Goal: Task Accomplishment & Management: Manage account settings

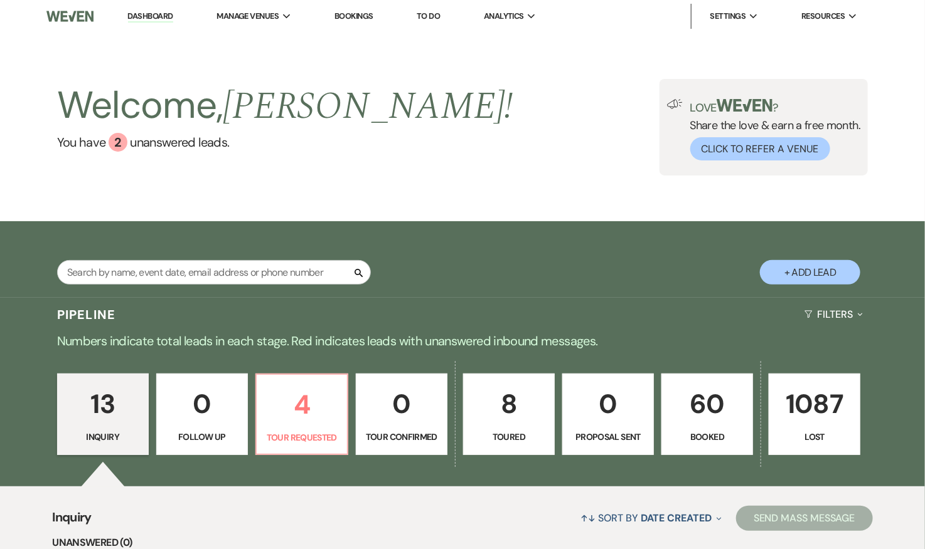
click at [710, 399] on p "60" at bounding box center [706, 404] width 75 height 42
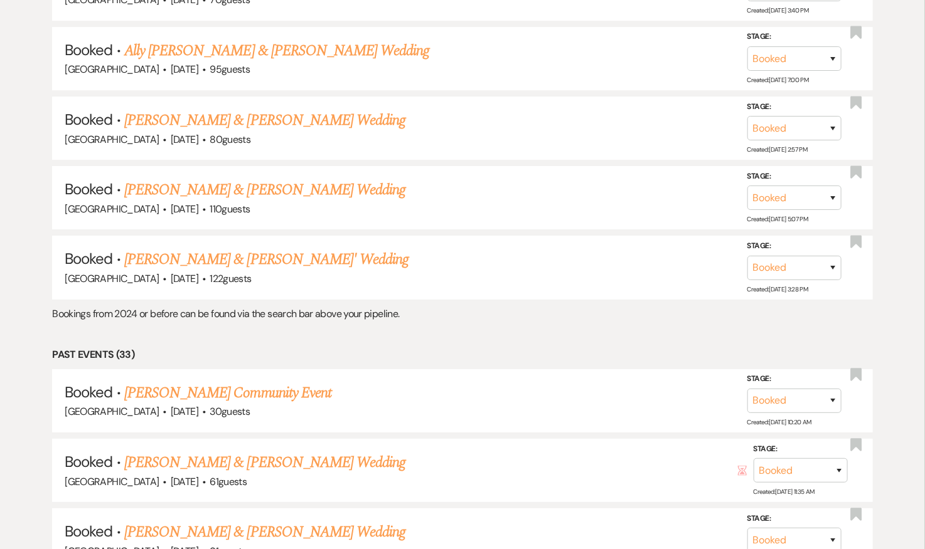
scroll to position [1871, 0]
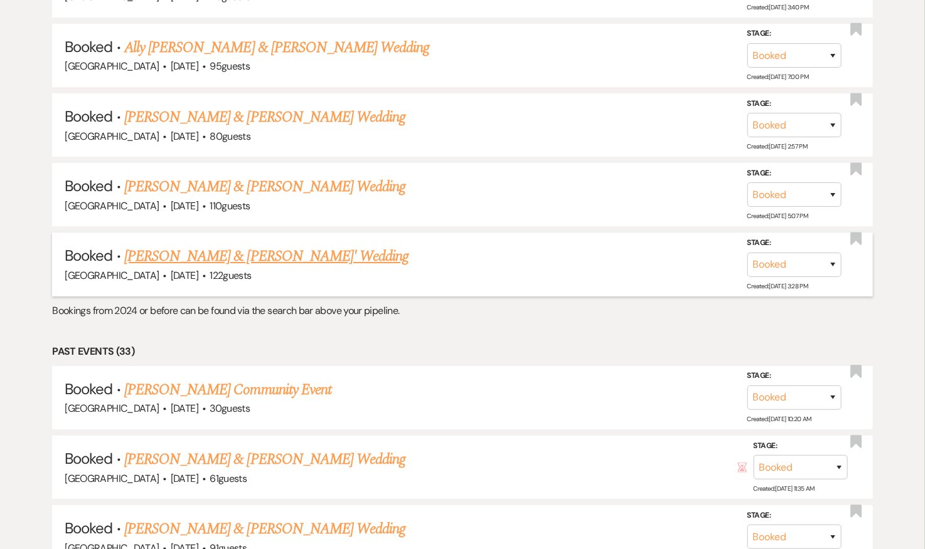
click at [223, 246] on link "Eilish Gately & Tayvone Bowers' Wedding" at bounding box center [266, 256] width 285 height 23
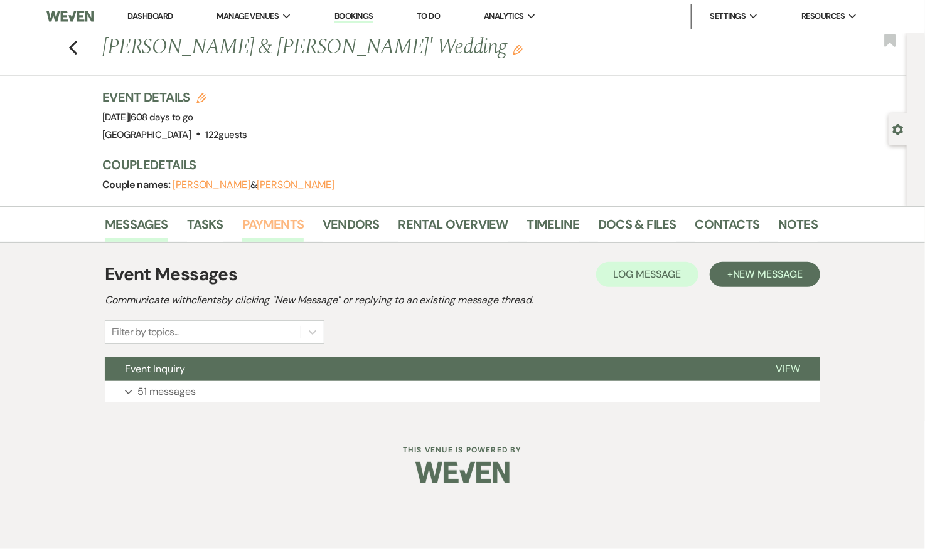
click at [276, 223] on link "Payments" at bounding box center [273, 229] width 62 height 28
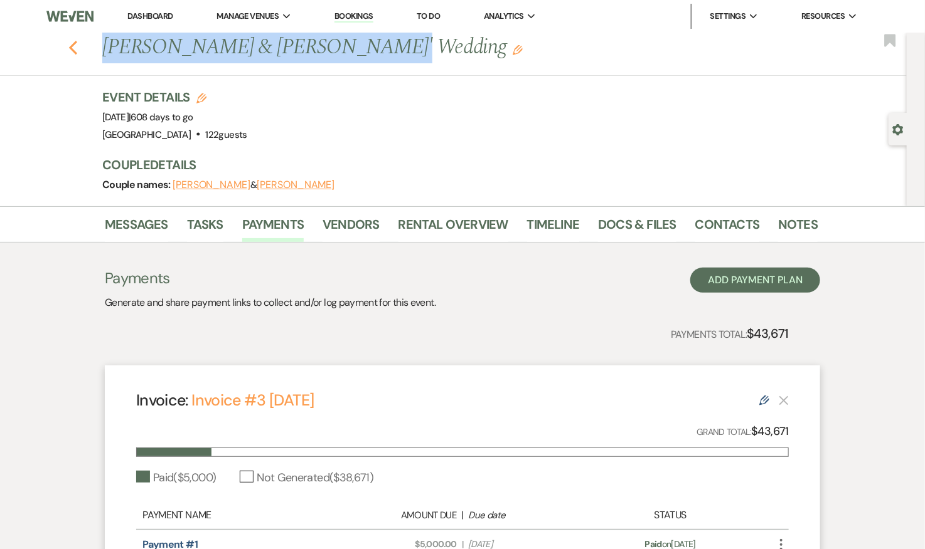
drag, startPoint x: 346, startPoint y: 48, endPoint x: 68, endPoint y: 48, distance: 277.2
click at [96, 48] on div "Previous Eilish Gately & Tayvone Bowers' Wedding Edit" at bounding box center [453, 48] width 715 height 30
copy h1 "Eilish Gately & Tayvone Bowers"
click at [75, 44] on use "button" at bounding box center [73, 48] width 8 height 14
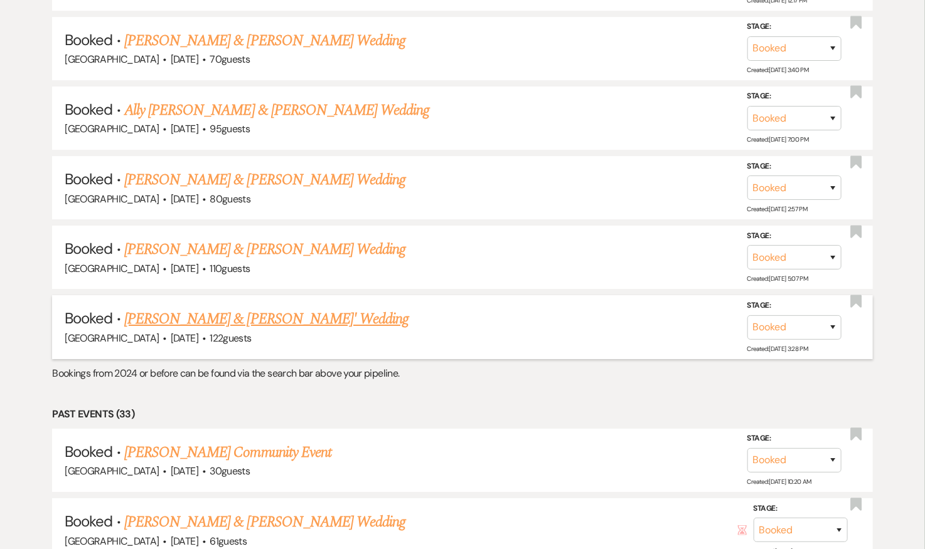
scroll to position [1803, 0]
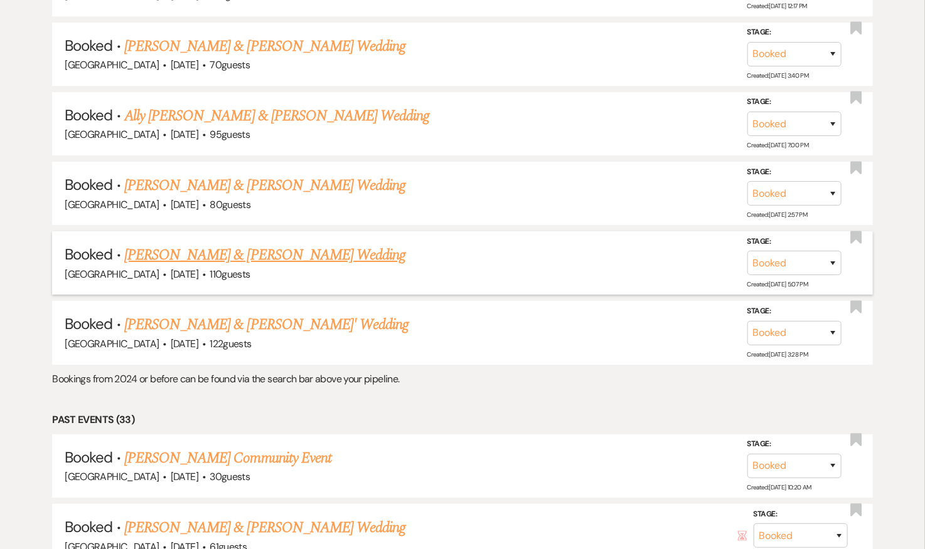
click at [325, 244] on link "Grace Sekscienski & Colin Jones's Wedding" at bounding box center [264, 255] width 281 height 23
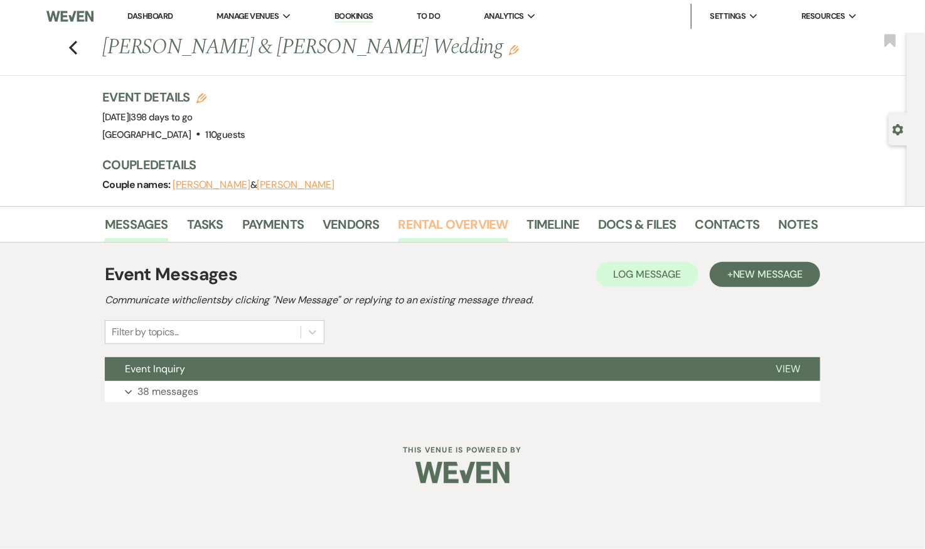
click at [422, 225] on link "Rental Overview" at bounding box center [453, 229] width 110 height 28
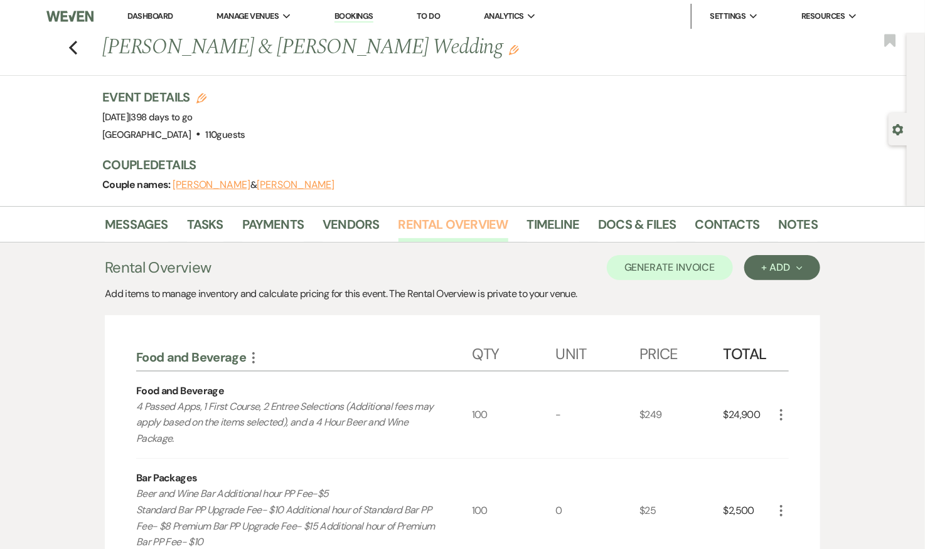
scroll to position [7, 0]
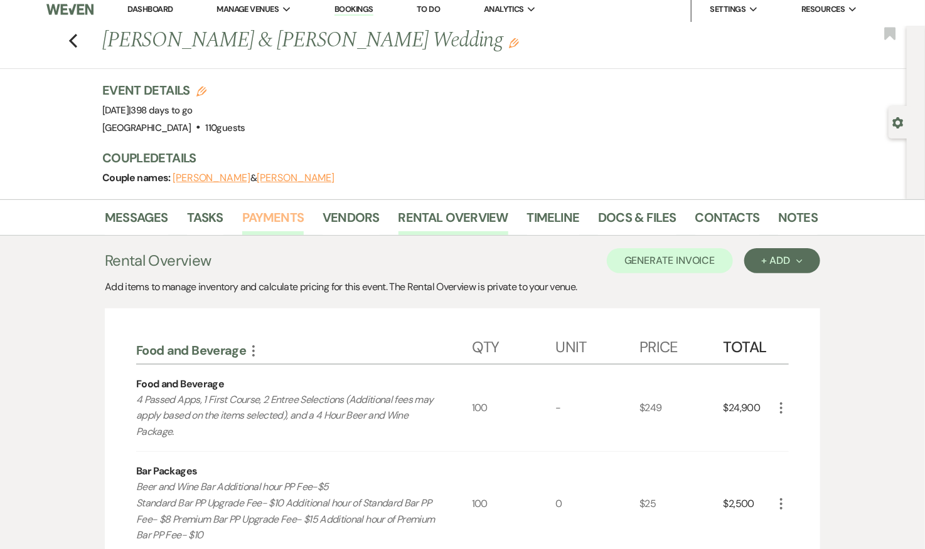
click at [265, 215] on link "Payments" at bounding box center [273, 222] width 62 height 28
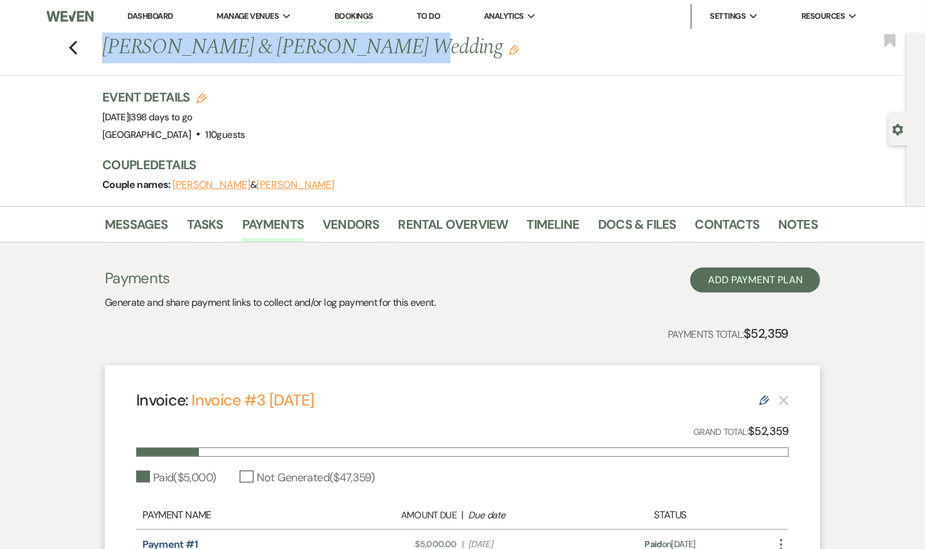
drag, startPoint x: 348, startPoint y: 45, endPoint x: 88, endPoint y: 44, distance: 260.3
click at [88, 44] on div "Previous Grace Sekscienski & Colin Jones's Wedding Edit Bookmark" at bounding box center [450, 54] width 913 height 43
copy h1 "Grace Sekscienski & Colin Jones"
click at [72, 45] on use "button" at bounding box center [73, 48] width 8 height 14
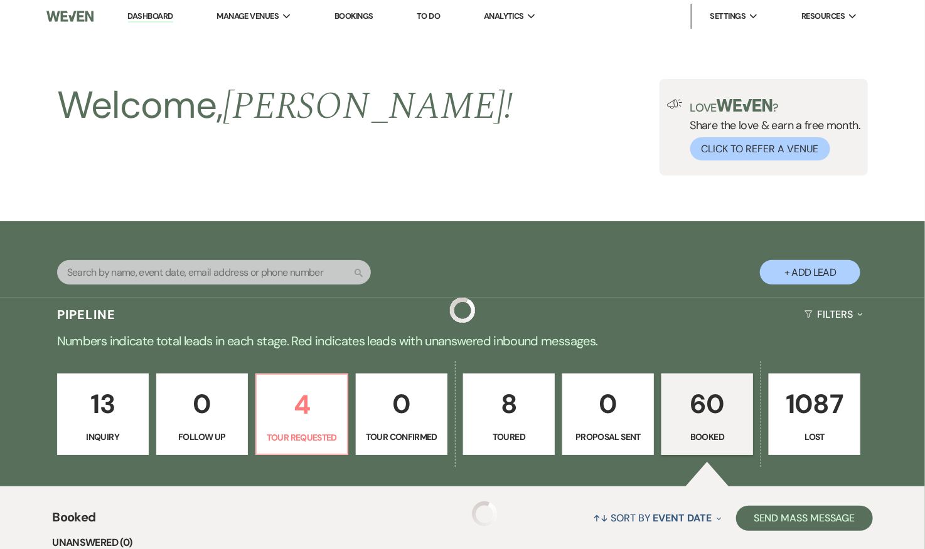
scroll to position [1803, 0]
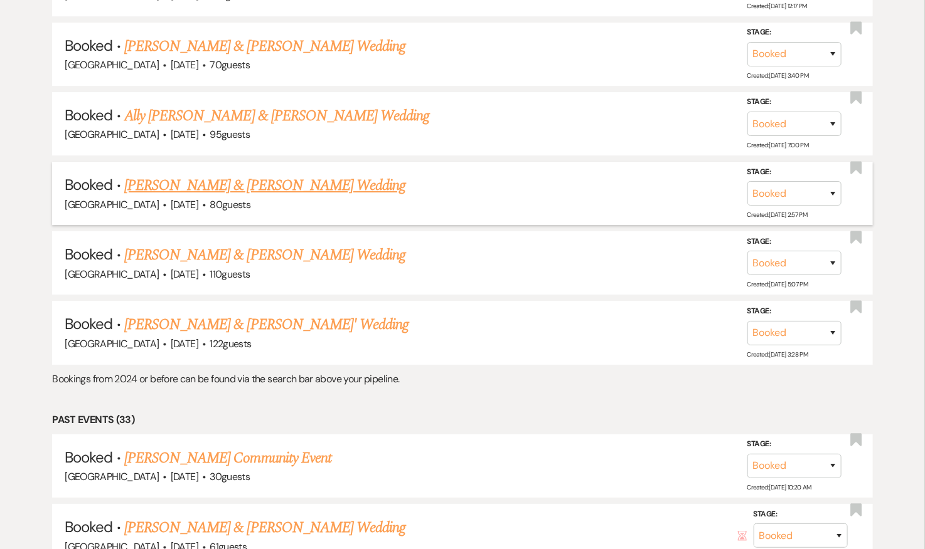
click at [282, 174] on link "Amy Cohen & Dean Edmonds's Wedding" at bounding box center [264, 185] width 281 height 23
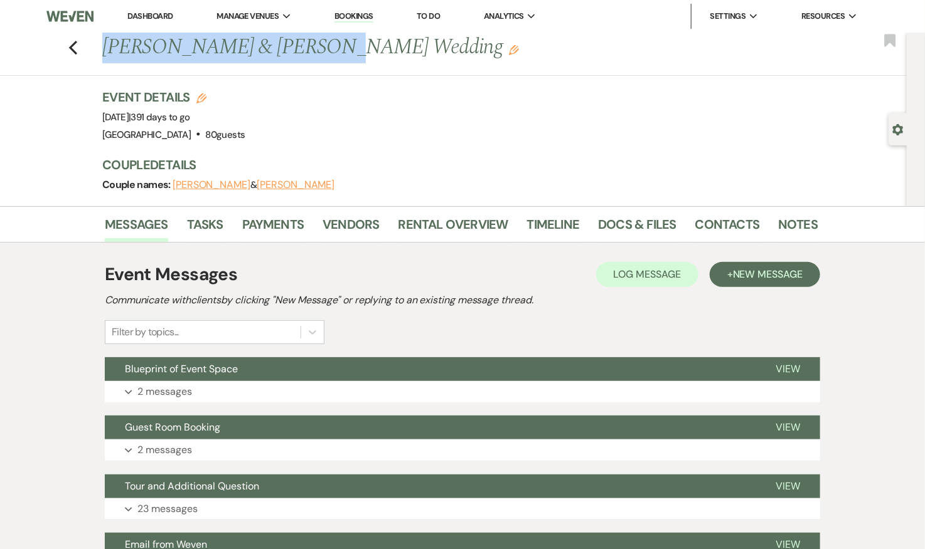
drag, startPoint x: 339, startPoint y: 48, endPoint x: 61, endPoint y: 47, distance: 277.9
click at [61, 47] on div "Previous Amy Cohen & Dean Edmonds's Wedding Edit Bookmark" at bounding box center [450, 54] width 913 height 43
copy h1 "Amy Cohen & Dean Edmonds"
click at [428, 228] on link "Rental Overview" at bounding box center [453, 229] width 110 height 28
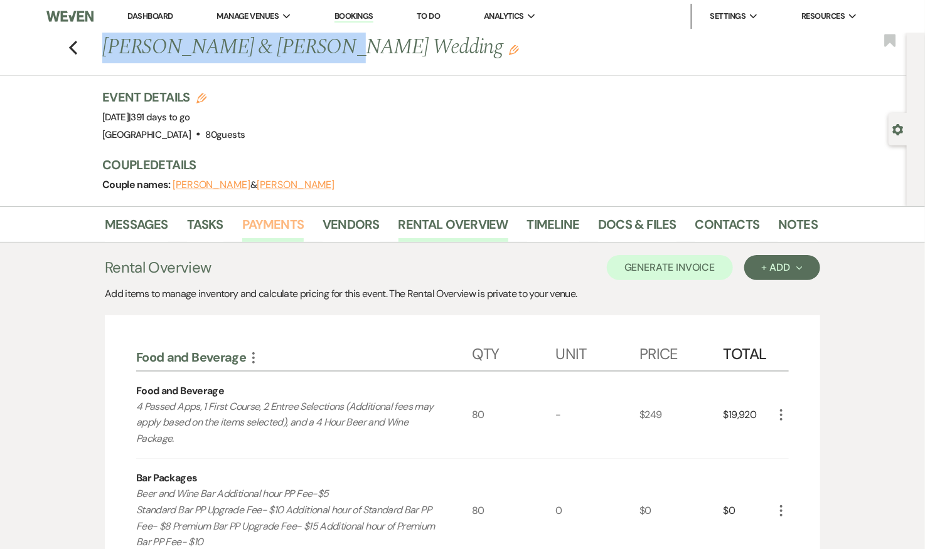
click at [262, 220] on link "Payments" at bounding box center [273, 229] width 62 height 28
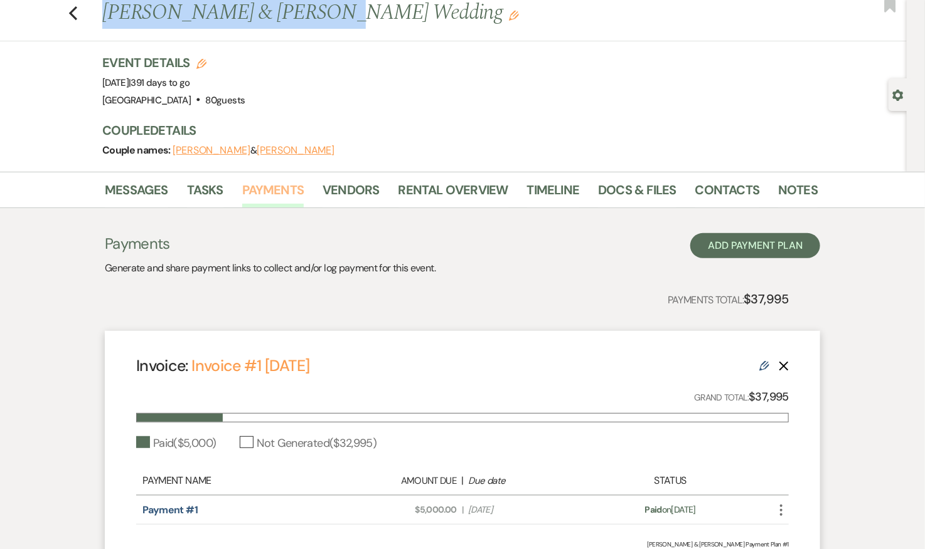
scroll to position [22, 0]
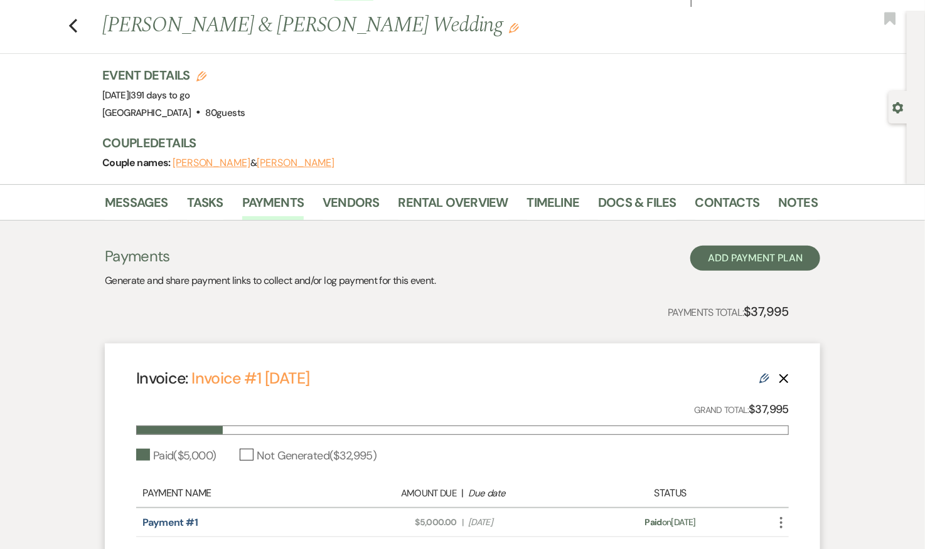
click at [78, 24] on div "Previous Amy Cohen & Dean Edmonds's Wedding Edit Bookmark" at bounding box center [450, 32] width 913 height 43
click at [75, 24] on icon "Previous" at bounding box center [72, 25] width 9 height 15
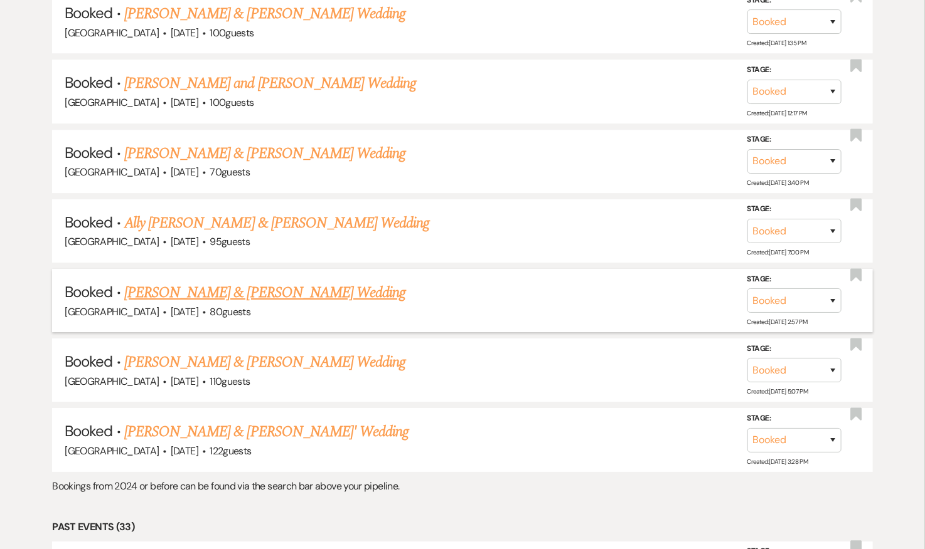
scroll to position [1675, 0]
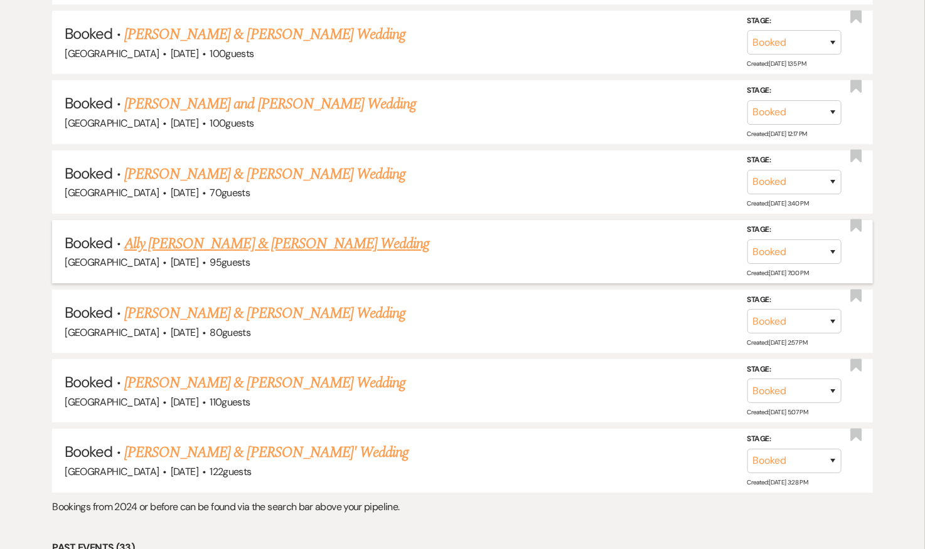
click at [282, 233] on link "Ally Wetherald & Jamie Sylvia's Wedding" at bounding box center [276, 244] width 305 height 23
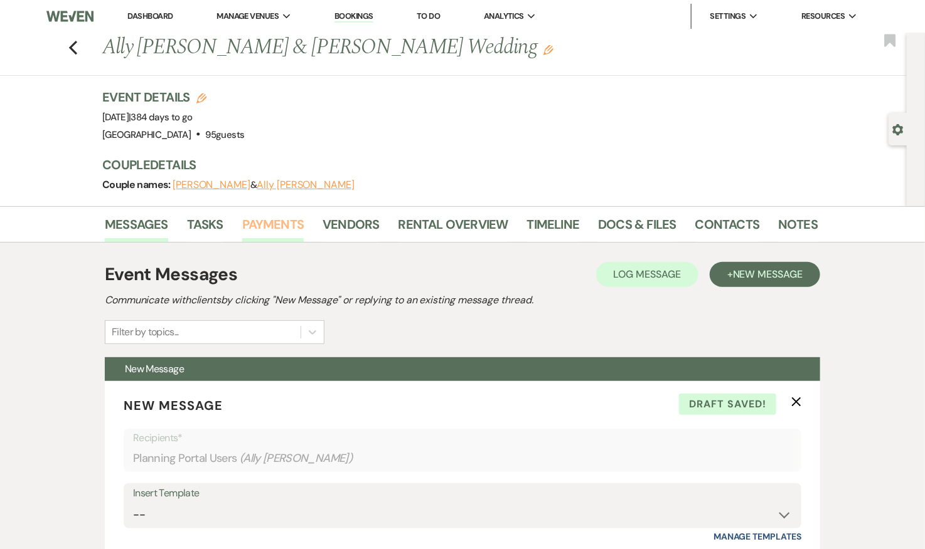
click at [285, 224] on link "Payments" at bounding box center [273, 229] width 62 height 28
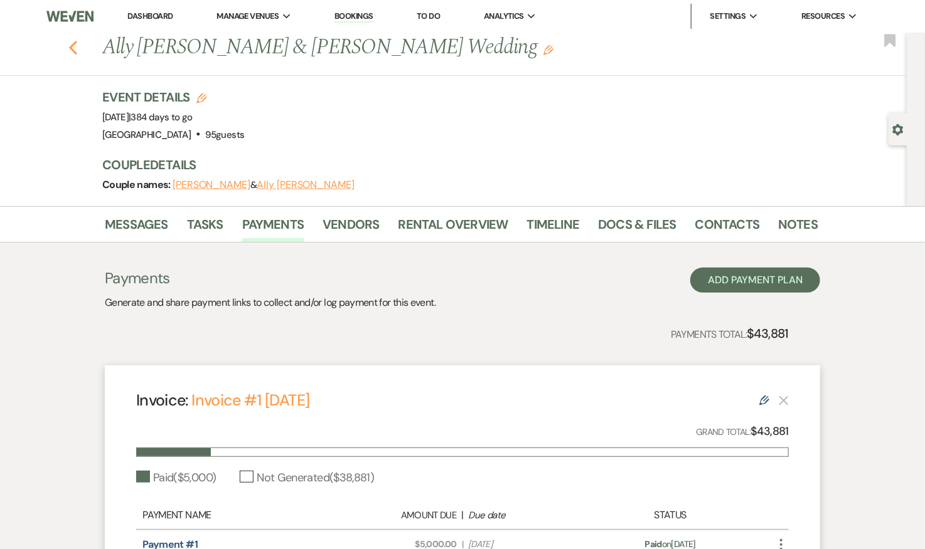
click at [73, 43] on use "button" at bounding box center [73, 48] width 8 height 14
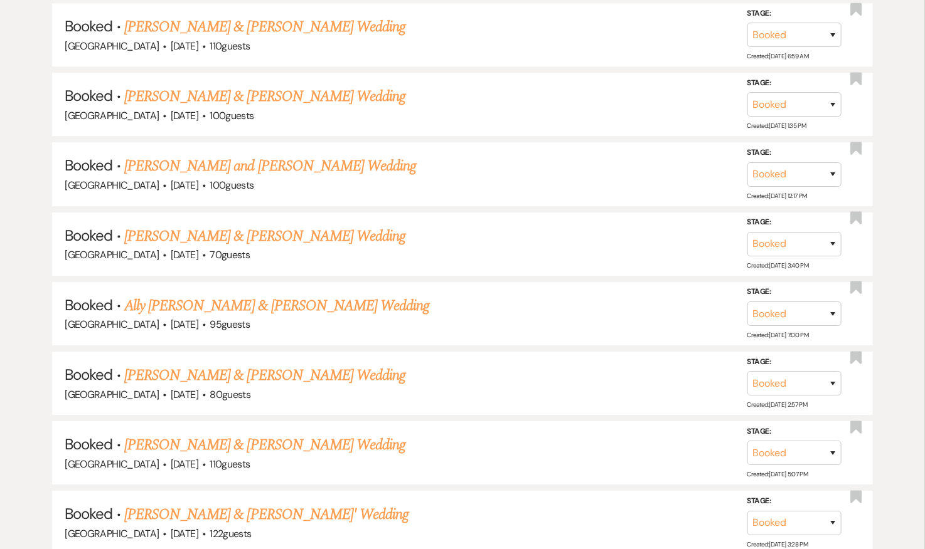
scroll to position [1589, 0]
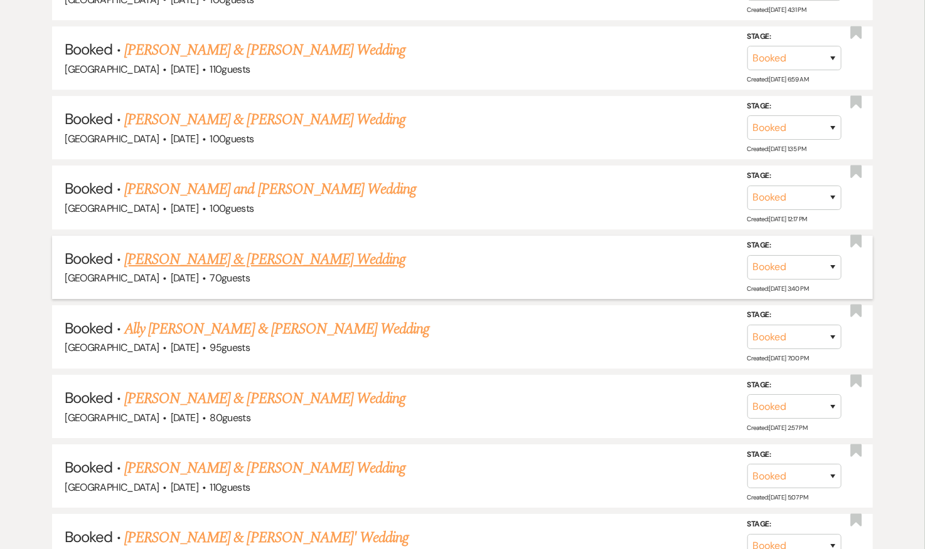
click at [309, 250] on link "Breanna Bonsignore & Nico Meisel's Wedding" at bounding box center [264, 259] width 281 height 23
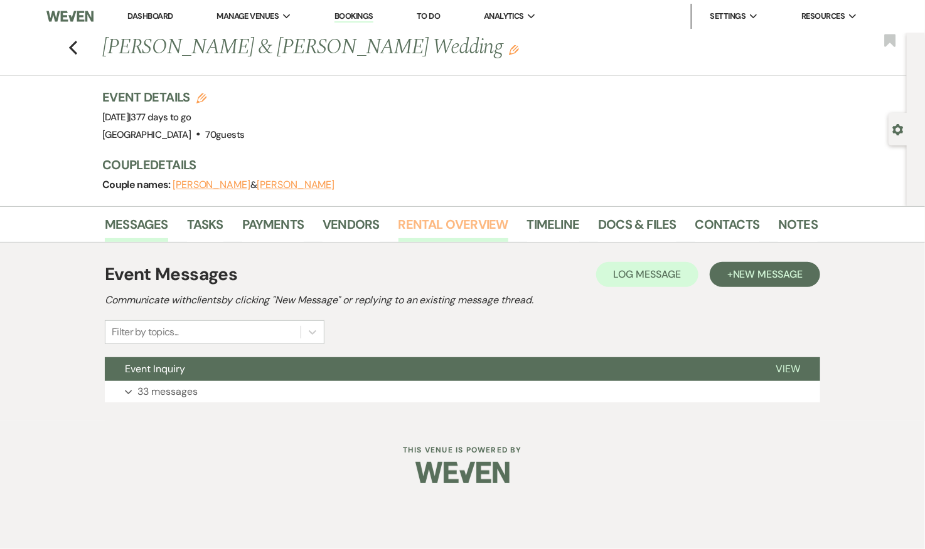
click at [465, 235] on link "Rental Overview" at bounding box center [453, 229] width 110 height 28
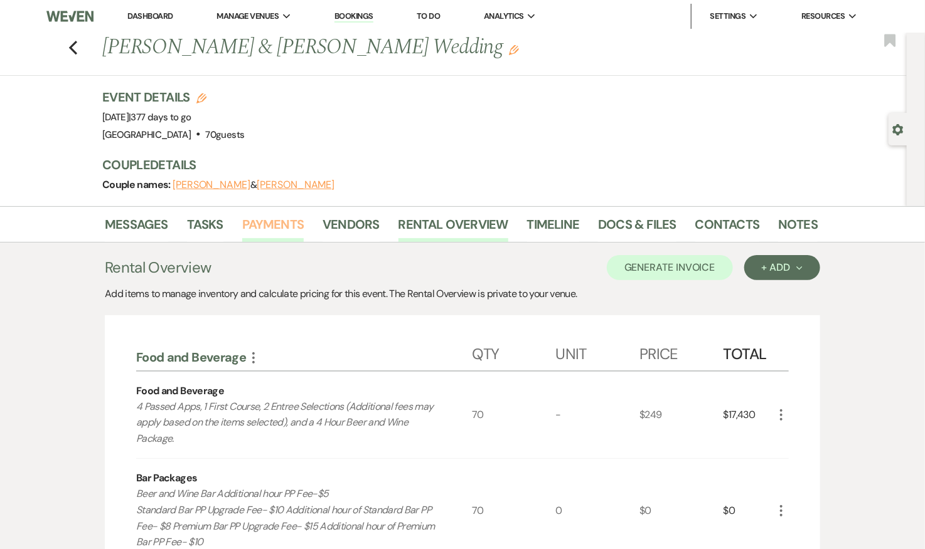
click at [266, 220] on link "Payments" at bounding box center [273, 229] width 62 height 28
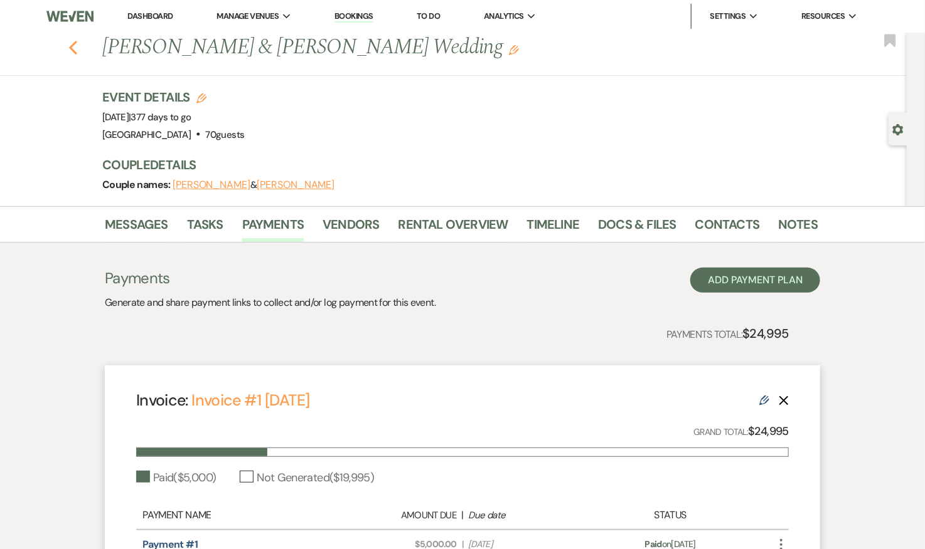
click at [75, 44] on use "button" at bounding box center [73, 48] width 8 height 14
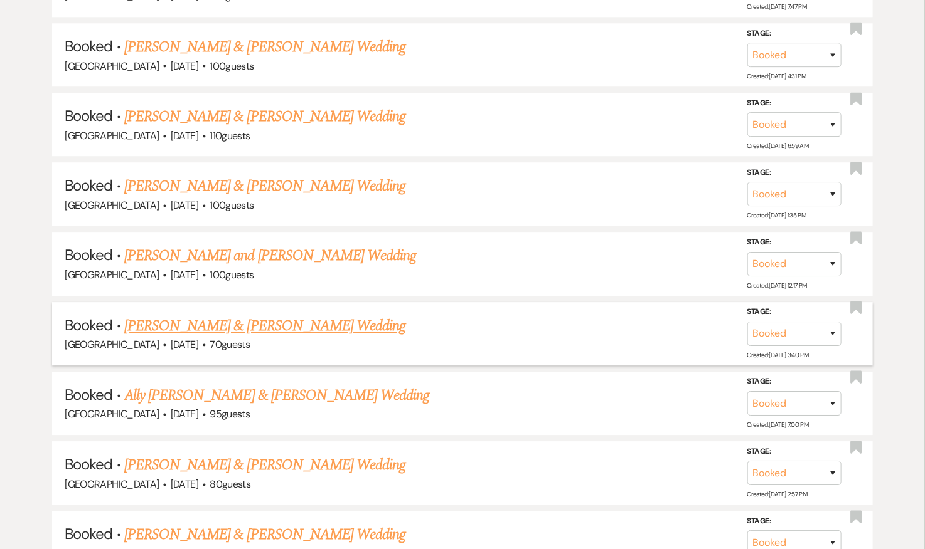
scroll to position [1503, 0]
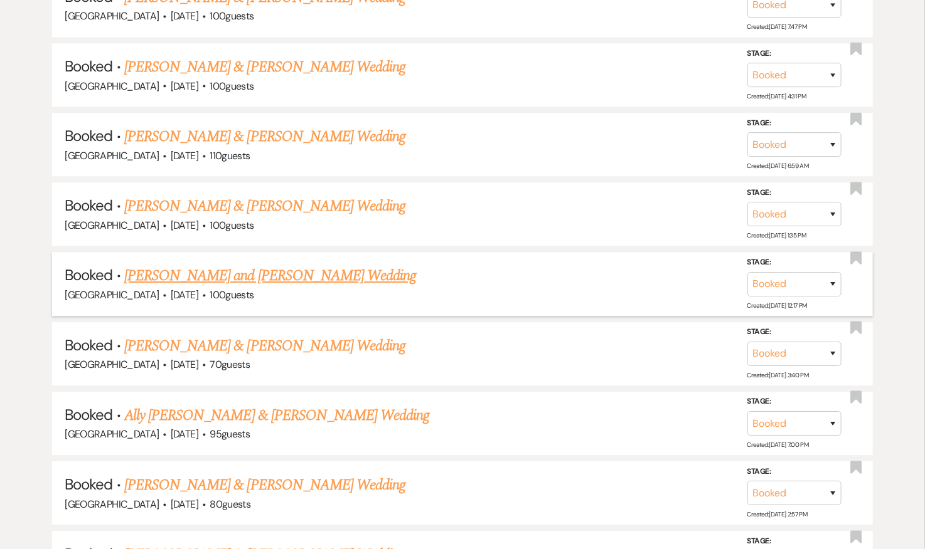
click at [272, 266] on link "Irina Ryan and Brian Manesh's Wedding" at bounding box center [270, 276] width 292 height 23
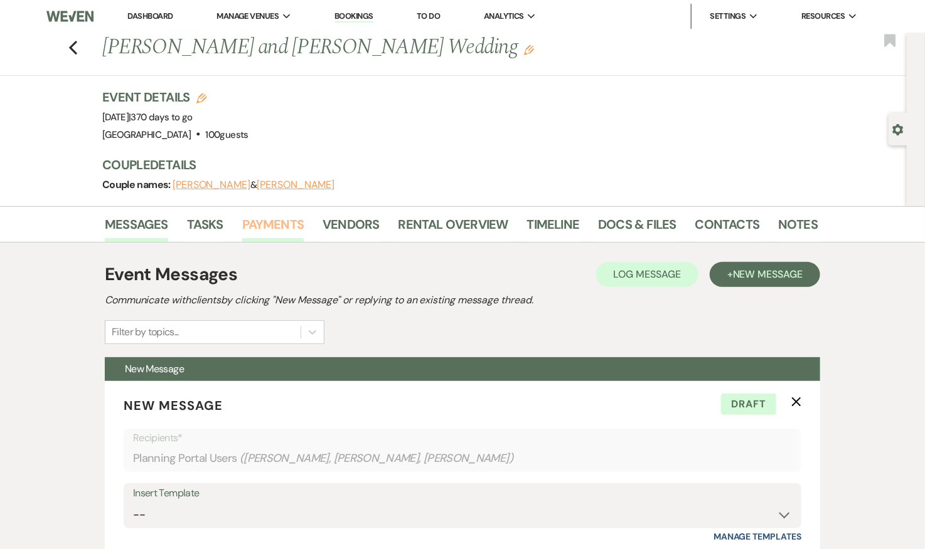
click at [277, 215] on link "Payments" at bounding box center [273, 229] width 62 height 28
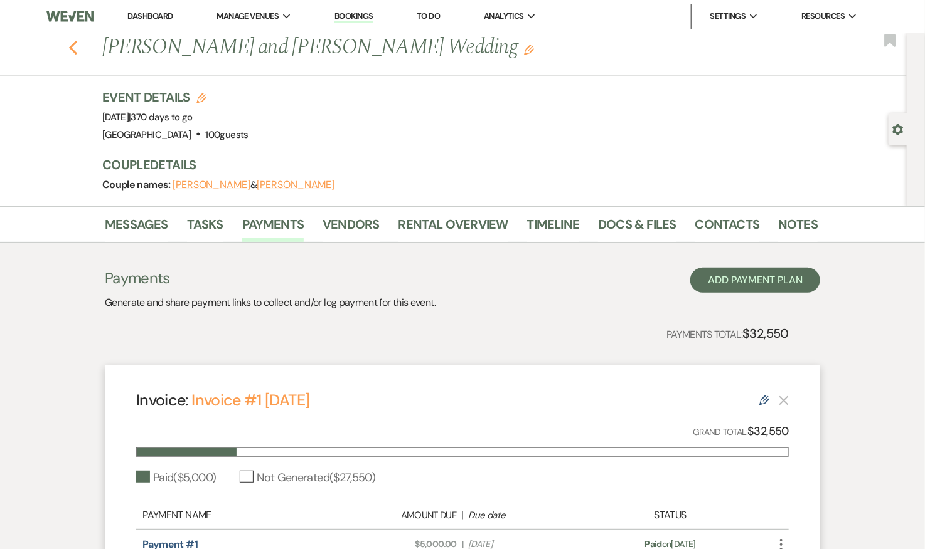
click at [72, 45] on use "button" at bounding box center [73, 48] width 8 height 14
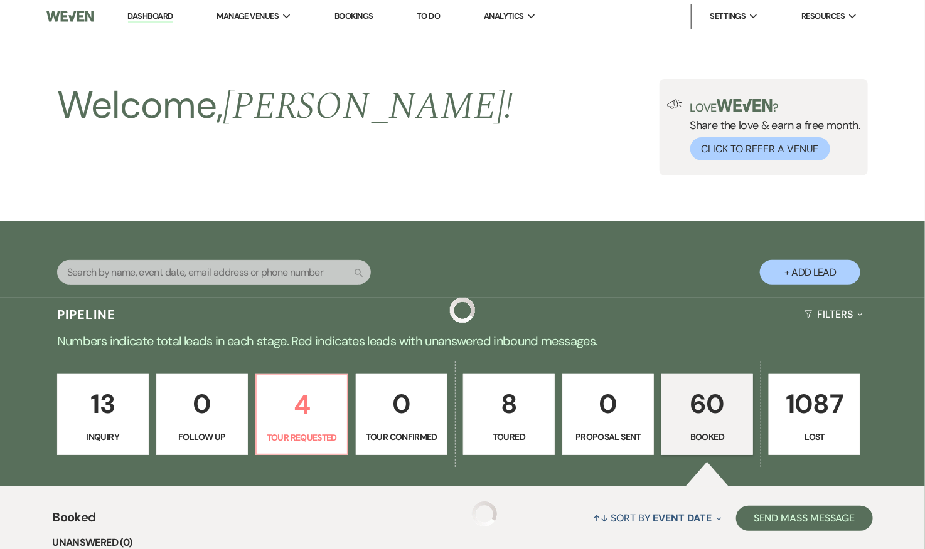
scroll to position [1503, 0]
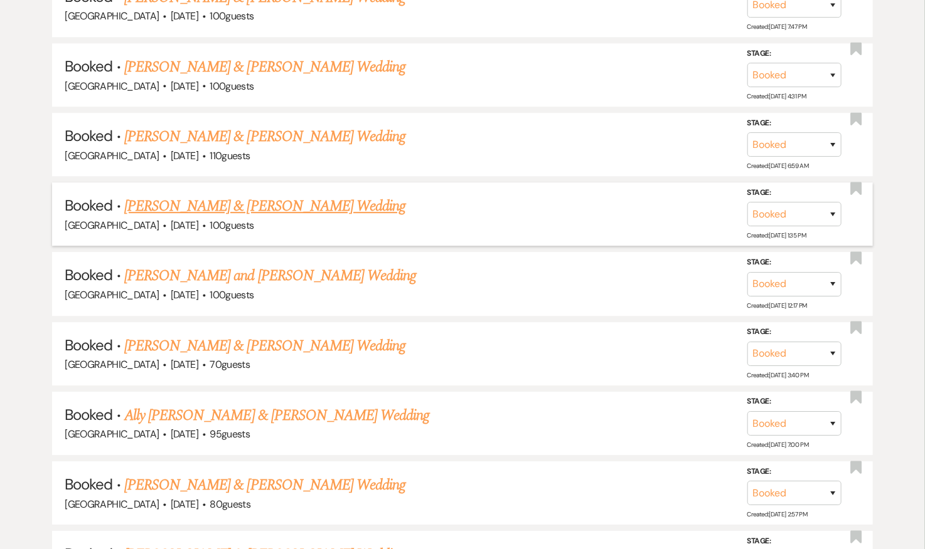
click at [265, 196] on link "Jasper Lynch & Klaus Hendrick's Wedding" at bounding box center [264, 206] width 281 height 23
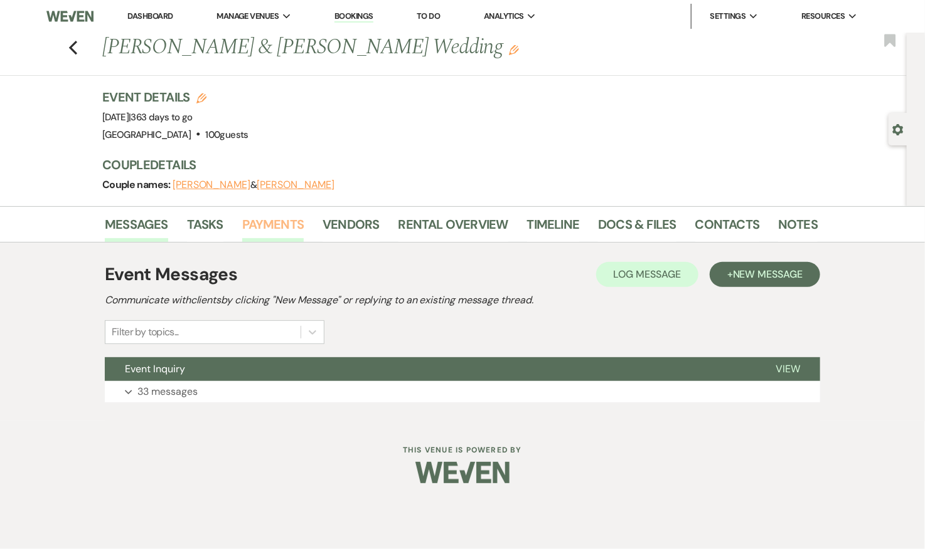
click at [285, 220] on link "Payments" at bounding box center [273, 229] width 62 height 28
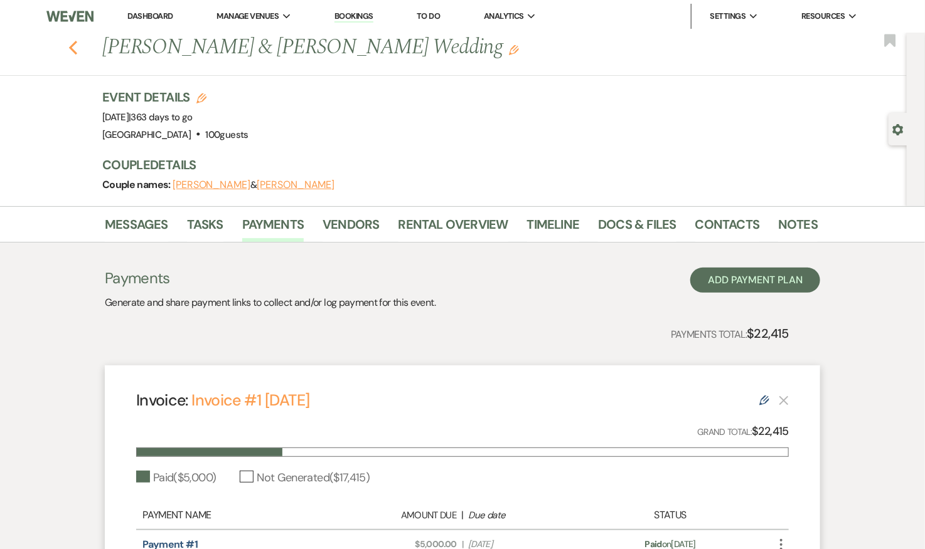
click at [72, 46] on use "button" at bounding box center [73, 48] width 8 height 14
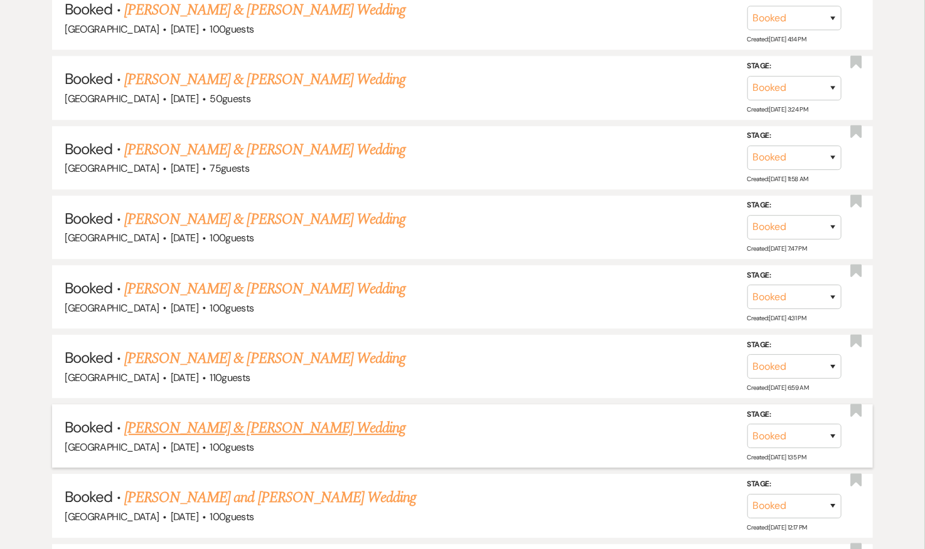
scroll to position [1271, 0]
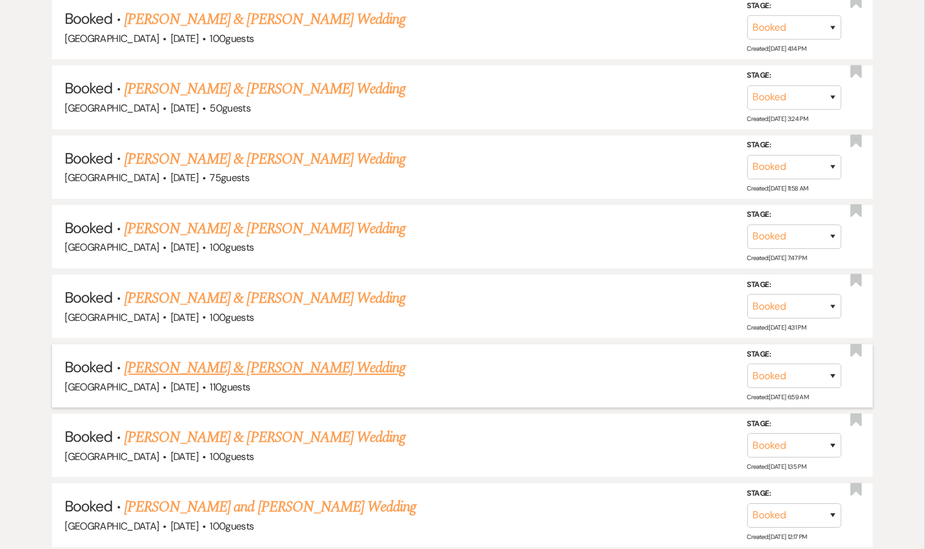
click at [253, 358] on link "Nicolette Crisalli & Benjamin Michael's Wedding" at bounding box center [264, 368] width 281 height 23
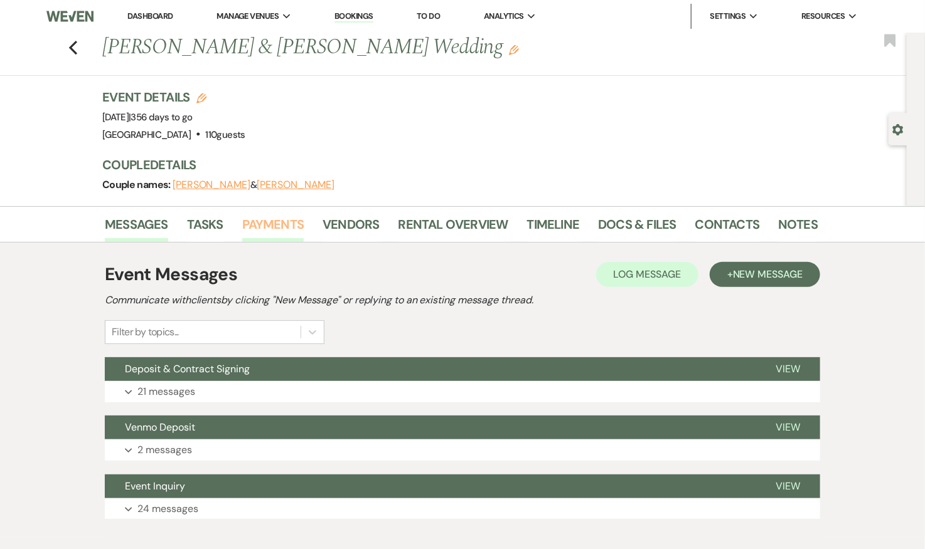
click at [270, 224] on link "Payments" at bounding box center [273, 229] width 62 height 28
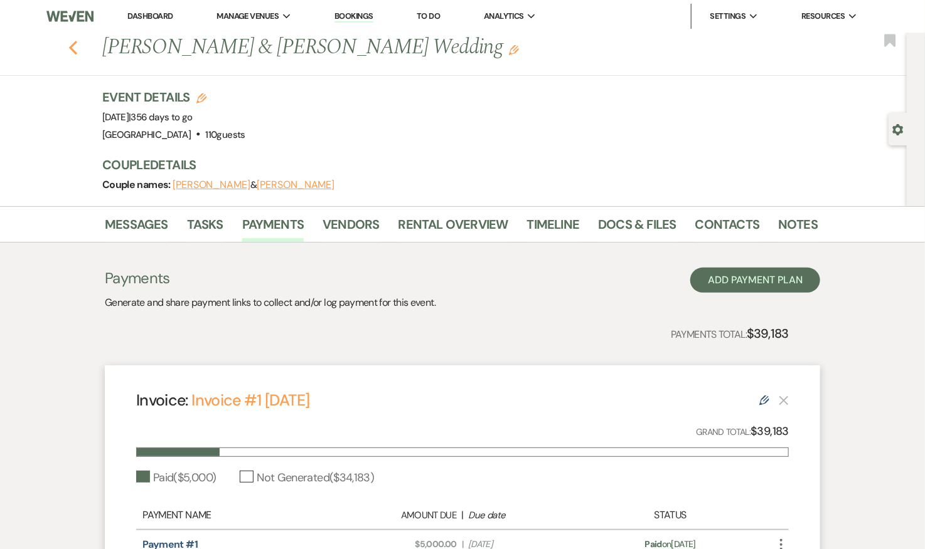
click at [68, 42] on icon "Previous" at bounding box center [72, 47] width 9 height 15
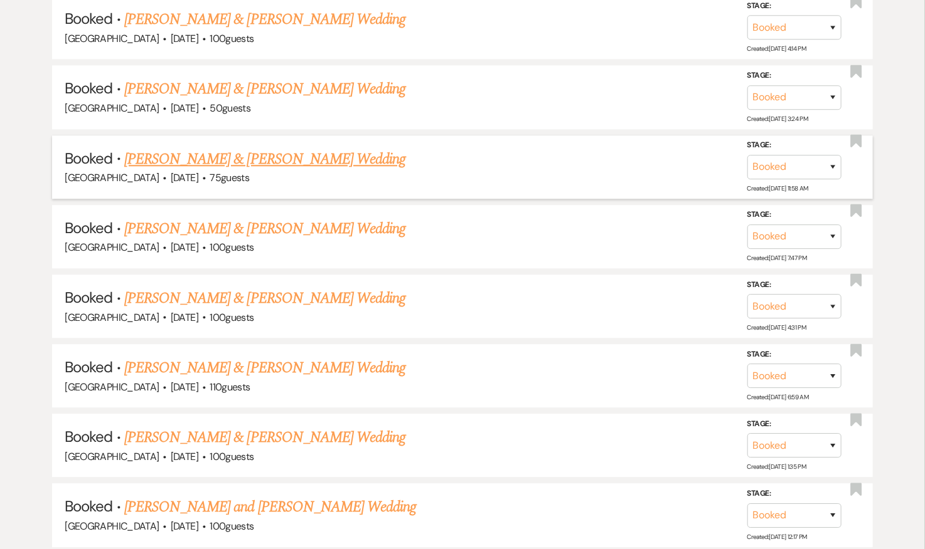
scroll to position [1270, 0]
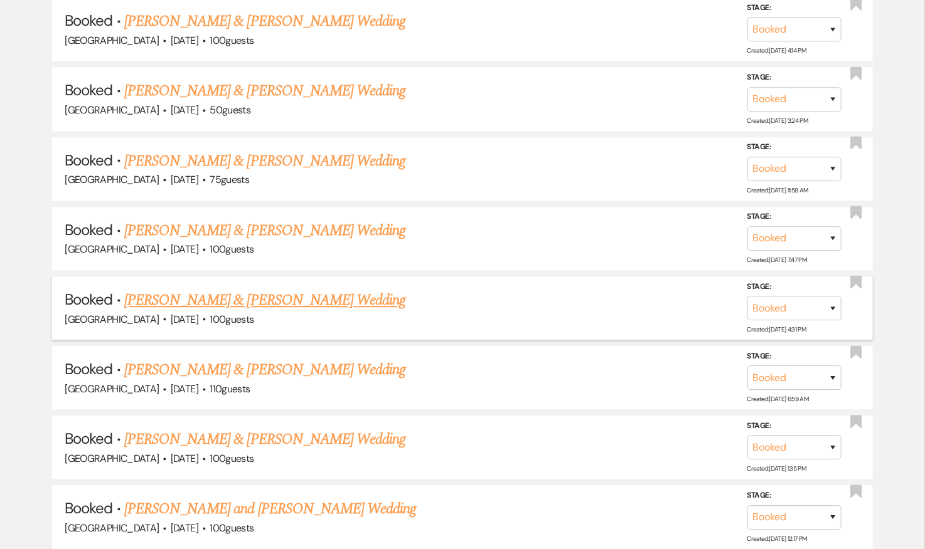
click at [250, 292] on link "Meg Brogan & Mat Scott's Wedding" at bounding box center [264, 300] width 281 height 23
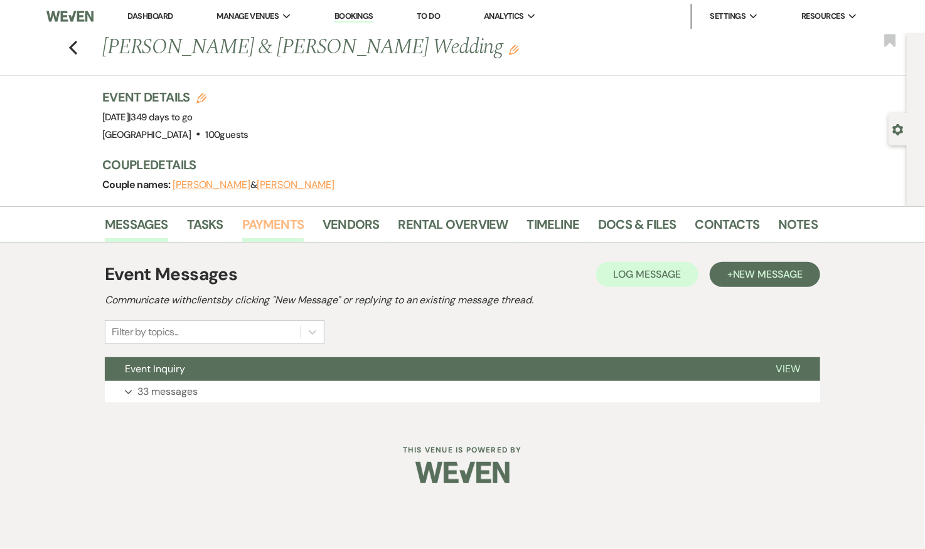
click at [280, 222] on link "Payments" at bounding box center [273, 229] width 62 height 28
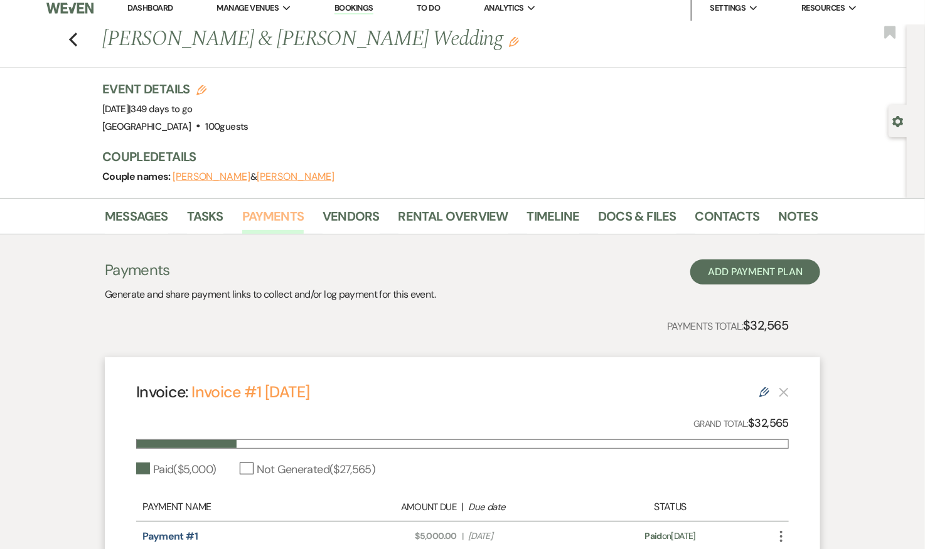
scroll to position [4, 0]
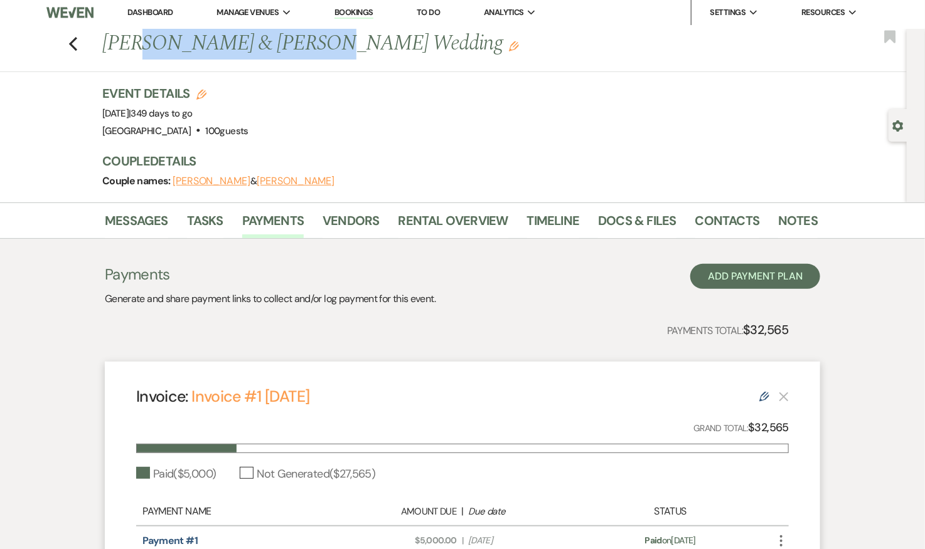
drag, startPoint x: 299, startPoint y: 47, endPoint x: 144, endPoint y: 36, distance: 155.3
click at [144, 36] on h1 "Meg Brogan & Mat Scott's Wedding Edit" at bounding box center [383, 44] width 562 height 30
copy h1 "Brogan & Mat Scott'"
click at [75, 45] on icon "Previous" at bounding box center [72, 43] width 9 height 15
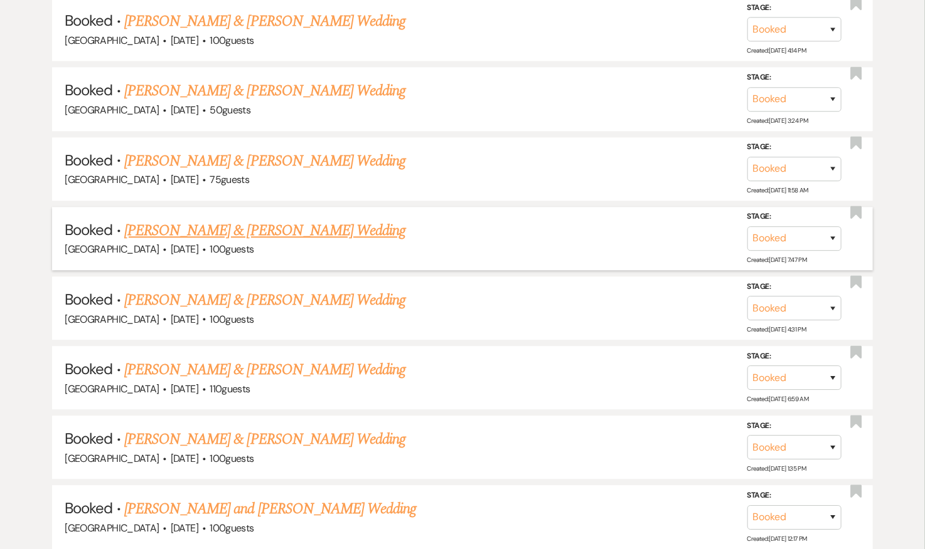
scroll to position [1265, 0]
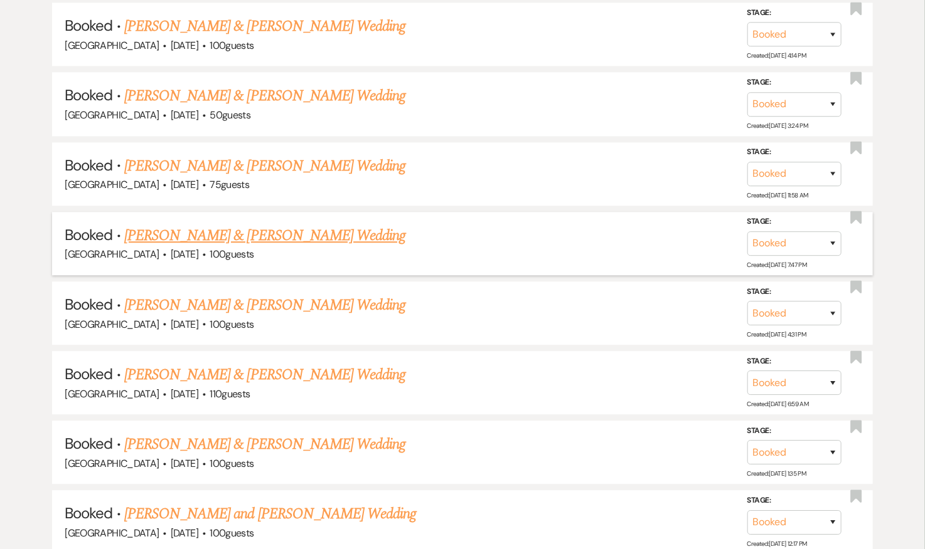
click at [289, 231] on link "Ashley Haller & Pat Lehman's Wedding" at bounding box center [264, 236] width 281 height 23
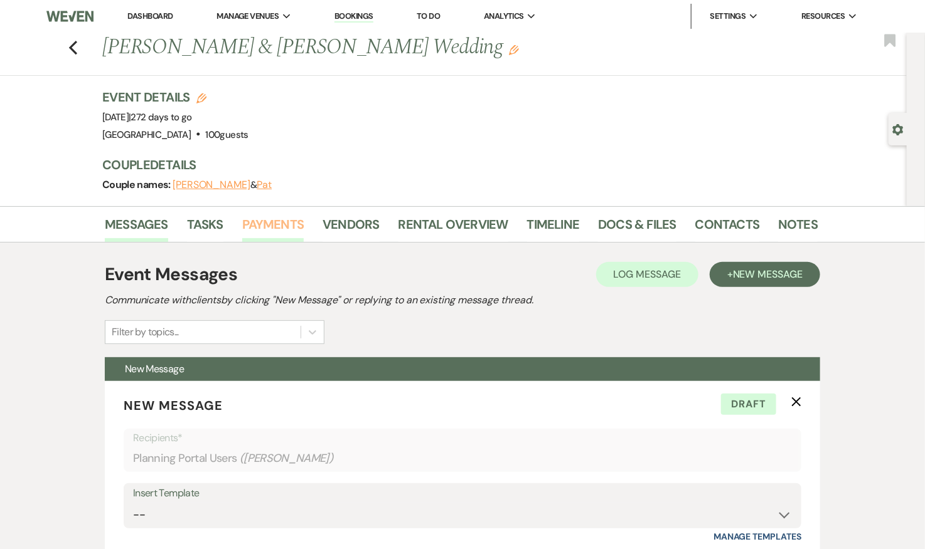
click at [277, 218] on link "Payments" at bounding box center [273, 229] width 62 height 28
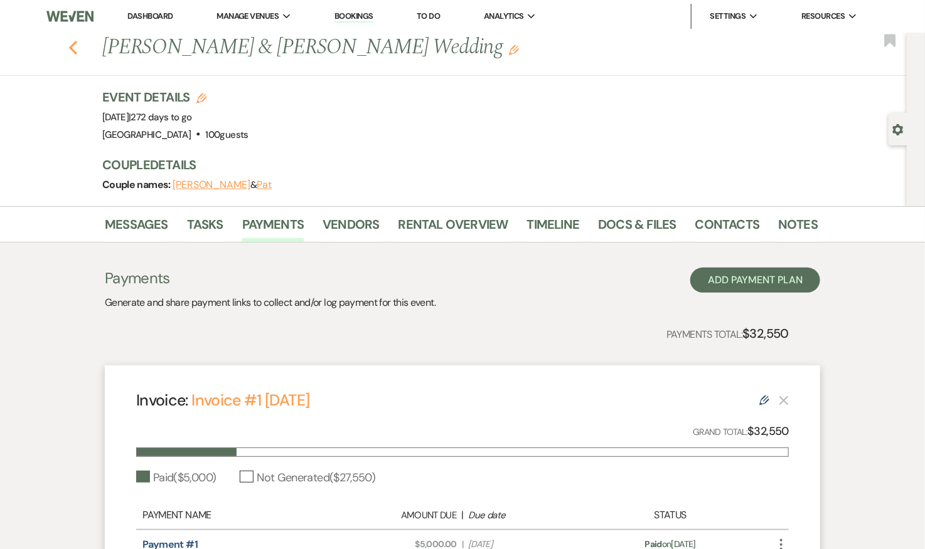
click at [69, 47] on icon "Previous" at bounding box center [72, 47] width 9 height 15
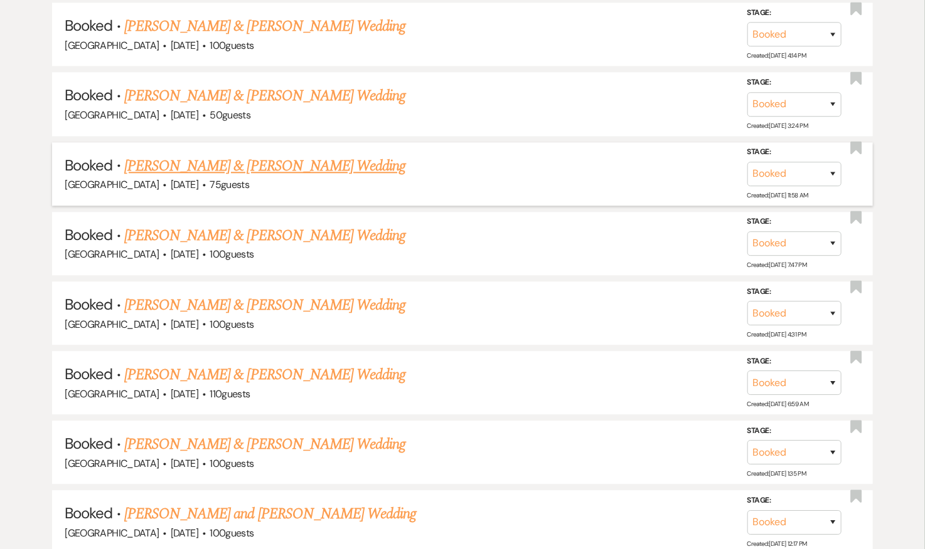
click at [257, 159] on link "Miranda Hunt & Zack Parker's Wedding" at bounding box center [264, 166] width 281 height 23
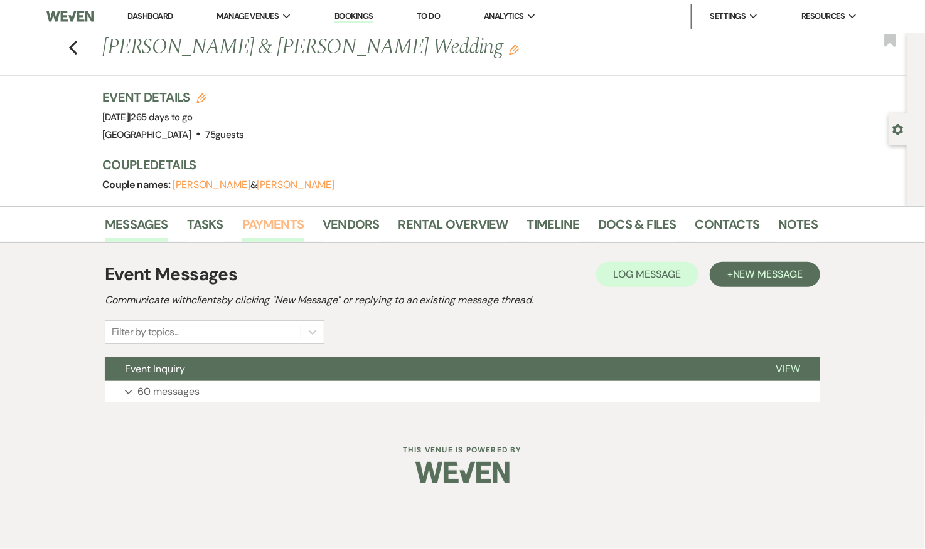
click at [273, 223] on link "Payments" at bounding box center [273, 229] width 62 height 28
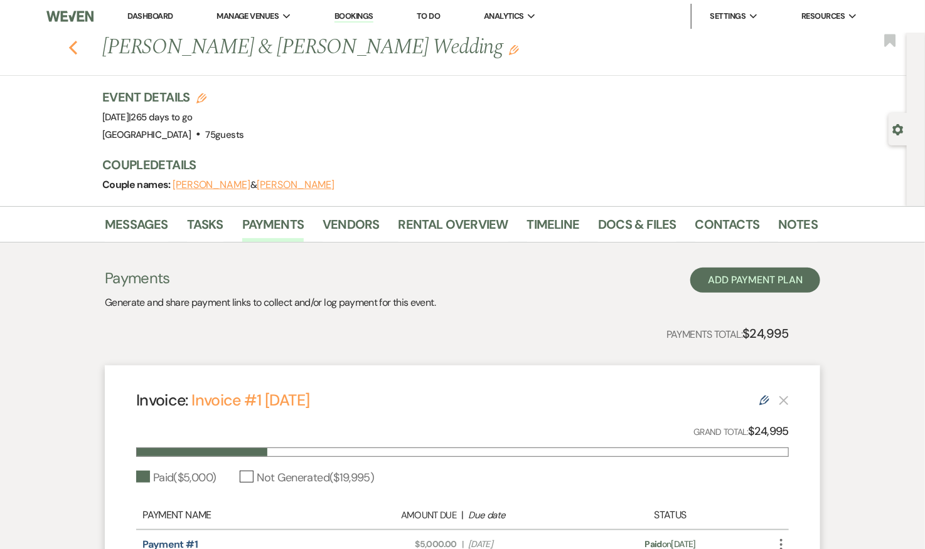
click at [76, 46] on icon "Previous" at bounding box center [72, 47] width 9 height 15
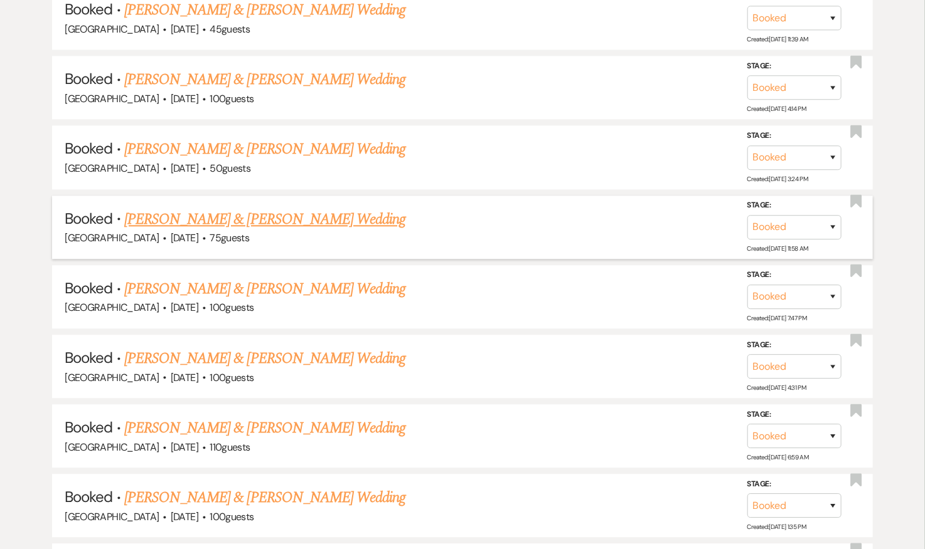
scroll to position [1190, 0]
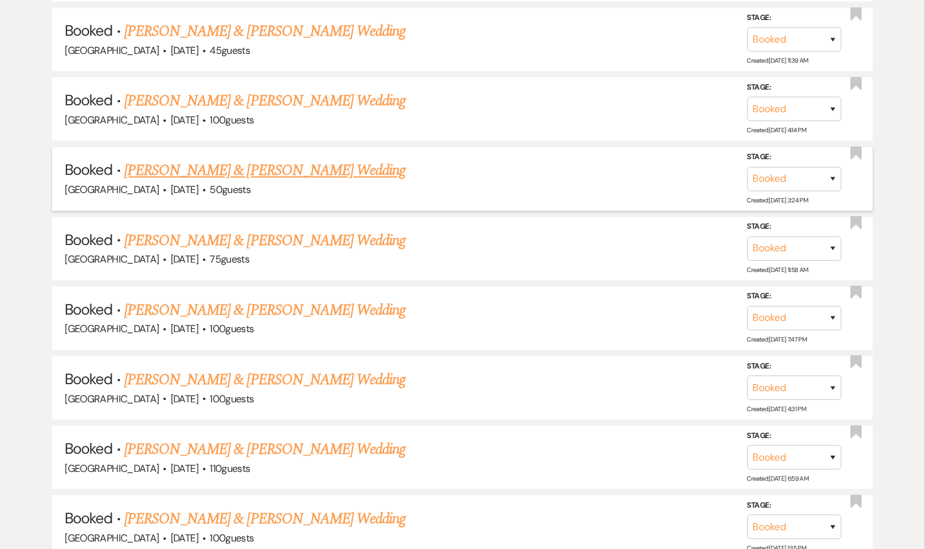
click at [285, 159] on link "Sarah Goodiel & Tony Coppola's Wedding" at bounding box center [264, 170] width 281 height 23
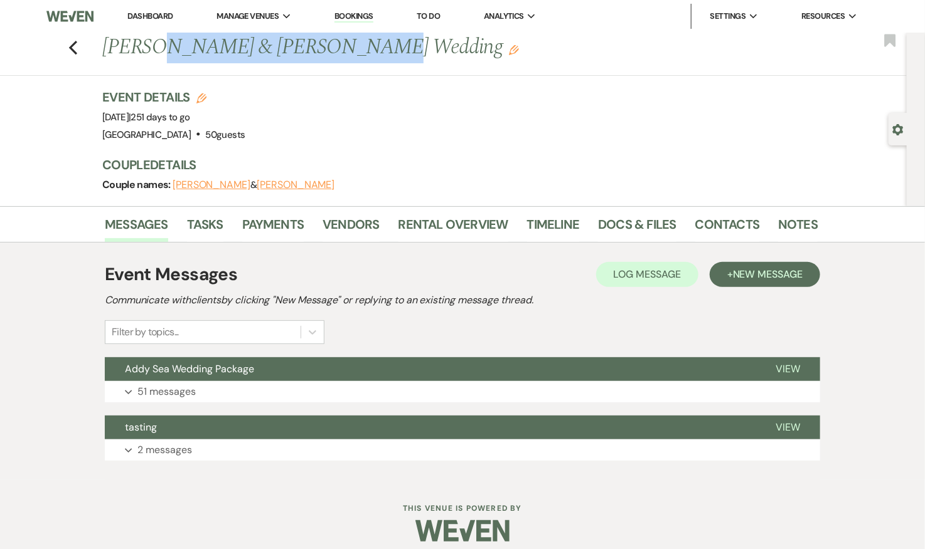
drag, startPoint x: 344, startPoint y: 48, endPoint x: 148, endPoint y: 49, distance: 195.7
click at [151, 43] on h1 "Sarah Goodiel & Tony Coppola's Wedding Edit" at bounding box center [383, 48] width 562 height 30
copy h1 "Goodiel & Tony Coppola"
click at [274, 228] on link "Payments" at bounding box center [273, 229] width 62 height 28
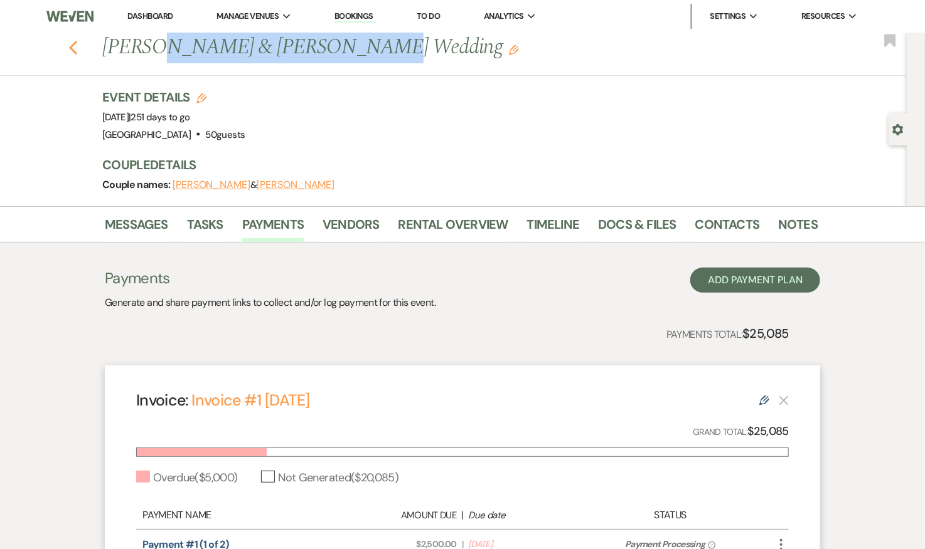
click at [75, 47] on icon "Previous" at bounding box center [72, 47] width 9 height 15
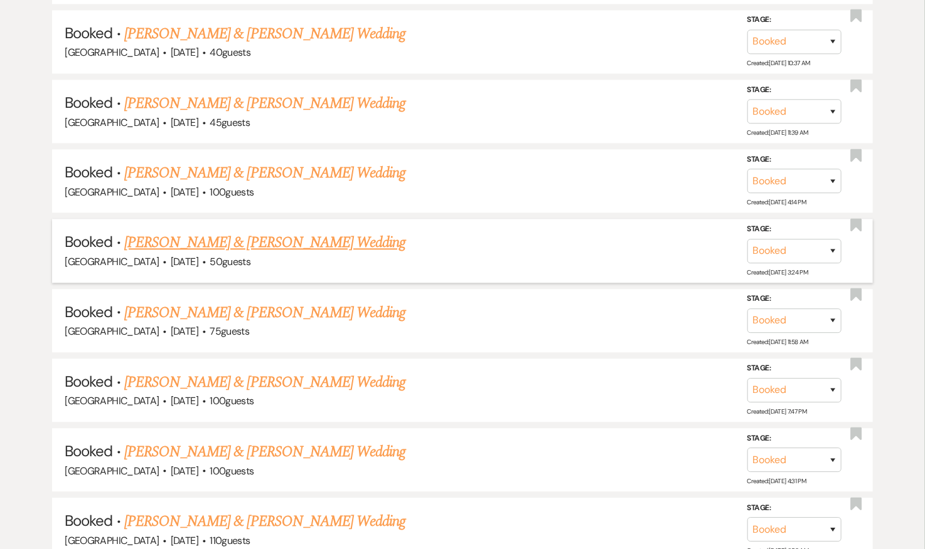
scroll to position [1113, 0]
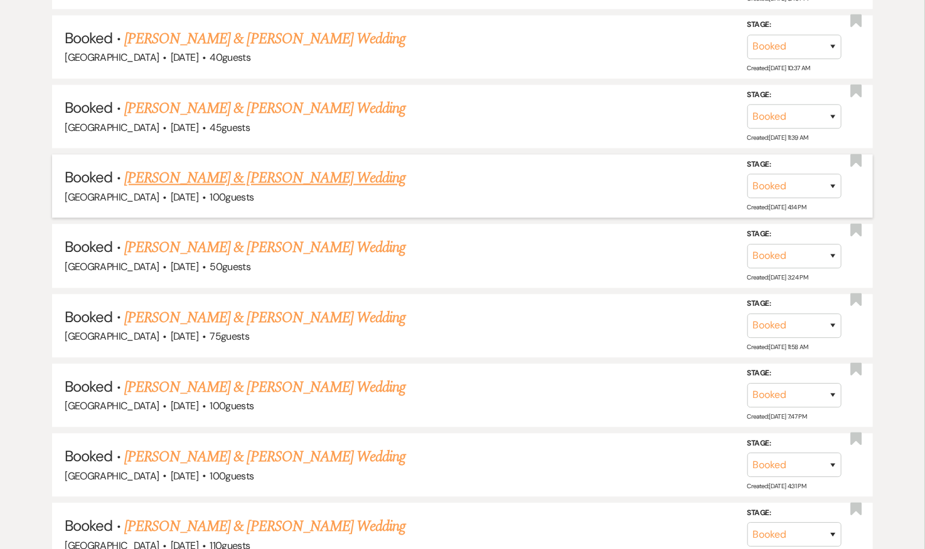
click at [265, 176] on link "Natalie Hritsko & Michael Graziani's Wedding" at bounding box center [264, 178] width 281 height 23
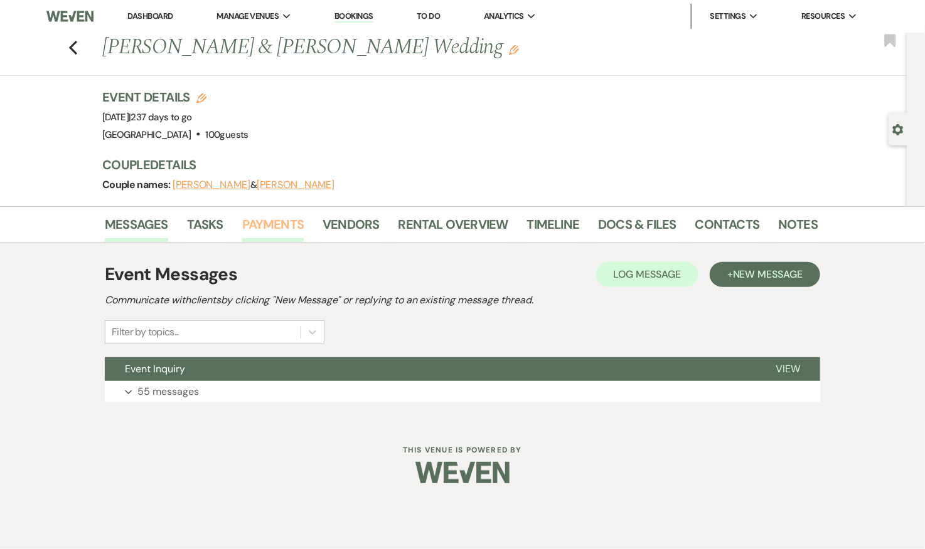
click at [285, 224] on link "Payments" at bounding box center [273, 229] width 62 height 28
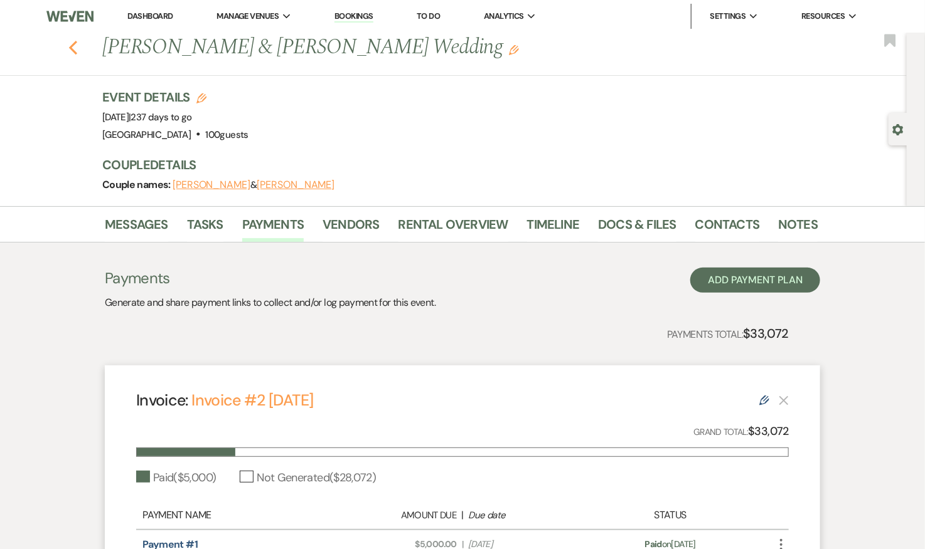
click at [72, 47] on icon "Previous" at bounding box center [72, 47] width 9 height 15
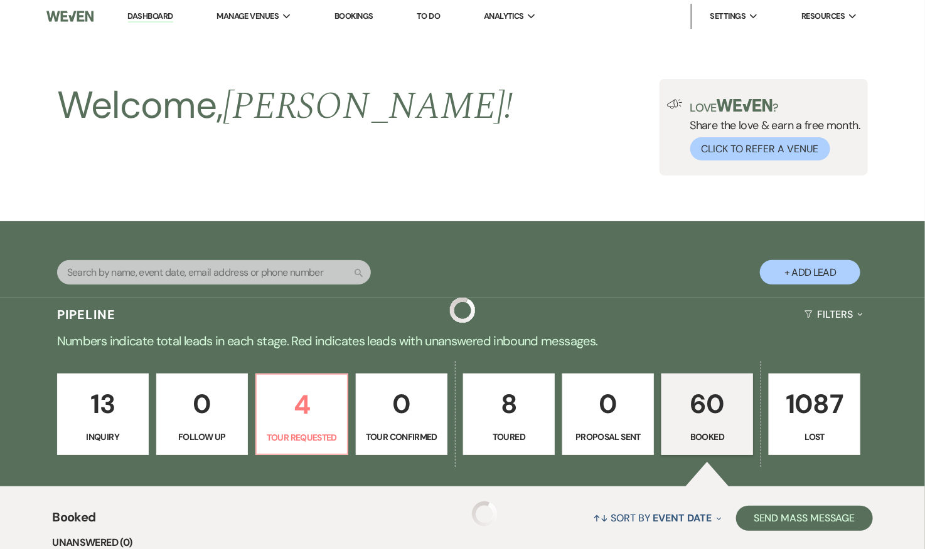
scroll to position [1113, 0]
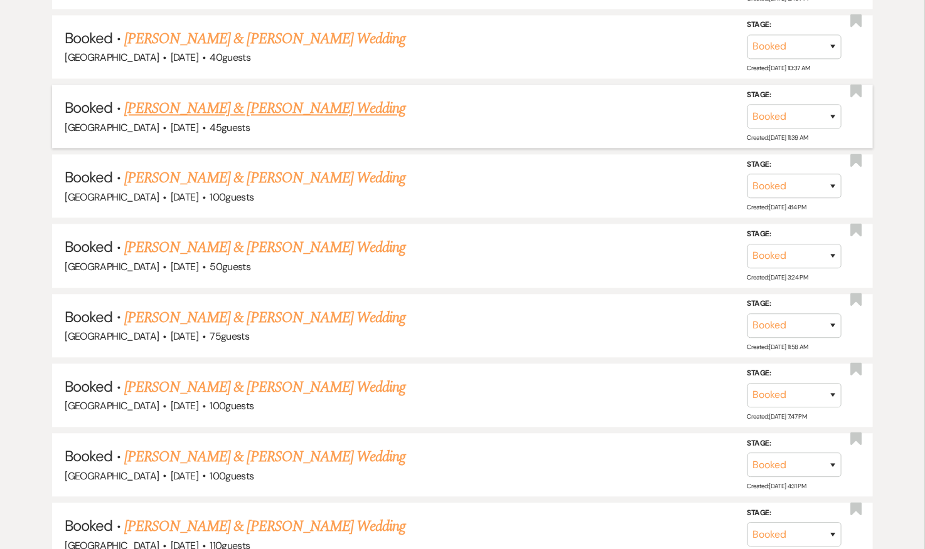
click at [281, 101] on link "Jacquelyn Shugarts & Zachary Bowers's Wedding" at bounding box center [264, 108] width 281 height 23
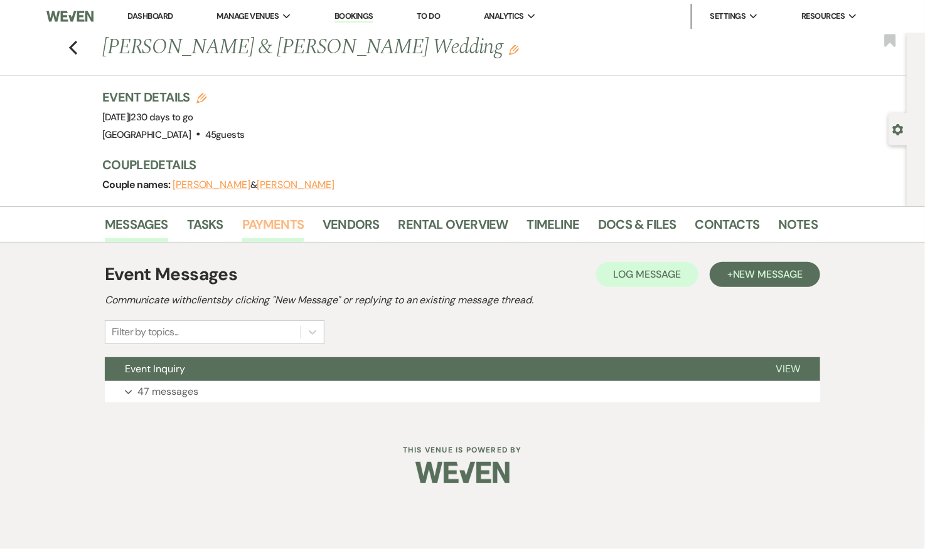
click at [282, 228] on link "Payments" at bounding box center [273, 229] width 62 height 28
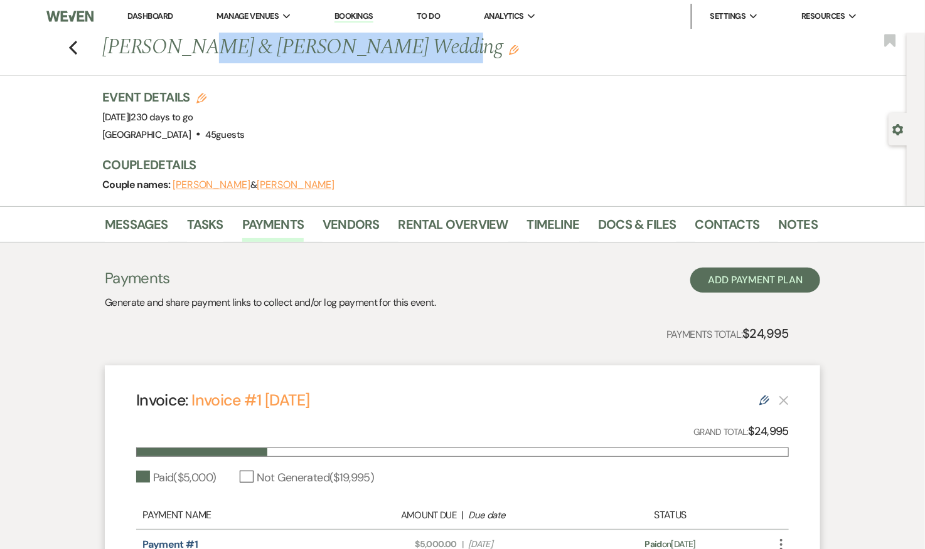
drag, startPoint x: 394, startPoint y: 48, endPoint x: 184, endPoint y: 46, distance: 209.5
click at [184, 46] on h1 "Jacquelyn Shugarts & Zachary Bowers's Wedding Edit" at bounding box center [383, 48] width 562 height 30
copy h1 "Shugarts & Zachary Bowers"
click at [73, 46] on icon "Previous" at bounding box center [72, 47] width 9 height 15
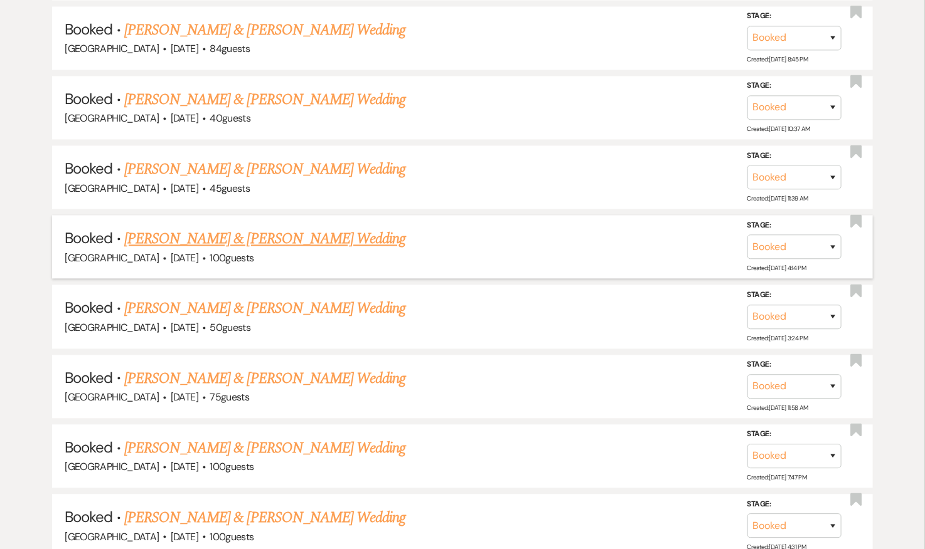
scroll to position [1058, 0]
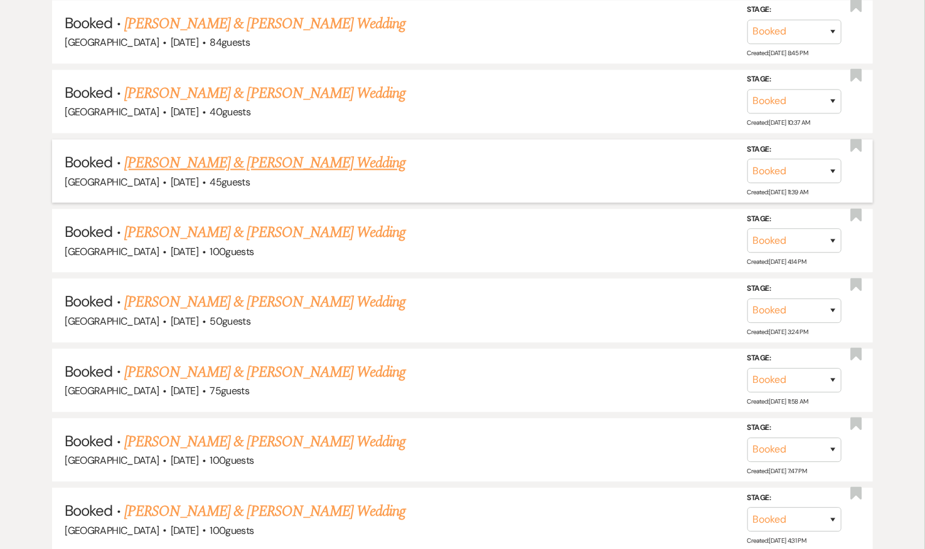
click at [318, 158] on link "Jacquelyn Shugarts & Zachary Bowers's Wedding" at bounding box center [264, 163] width 281 height 23
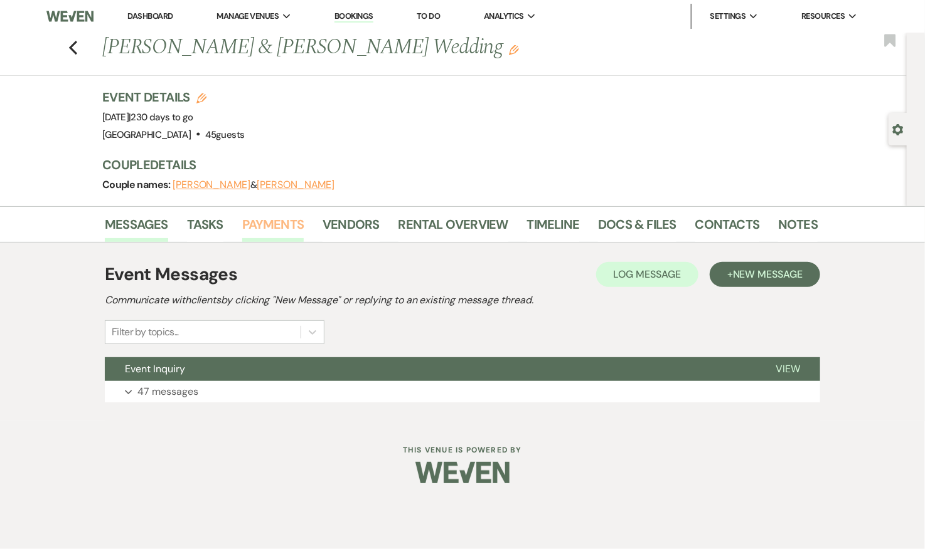
click at [277, 219] on link "Payments" at bounding box center [273, 229] width 62 height 28
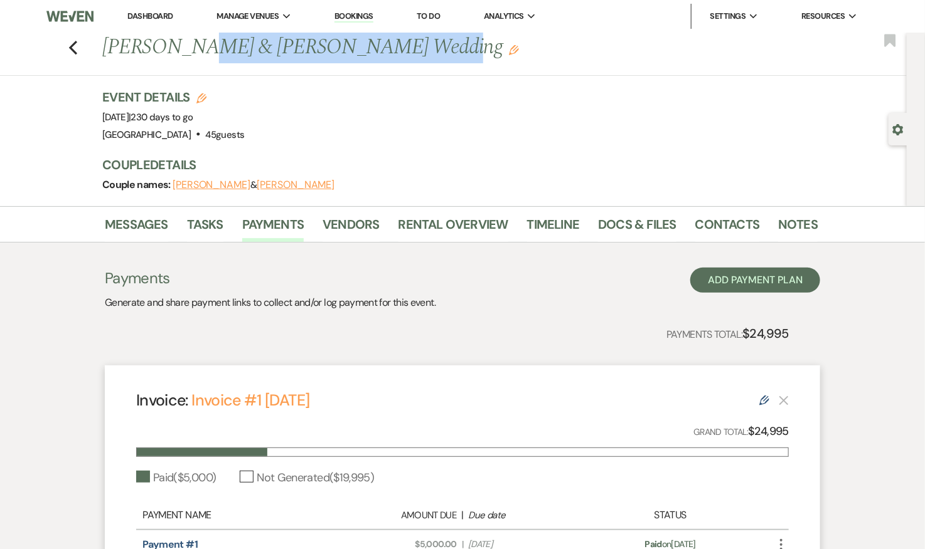
drag, startPoint x: 395, startPoint y: 43, endPoint x: 184, endPoint y: 37, distance: 210.2
click at [184, 37] on h1 "Jacquelyn Shugarts & Zachary Bowers's Wedding Edit" at bounding box center [383, 48] width 562 height 30
copy h1 "Shugarts & Zachary Bowers"
click at [70, 41] on icon "Previous" at bounding box center [72, 47] width 9 height 15
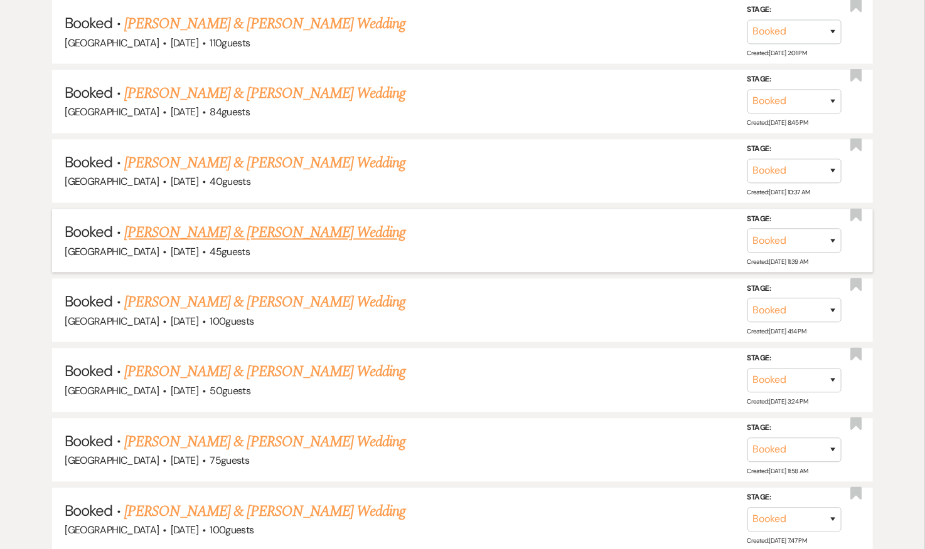
scroll to position [983, 0]
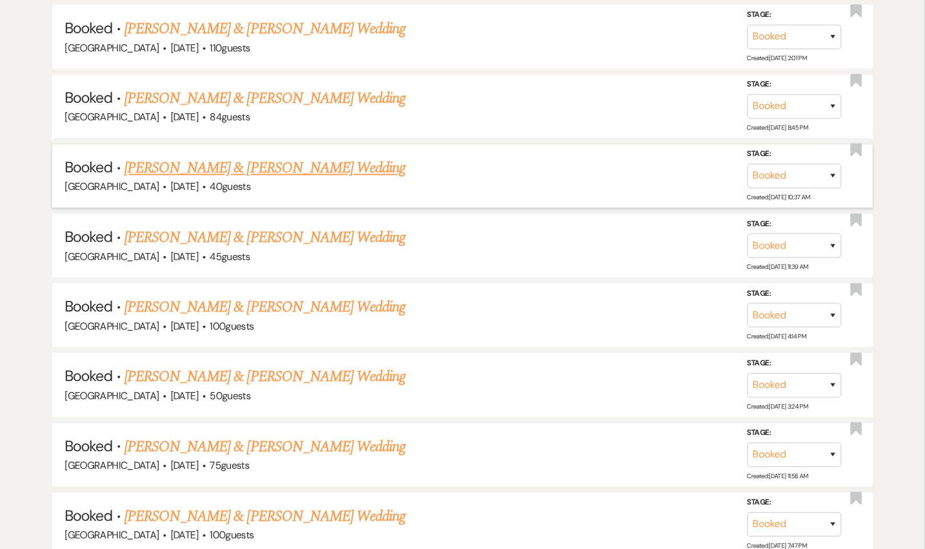
click at [324, 166] on link "Nick Herrmann & Sara Hartfiel Carr's Wedding" at bounding box center [264, 168] width 281 height 23
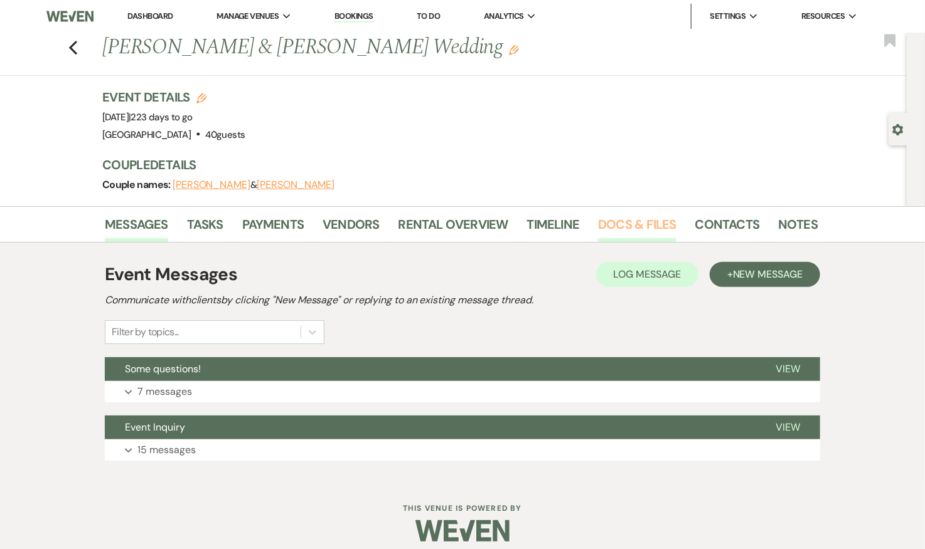
click at [637, 220] on link "Docs & Files" at bounding box center [637, 229] width 78 height 28
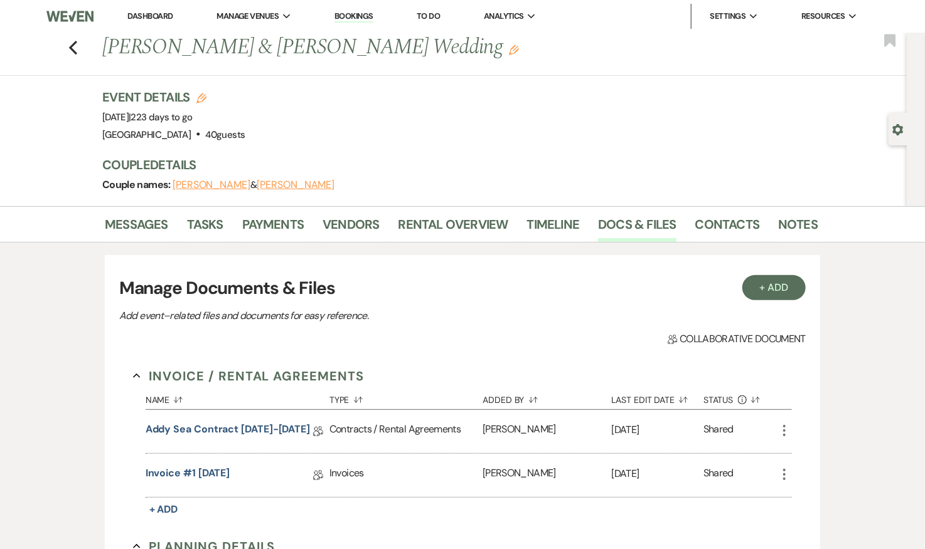
click at [264, 208] on div "Messages Tasks Payments Vendors Rental Overview Timeline Docs & Files Contacts …" at bounding box center [462, 224] width 925 height 36
click at [264, 221] on link "Payments" at bounding box center [273, 229] width 62 height 28
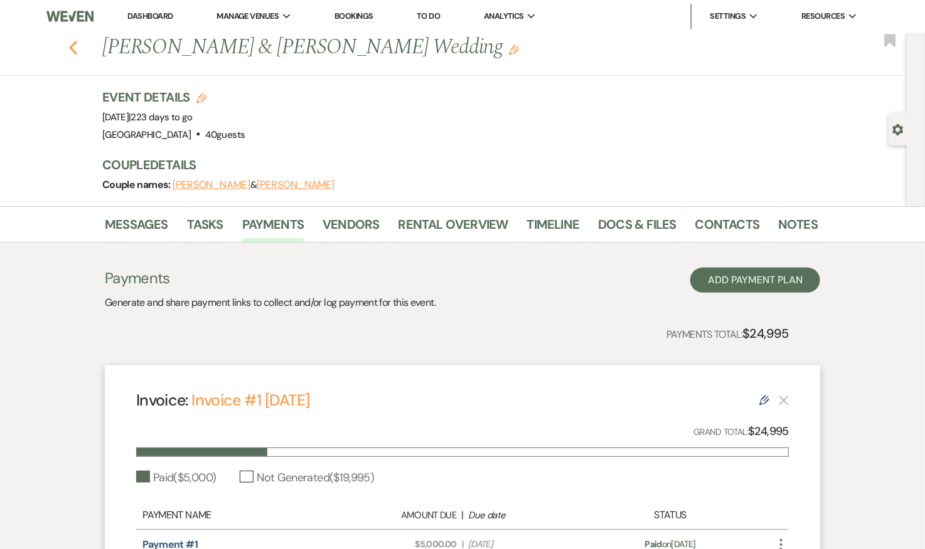
click at [73, 45] on use "button" at bounding box center [73, 48] width 8 height 14
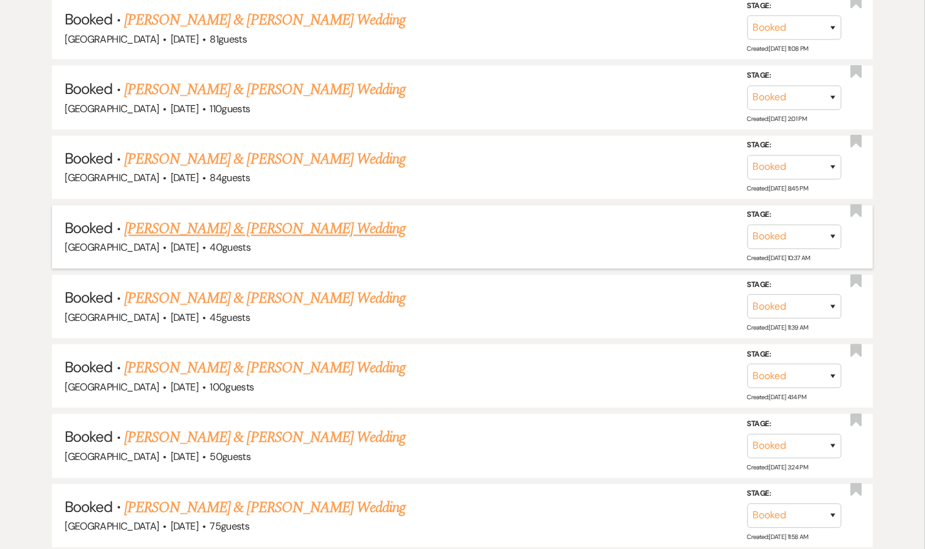
scroll to position [898, 0]
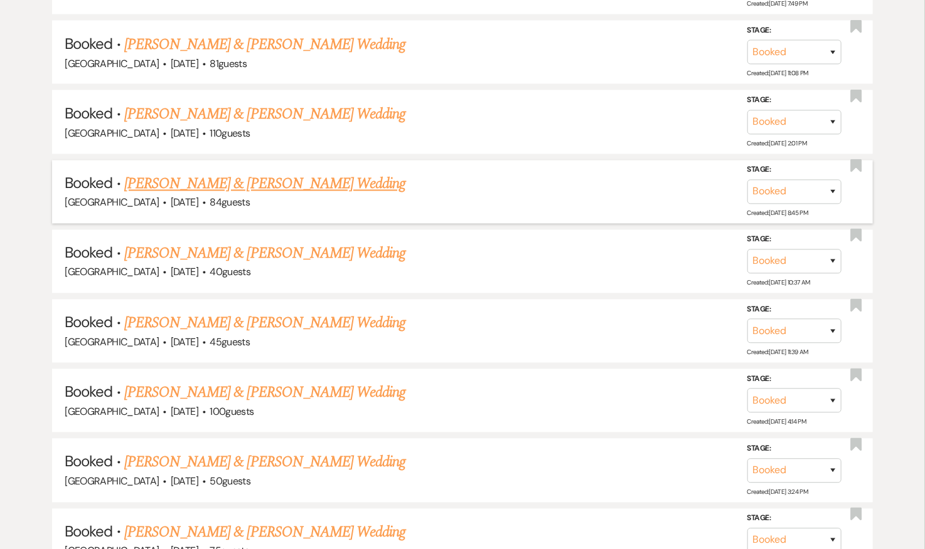
click at [285, 176] on link "Erin Birmingham & Alex Blankinship's Wedding" at bounding box center [264, 184] width 281 height 23
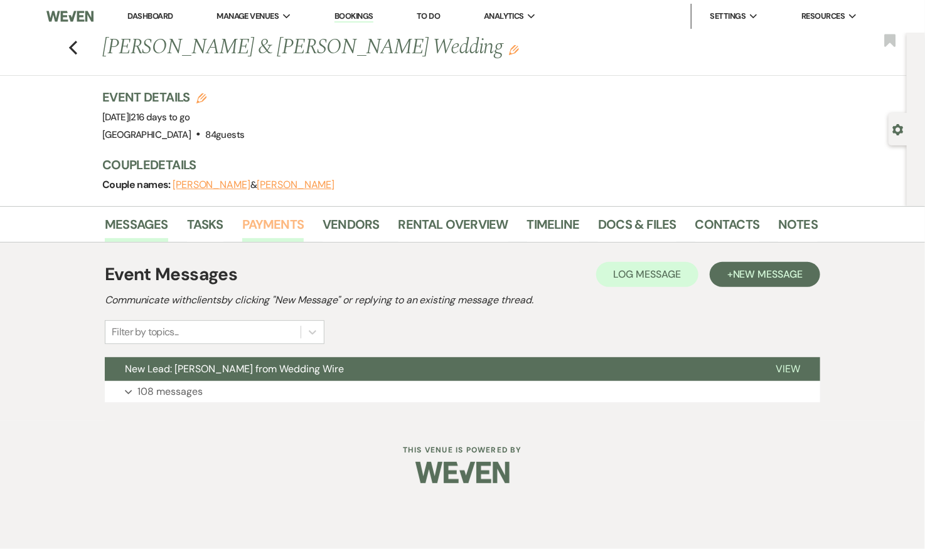
click at [284, 223] on link "Payments" at bounding box center [273, 229] width 62 height 28
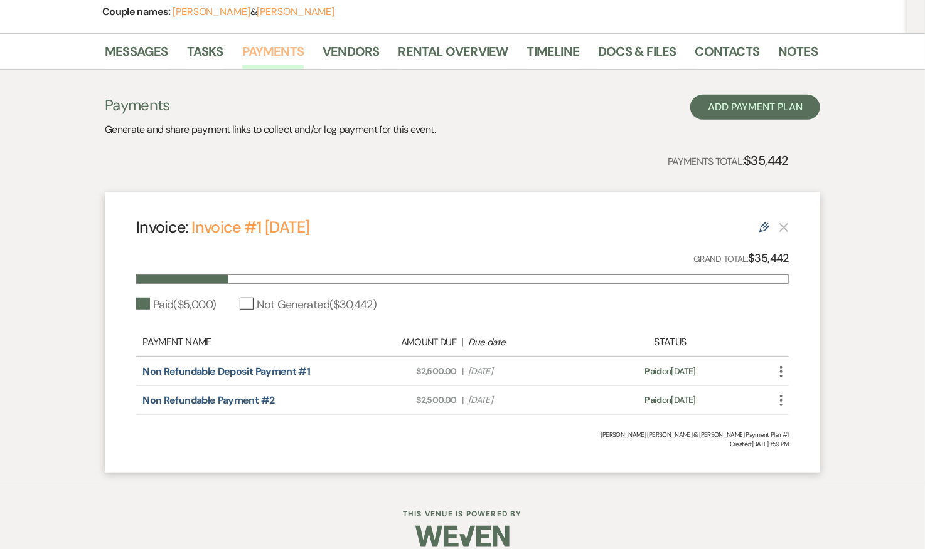
scroll to position [187, 0]
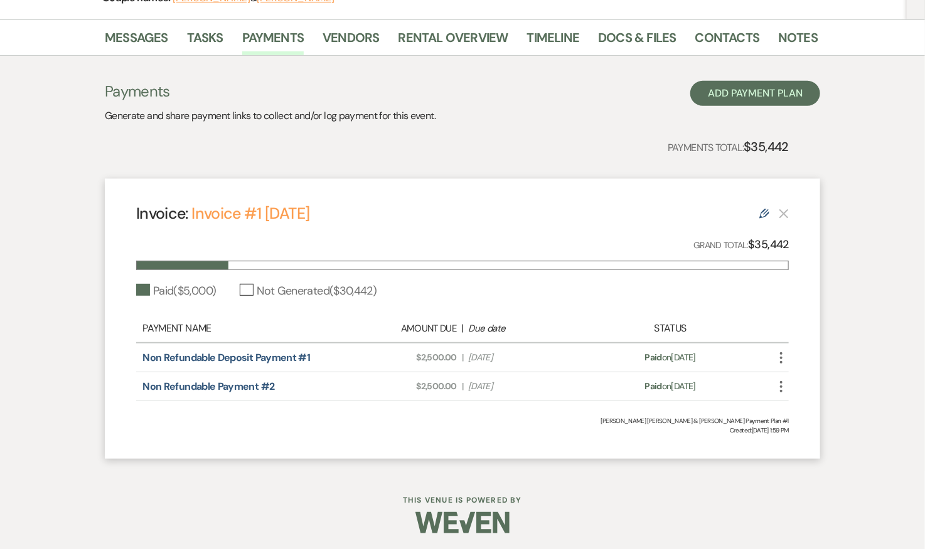
click at [765, 212] on icon "Edit" at bounding box center [764, 214] width 10 height 10
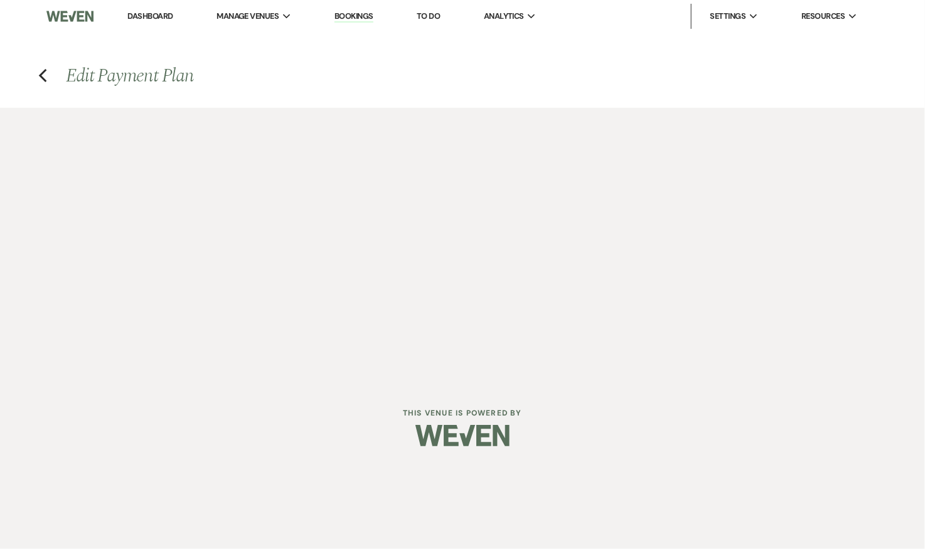
select select "4603"
select select "1"
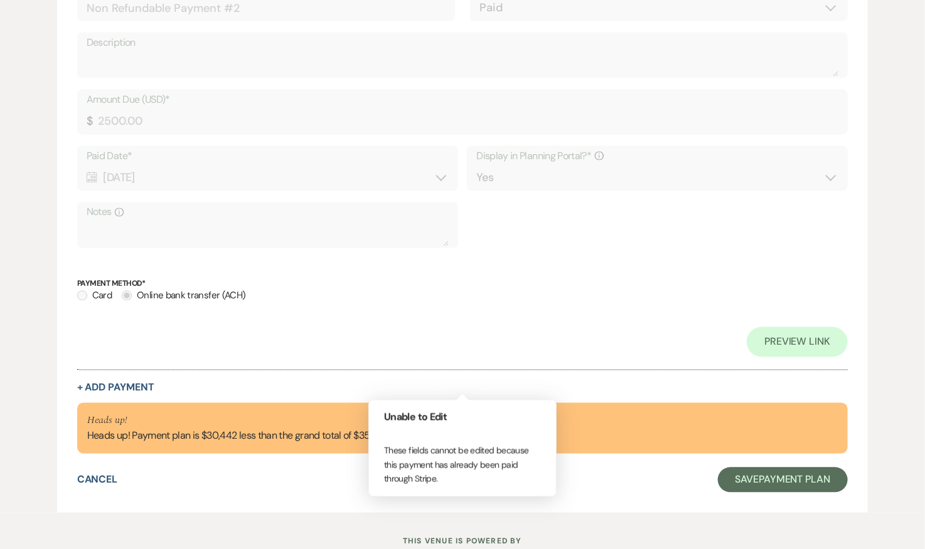
scroll to position [878, 0]
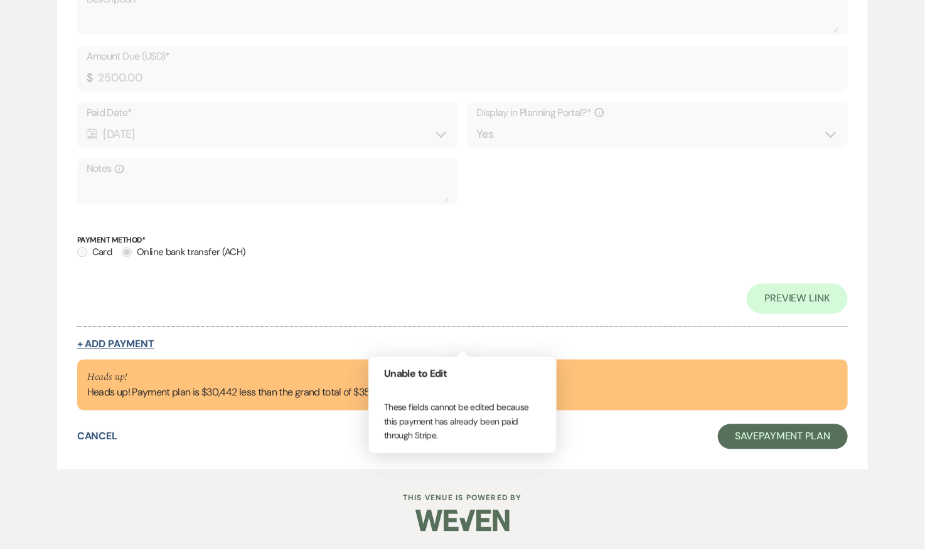
click at [137, 344] on button "+ Add Payment" at bounding box center [115, 345] width 77 height 10
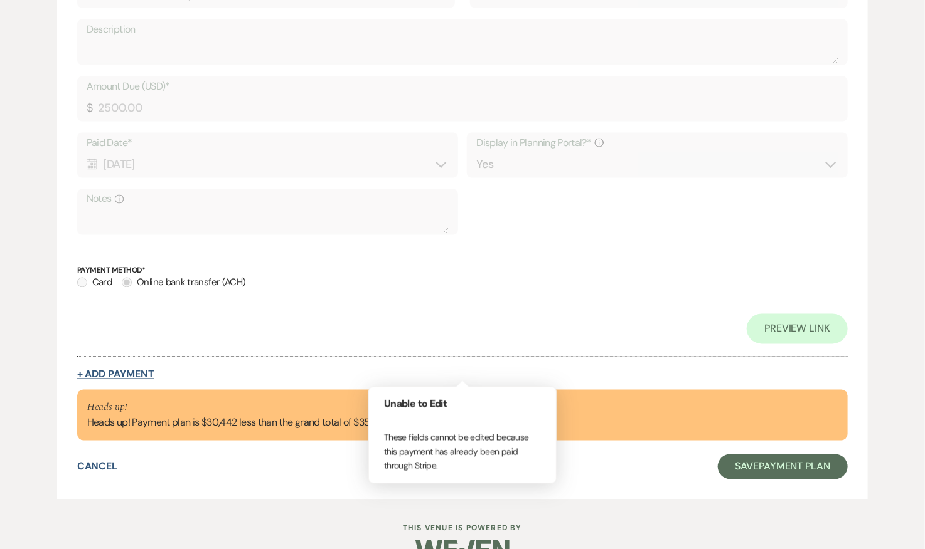
select select "2"
select select "flat"
select select "true"
select select "client"
select select "weeks"
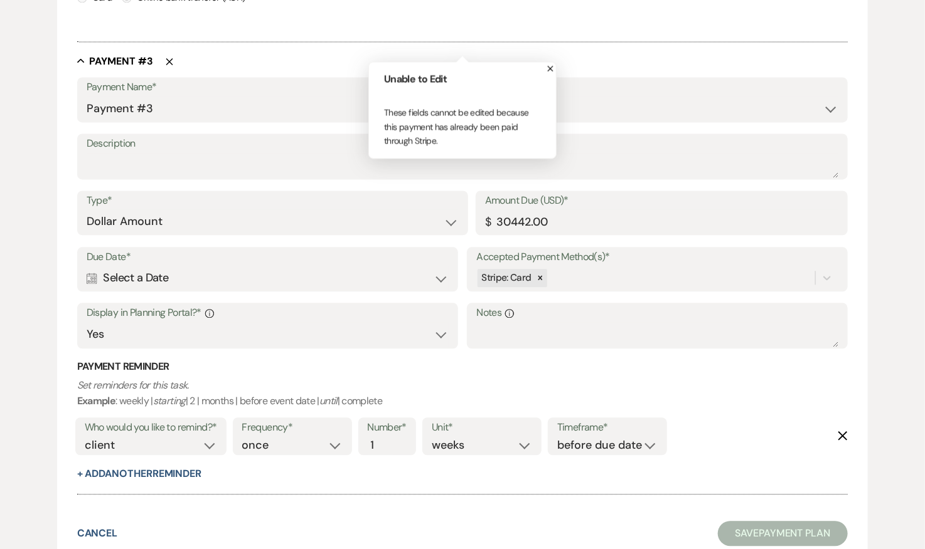
scroll to position [1117, 0]
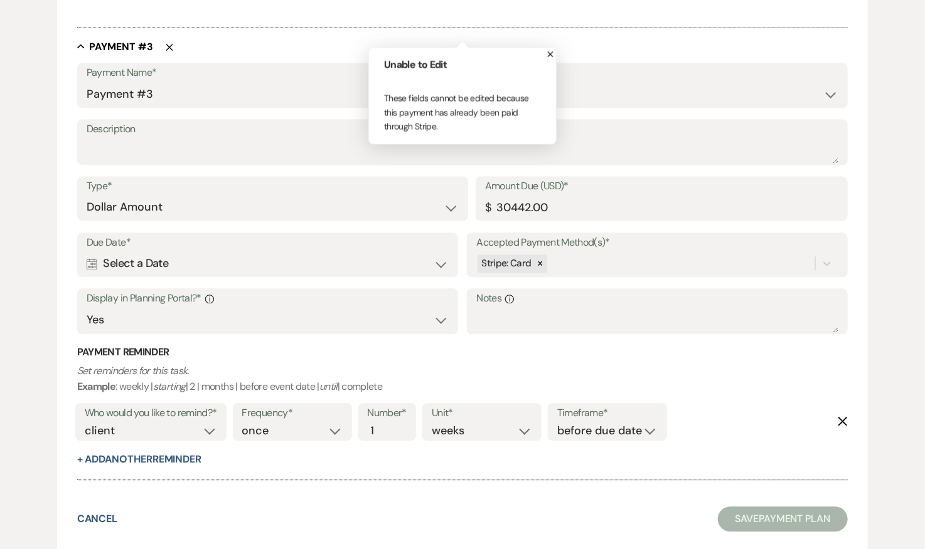
click at [248, 261] on div "Calendar Select a Date Expand" at bounding box center [268, 264] width 362 height 24
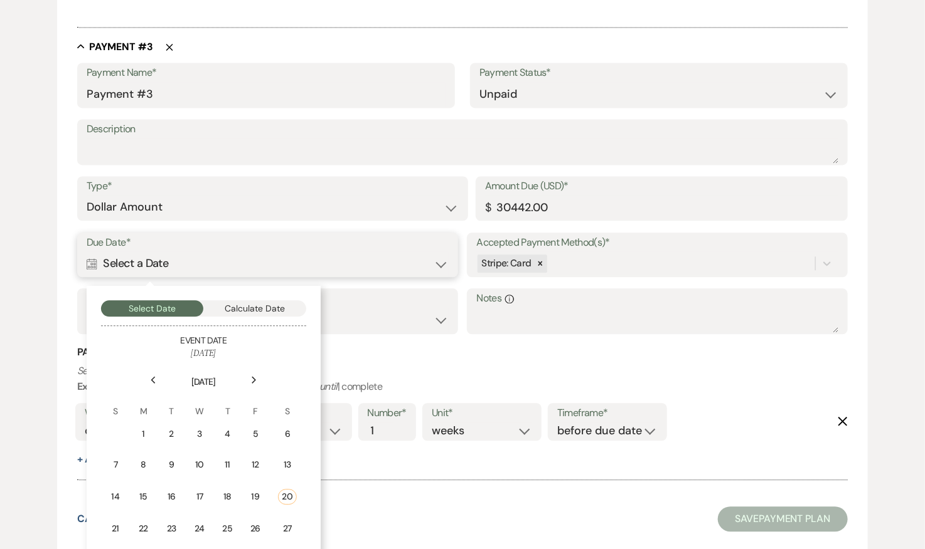
click at [256, 303] on button "Calculate Date" at bounding box center [254, 308] width 103 height 16
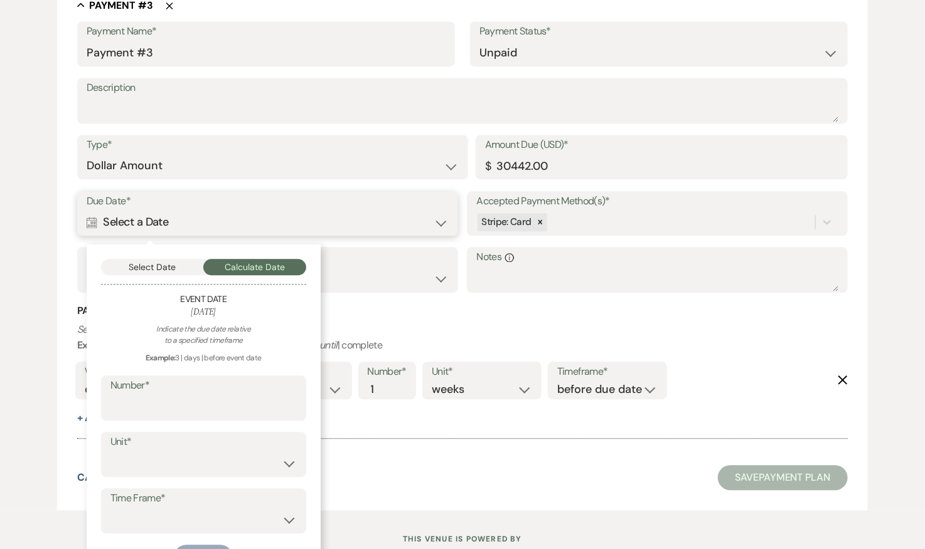
scroll to position [1199, 0]
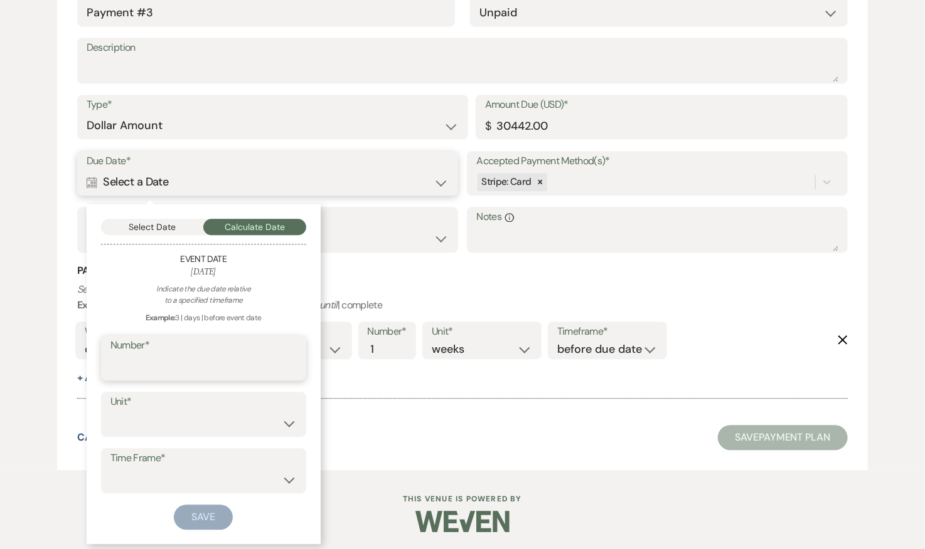
click at [204, 372] on input "Number*" at bounding box center [203, 367] width 186 height 24
type input "4"
type input "6"
click at [211, 428] on select "days weeks months" at bounding box center [203, 423] width 186 height 24
select select "month"
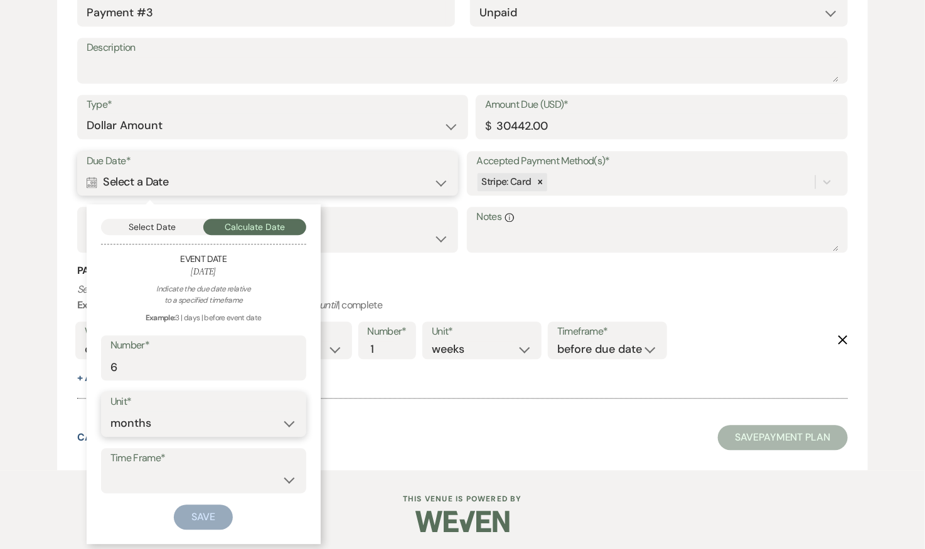
click at [110, 411] on select "days weeks months" at bounding box center [203, 423] width 186 height 24
click at [218, 482] on select "before event date after event date after event is booked after today's date" at bounding box center [203, 480] width 186 height 24
select select "beforeEventDate"
click at [110, 468] on select "before event date after event date after event is booked after today's date" at bounding box center [203, 480] width 186 height 24
click at [210, 515] on button "Save" at bounding box center [203, 517] width 59 height 25
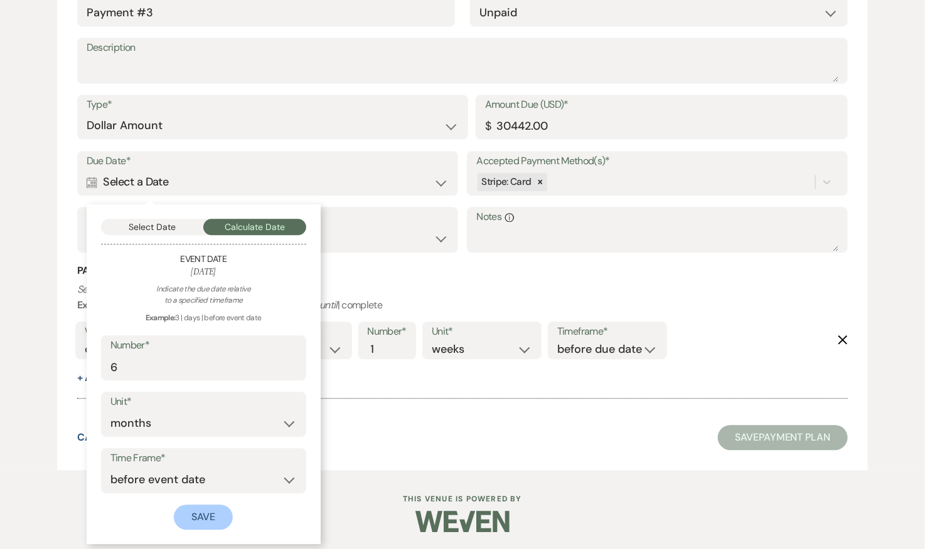
scroll to position [1259, 0]
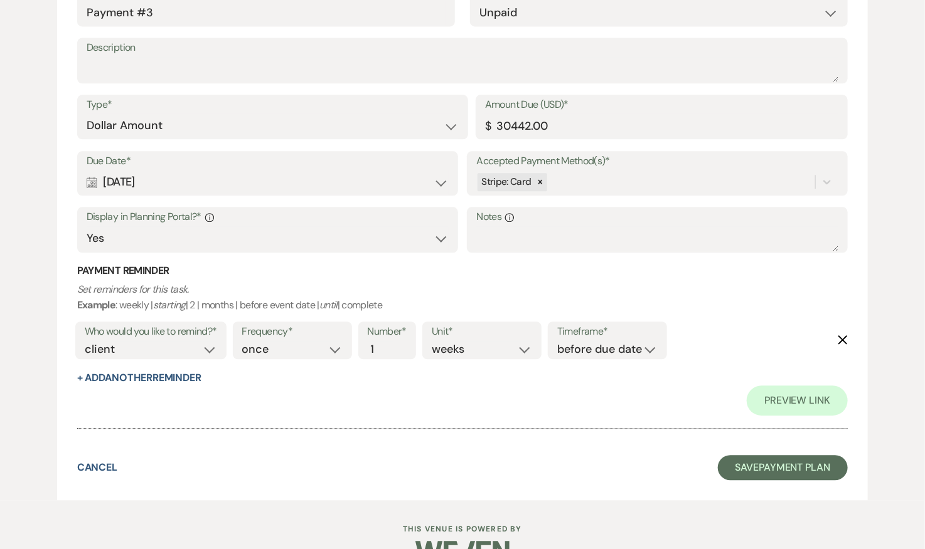
click at [844, 337] on use "button" at bounding box center [842, 340] width 9 height 9
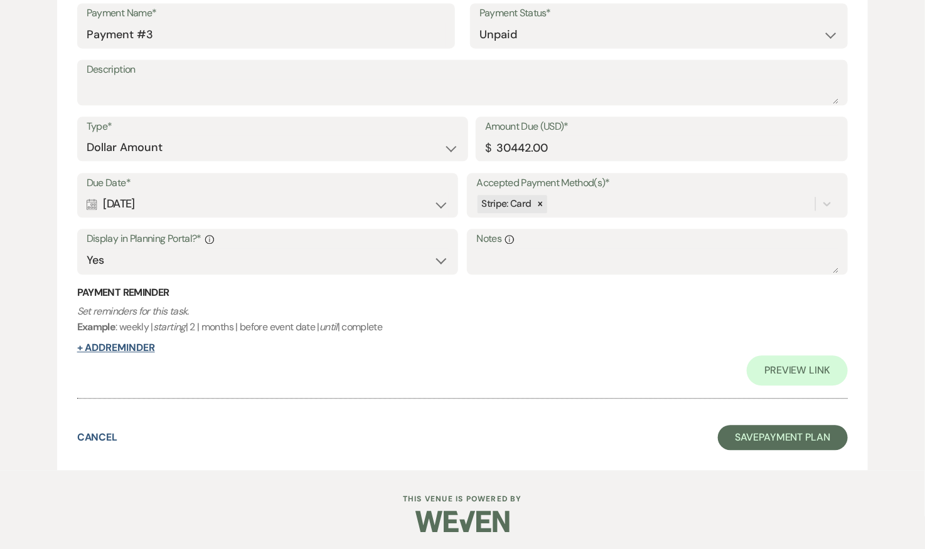
click at [129, 348] on button "+ Add Reminder" at bounding box center [116, 348] width 78 height 10
select select "client"
select select "days"
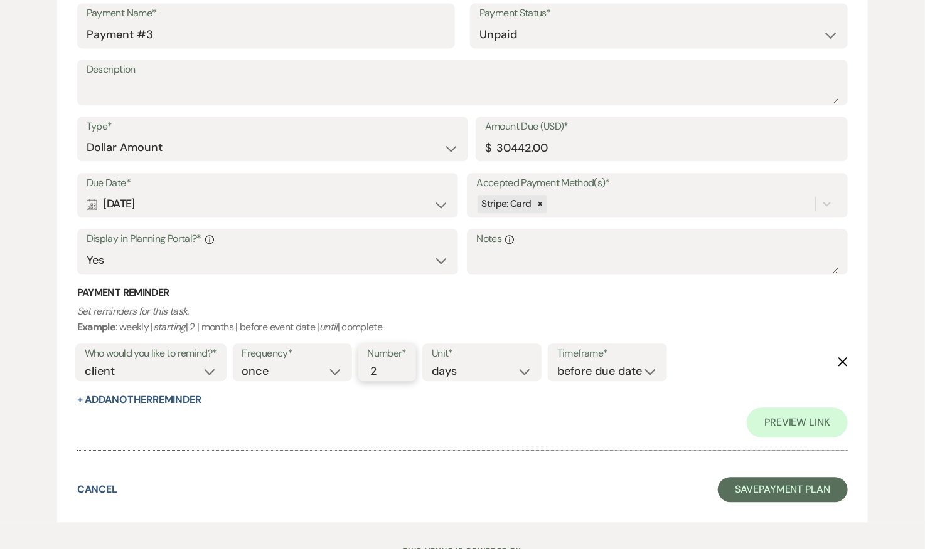
click at [390, 368] on input "2" at bounding box center [381, 371] width 26 height 17
click at [390, 368] on input "3" at bounding box center [381, 371] width 26 height 17
click at [390, 368] on input "4" at bounding box center [381, 371] width 26 height 17
click at [390, 368] on input "5" at bounding box center [381, 371] width 26 height 17
click at [390, 368] on input "6" at bounding box center [381, 371] width 26 height 17
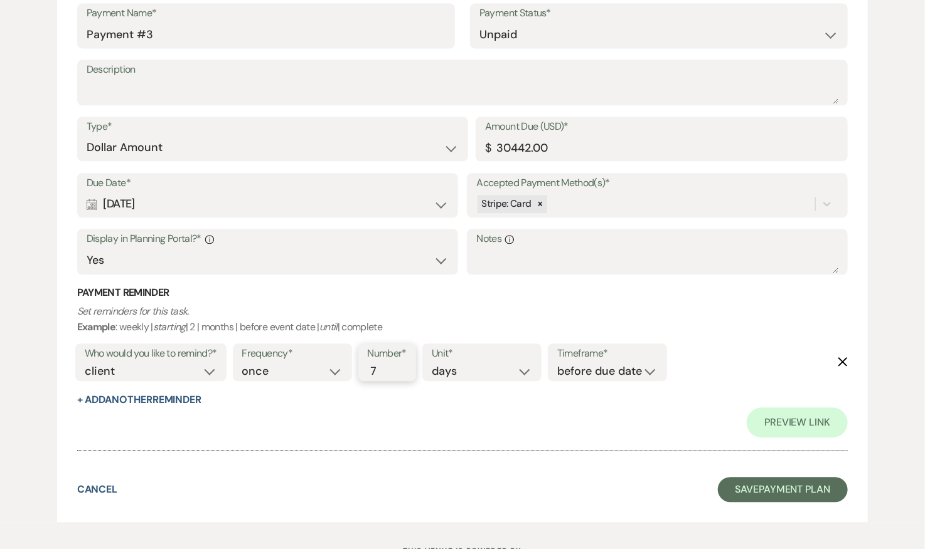
type input "7"
click at [390, 368] on input "7" at bounding box center [381, 371] width 26 height 17
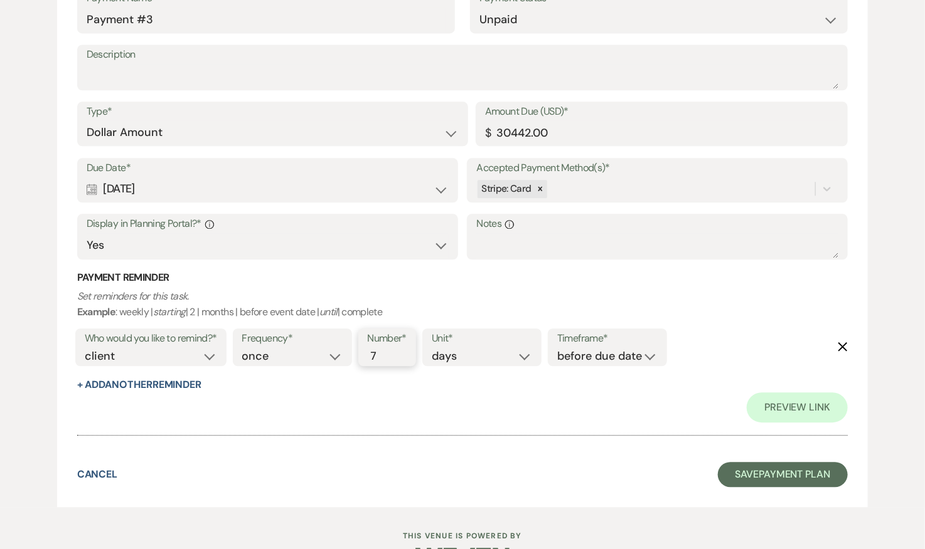
scroll to position [1289, 0]
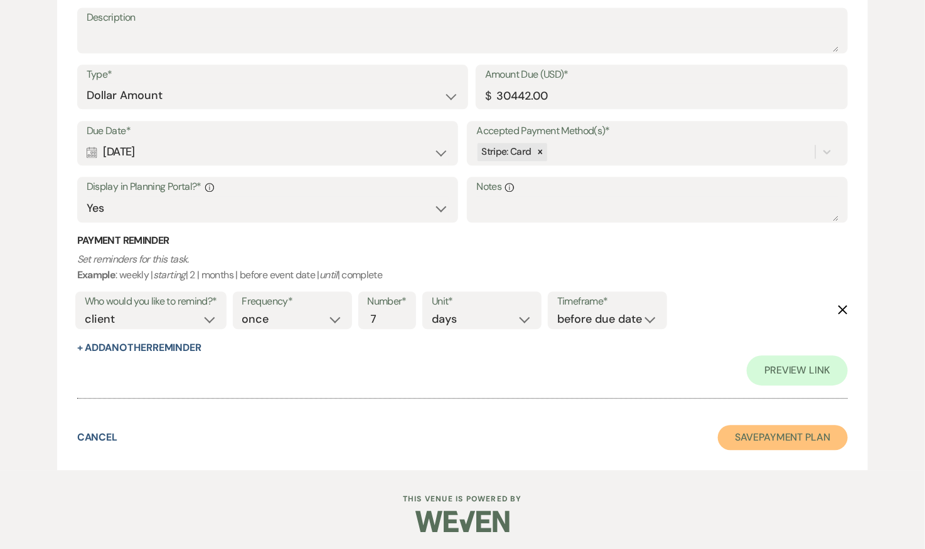
click at [769, 432] on button "Save Payment Plan" at bounding box center [783, 437] width 130 height 25
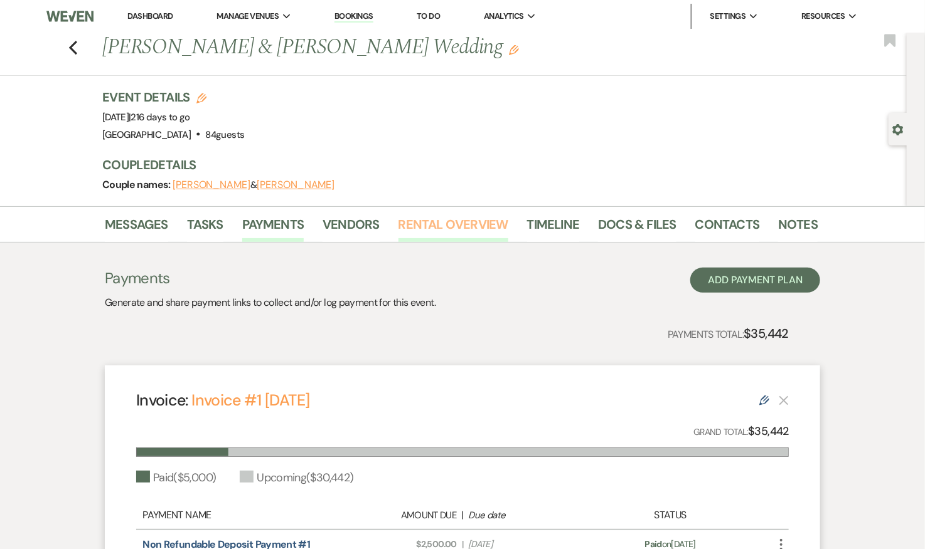
click at [472, 225] on link "Rental Overview" at bounding box center [453, 229] width 110 height 28
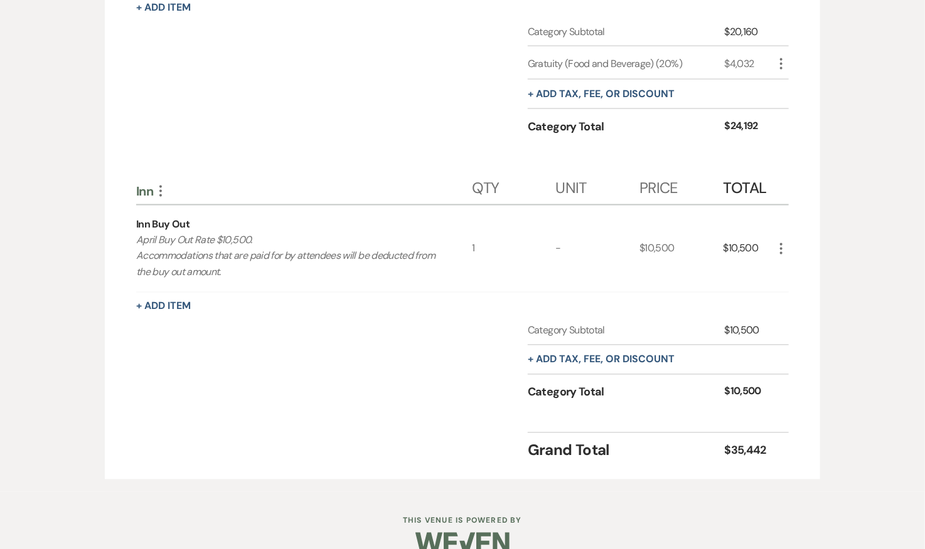
scroll to position [854, 0]
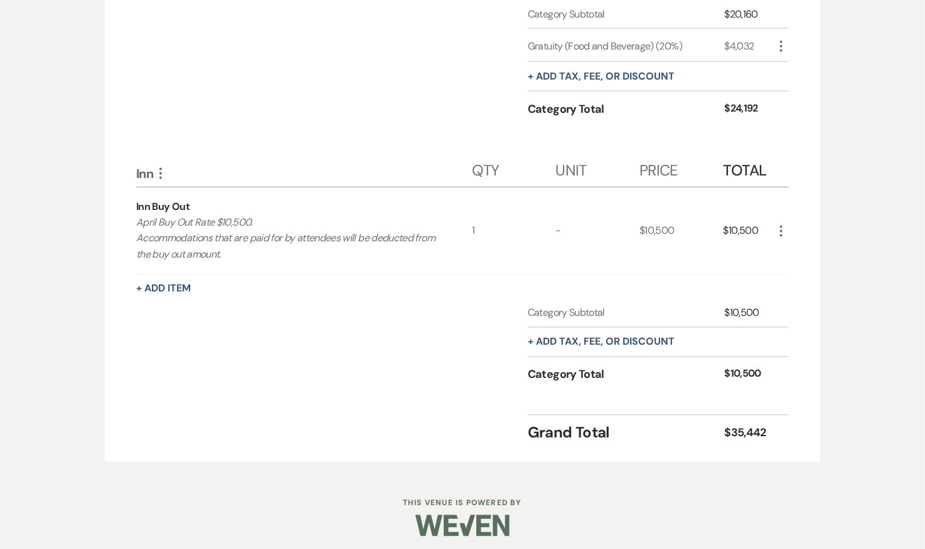
click at [785, 226] on icon "More" at bounding box center [780, 231] width 15 height 15
click at [793, 253] on use "button" at bounding box center [791, 257] width 8 height 8
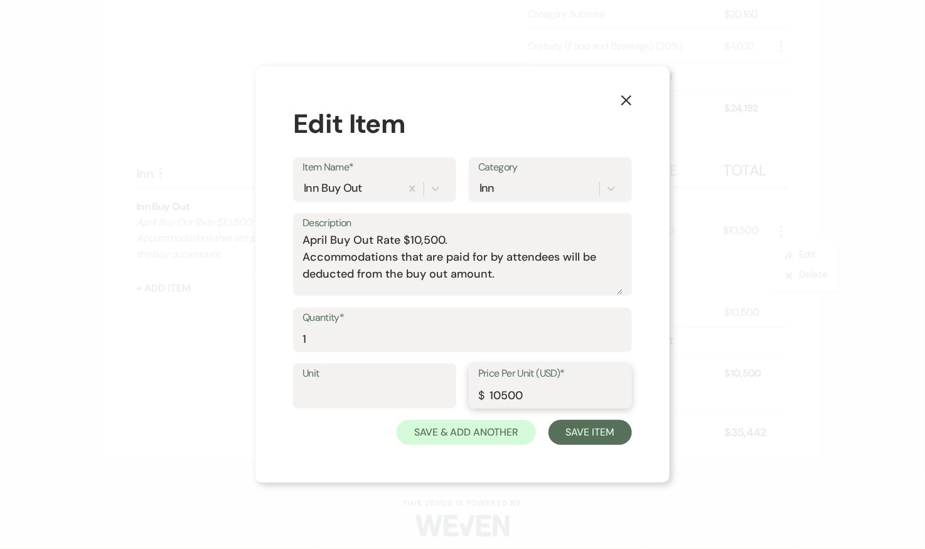
drag, startPoint x: 534, startPoint y: 395, endPoint x: 476, endPoint y: 395, distance: 57.7
click at [476, 395] on div "Price Per Unit (USD)* $ 10500" at bounding box center [550, 386] width 163 height 45
type input "4065"
click at [586, 434] on button "Save Item" at bounding box center [589, 432] width 83 height 25
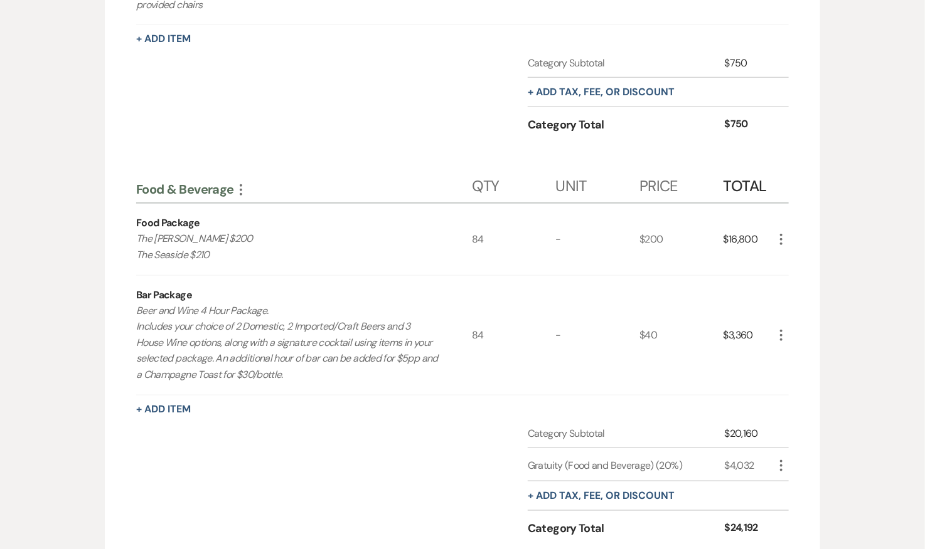
scroll to position [0, 0]
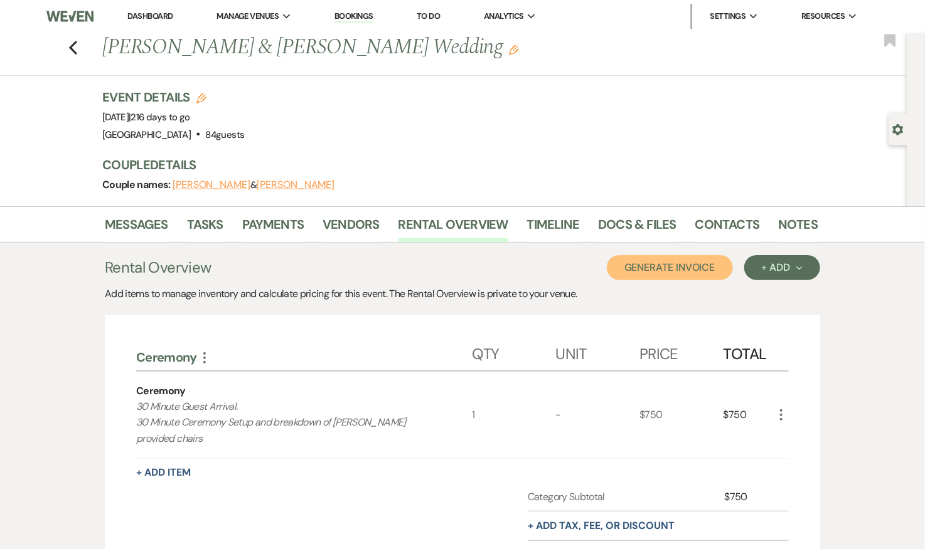
click at [686, 266] on button "Generate Invoice" at bounding box center [670, 267] width 126 height 25
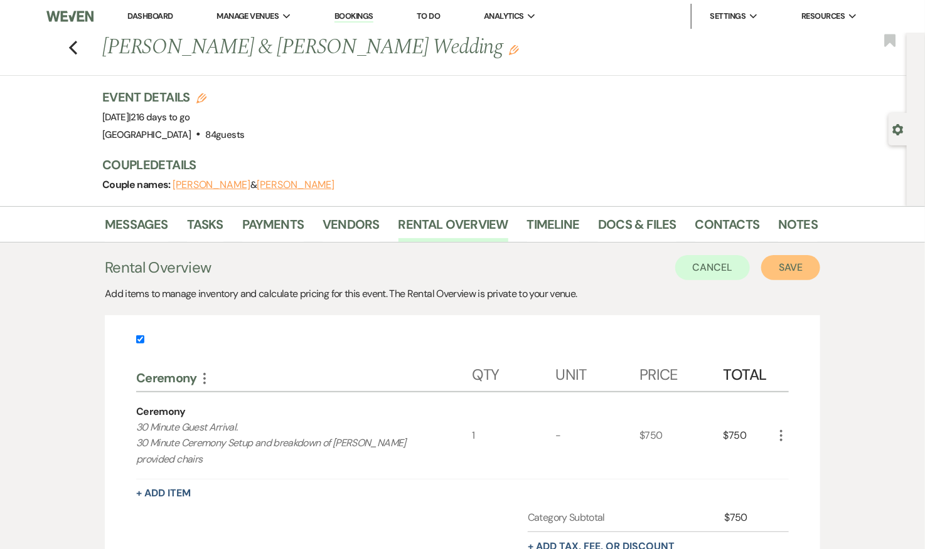
click at [793, 266] on button "Save" at bounding box center [790, 267] width 59 height 25
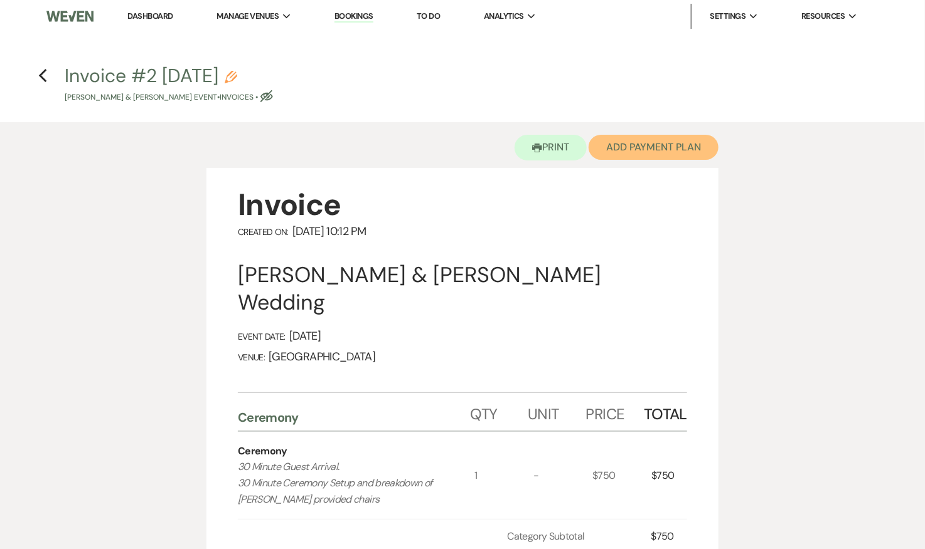
click at [666, 149] on button "Add Payment Plan" at bounding box center [653, 147] width 130 height 25
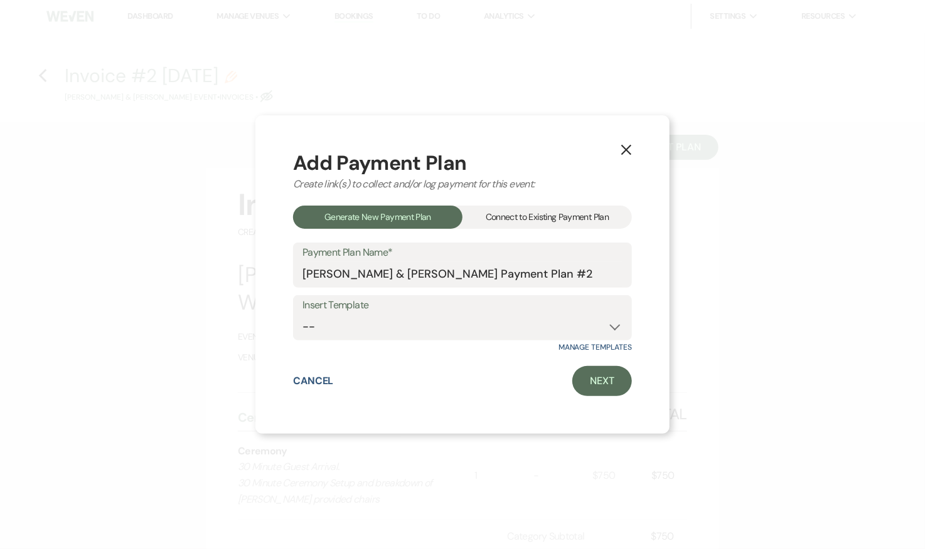
click at [577, 213] on div "Connect to Existing Payment Plan" at bounding box center [546, 217] width 169 height 23
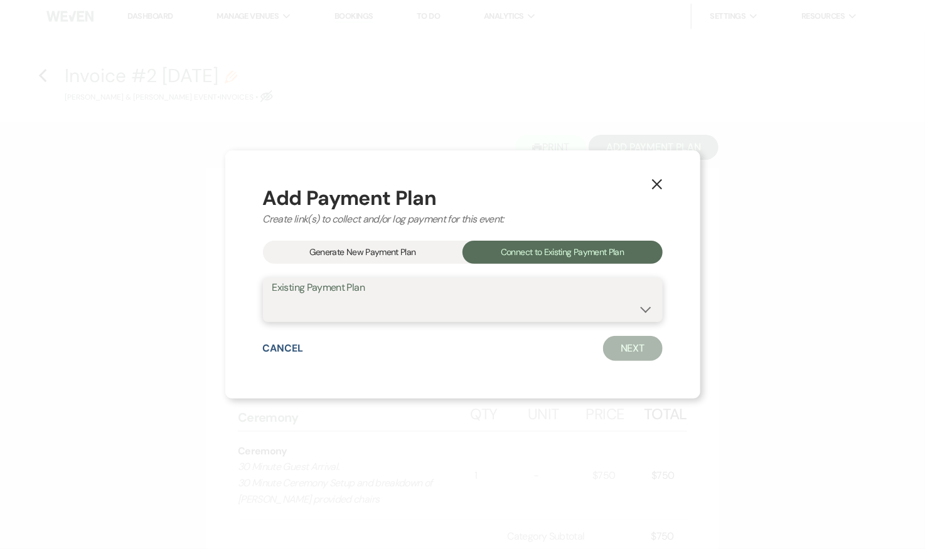
click at [536, 301] on select "Erin Brigid & Alex Blankinship's Payment Plan #1" at bounding box center [462, 309] width 381 height 24
select select "7795"
click at [302, 297] on select "Erin Brigid & Alex Blankinship's Payment Plan #1" at bounding box center [462, 309] width 381 height 24
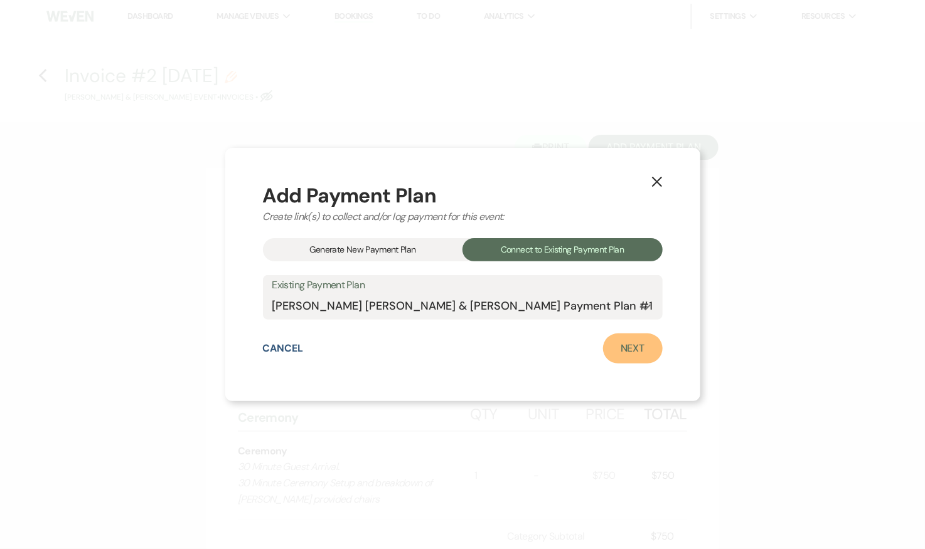
click at [607, 351] on link "Next" at bounding box center [633, 349] width 60 height 30
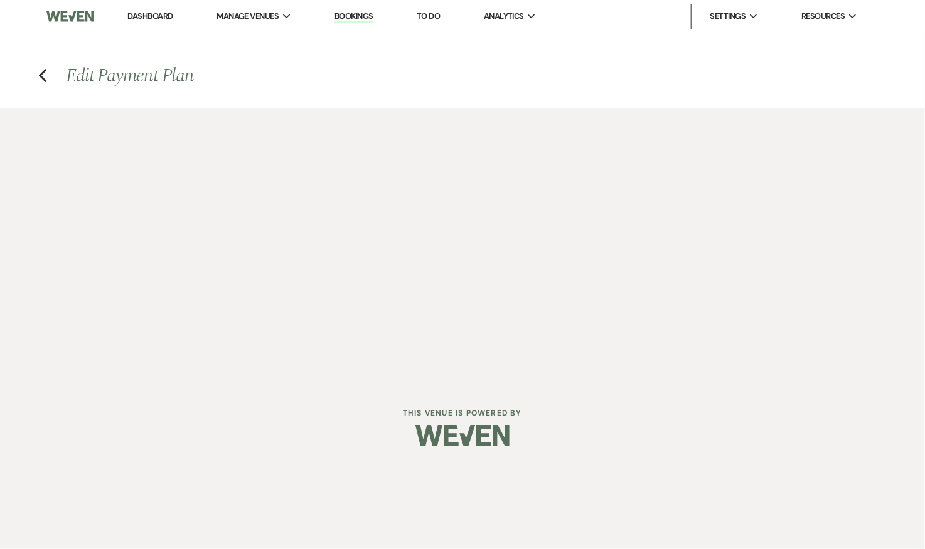
select select "28854"
select select "1"
select select "2"
select select "flat"
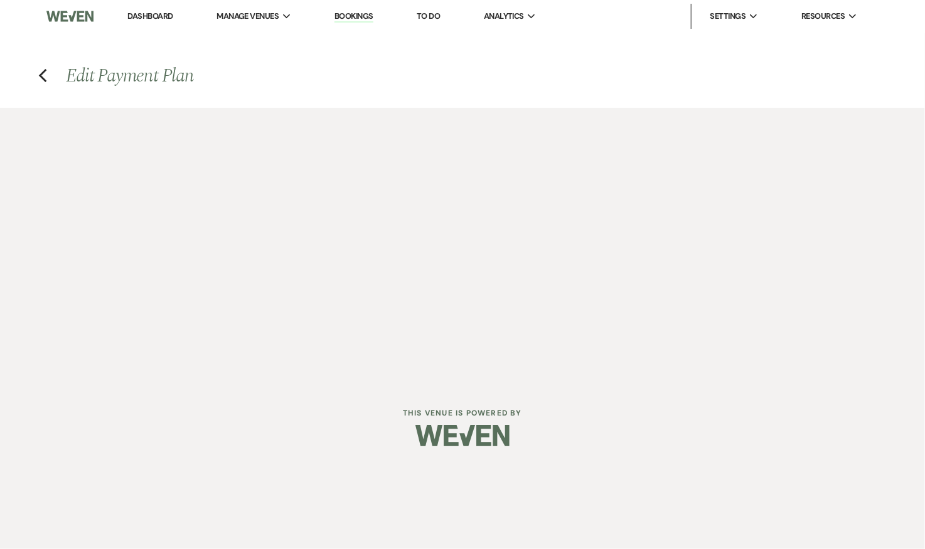
select select "true"
select select "client"
select select "days"
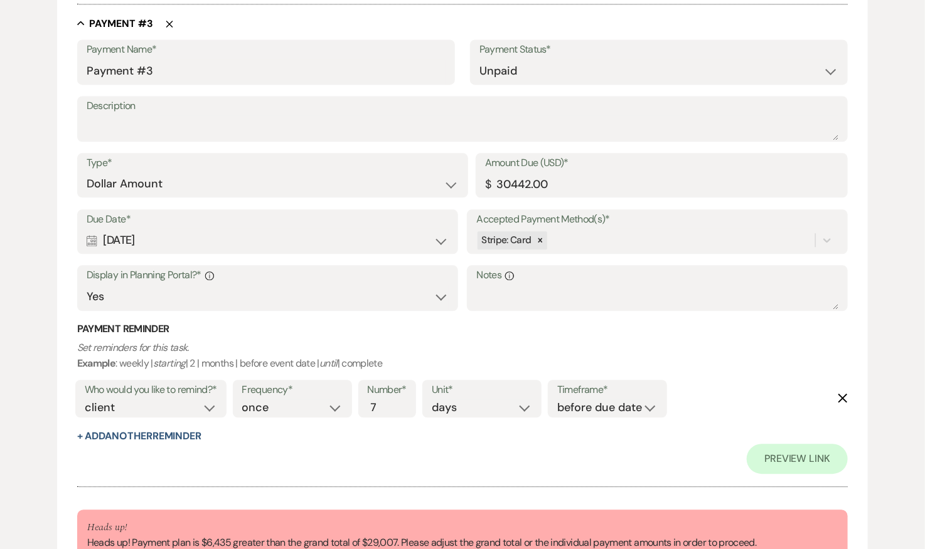
scroll to position [1202, 0]
click at [402, 185] on select "Dollar Amount Percentage of Grand Total" at bounding box center [273, 183] width 372 height 24
select select "percentage"
click at [87, 171] on select "Dollar Amount Percentage of Grand Total" at bounding box center [273, 183] width 372 height 24
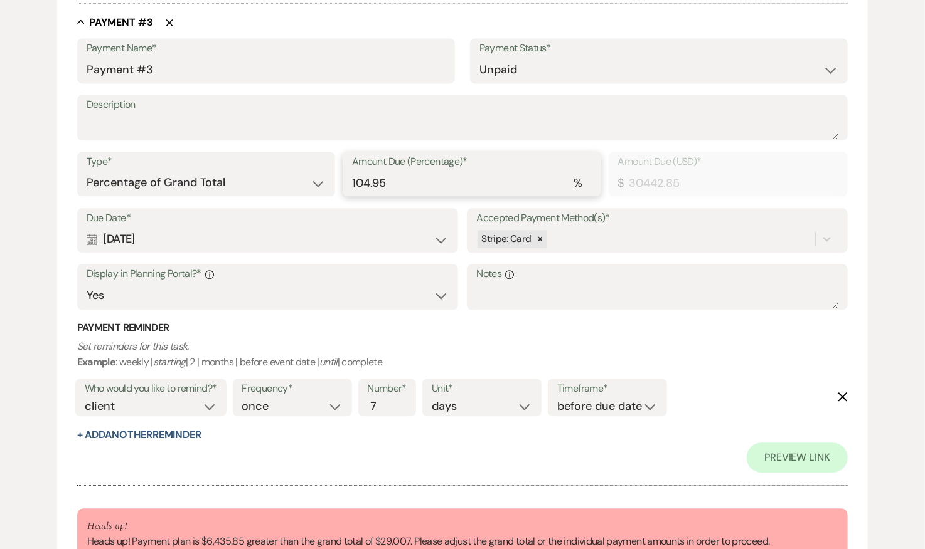
drag, startPoint x: 400, startPoint y: 181, endPoint x: 336, endPoint y: 181, distance: 64.0
click at [336, 181] on div "Type* Dollar Amount Percentage of Grand Total Amount Due (Percentage)* % 104.95…" at bounding box center [462, 180] width 771 height 56
type input "1740.42"
type input "6"
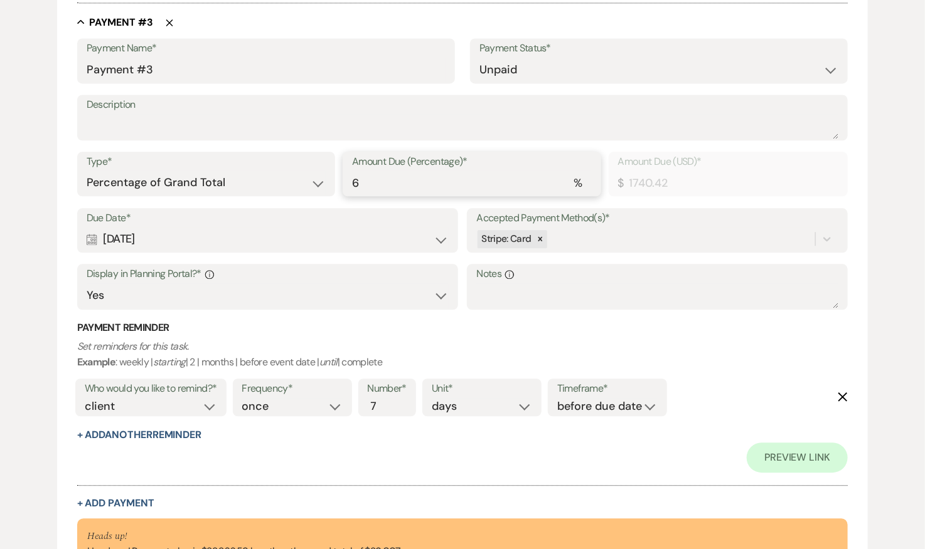
type input "0.00"
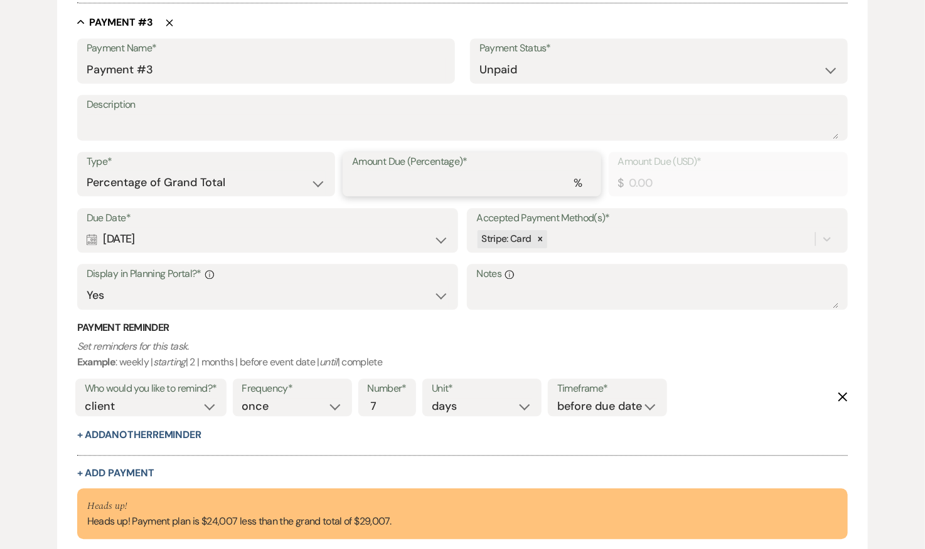
type input "1450.35"
type input "5"
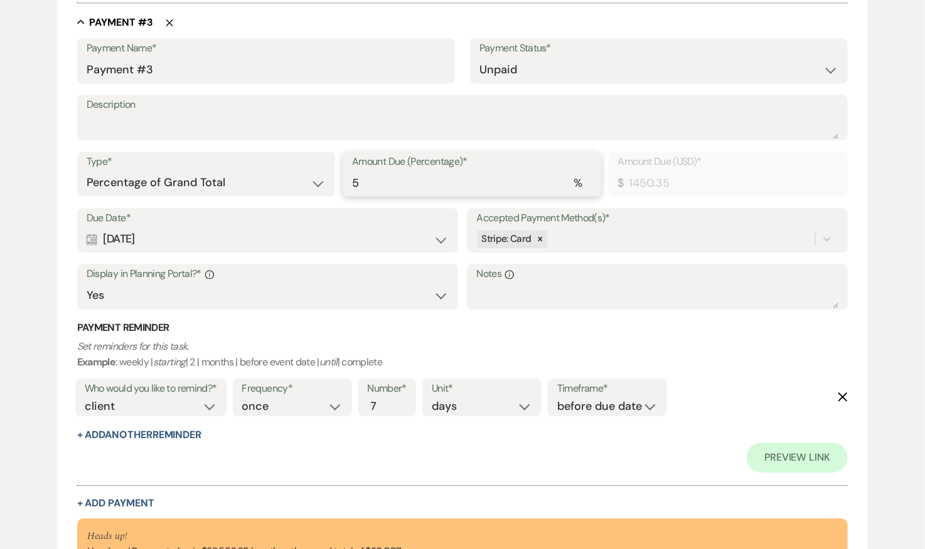
type input "0.00"
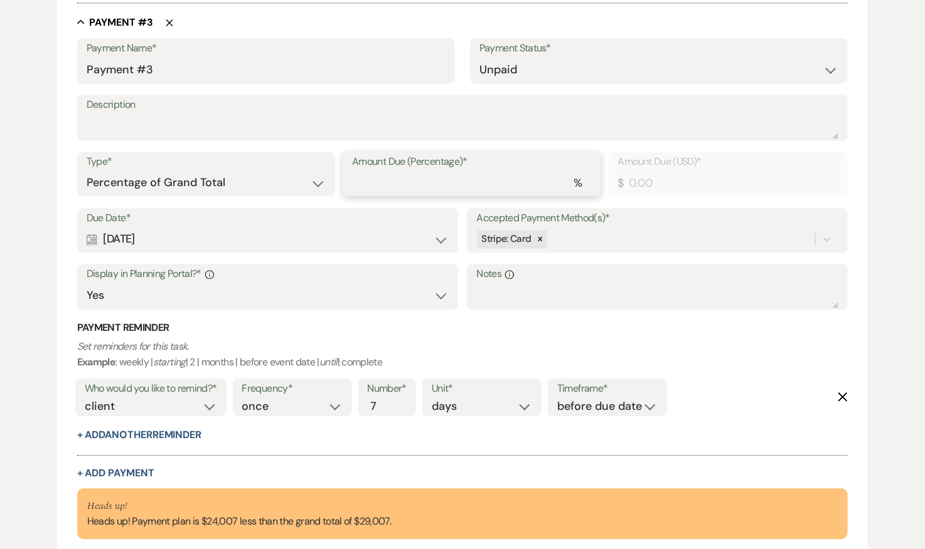
type input "1450.35"
type input "5"
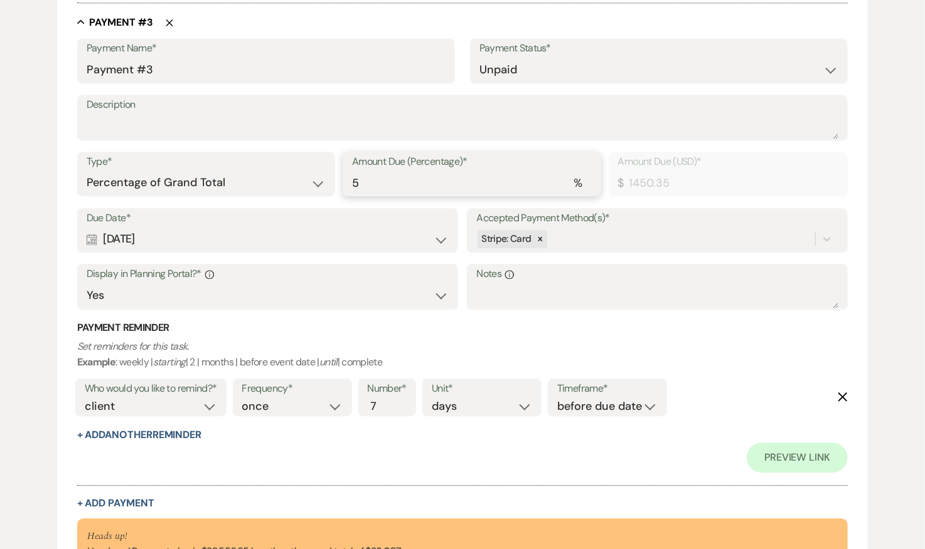
type input "14503.50"
type input "50"
click at [753, 339] on p "Set reminders for this task. Example : weekly | starting | 2 | months | before …" at bounding box center [462, 355] width 771 height 32
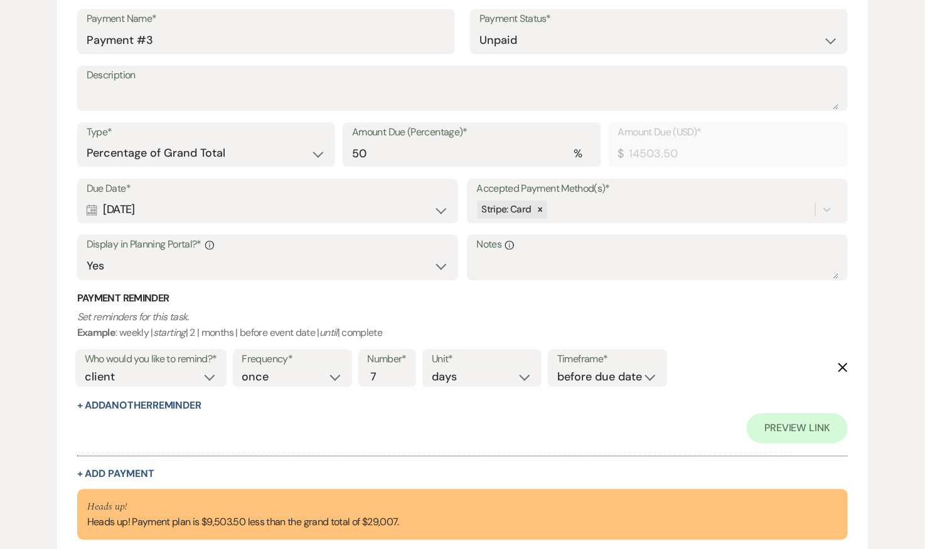
scroll to position [1233, 0]
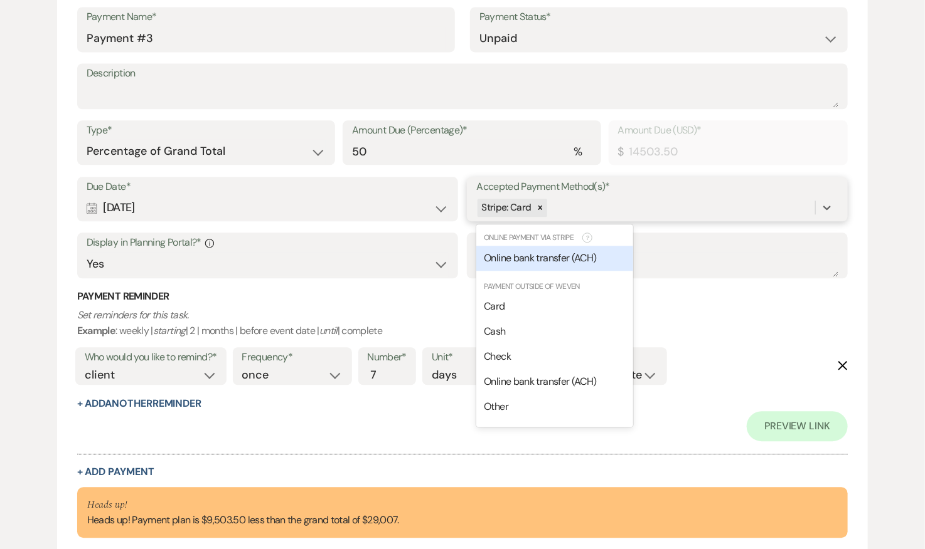
click at [644, 207] on div "Stripe: Card" at bounding box center [645, 208] width 339 height 22
click at [570, 255] on span "Online bank transfer (ACH)" at bounding box center [540, 258] width 112 height 13
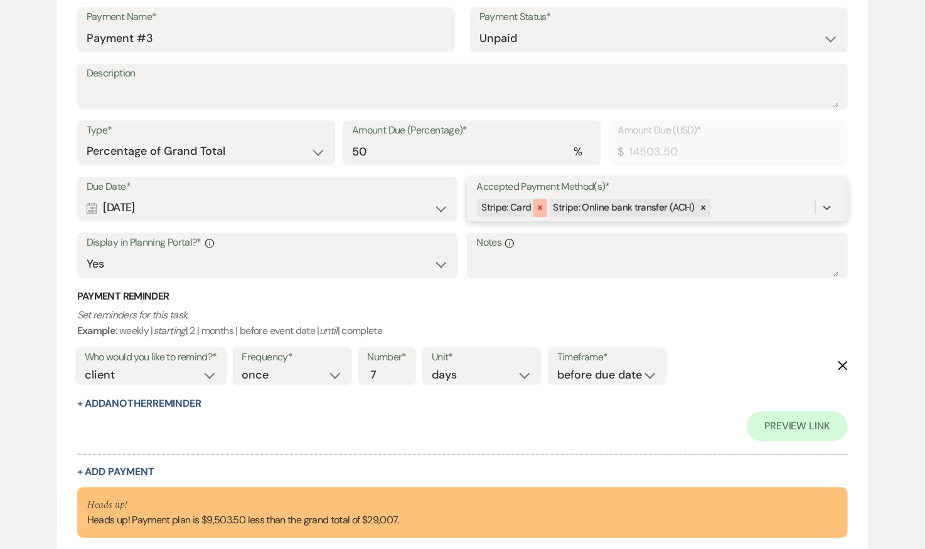
click at [538, 208] on icon at bounding box center [540, 208] width 4 height 4
click at [654, 203] on div "Stripe: Online bank transfer (ACH)" at bounding box center [645, 208] width 339 height 22
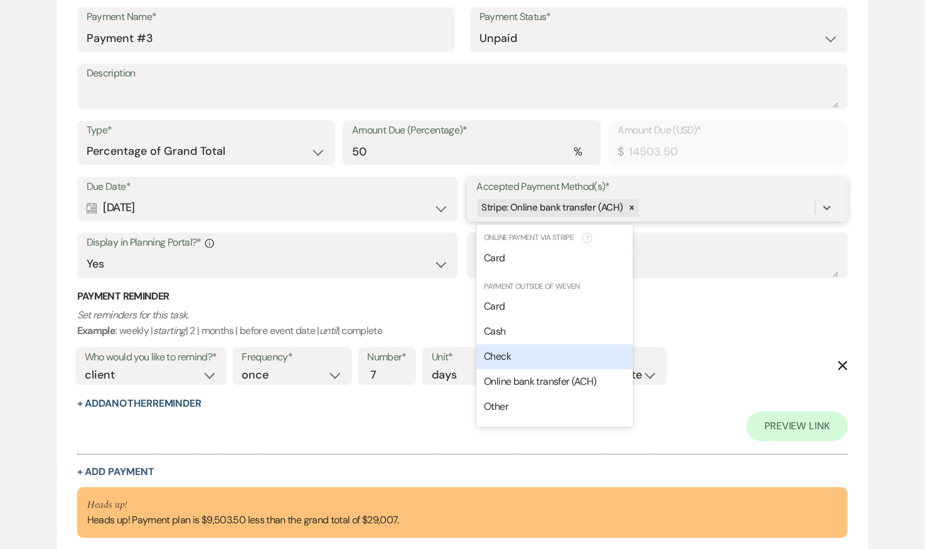
click at [509, 352] on span "Check" at bounding box center [497, 356] width 27 height 13
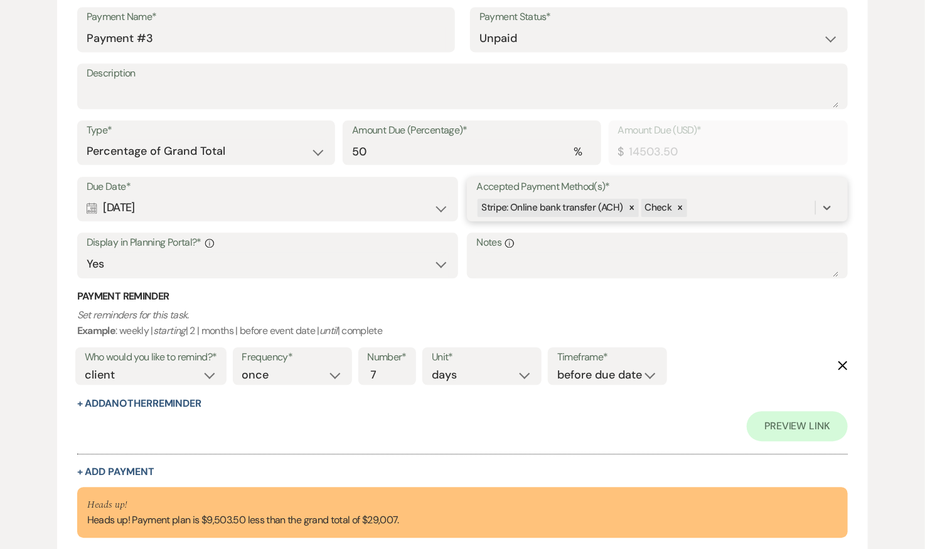
click at [728, 206] on div "Stripe: Online bank transfer (ACH) Check" at bounding box center [645, 208] width 339 height 22
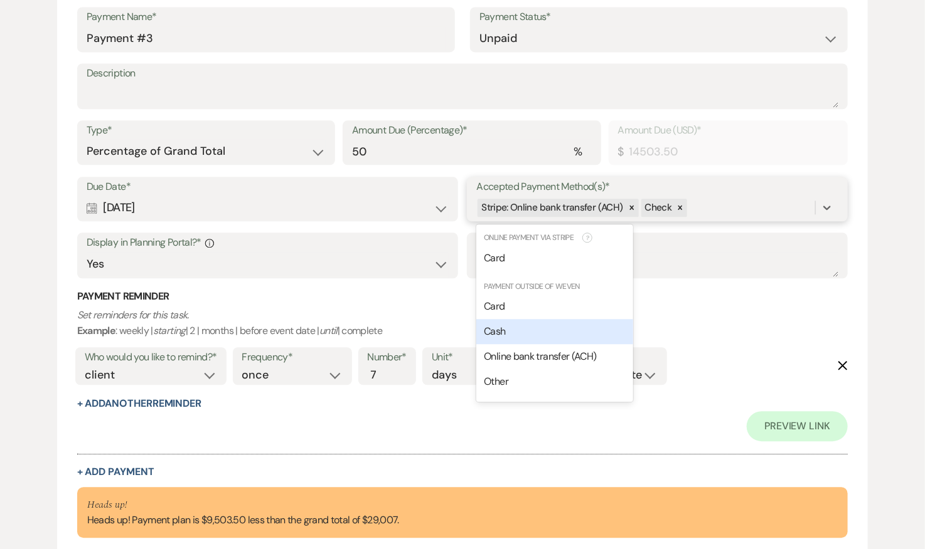
click at [542, 325] on div "Cash" at bounding box center [554, 331] width 157 height 25
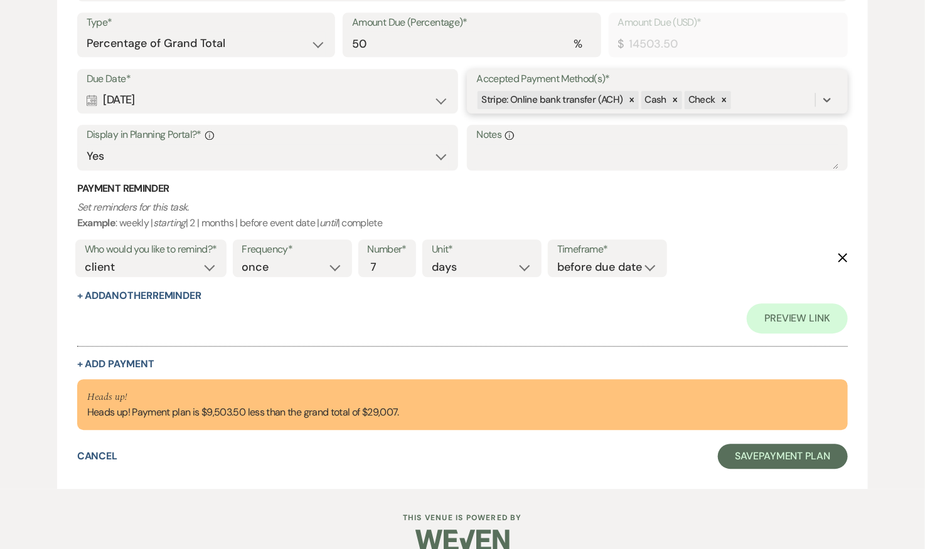
scroll to position [1360, 0]
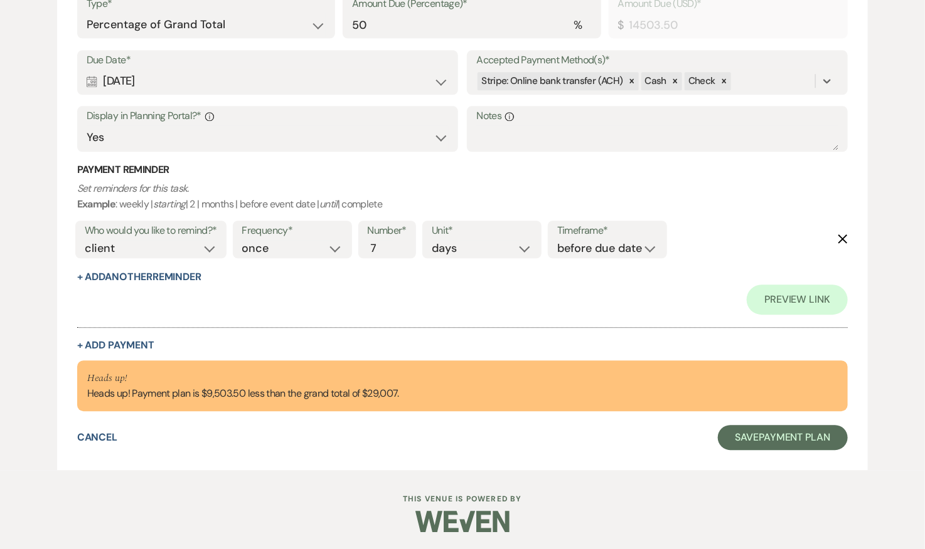
click at [691, 300] on div "Preview Link" at bounding box center [462, 300] width 771 height 30
click at [756, 440] on button "Save Payment Plan" at bounding box center [783, 437] width 130 height 25
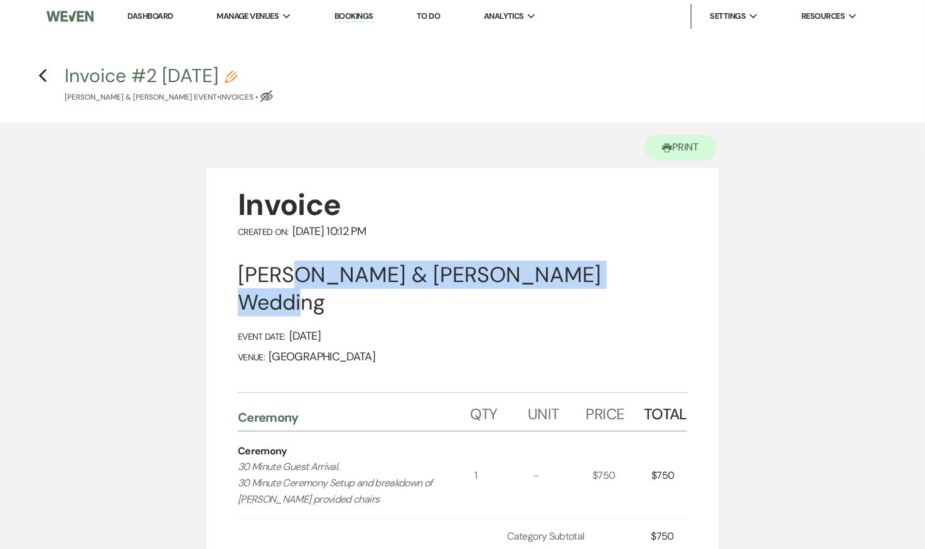
drag, startPoint x: 583, startPoint y: 275, endPoint x: 281, endPoint y: 272, distance: 302.4
click at [281, 272] on div "Erin Birmingham & Alex Blankinship's Wedding" at bounding box center [462, 289] width 449 height 55
copy div "Birmingham & Alex Blankinship'"
click at [46, 78] on icon "Previous" at bounding box center [42, 75] width 9 height 15
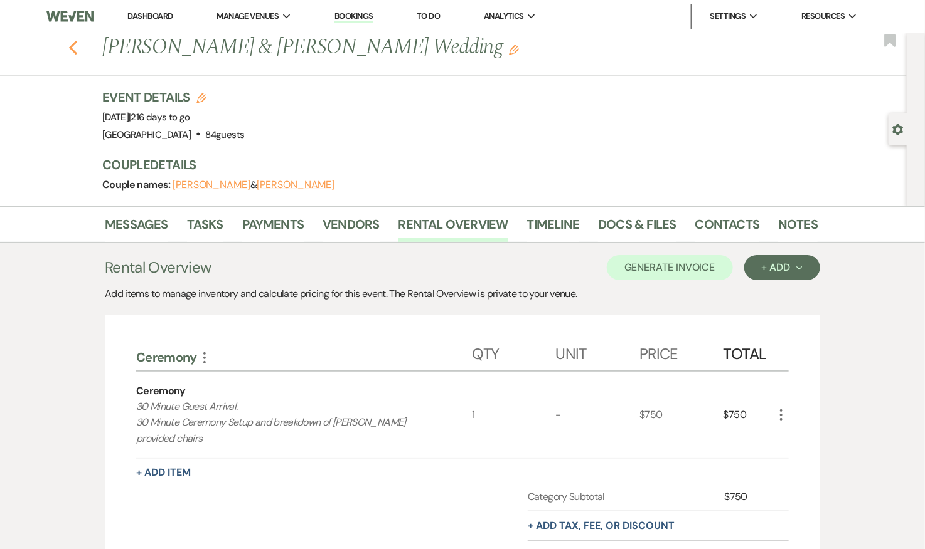
click at [76, 43] on icon "Previous" at bounding box center [72, 47] width 9 height 15
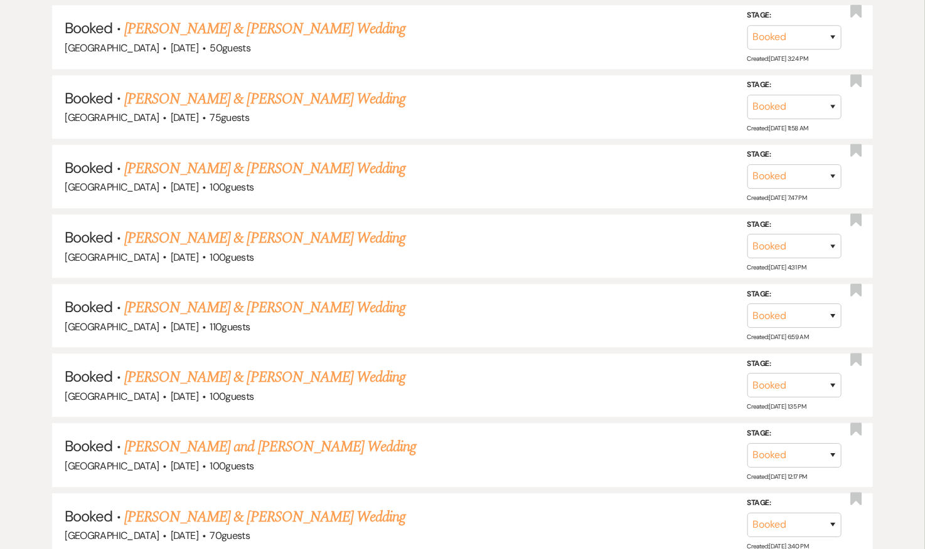
scroll to position [1337, 0]
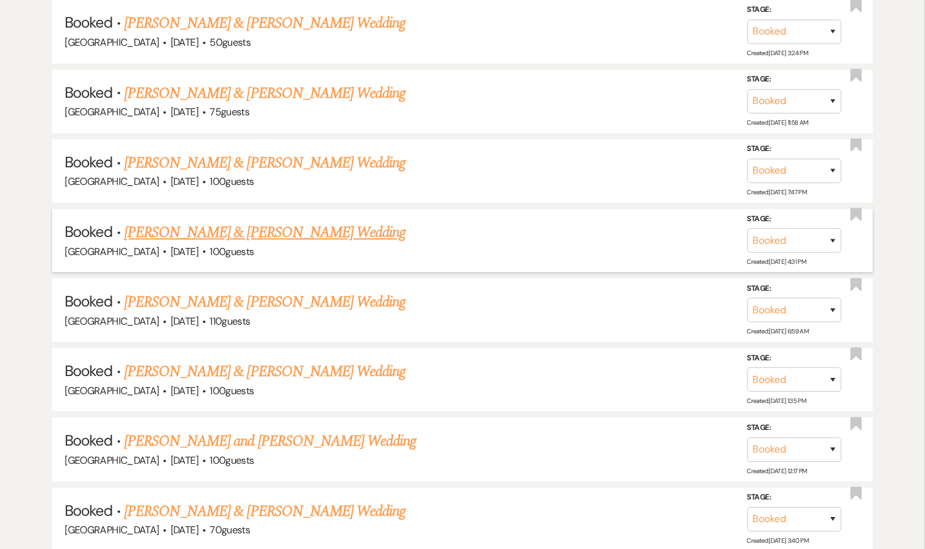
click at [282, 225] on link "Meg Brogan & Mat Scott's Wedding" at bounding box center [264, 232] width 281 height 23
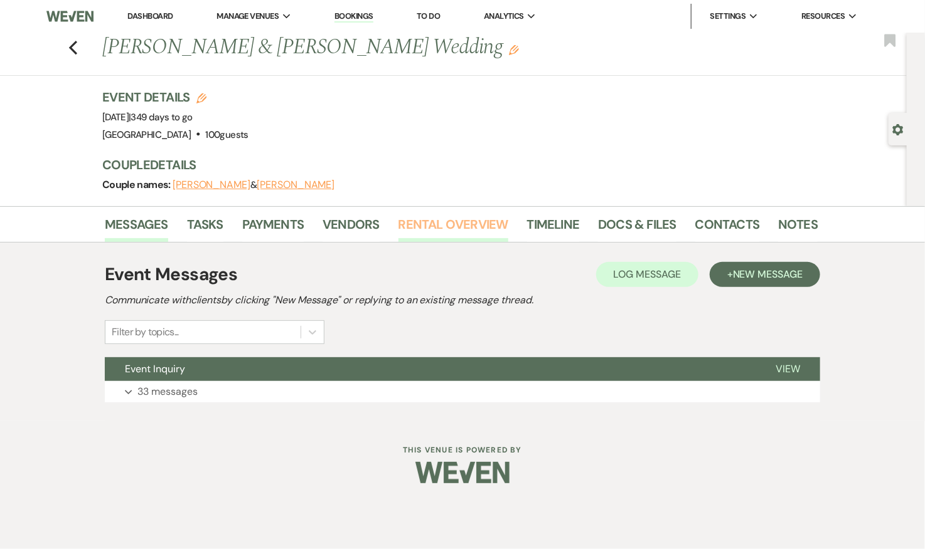
click at [460, 219] on link "Rental Overview" at bounding box center [453, 229] width 110 height 28
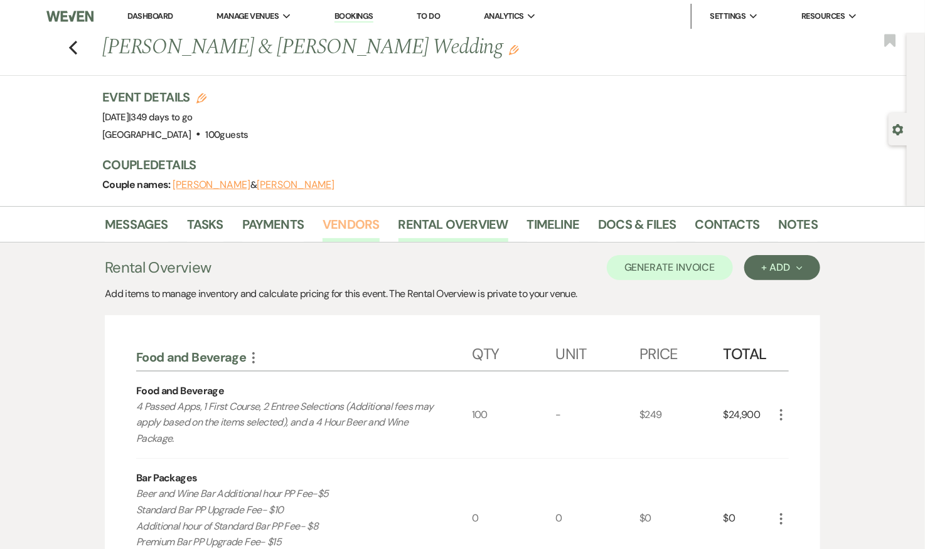
click at [336, 221] on link "Vendors" at bounding box center [350, 229] width 56 height 28
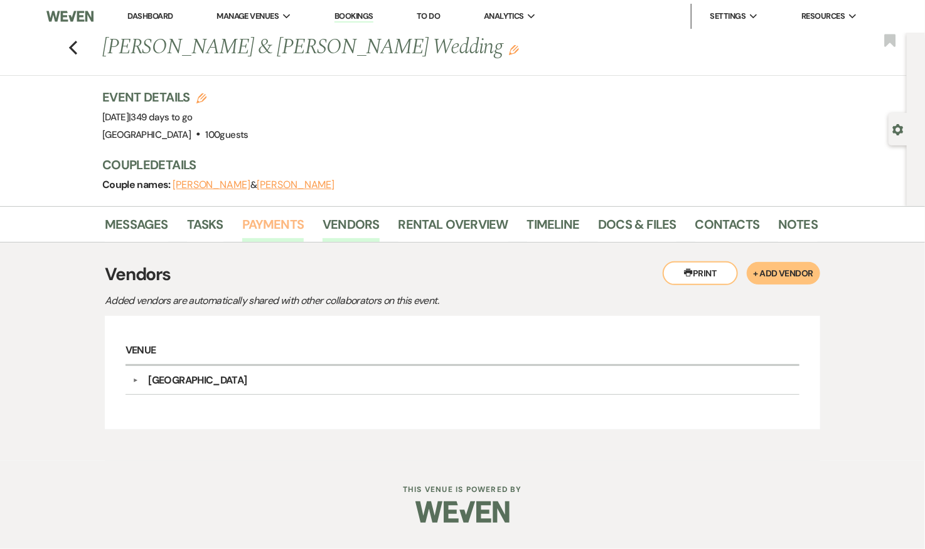
click at [275, 224] on link "Payments" at bounding box center [273, 229] width 62 height 28
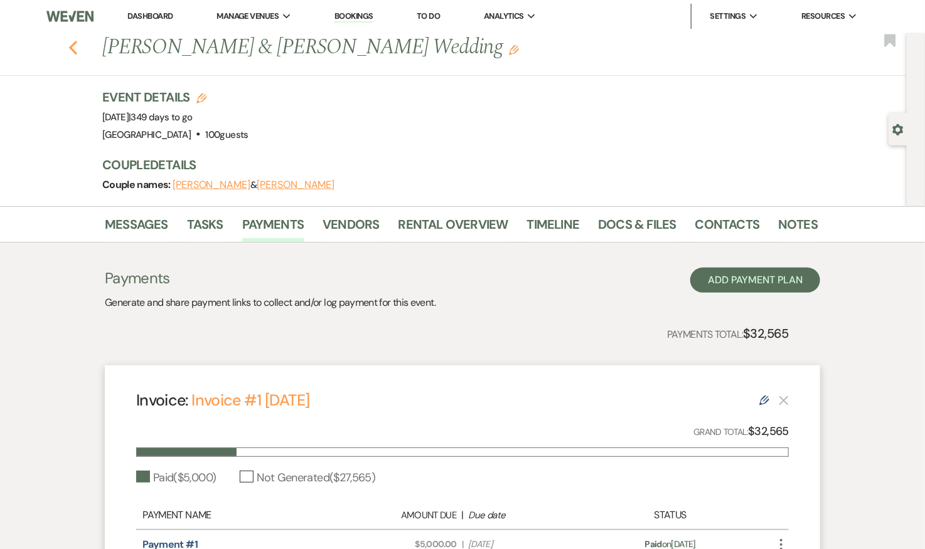
click at [70, 47] on use "button" at bounding box center [73, 48] width 8 height 14
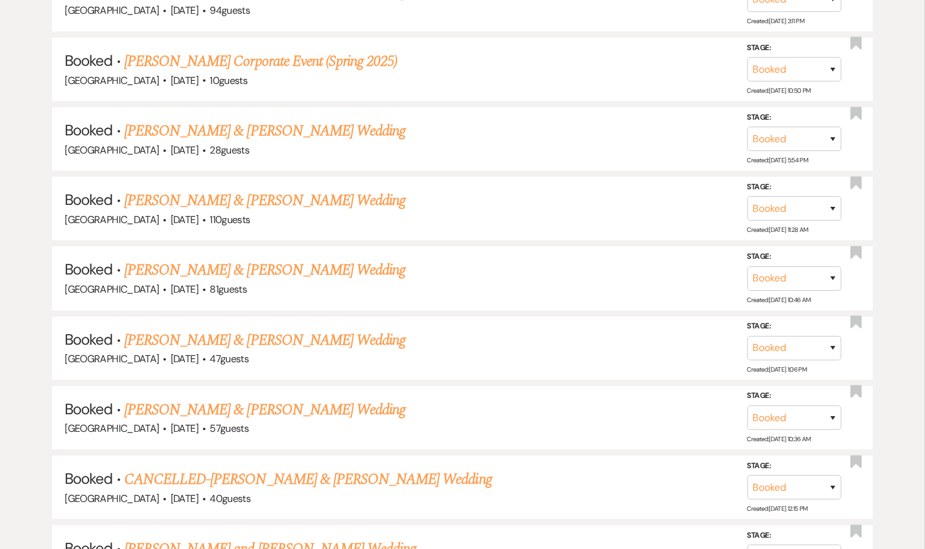
scroll to position [4070, 0]
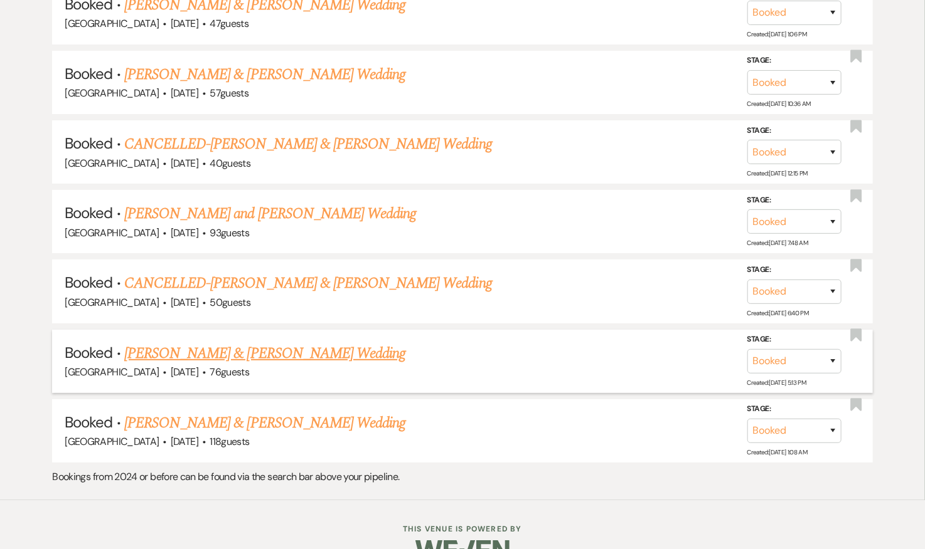
click at [262, 342] on link "Taylor Kvilhaug & Noah Hartwell's Wedding" at bounding box center [264, 353] width 281 height 23
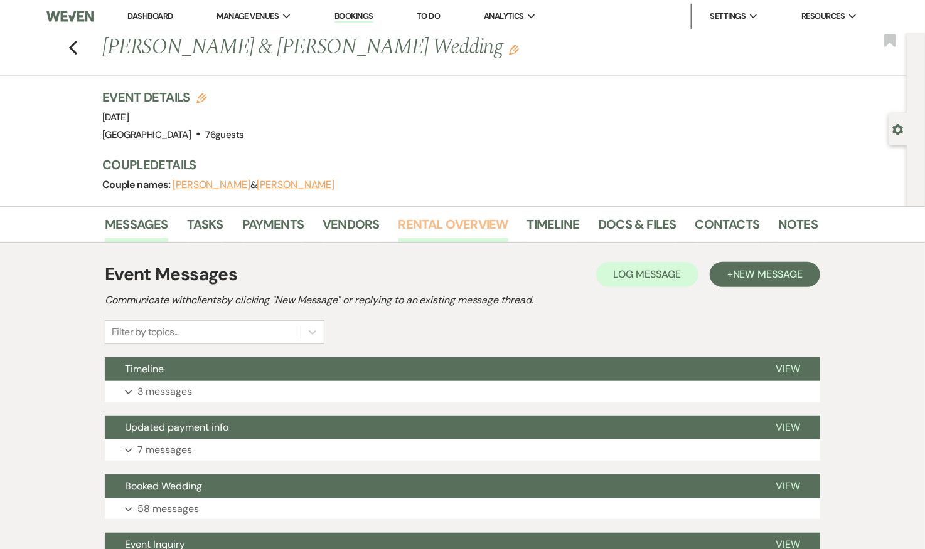
click at [462, 223] on link "Rental Overview" at bounding box center [453, 229] width 110 height 28
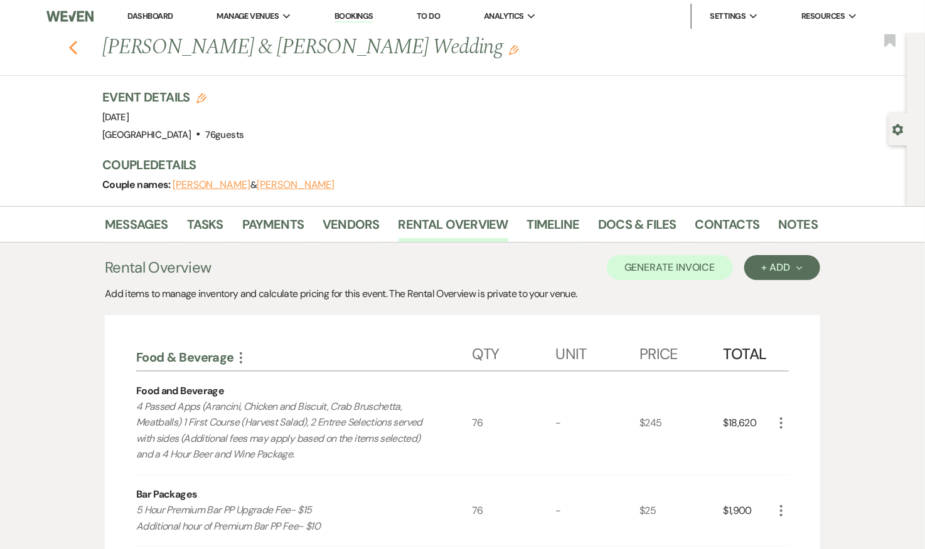
click at [72, 47] on icon "Previous" at bounding box center [72, 47] width 9 height 15
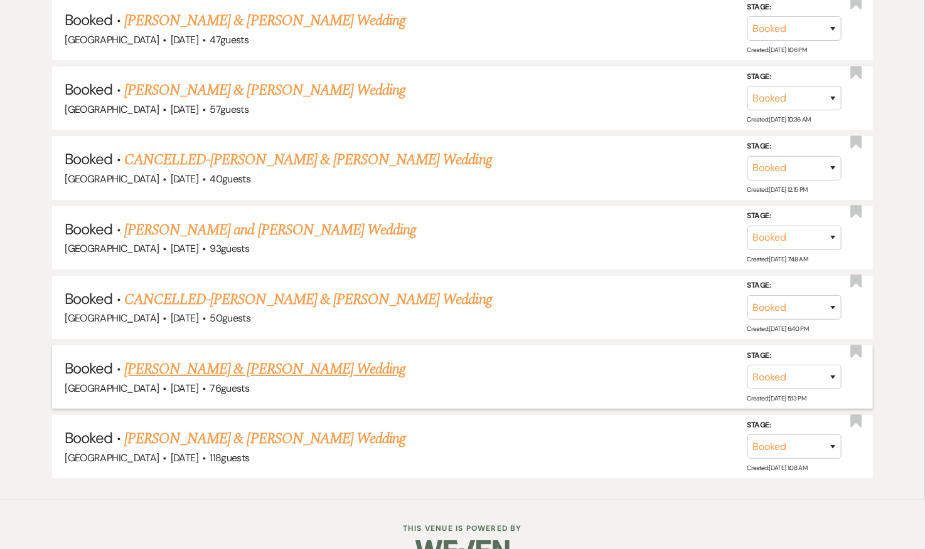
scroll to position [4053, 0]
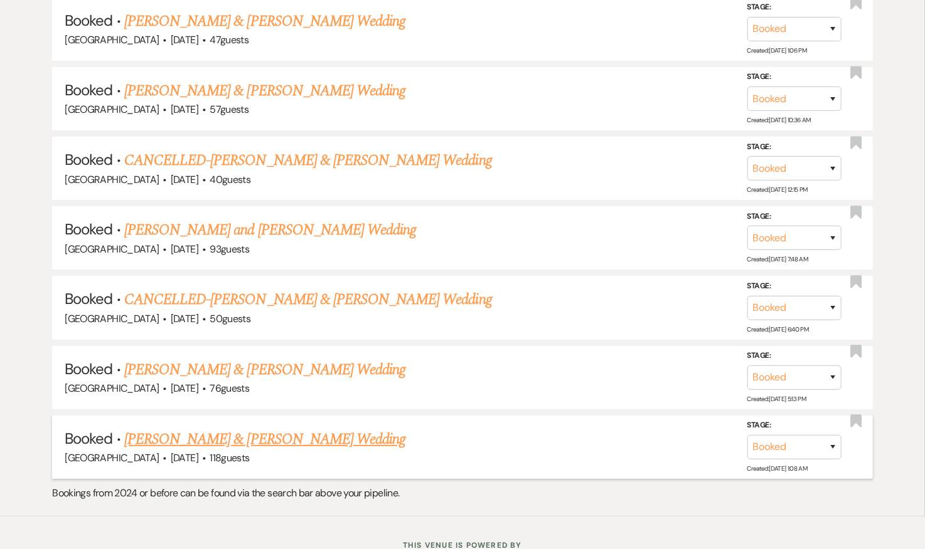
click at [270, 428] on link "Alex Doll & Harry Pershing's Wedding" at bounding box center [264, 439] width 281 height 23
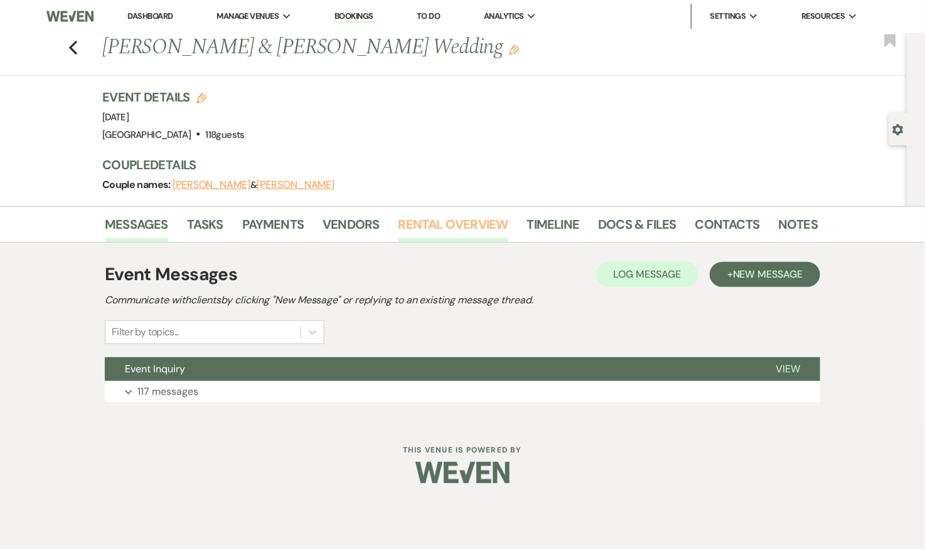
click at [413, 223] on link "Rental Overview" at bounding box center [453, 229] width 110 height 28
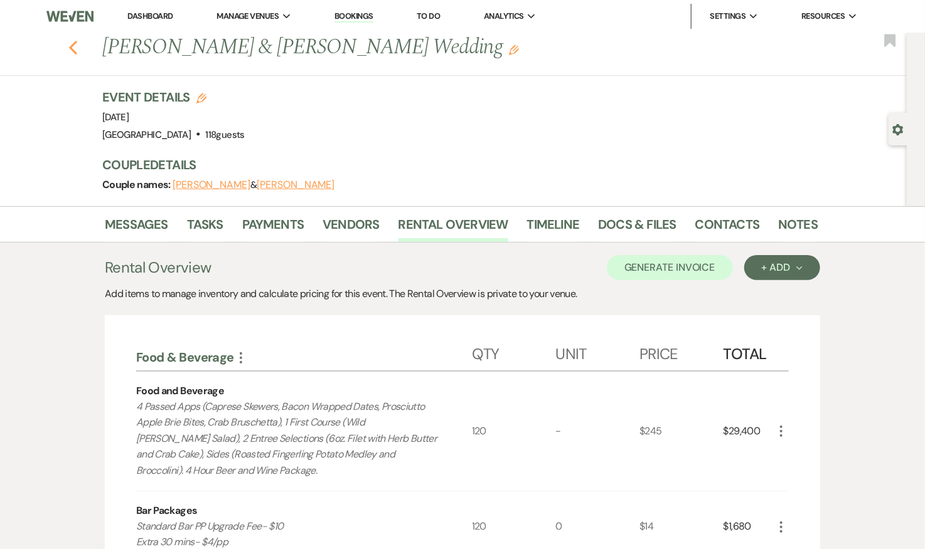
click at [75, 42] on use "button" at bounding box center [73, 48] width 8 height 14
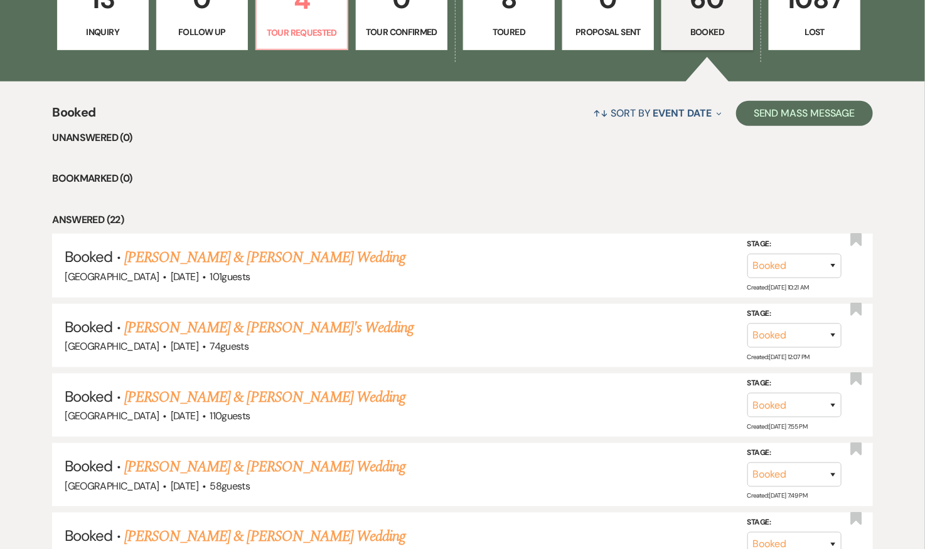
scroll to position [381, 0]
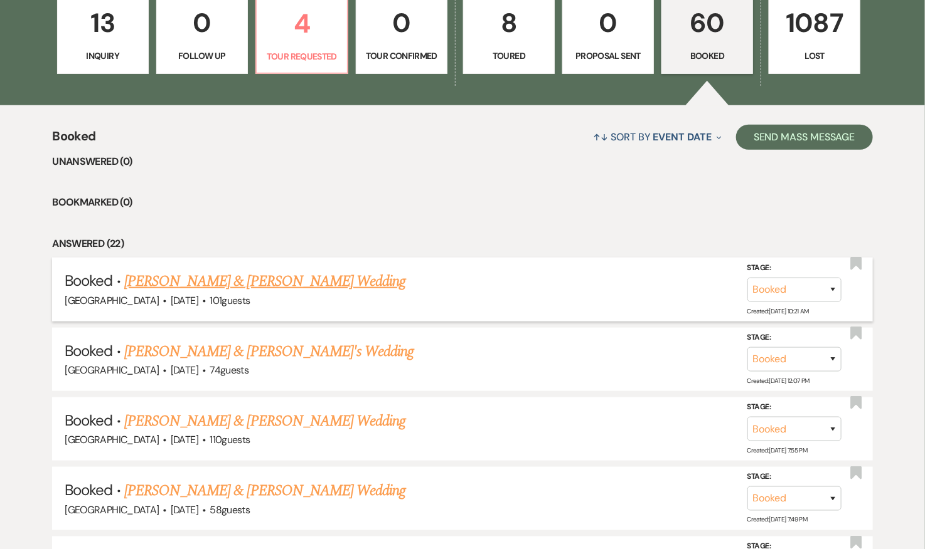
click at [295, 285] on link "Jordan Wills & Sam Nidenberg's Wedding" at bounding box center [264, 281] width 281 height 23
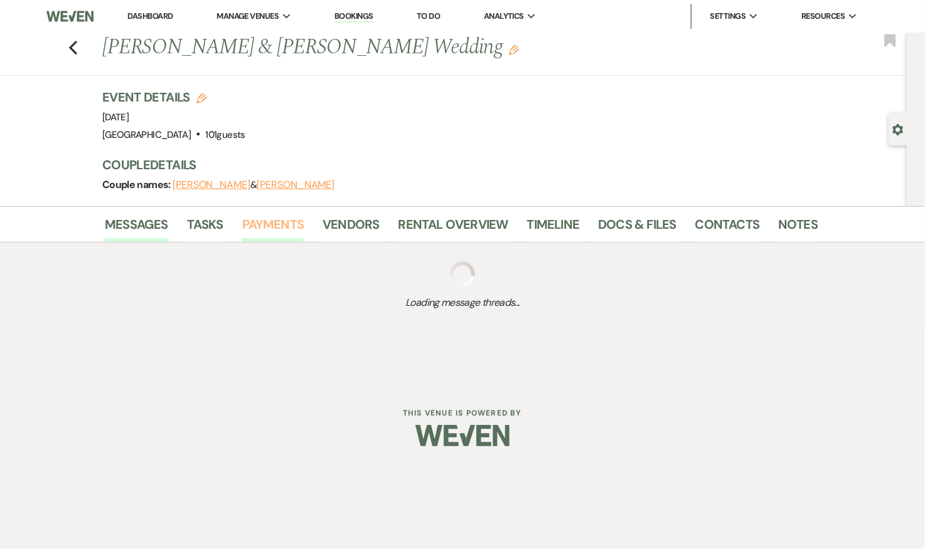
click at [268, 218] on link "Payments" at bounding box center [273, 229] width 62 height 28
click at [469, 226] on link "Rental Overview" at bounding box center [453, 229] width 110 height 28
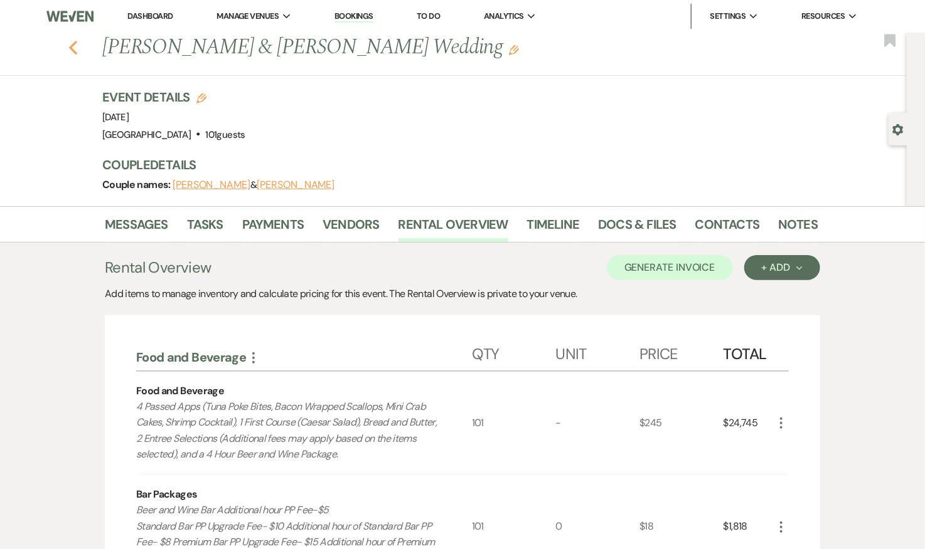
click at [75, 45] on icon "Previous" at bounding box center [72, 47] width 9 height 15
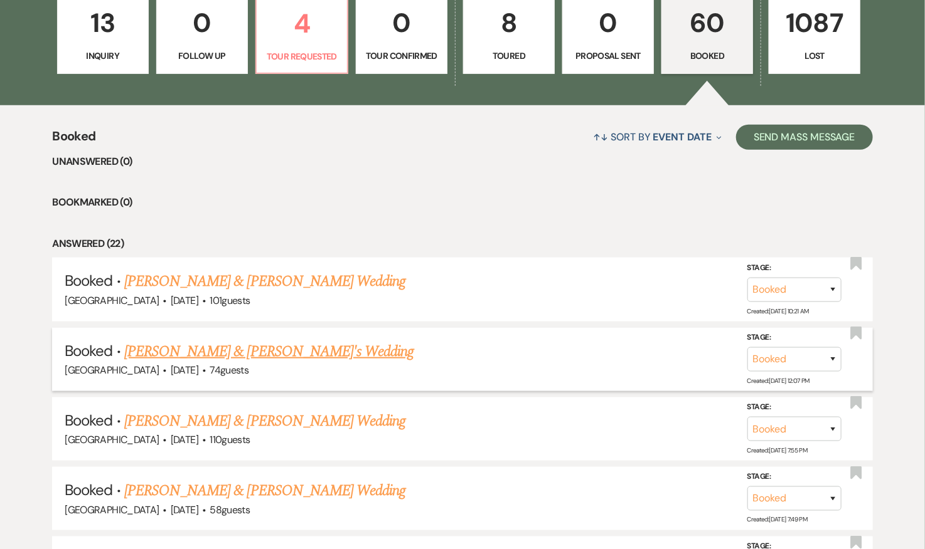
click at [323, 344] on link "Taylor Malantonio & Miles Schneese's Wedding" at bounding box center [269, 352] width 290 height 23
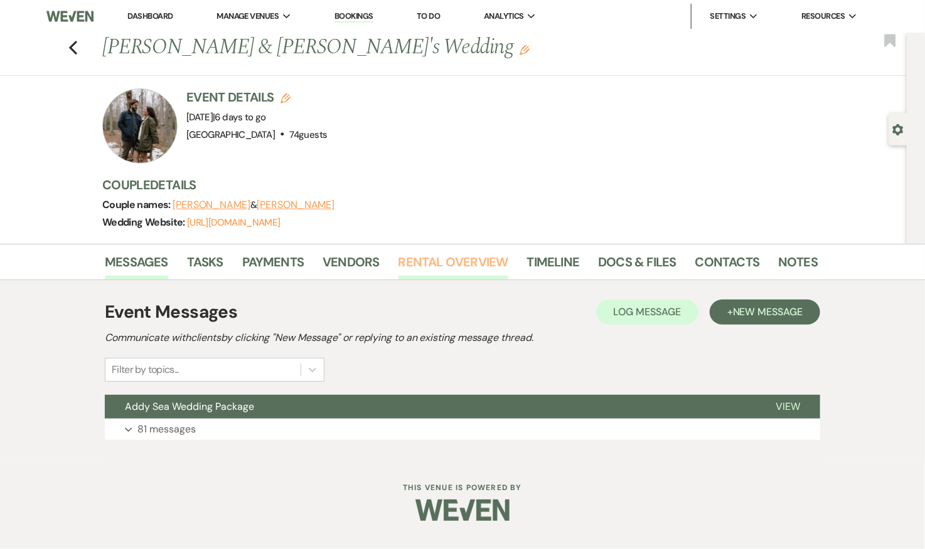
click at [481, 260] on link "Rental Overview" at bounding box center [453, 266] width 110 height 28
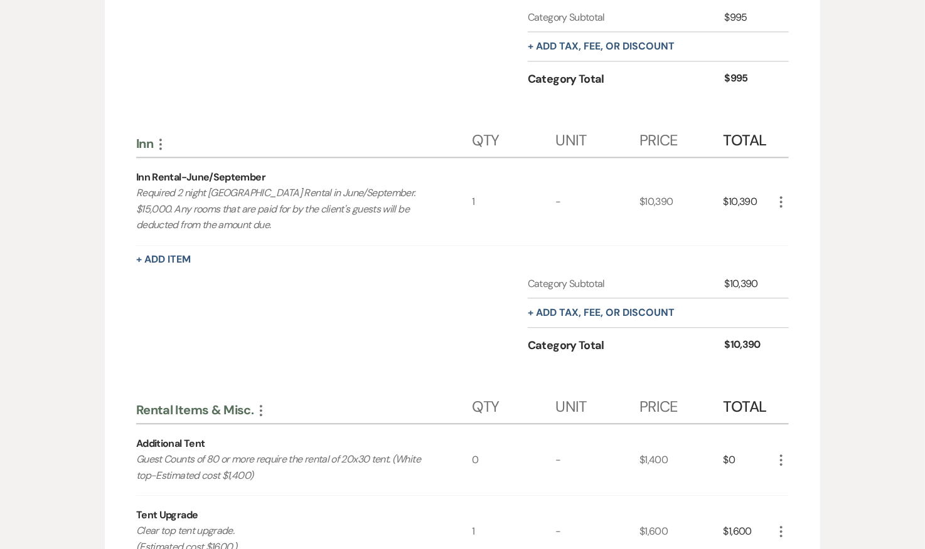
scroll to position [1286, 0]
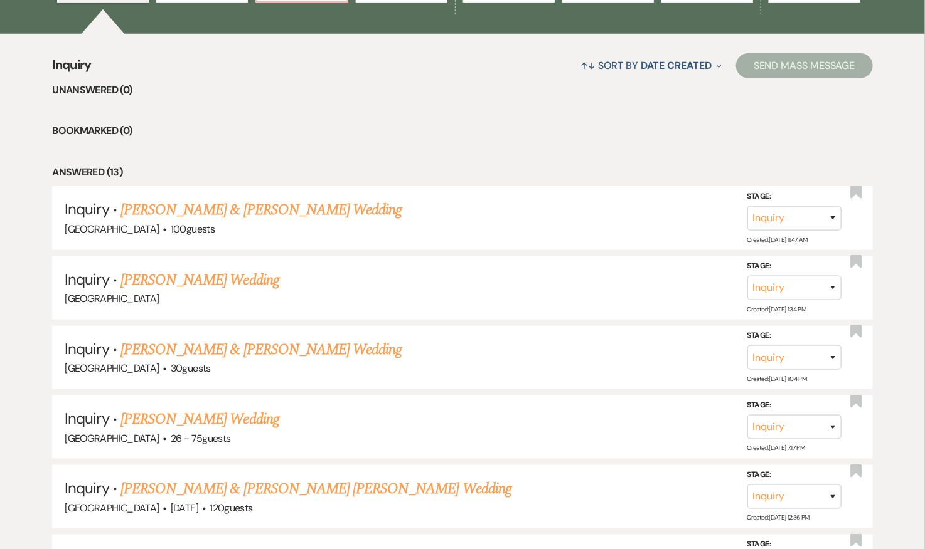
scroll to position [496, 0]
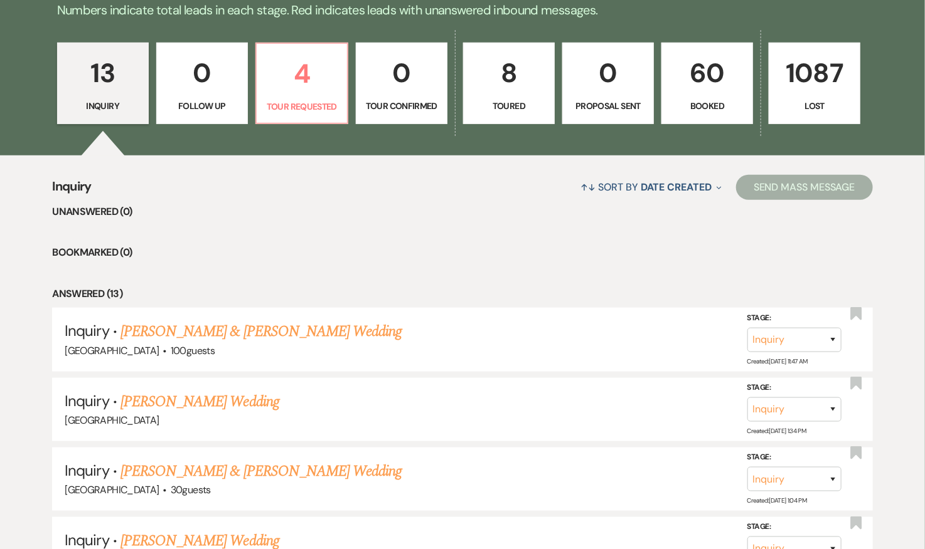
click at [723, 73] on p "60" at bounding box center [706, 73] width 75 height 42
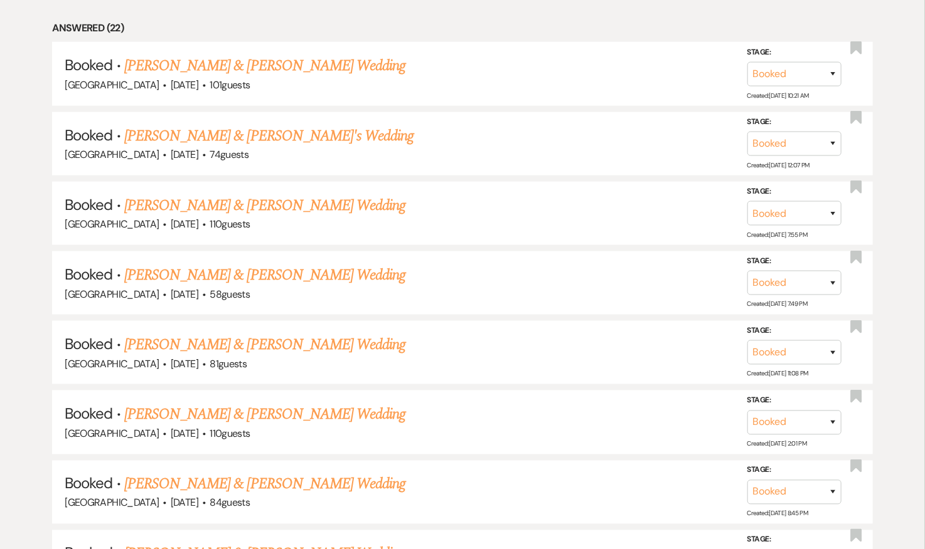
scroll to position [607, 0]
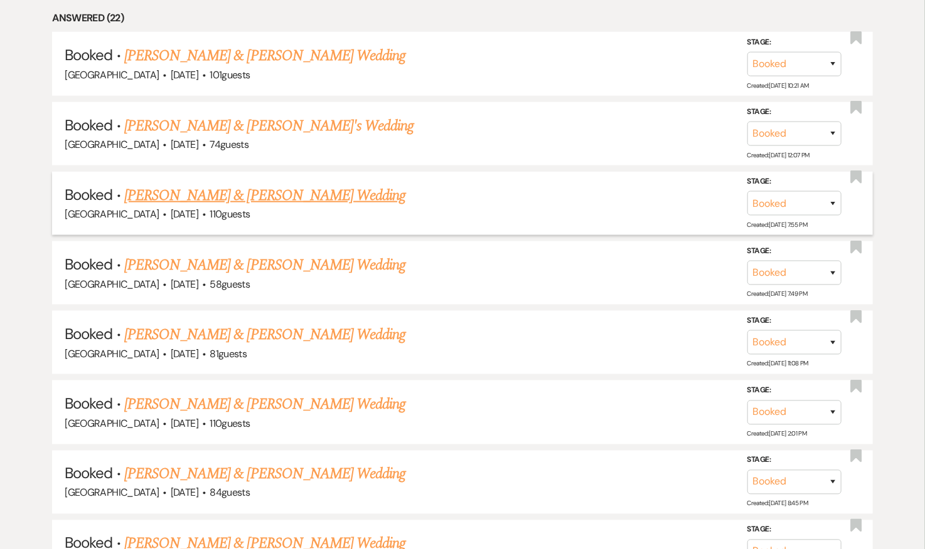
click at [312, 202] on link "[PERSON_NAME] & [PERSON_NAME] Wedding" at bounding box center [264, 195] width 281 height 23
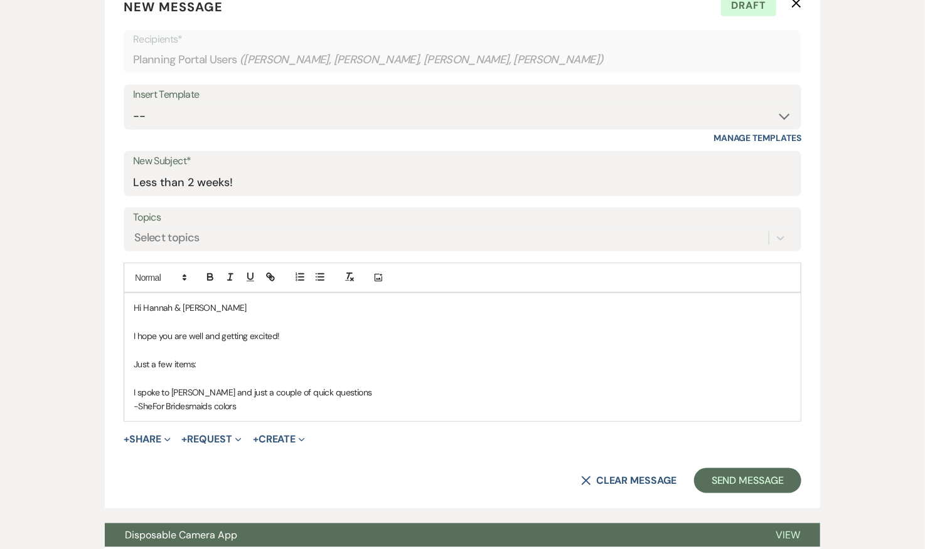
scroll to position [423, 0]
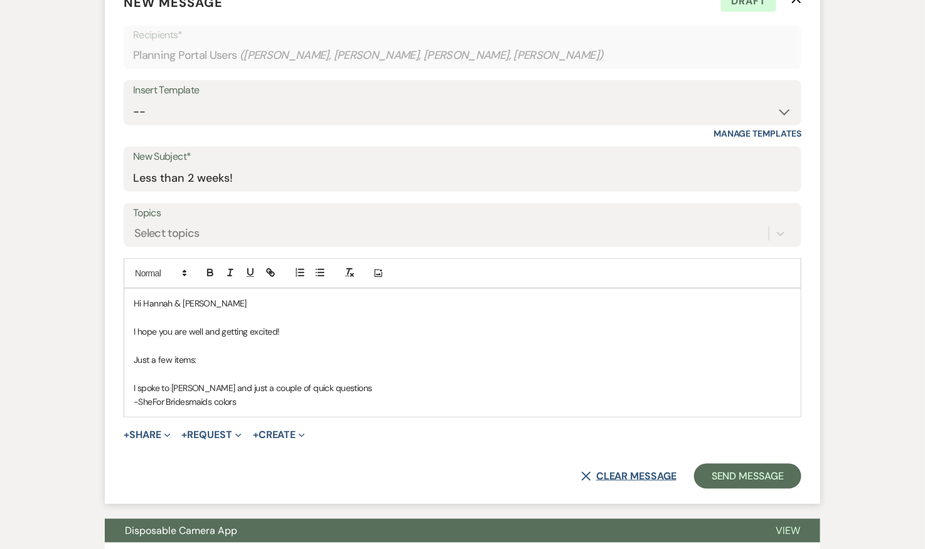
click at [636, 472] on button "X Clear message" at bounding box center [628, 477] width 95 height 10
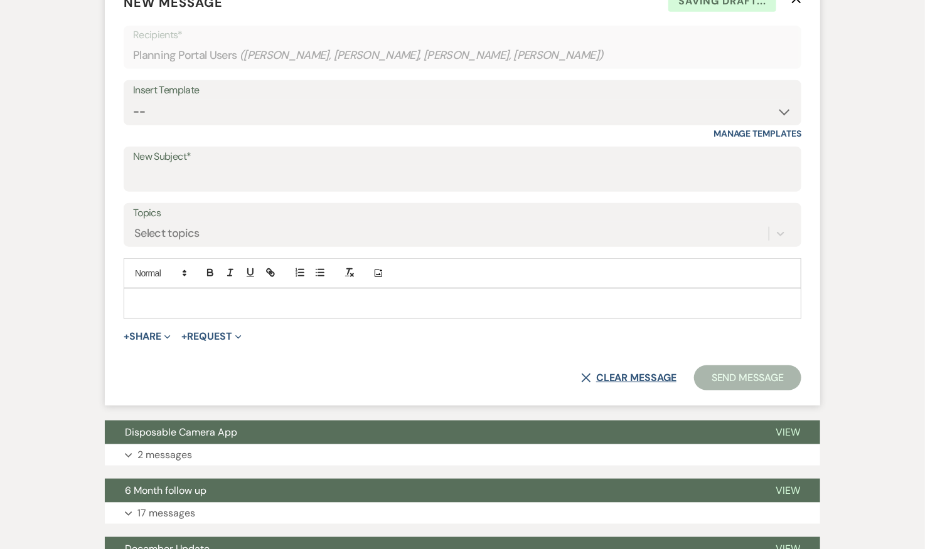
click at [647, 373] on button "X Clear message" at bounding box center [628, 378] width 95 height 10
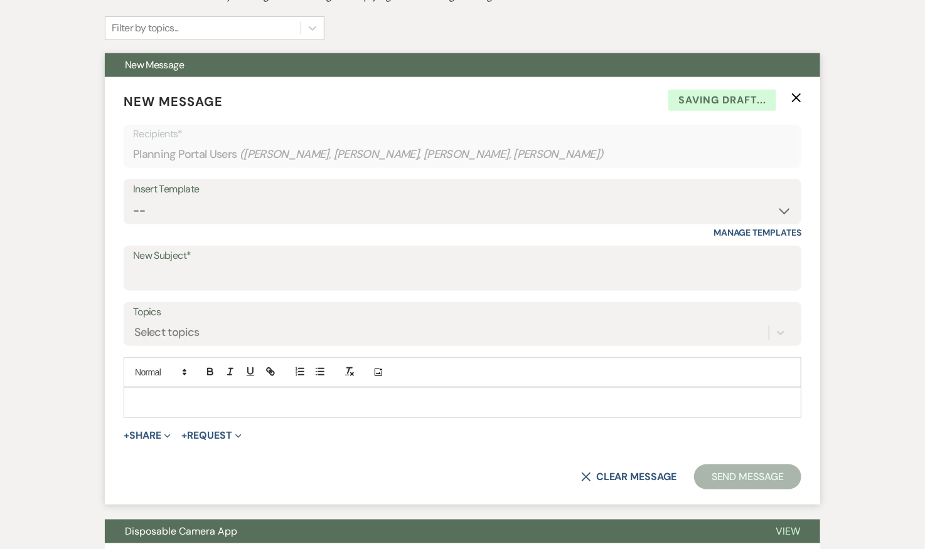
scroll to position [220, 0]
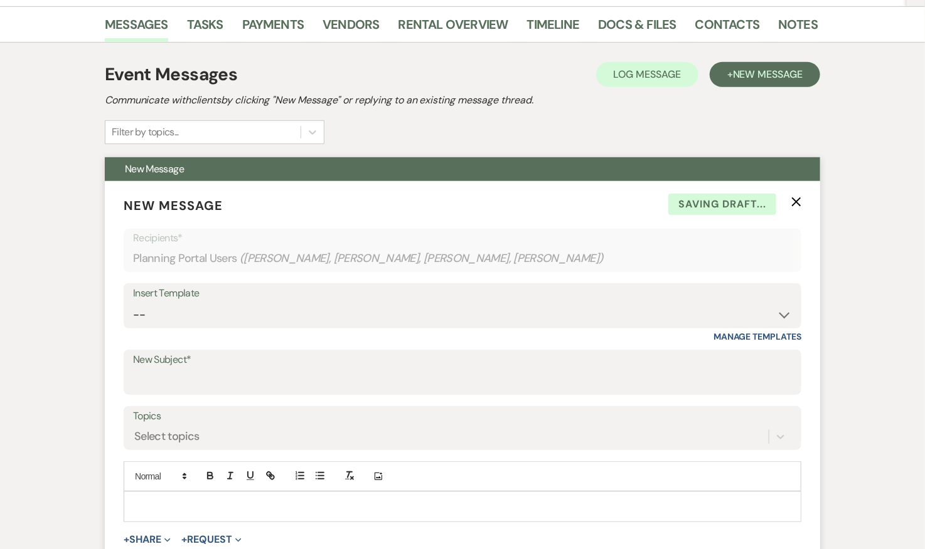
click at [795, 203] on icon "X" at bounding box center [796, 202] width 10 height 10
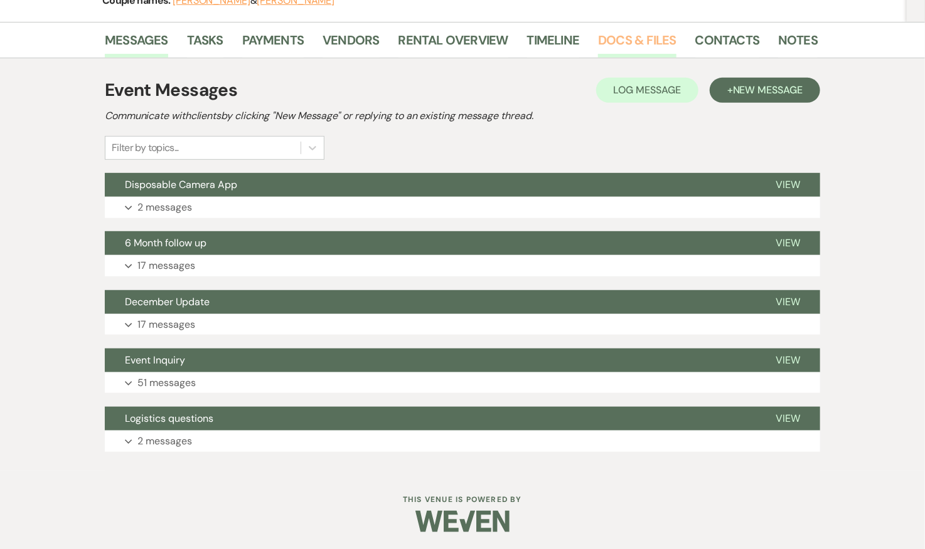
click at [623, 45] on link "Docs & Files" at bounding box center [637, 44] width 78 height 28
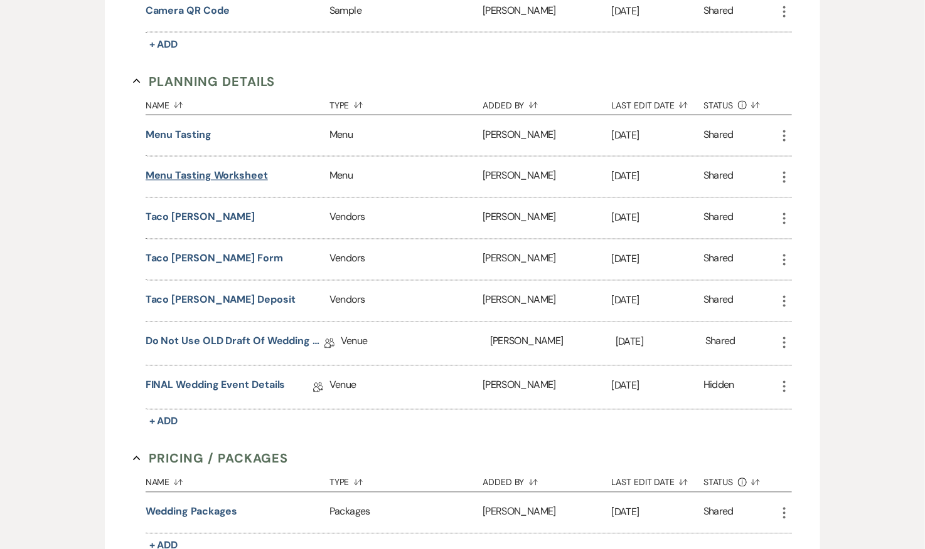
scroll to position [913, 0]
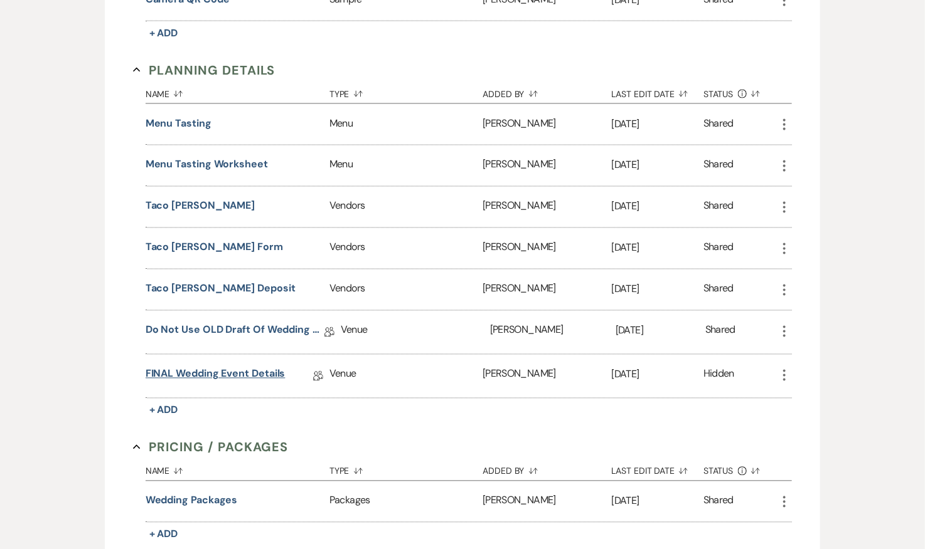
click at [225, 367] on link "FINAL Wedding Event Details" at bounding box center [216, 376] width 140 height 19
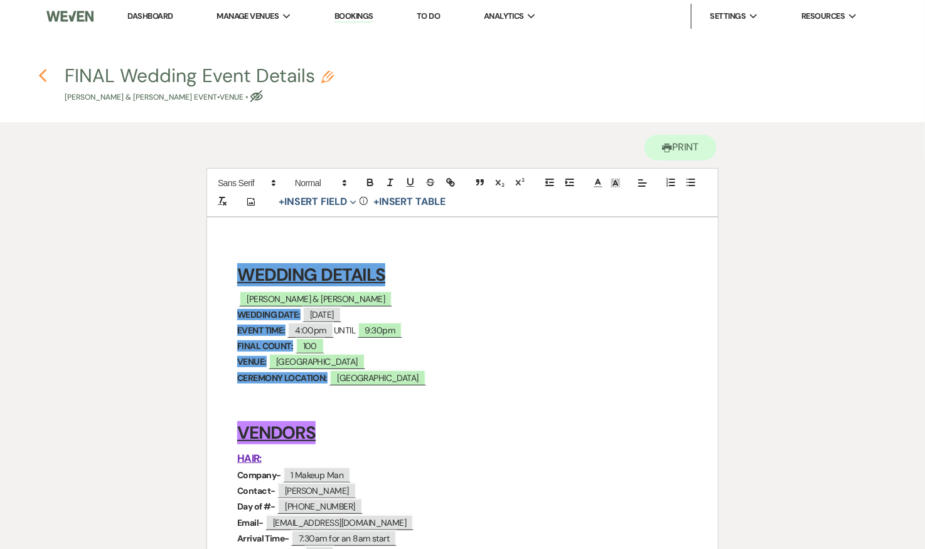
click at [42, 72] on icon "Previous" at bounding box center [42, 75] width 9 height 15
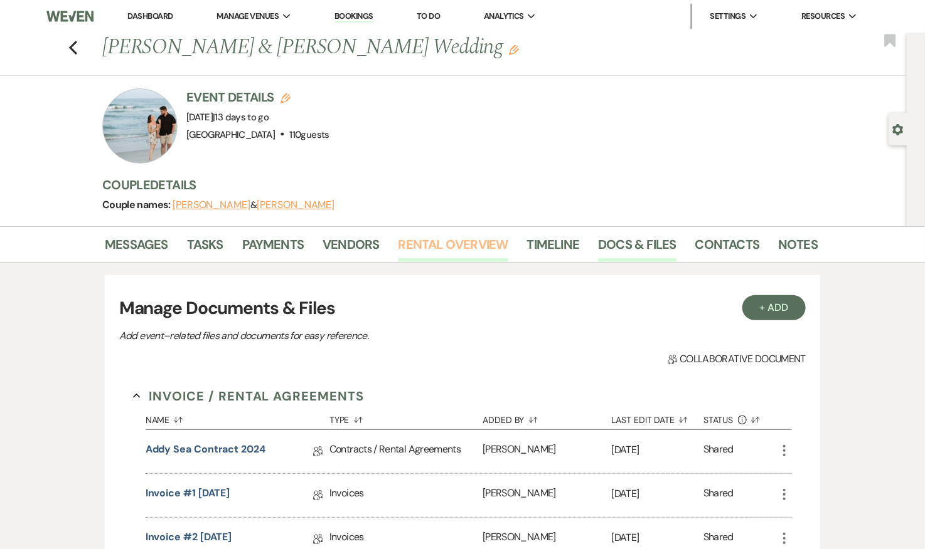
click at [482, 245] on link "Rental Overview" at bounding box center [453, 249] width 110 height 28
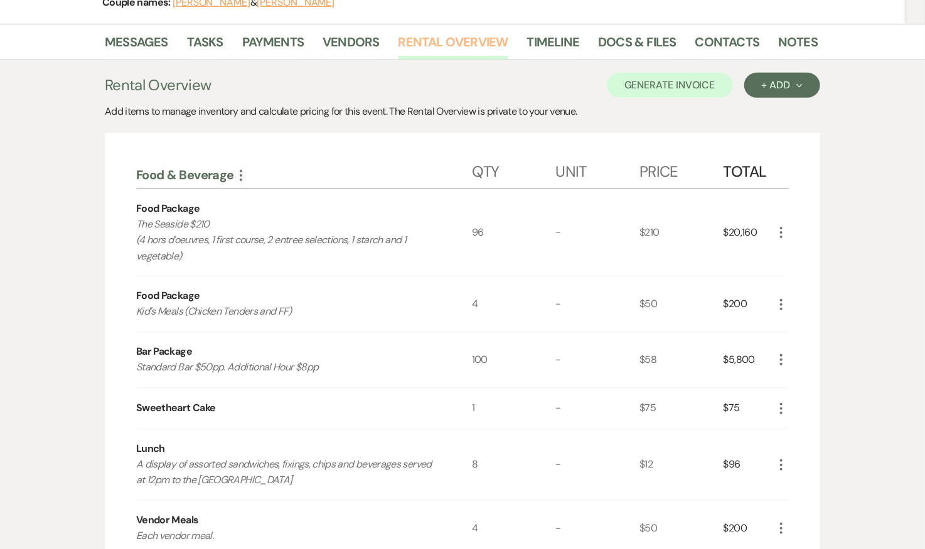
scroll to position [216, 0]
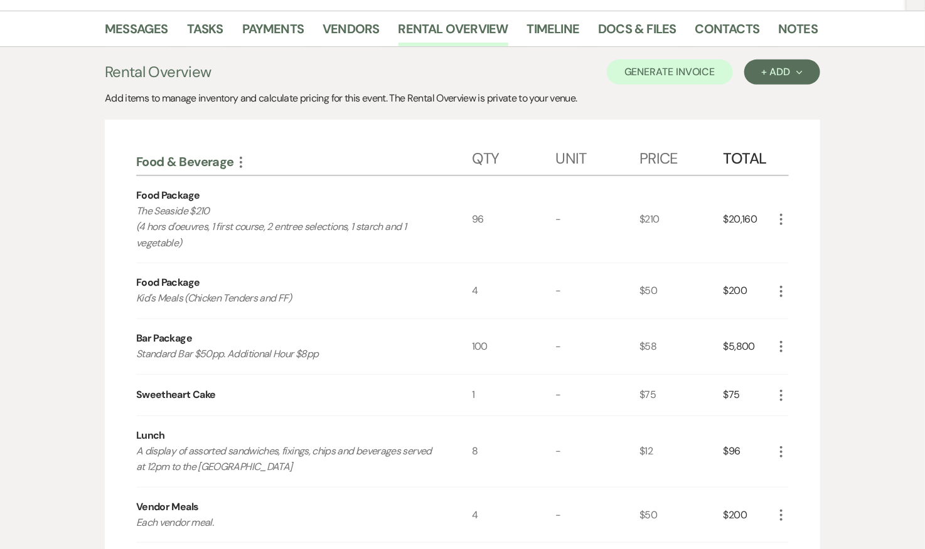
click at [782, 344] on icon "More" at bounding box center [780, 346] width 15 height 15
click at [791, 368] on use "button" at bounding box center [791, 372] width 8 height 8
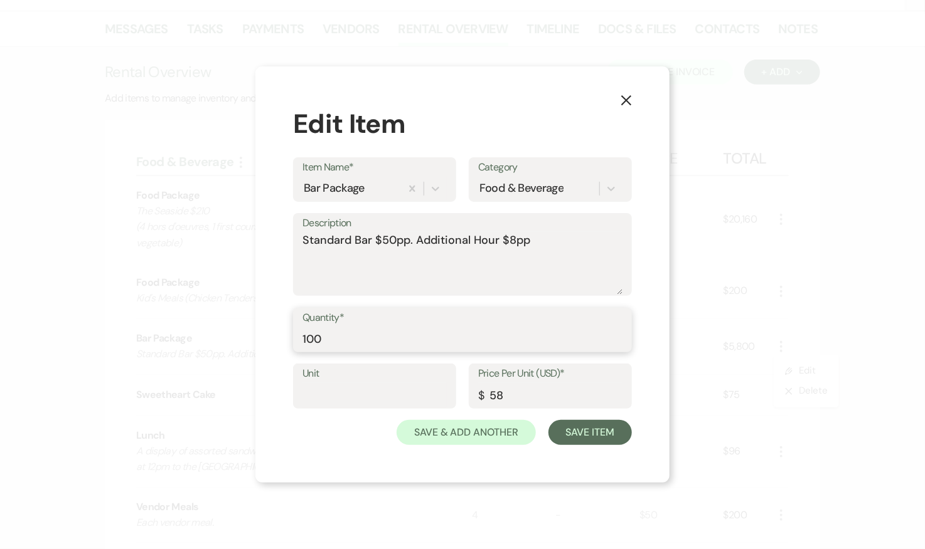
drag, startPoint x: 347, startPoint y: 339, endPoint x: 281, endPoint y: 339, distance: 65.9
click at [281, 339] on div "X Edit Item Item Name* Bar Package Category Food & Beverage Description Standar…" at bounding box center [462, 274] width 414 height 417
type input "96"
click at [460, 391] on div "Unit Price Per Unit (USD)* $ 58" at bounding box center [462, 392] width 339 height 56
click at [563, 435] on button "Save Item" at bounding box center [589, 432] width 83 height 25
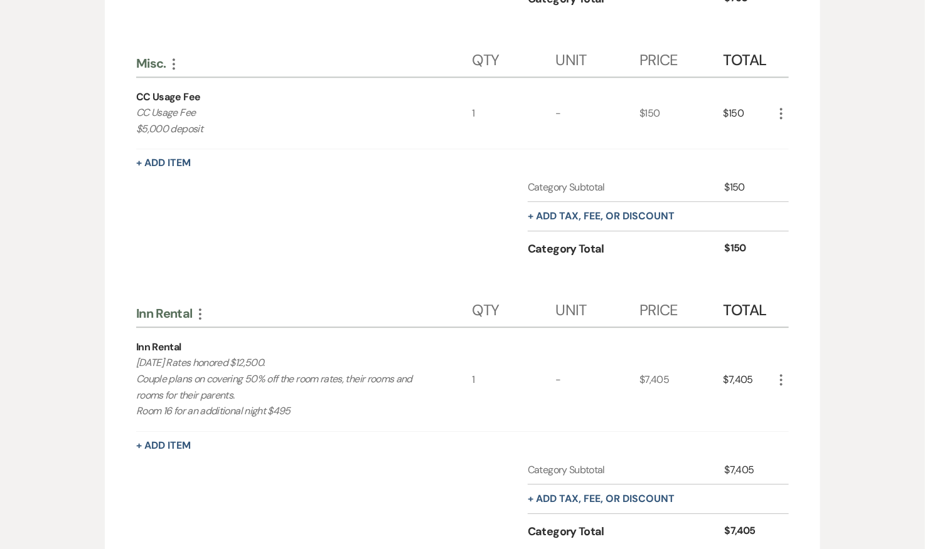
scroll to position [1385, 0]
click at [176, 56] on icon "More" at bounding box center [173, 63] width 15 height 15
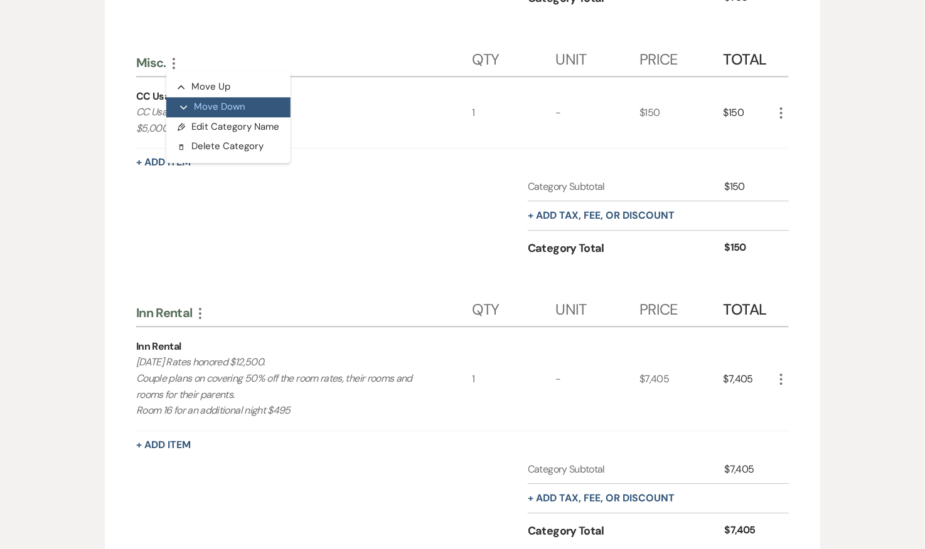
click at [211, 97] on button "Expand Move Down" at bounding box center [228, 107] width 124 height 20
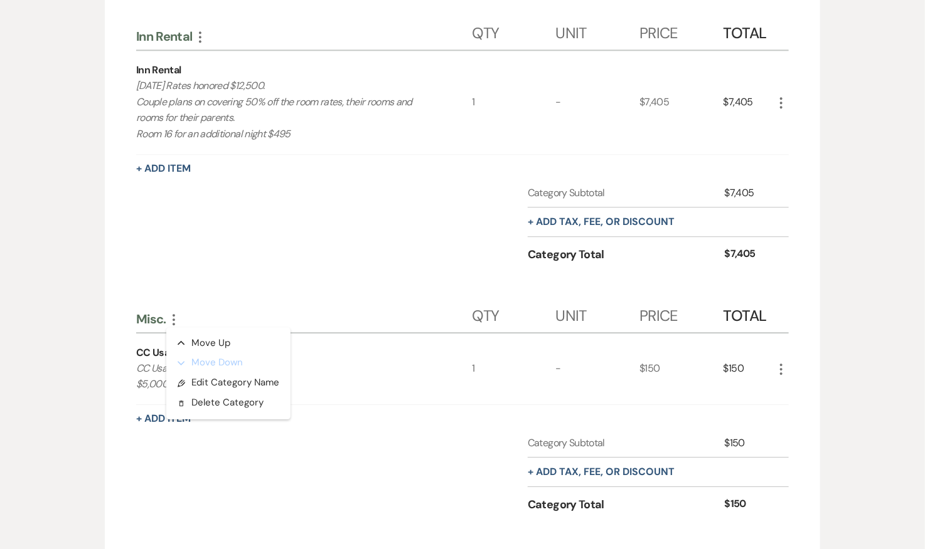
scroll to position [1413, 0]
click at [820, 249] on div "Food & Beverage More Qty Unit Price Total Food Package The Seaside $210 (4 hors…" at bounding box center [462, 164] width 715 height 2483
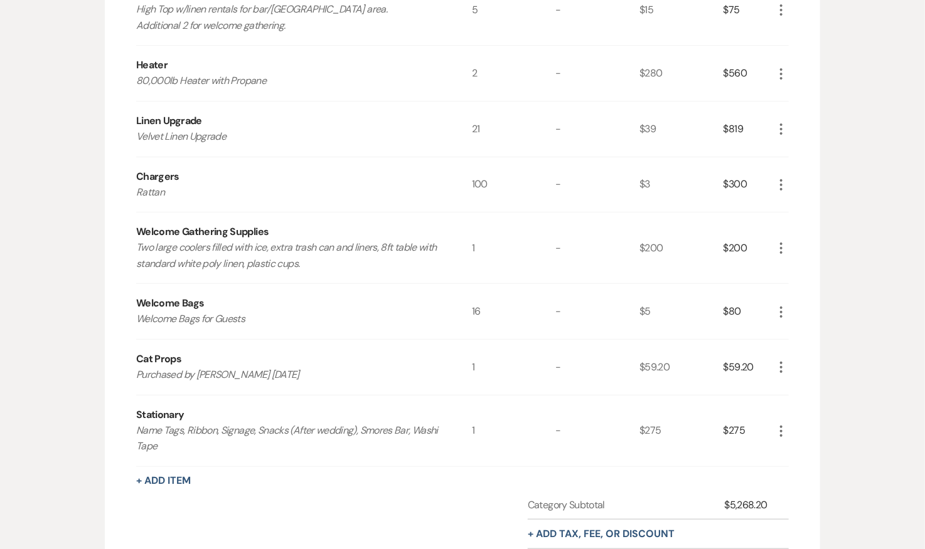
scroll to position [2175, 0]
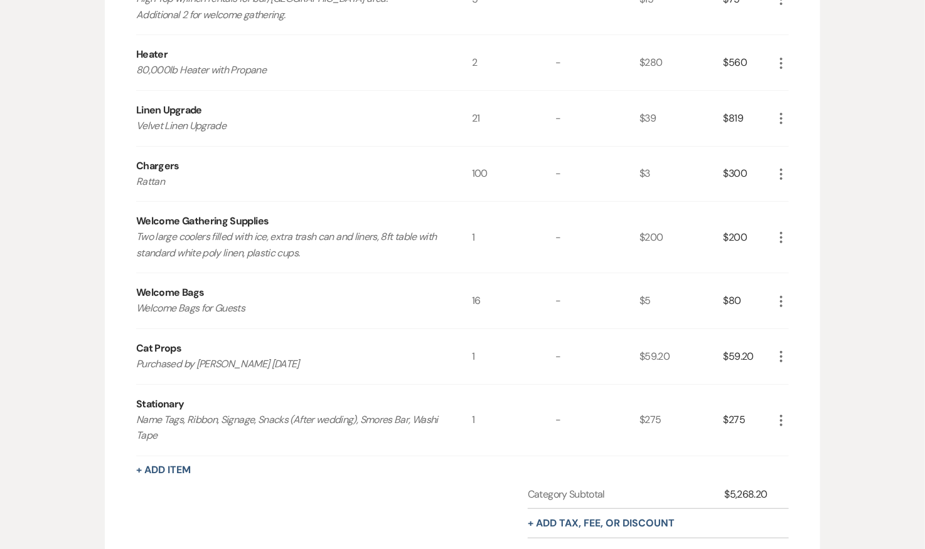
click at [783, 413] on icon "More" at bounding box center [780, 420] width 15 height 15
click at [796, 435] on button "Pencil Edit" at bounding box center [805, 445] width 65 height 20
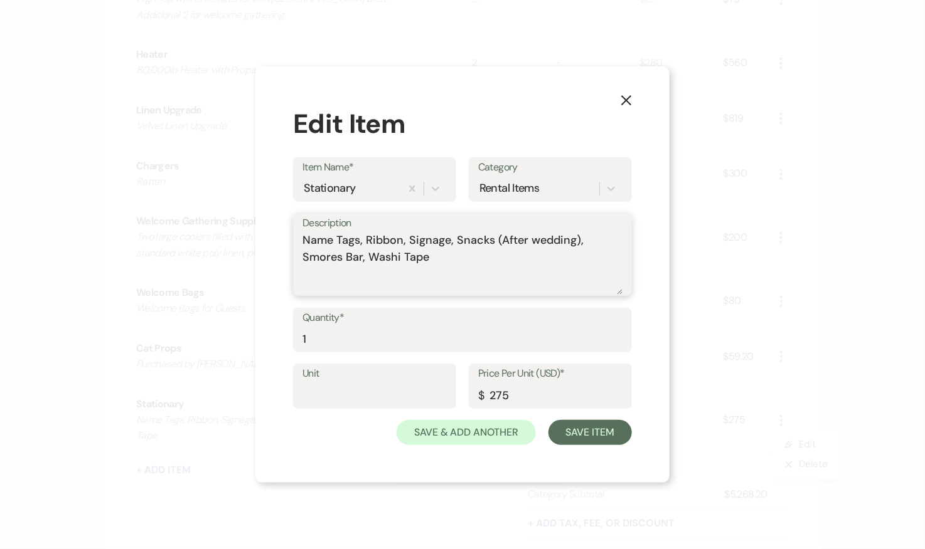
click at [491, 238] on textarea "Name Tags, Ribbon, Signage, Snacks (After wedding), Smores Bar, Washi Tape" at bounding box center [462, 263] width 320 height 63
drag, startPoint x: 436, startPoint y: 260, endPoint x: 284, endPoint y: 240, distance: 153.1
click at [284, 240] on div "X Edit Item Item Name* Stationary Category Rental Items Description Name Tags, …" at bounding box center [462, 274] width 414 height 417
drag, startPoint x: 332, startPoint y: 241, endPoint x: 295, endPoint y: 241, distance: 37.0
click at [295, 241] on div "Description Name Tags, Ribbon, Signage, Snacks/Drinks (After wedding), Smores B…" at bounding box center [462, 254] width 339 height 83
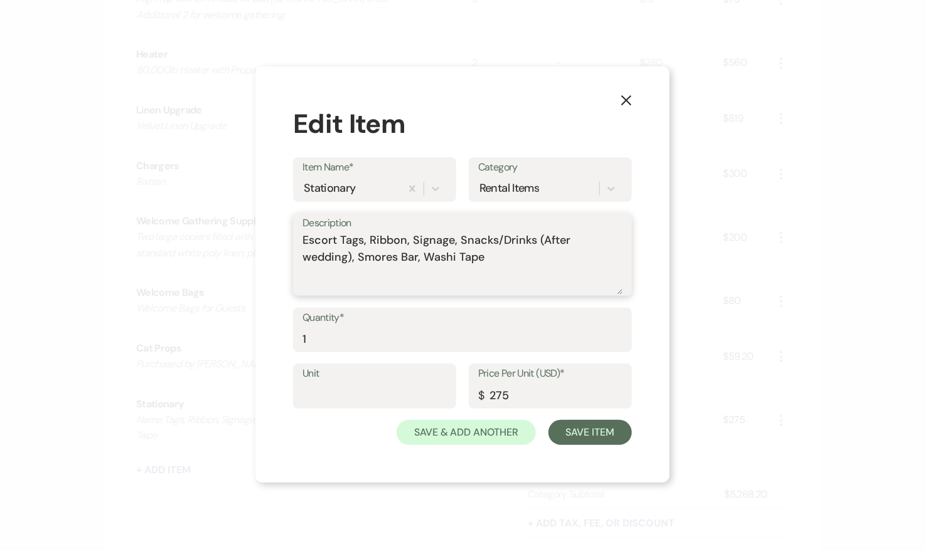
drag, startPoint x: 482, startPoint y: 257, endPoint x: 426, endPoint y: 255, distance: 56.5
click at [426, 255] on textarea "Escort Tags, Ribbon, Signage, Snacks/Drinks (After wedding), Smores Bar, Washi …" at bounding box center [462, 263] width 320 height 63
click at [484, 258] on textarea "Escort Tags, Ribbon, Signage, Snacks/Drinks (After wedding), Smores Bar, Washi …" at bounding box center [462, 263] width 320 height 63
type textarea "Escort Tags, Ribbon, Signage, Snacks/Drinks (After wedding), Smores Bar, Washi …"
click at [603, 431] on button "Save Item" at bounding box center [589, 432] width 83 height 25
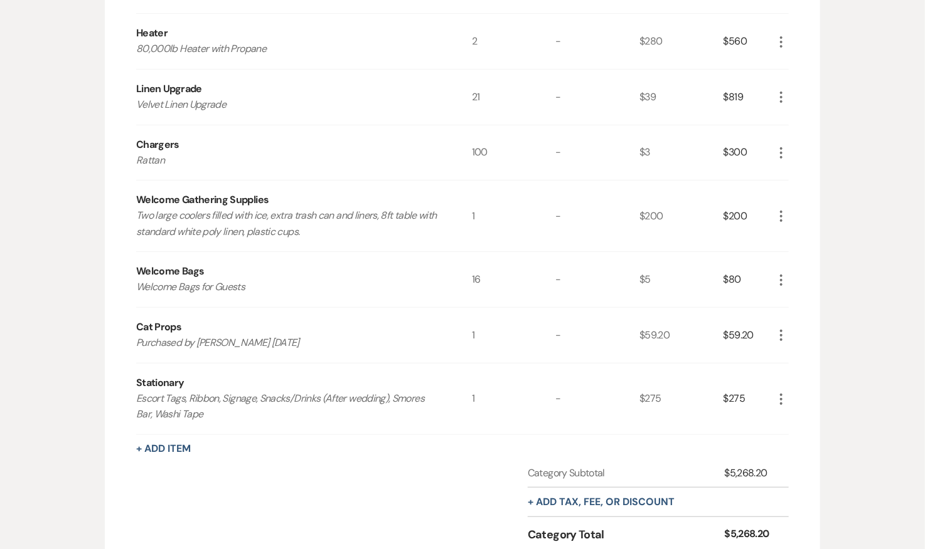
scroll to position [2197, 0]
click at [783, 391] on icon "More" at bounding box center [780, 398] width 15 height 15
click at [804, 416] on button "Pencil Edit" at bounding box center [805, 423] width 65 height 20
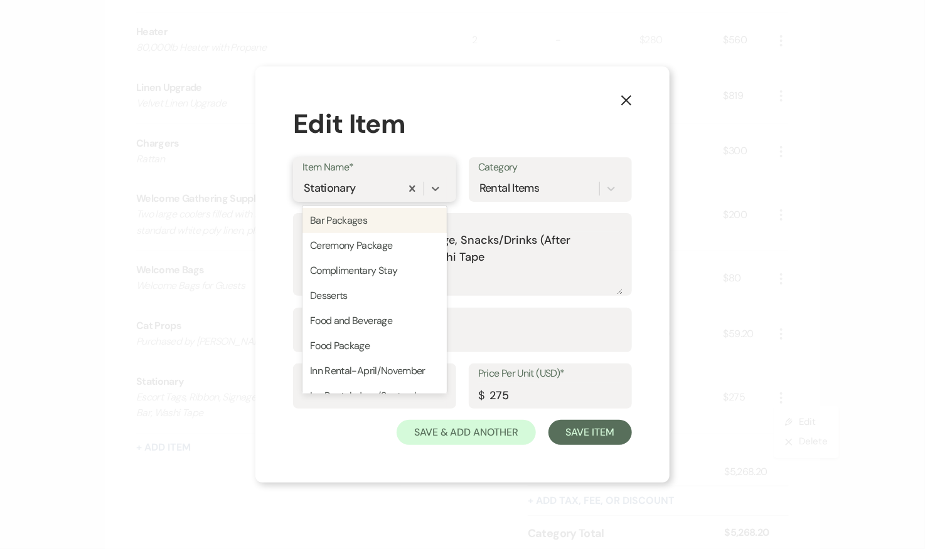
click at [353, 188] on div "Stationary" at bounding box center [330, 188] width 52 height 17
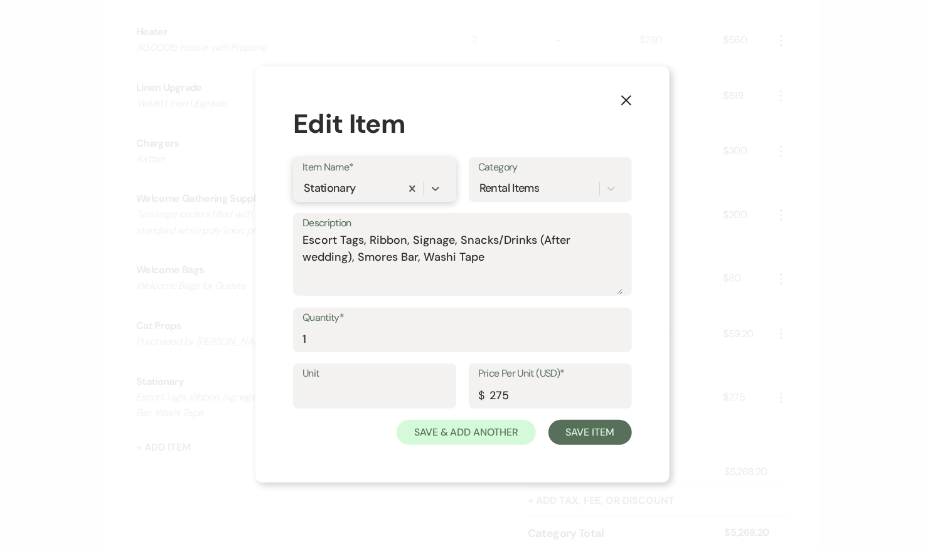
click at [358, 189] on div "Stationary" at bounding box center [351, 189] width 98 height 22
drag, startPoint x: 508, startPoint y: 271, endPoint x: 285, endPoint y: 236, distance: 225.3
click at [285, 236] on div "X Edit Item Item Name* Stationary Category Rental Items Description Escort Tags…" at bounding box center [462, 274] width 414 height 417
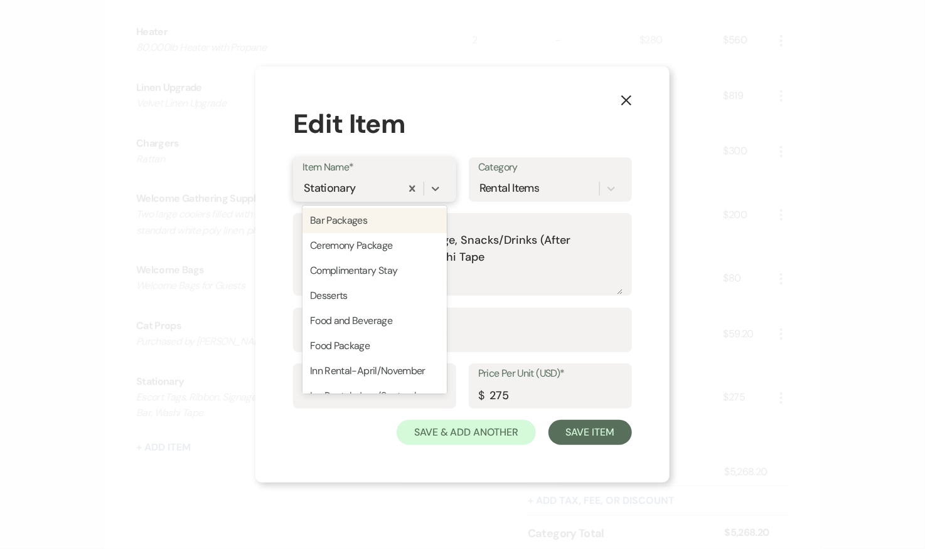
click at [359, 183] on div "Stationary" at bounding box center [351, 189] width 98 height 22
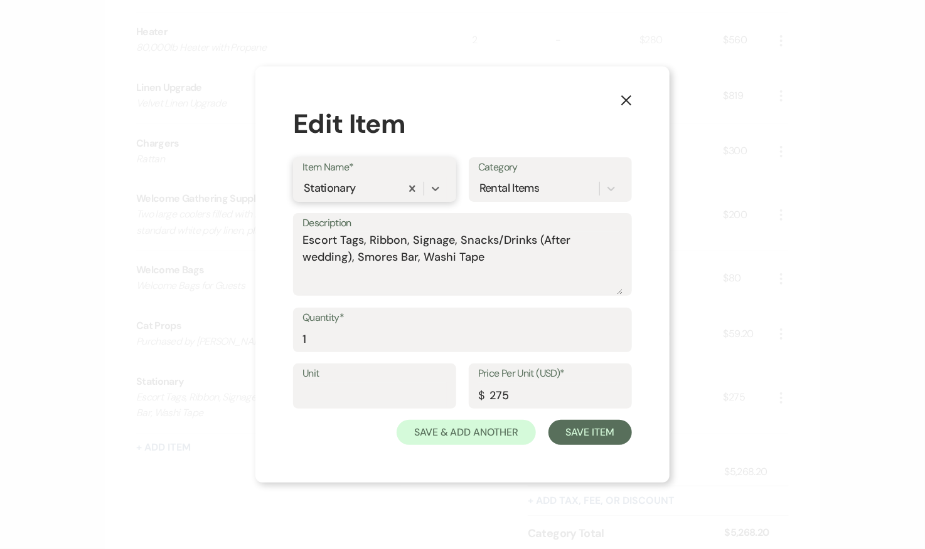
click at [359, 189] on div "Stationary" at bounding box center [351, 189] width 98 height 22
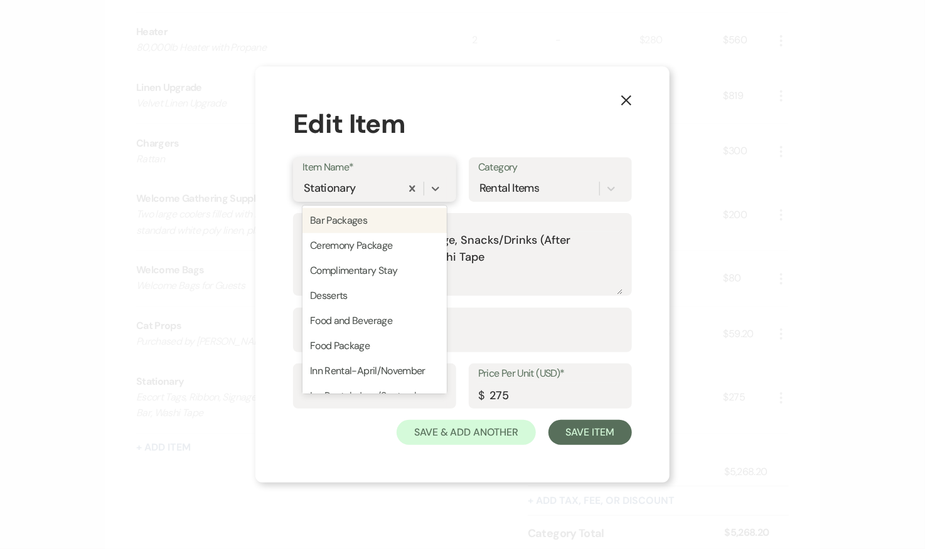
click at [356, 190] on div "Stationary" at bounding box center [351, 189] width 98 height 22
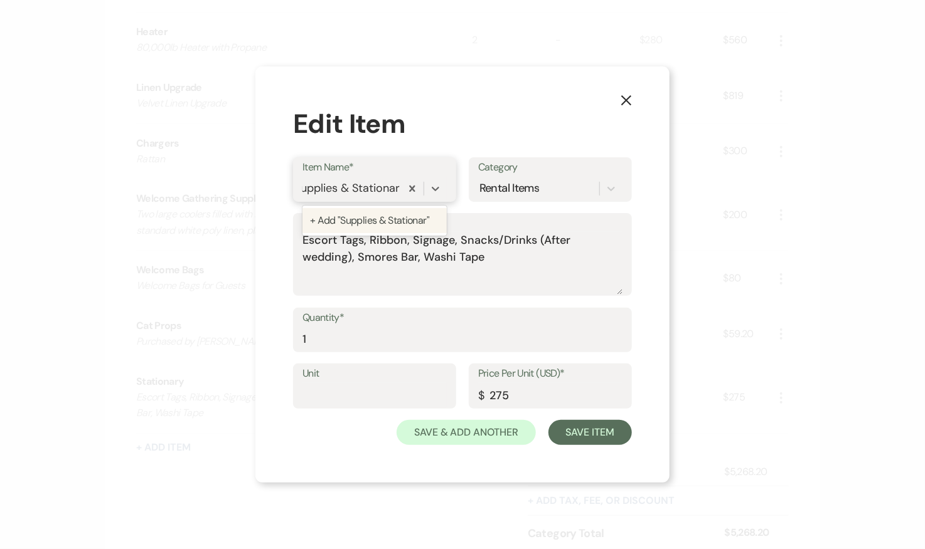
type input "Supplies & Stationary"
click at [417, 230] on div "+ Add "Supplies & Stationary"" at bounding box center [374, 220] width 144 height 25
click at [587, 446] on div "X Edit Item Item Name* Supplies & Stationary Category Rental Items Description …" at bounding box center [462, 274] width 414 height 417
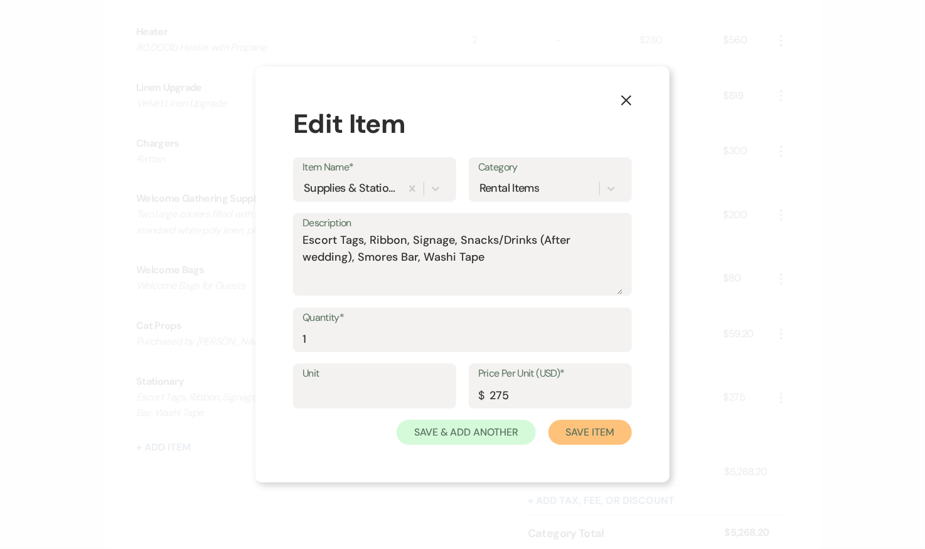
click at [589, 433] on button "Save Item" at bounding box center [589, 432] width 83 height 25
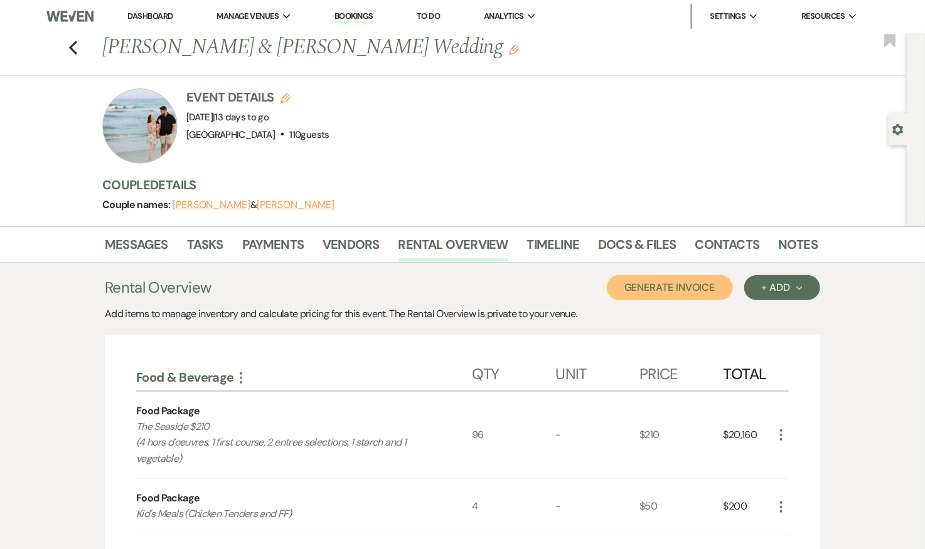
click at [682, 288] on button "Generate Invoice" at bounding box center [670, 287] width 126 height 25
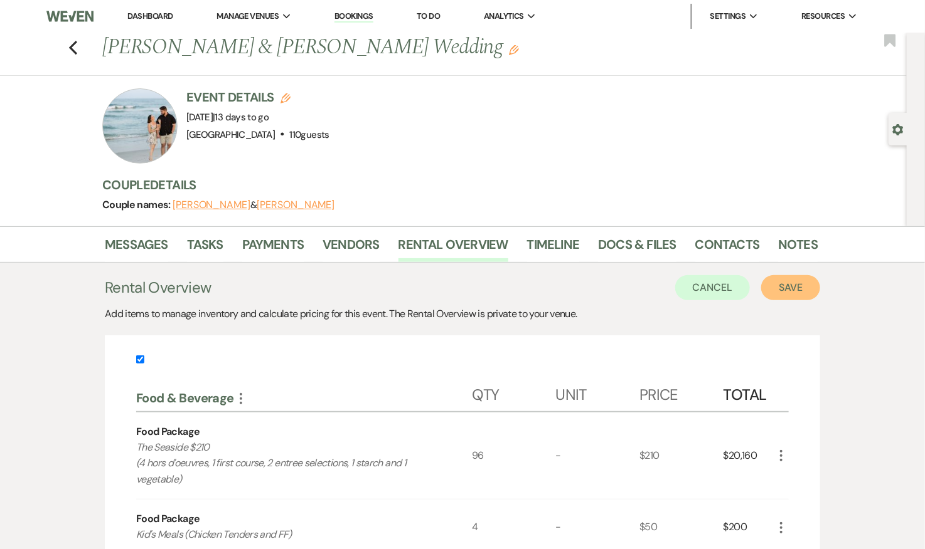
click at [798, 287] on button "Save" at bounding box center [790, 287] width 59 height 25
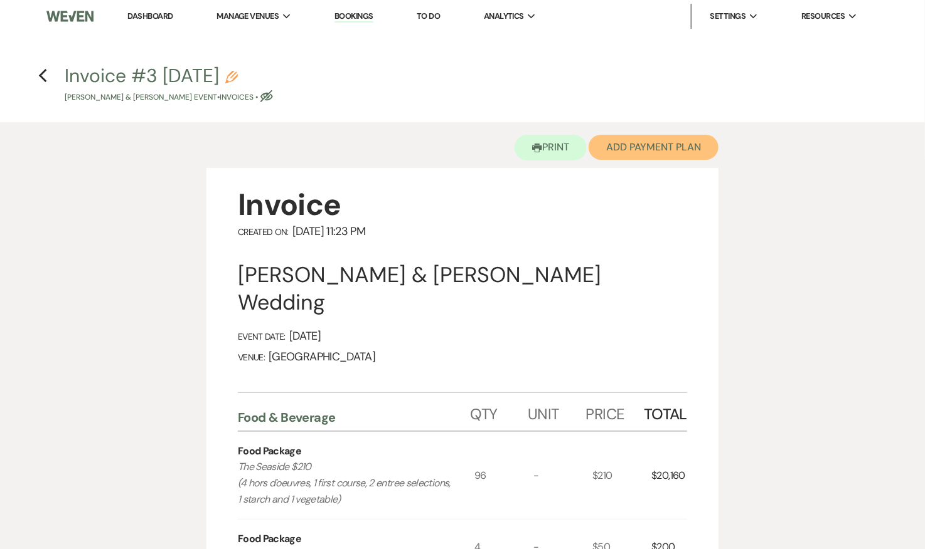
click at [649, 142] on button "Add Payment Plan" at bounding box center [653, 147] width 130 height 25
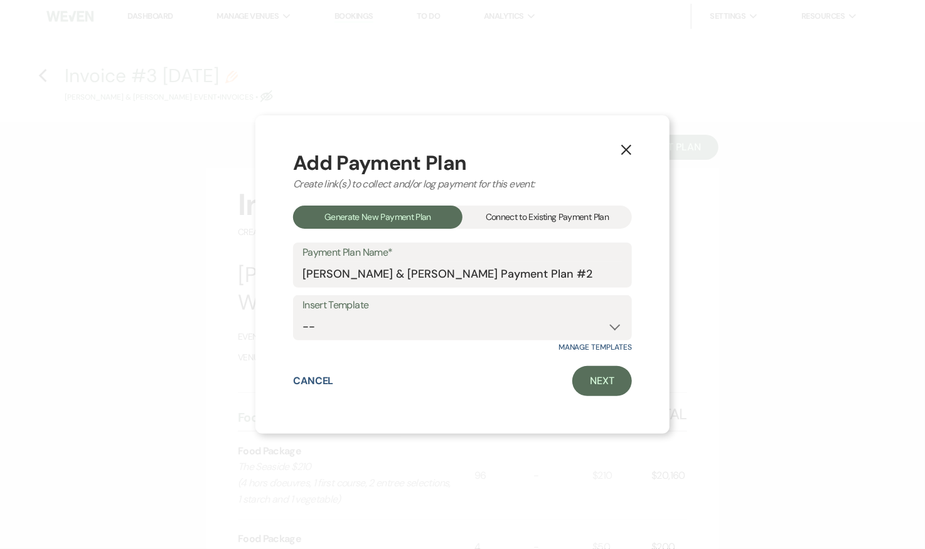
click at [534, 217] on div "Connect to Existing Payment Plan" at bounding box center [546, 217] width 169 height 23
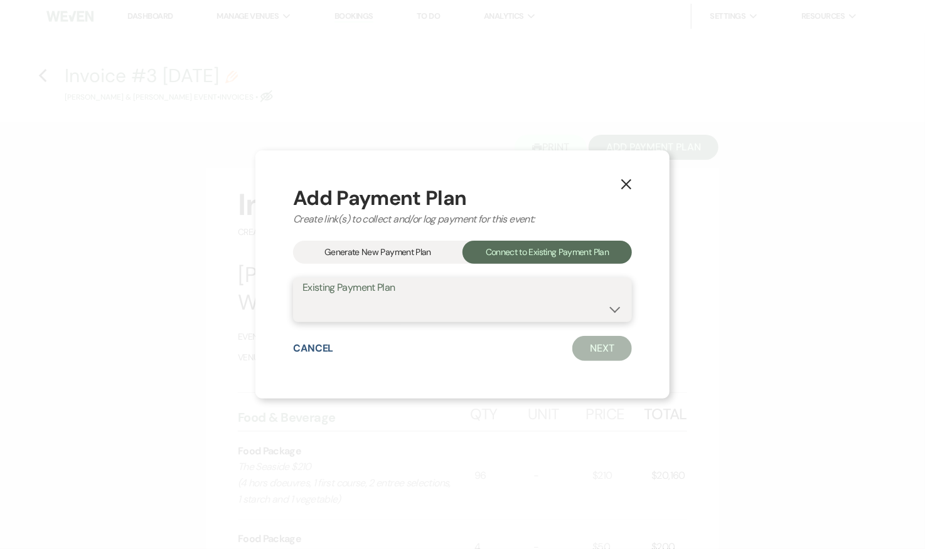
click at [504, 312] on select "Hannah Kelly & Jerry Taylor's Payment Plan #1" at bounding box center [462, 309] width 320 height 24
select select "7395"
click at [302, 297] on select "Hannah Kelly & Jerry Taylor's Payment Plan #1" at bounding box center [462, 309] width 320 height 24
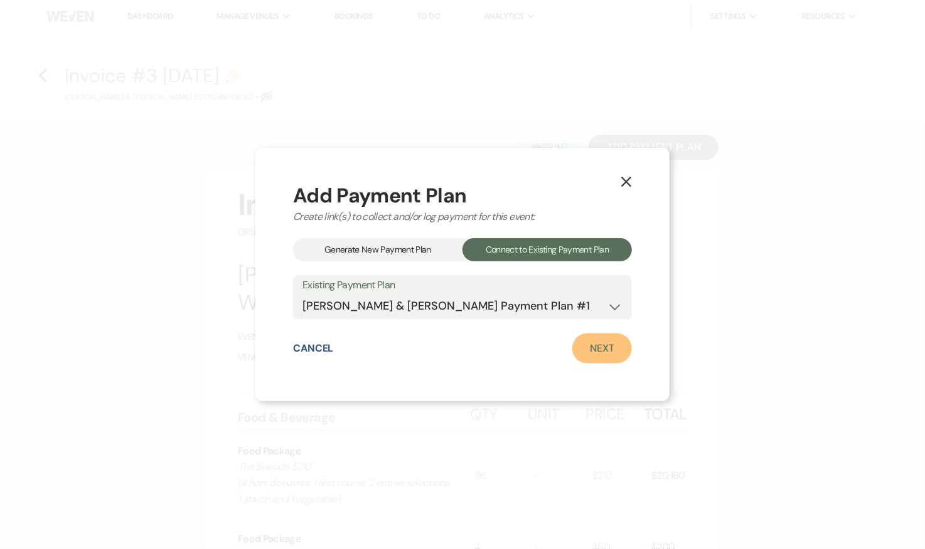
click at [595, 349] on link "Next" at bounding box center [602, 349] width 60 height 30
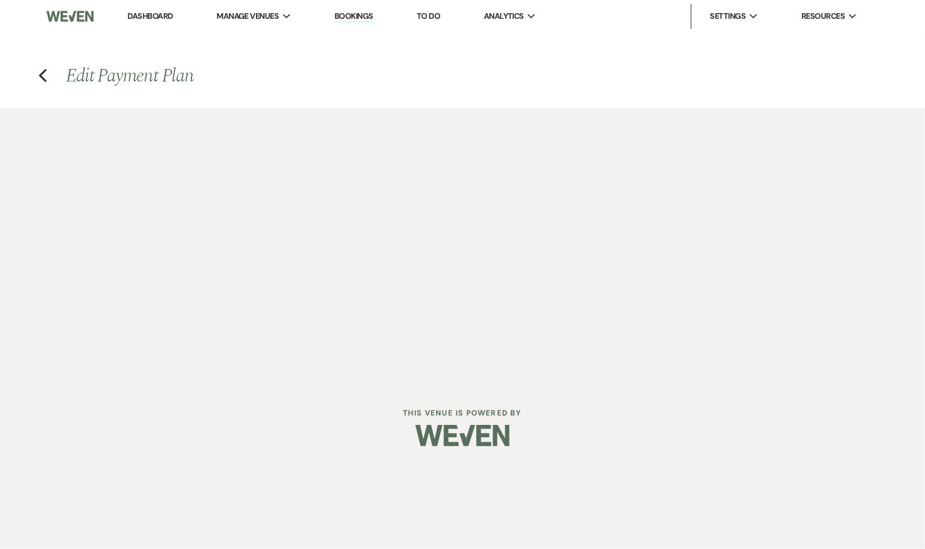
select select "28855"
select select "1"
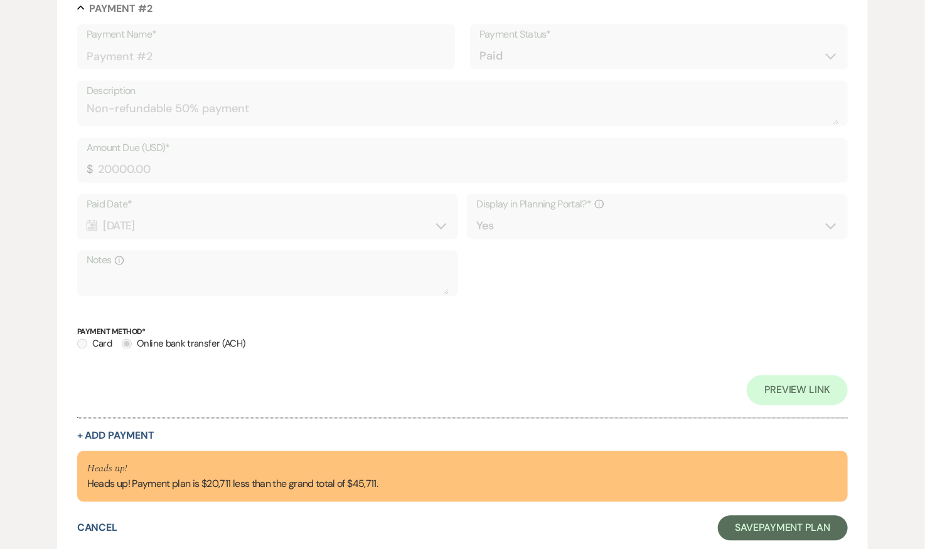
scroll to position [878, 0]
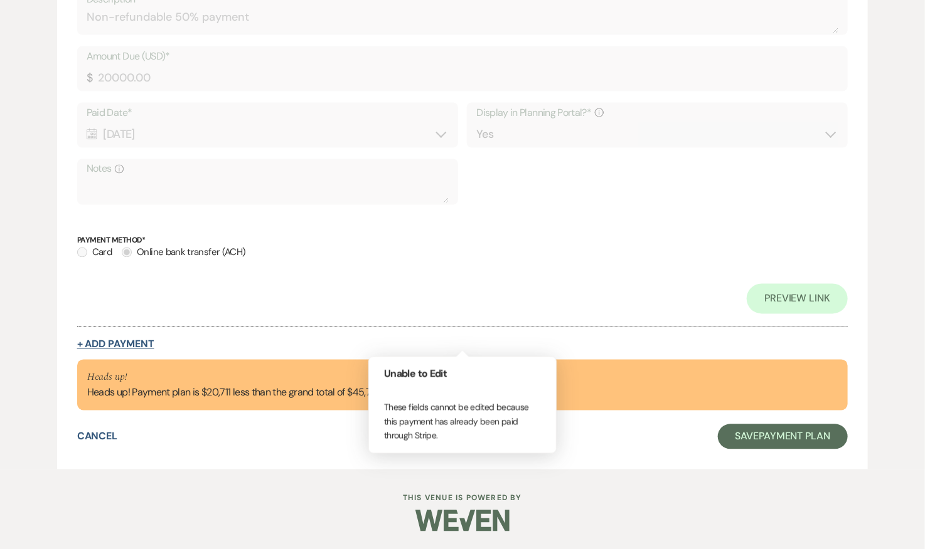
click at [147, 340] on button "+ Add Payment" at bounding box center [115, 345] width 77 height 10
select select "2"
select select "flat"
select select "true"
select select "client"
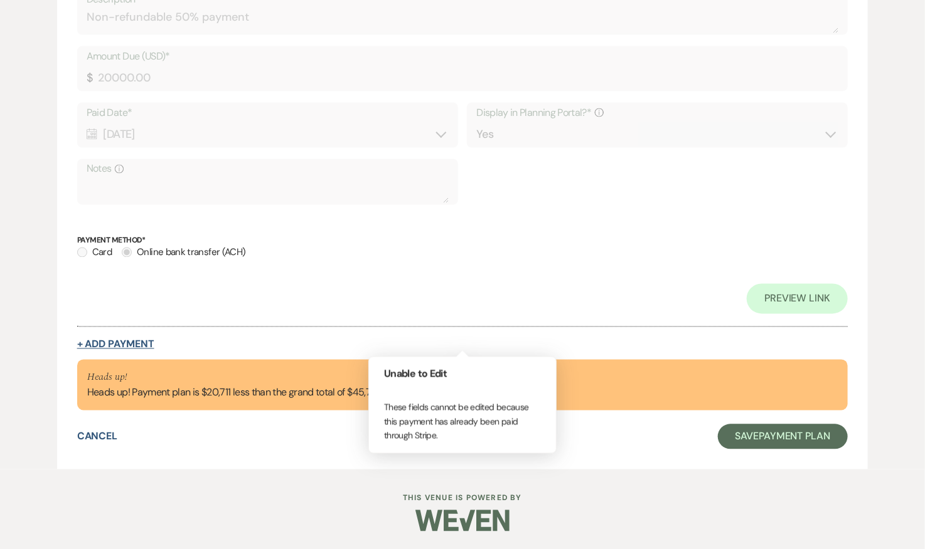
select select "weeks"
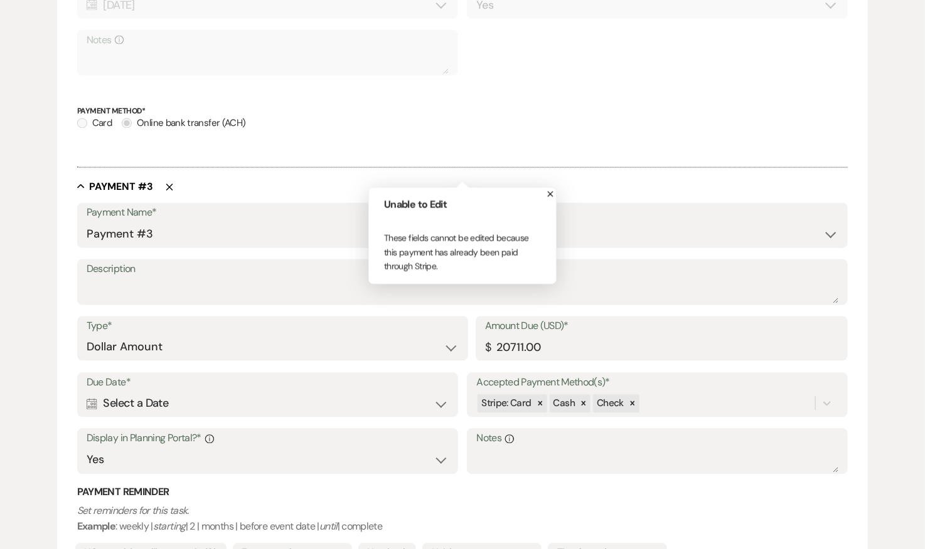
scroll to position [1002, 0]
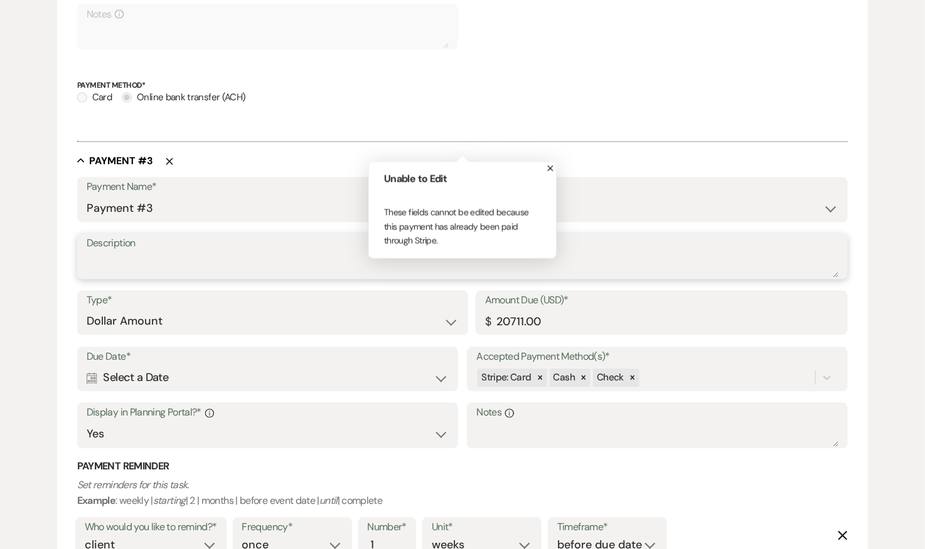
click at [216, 268] on textarea "Description" at bounding box center [463, 265] width 752 height 25
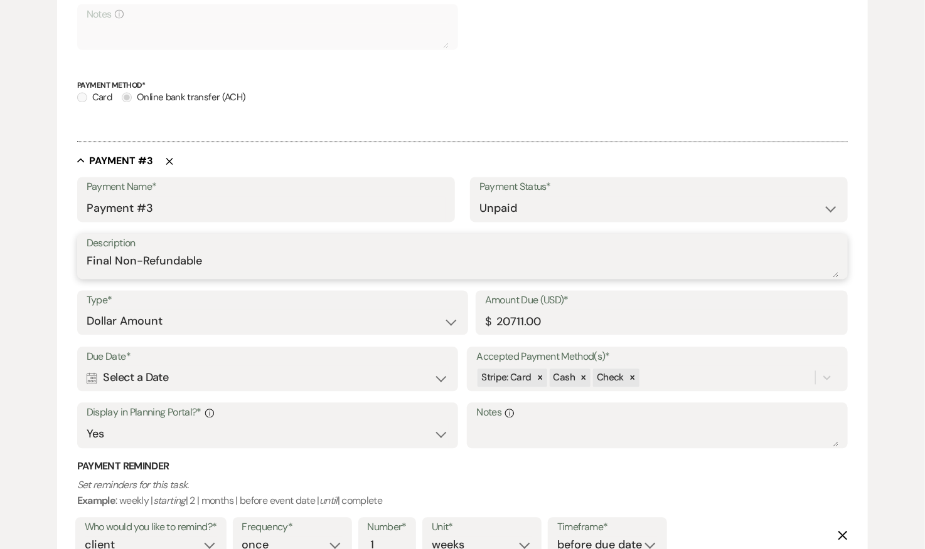
type textarea "Final Non-Refundable"
click at [775, 372] on div "Stripe: Card Cash Check" at bounding box center [645, 379] width 339 height 22
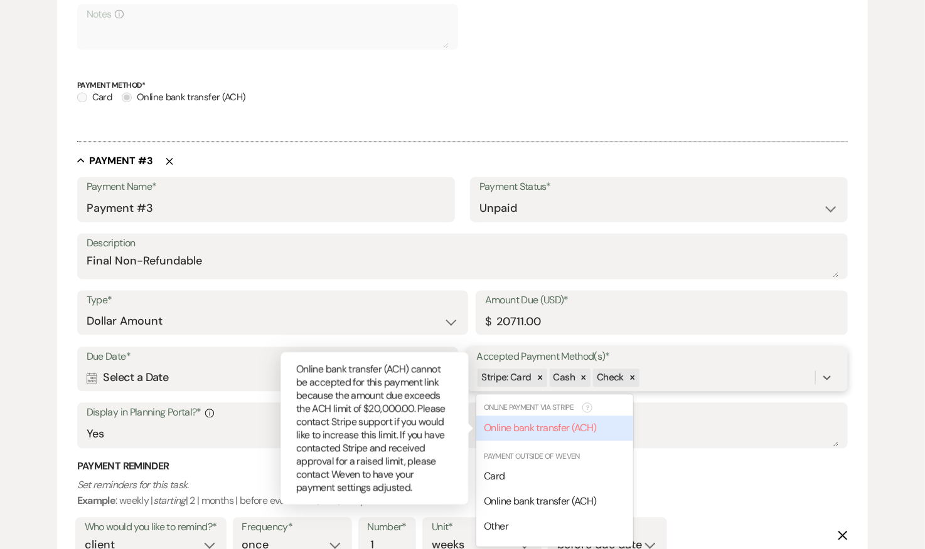
click at [554, 428] on span "Online bank transfer (ACH)" at bounding box center [540, 428] width 112 height 13
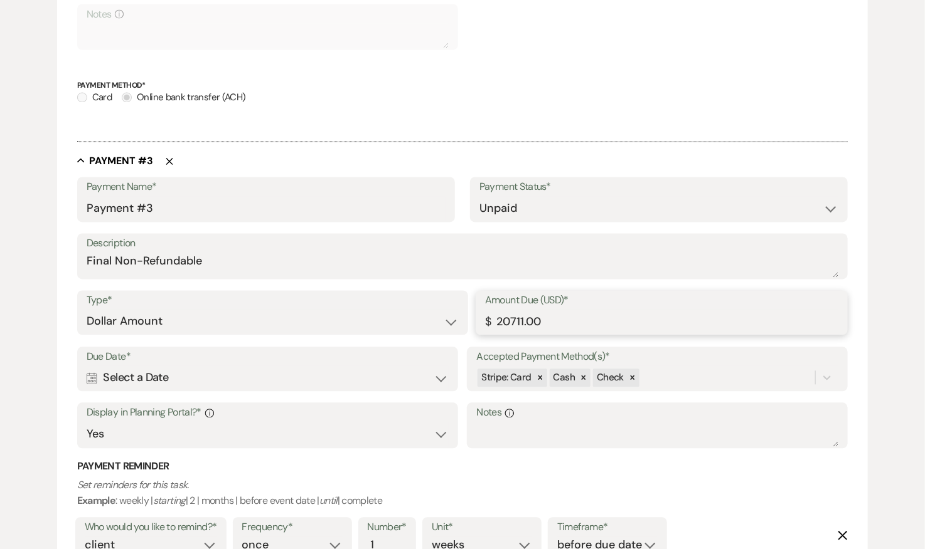
click at [570, 315] on input "20711.00" at bounding box center [661, 322] width 353 height 24
drag, startPoint x: 536, startPoint y: 322, endPoint x: 509, endPoint y: 321, distance: 26.4
click at [509, 321] on input "20711.00" at bounding box center [661, 322] width 353 height 24
type input "20000.00"
click at [650, 379] on div "Stripe: Card Cash Check" at bounding box center [645, 379] width 339 height 22
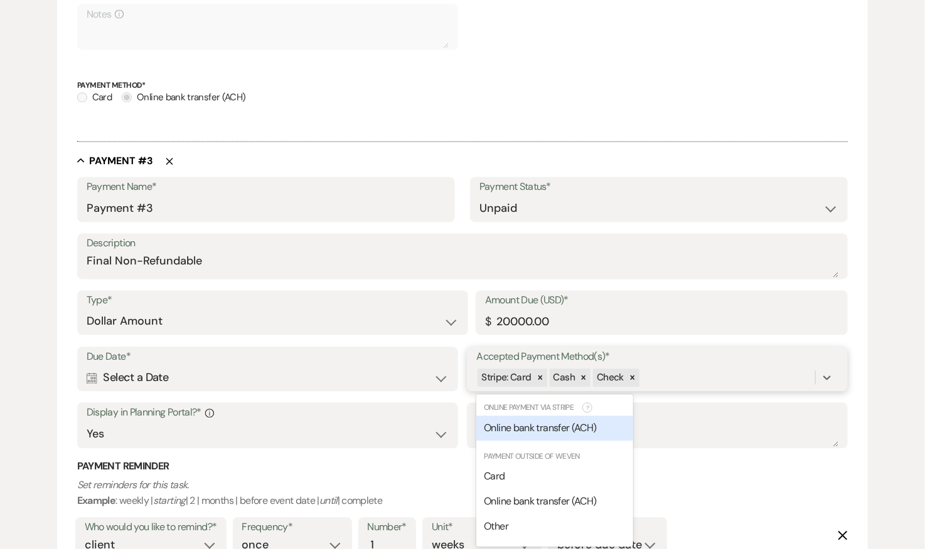
click at [554, 428] on span "Online bank transfer (ACH)" at bounding box center [540, 428] width 112 height 13
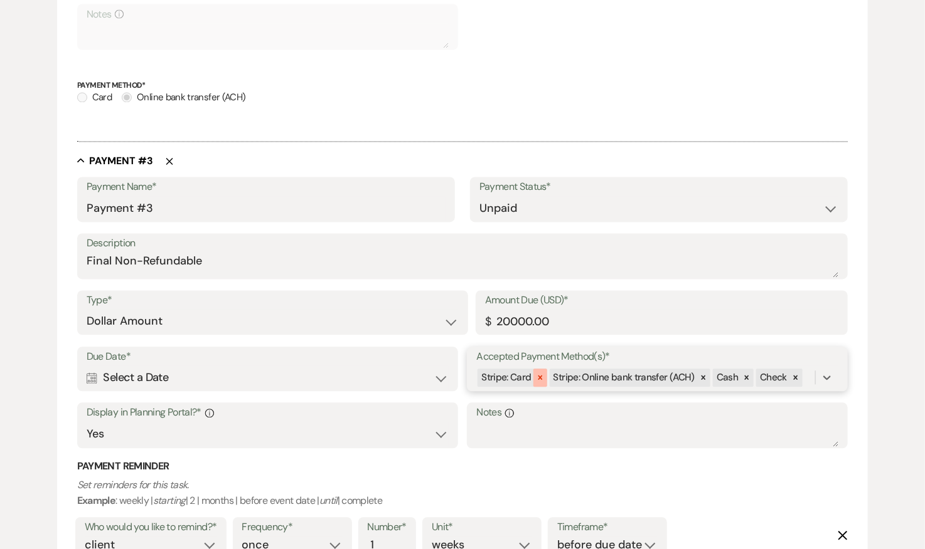
click at [538, 379] on icon at bounding box center [540, 378] width 9 height 9
click at [254, 366] on div "Calendar Select a Date Expand" at bounding box center [268, 378] width 362 height 24
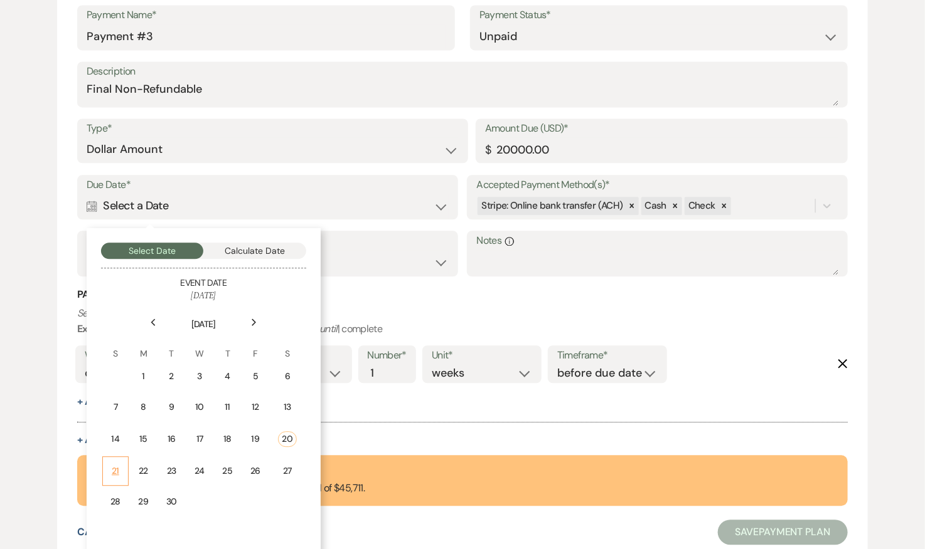
scroll to position [1209, 0]
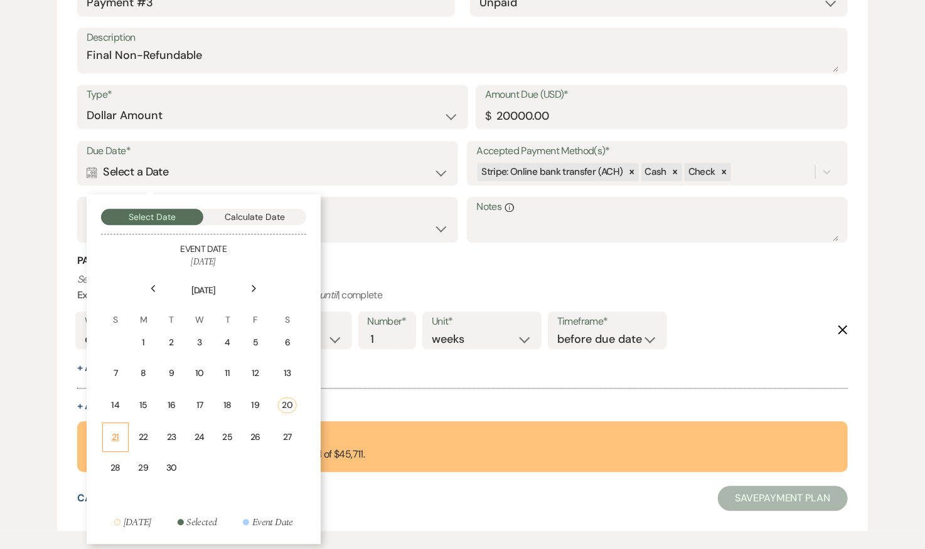
click at [117, 431] on div "21" at bounding box center [115, 437] width 10 height 13
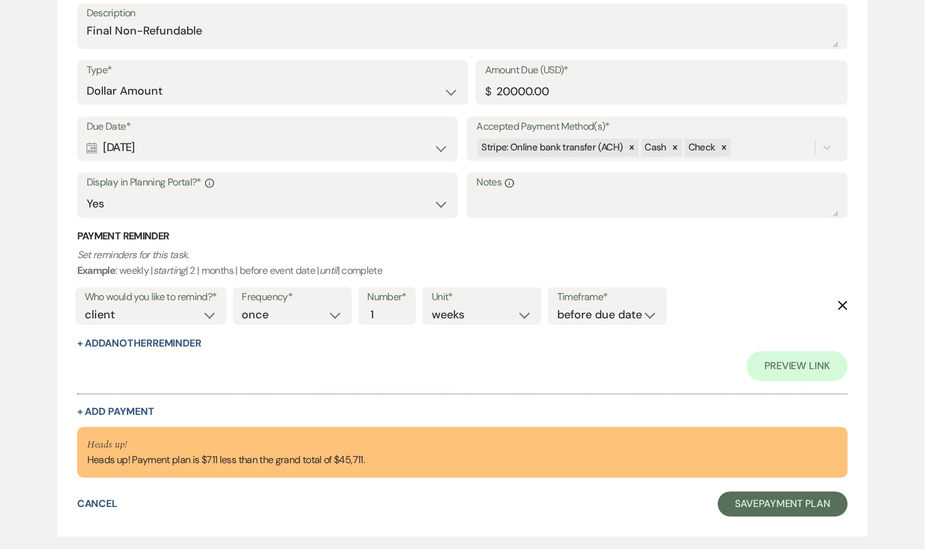
scroll to position [1300, 0]
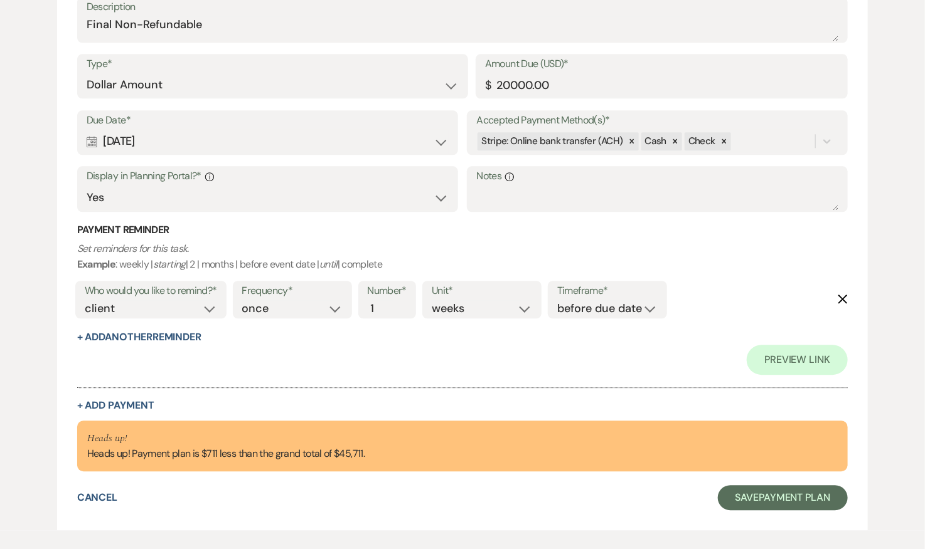
click at [840, 290] on div "Who would you like to remind?* client venue both Frequency* once daily weekly m…" at bounding box center [460, 304] width 776 height 52
click at [840, 300] on use "button" at bounding box center [842, 299] width 9 height 9
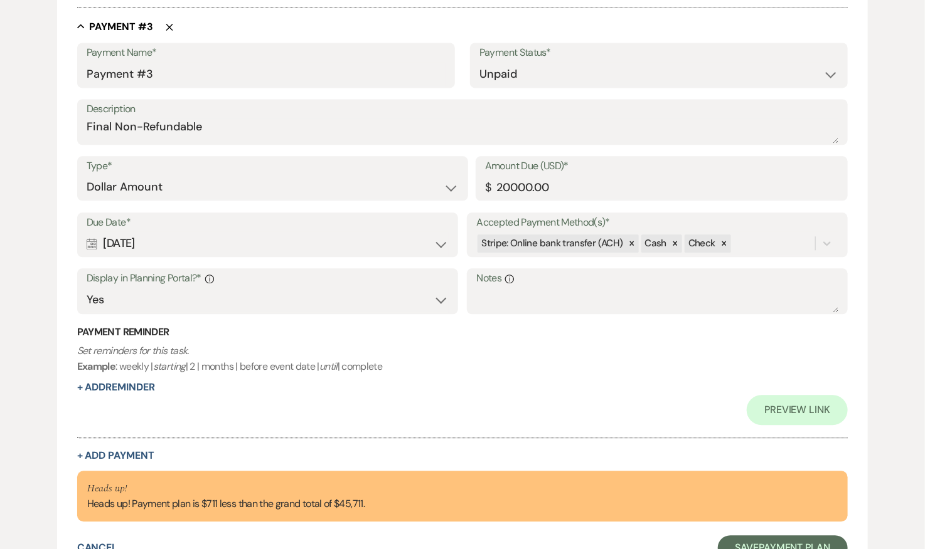
scroll to position [1192, 0]
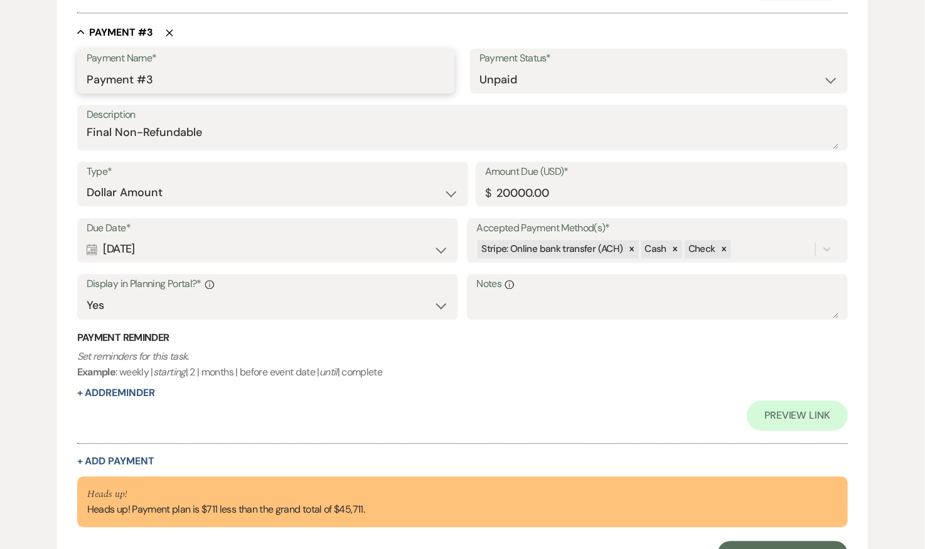
click at [282, 74] on input "Payment #3" at bounding box center [266, 80] width 359 height 24
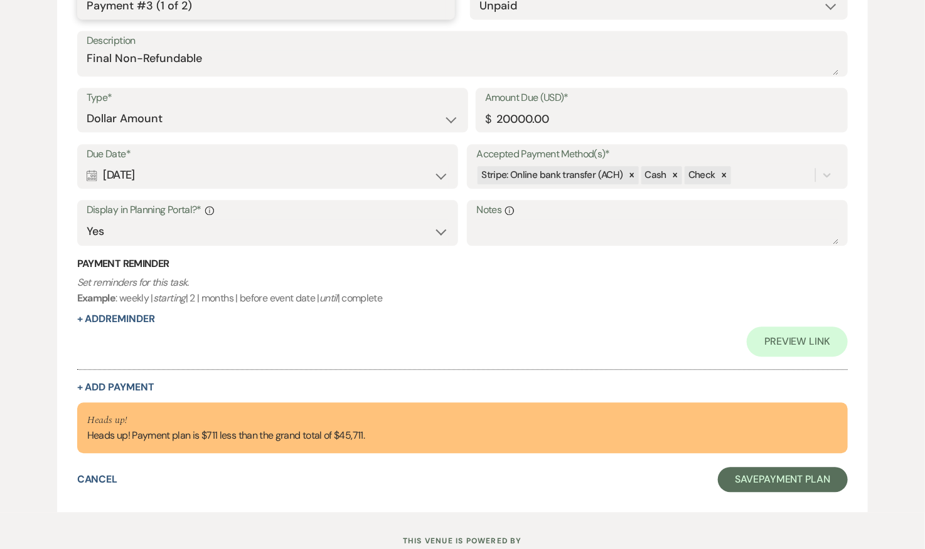
scroll to position [1270, 0]
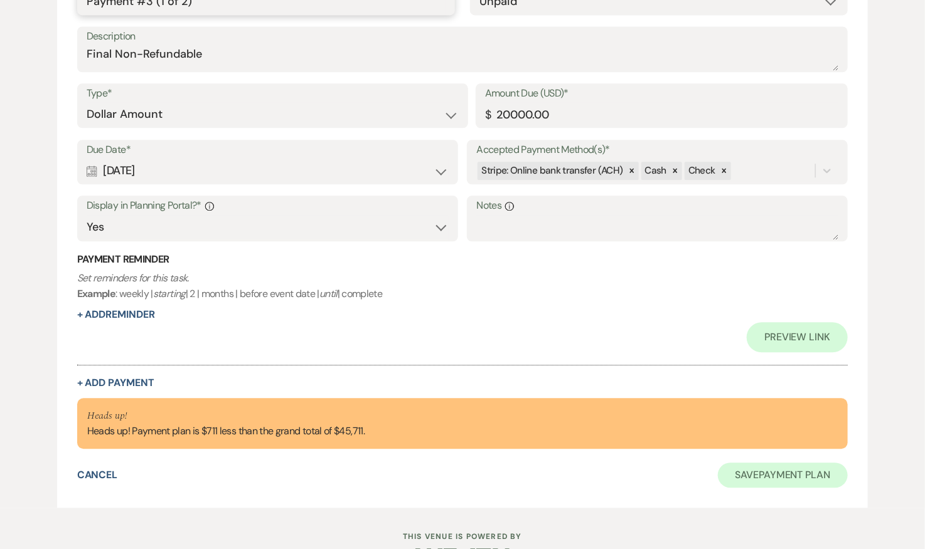
type input "Payment #3 (1 of 2)"
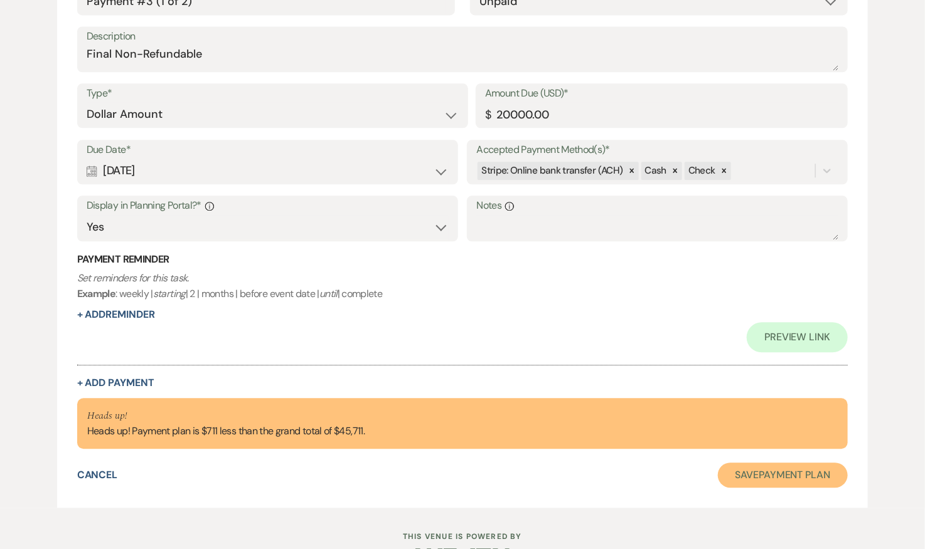
click at [754, 470] on button "Save Payment Plan" at bounding box center [783, 475] width 130 height 25
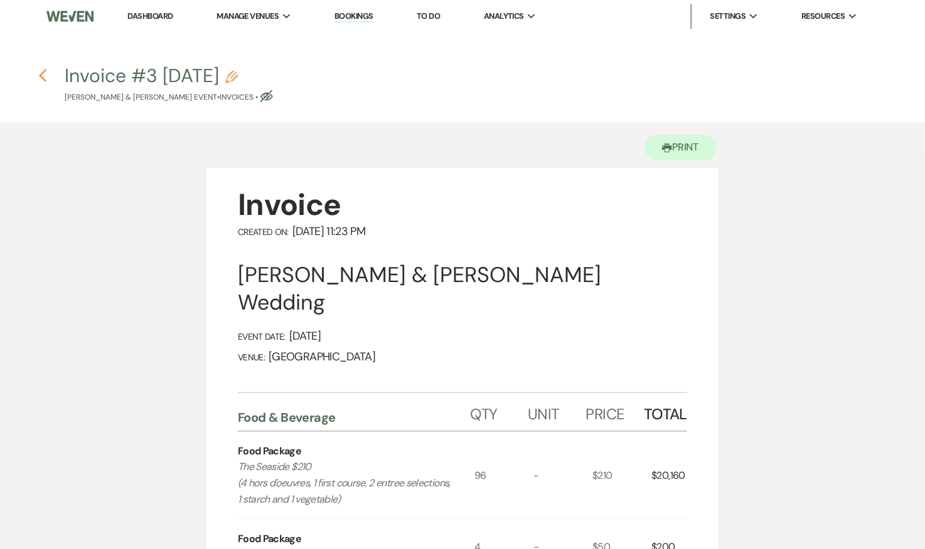
click at [44, 73] on icon "Previous" at bounding box center [42, 75] width 9 height 15
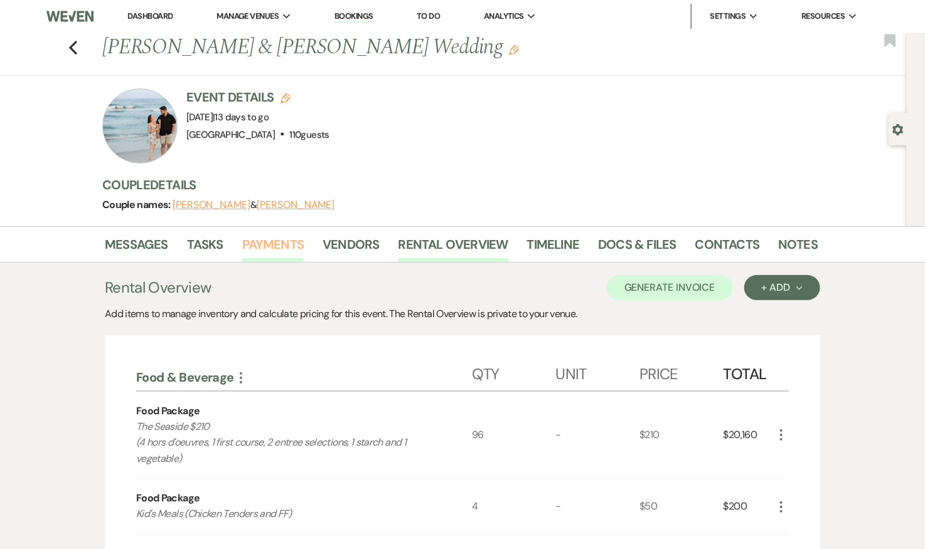
click at [287, 238] on link "Payments" at bounding box center [273, 249] width 62 height 28
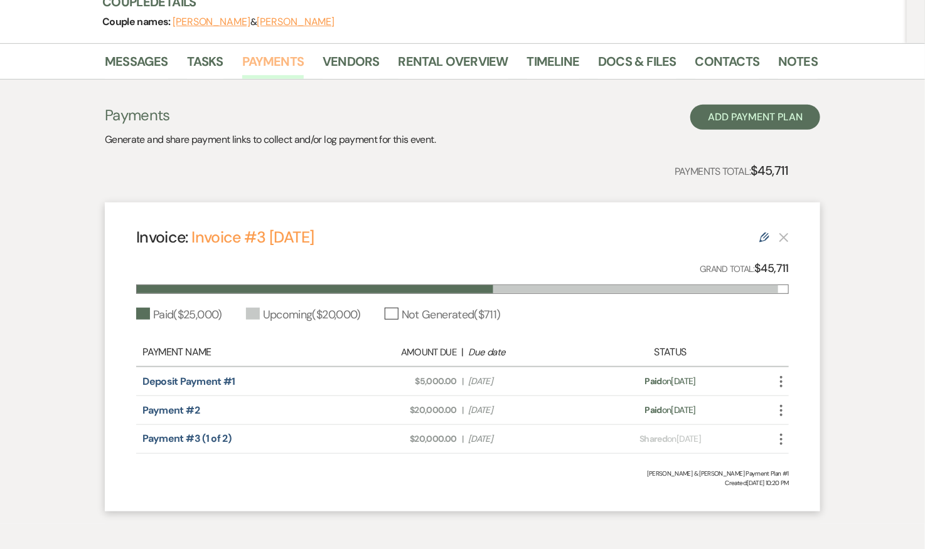
scroll to position [236, 0]
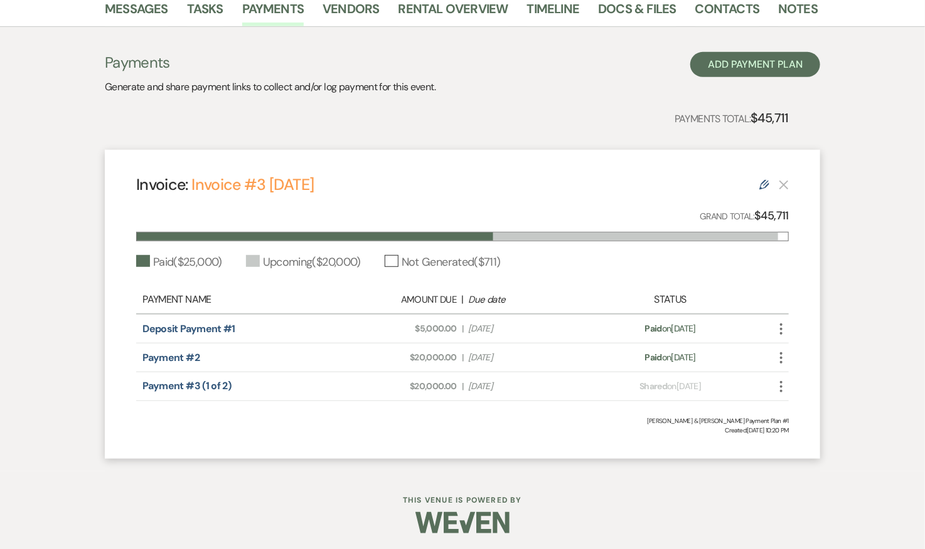
click at [754, 189] on div "Invoice: Invoice #3 9-19-2025 Edit" at bounding box center [462, 185] width 652 height 22
click at [762, 186] on icon "Edit" at bounding box center [764, 185] width 10 height 10
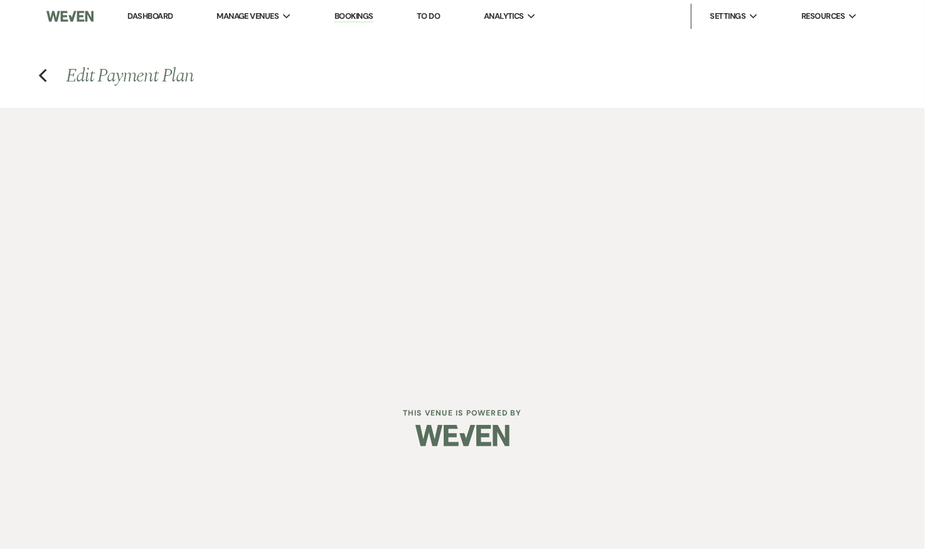
select select "28855"
select select "1"
select select "2"
select select "flat"
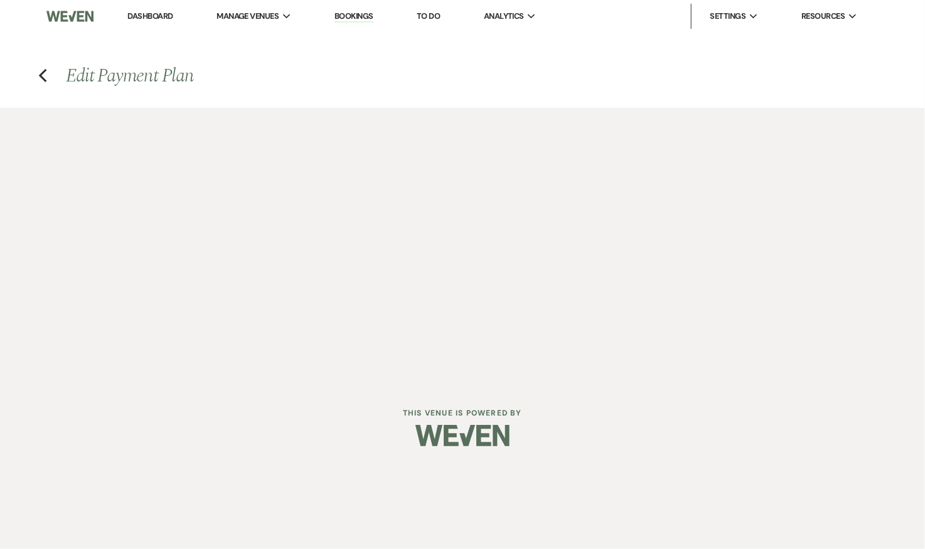
select select "true"
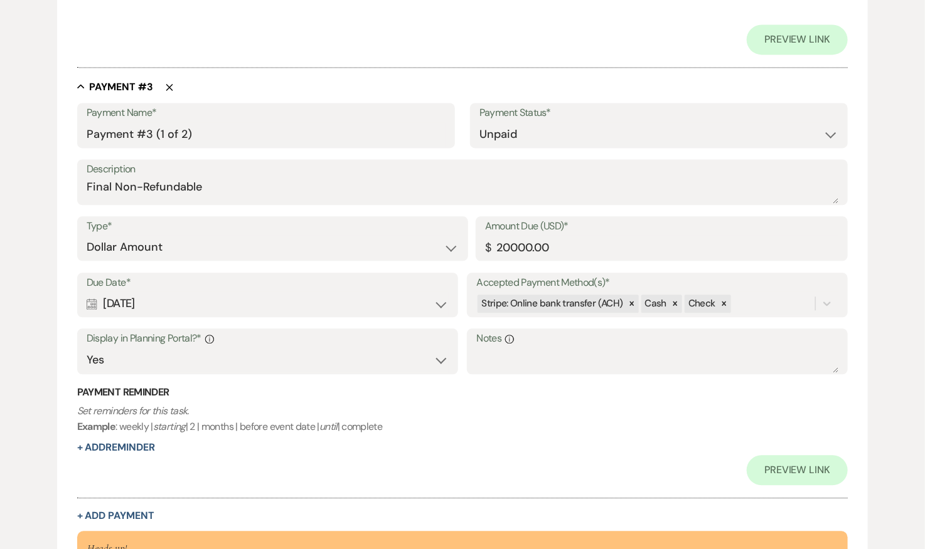
scroll to position [1308, 0]
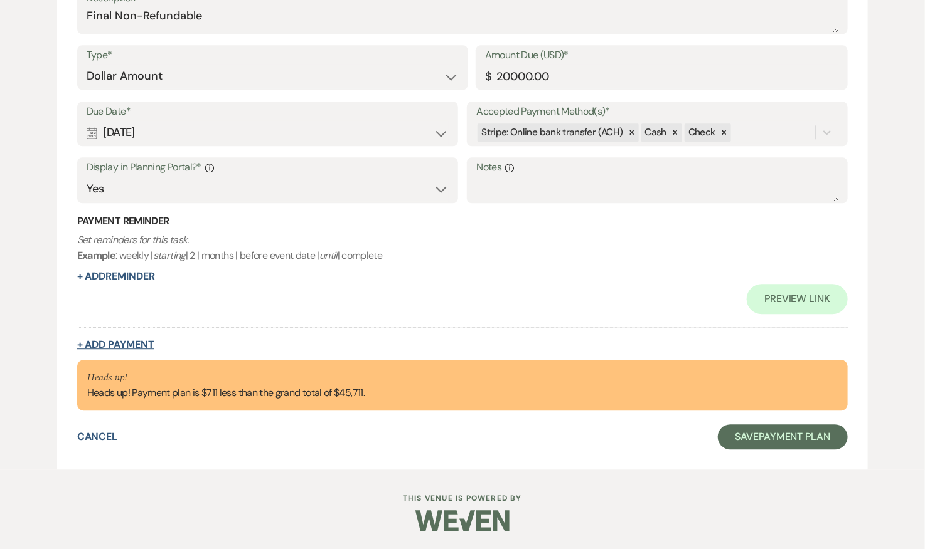
click at [123, 341] on button "+ Add Payment" at bounding box center [115, 345] width 77 height 10
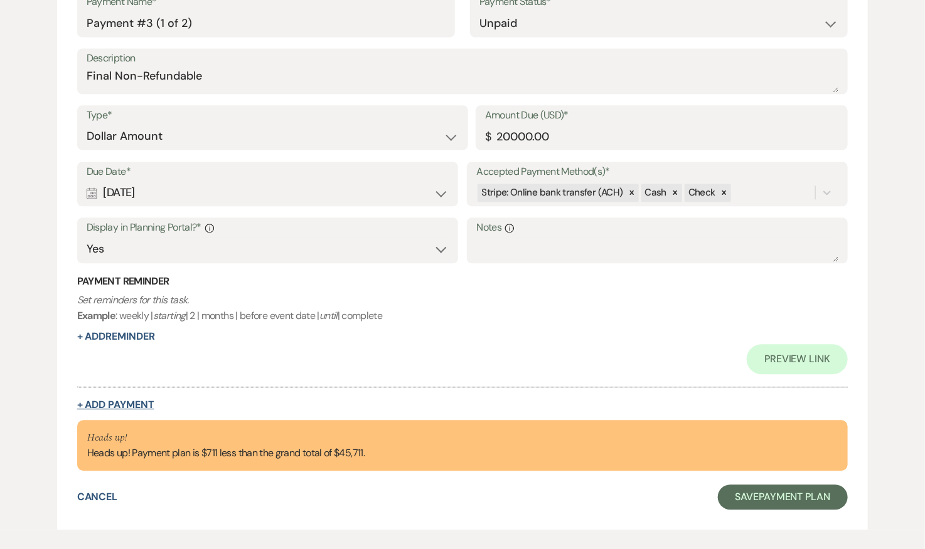
select select "2"
select select "flat"
select select "true"
select select "client"
select select "weeks"
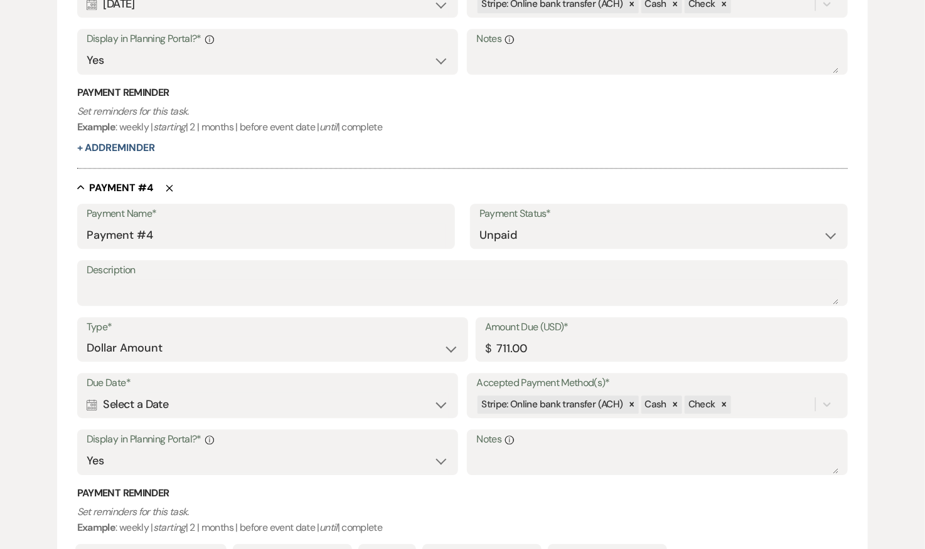
scroll to position [1389, 0]
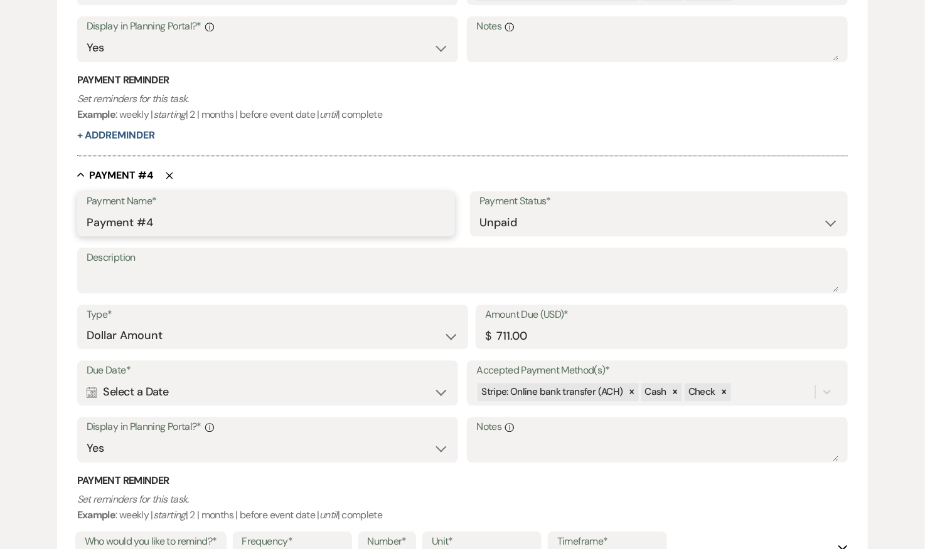
click at [169, 219] on input "Payment #4" at bounding box center [266, 223] width 359 height 24
type input "Payment #3 (2 of 2)"
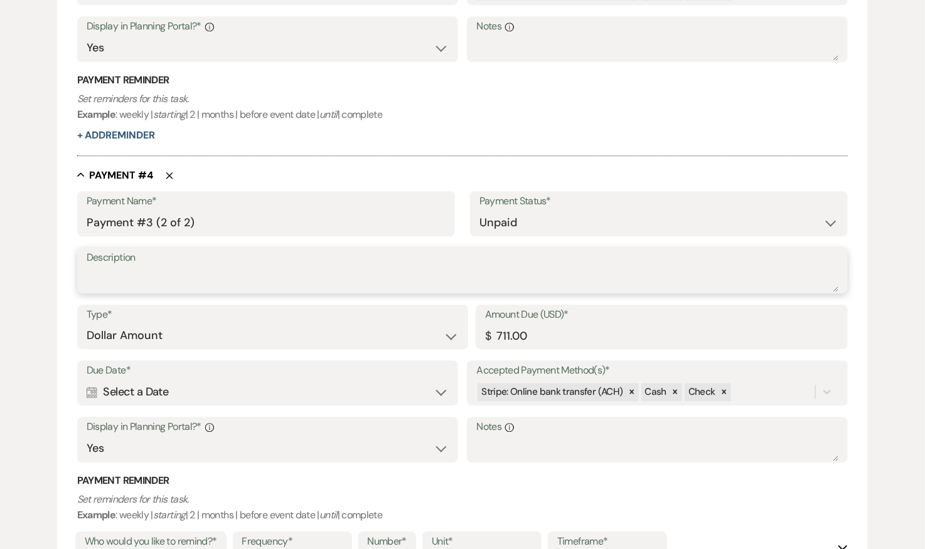
click at [150, 280] on textarea "Description" at bounding box center [463, 279] width 752 height 25
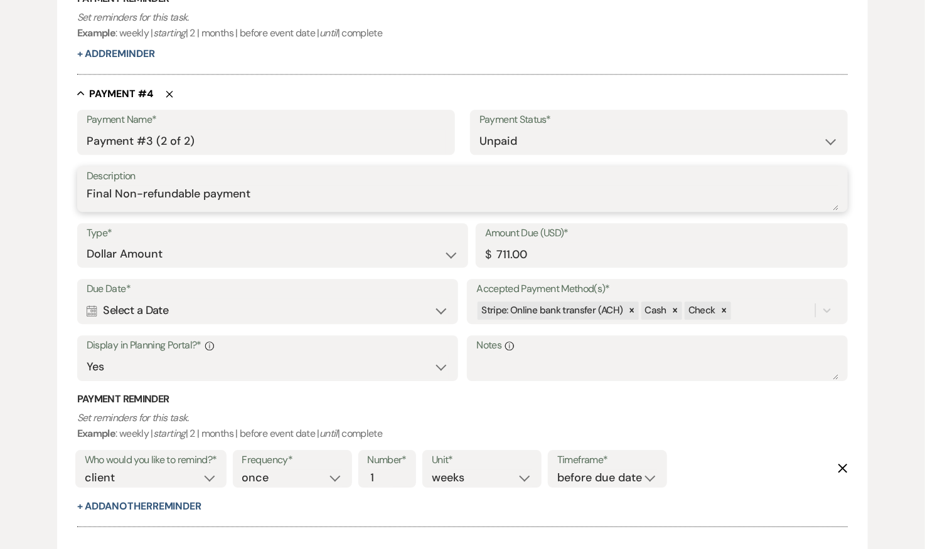
scroll to position [1483, 0]
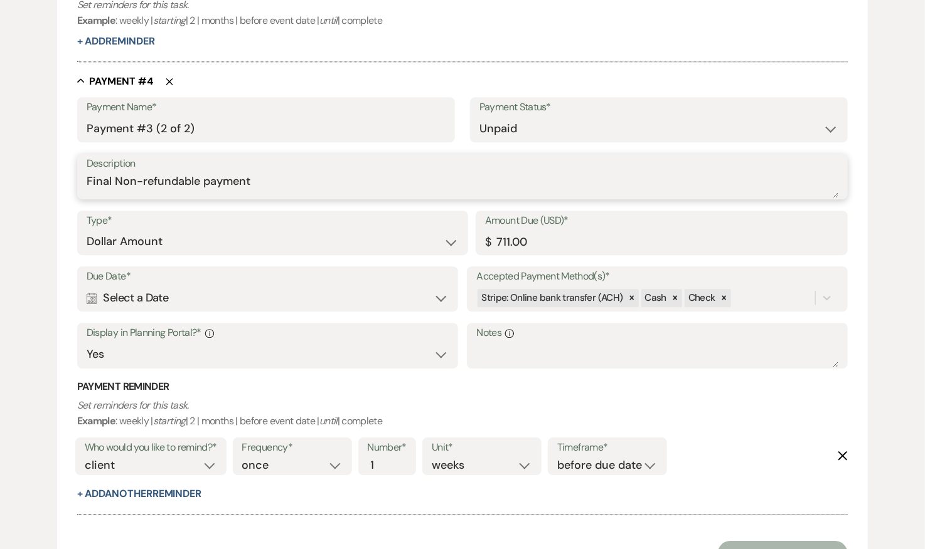
type textarea "Final Non-refundable payment"
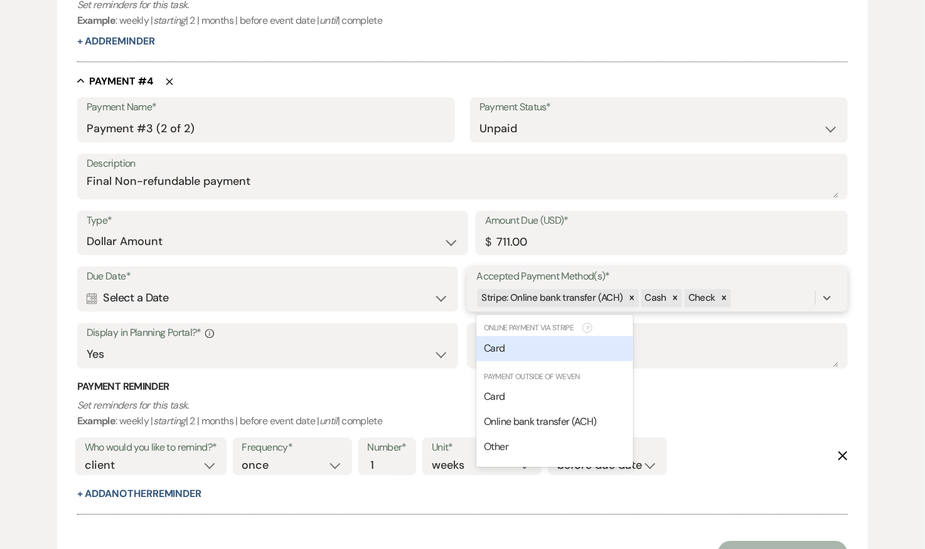
click at [741, 294] on div "Stripe: Online bank transfer (ACH) Cash Check" at bounding box center [645, 298] width 339 height 22
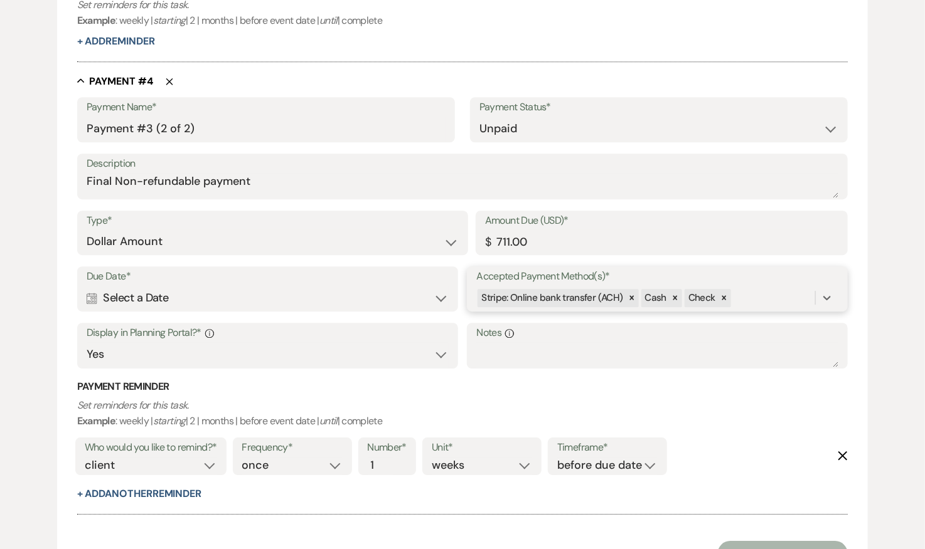
click at [760, 288] on div "Stripe: Online bank transfer (ACH) Cash Check" at bounding box center [645, 298] width 339 height 22
click at [268, 286] on div "Calendar Select a Date Expand" at bounding box center [268, 298] width 362 height 24
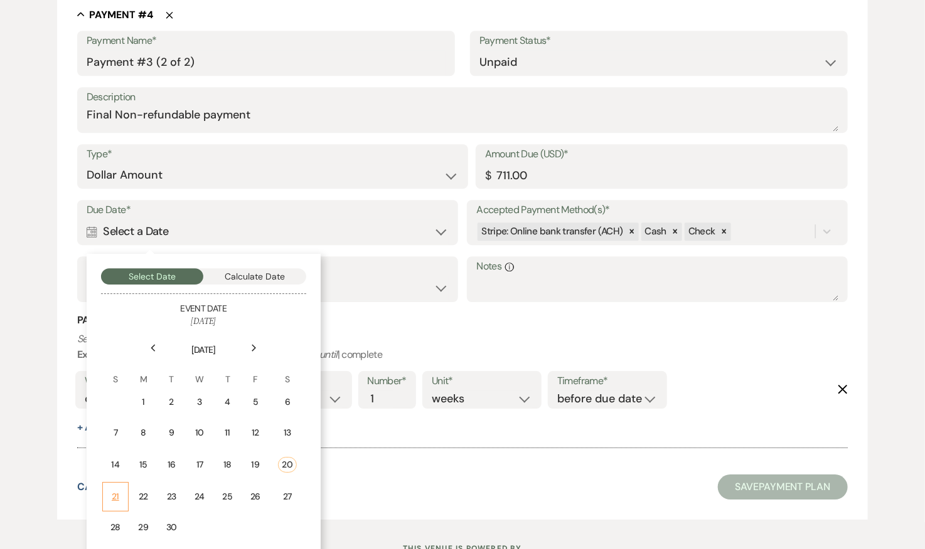
click at [119, 492] on div "21" at bounding box center [115, 497] width 10 height 13
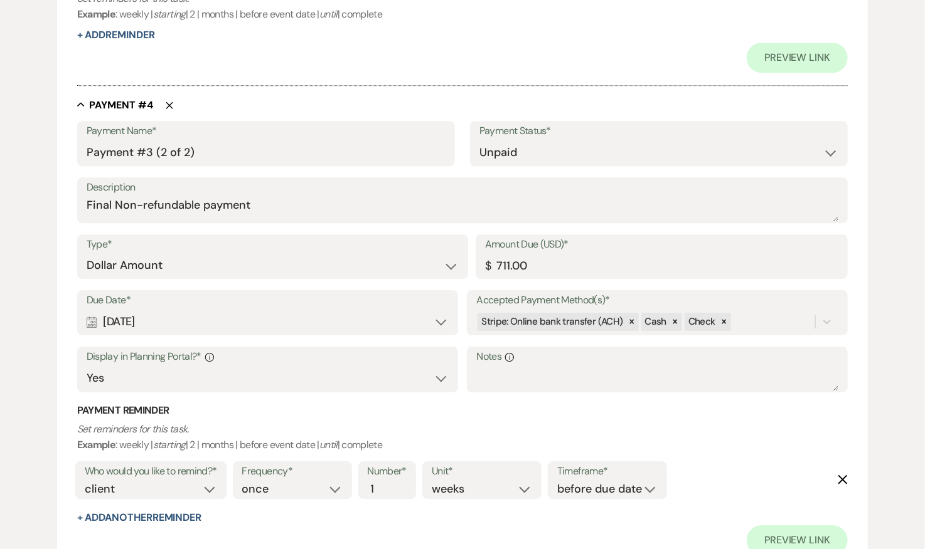
scroll to position [1610, 0]
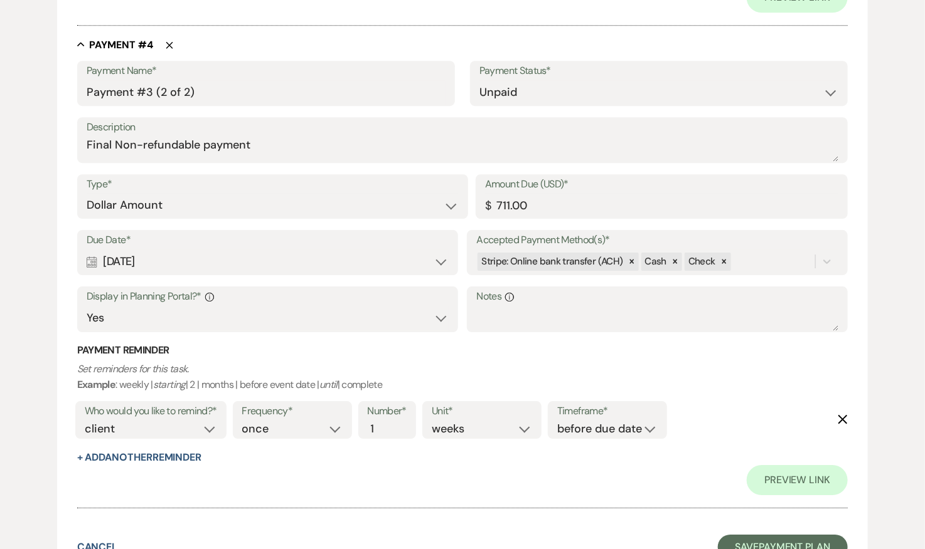
click at [840, 414] on button "Delete" at bounding box center [842, 419] width 10 height 11
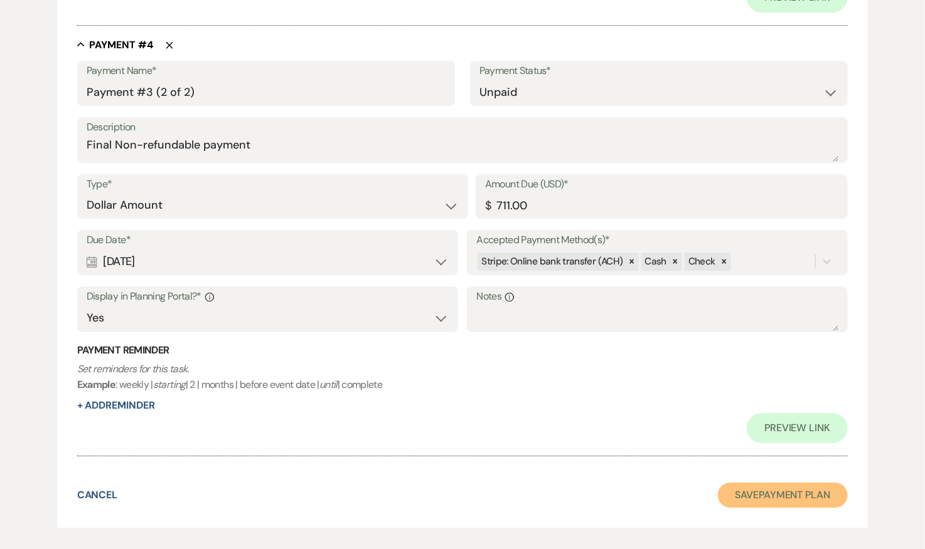
click at [752, 489] on button "Save Payment Plan" at bounding box center [783, 495] width 130 height 25
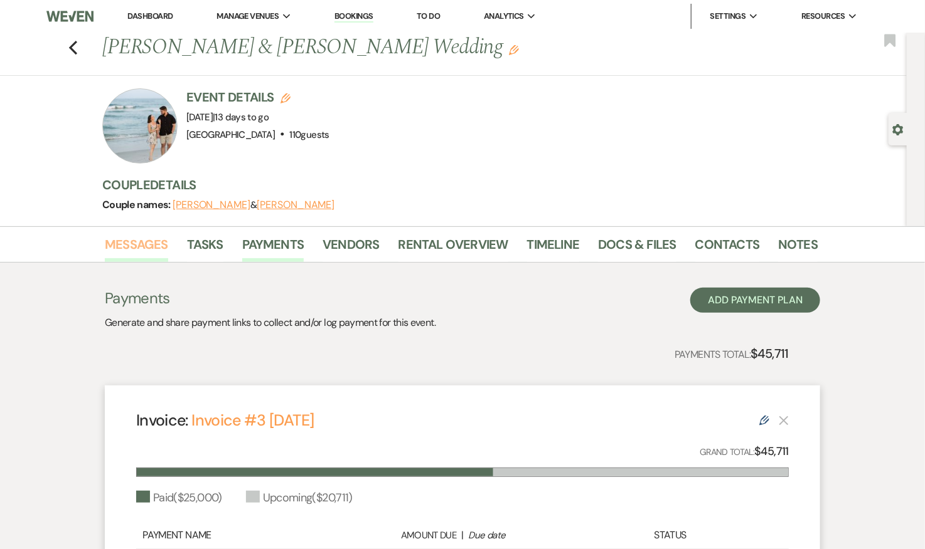
click at [145, 235] on link "Messages" at bounding box center [136, 249] width 63 height 28
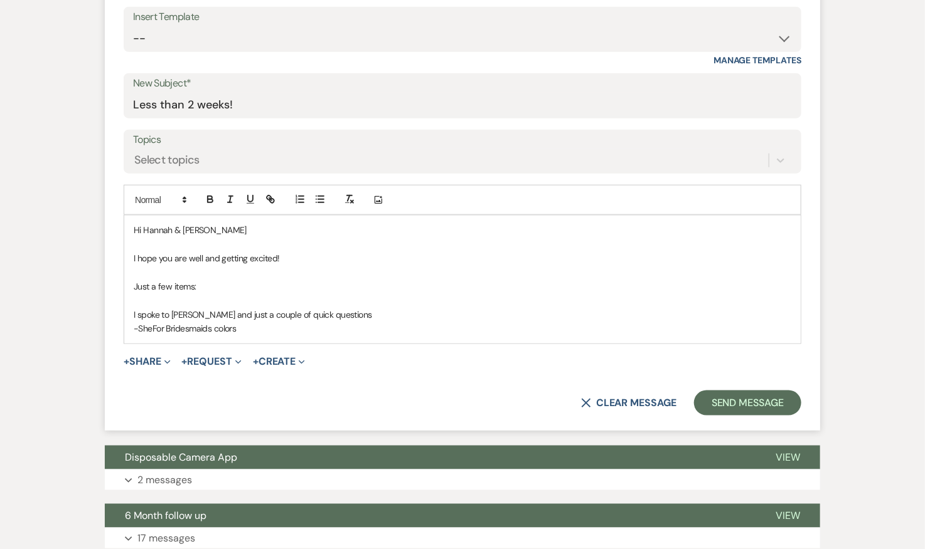
scroll to position [364, 0]
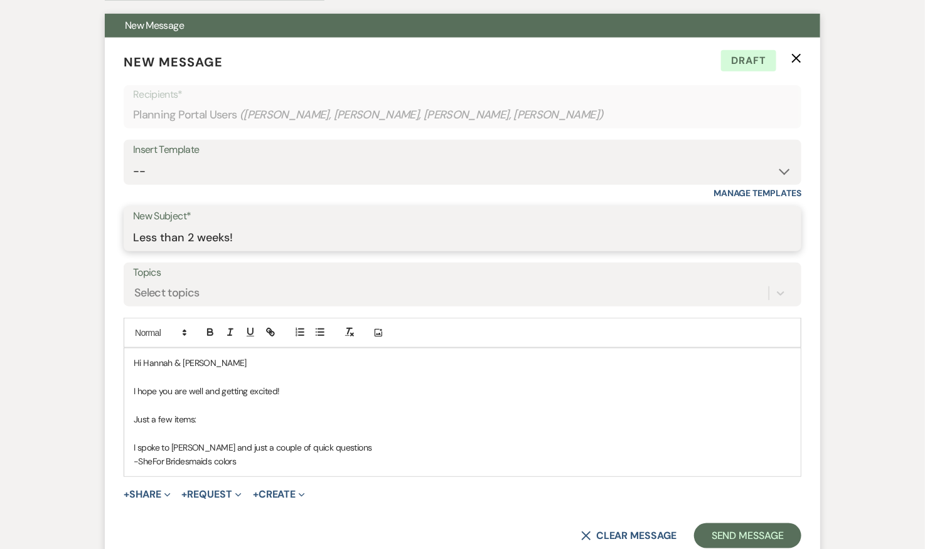
drag, startPoint x: 247, startPoint y: 237, endPoint x: 110, endPoint y: 240, distance: 136.8
click at [110, 240] on form "New Message X Draft Recipients* Planning Portal Users ( Hannah Kelly, Jerry Tay…" at bounding box center [462, 301] width 715 height 526
type input "2 weeks!"
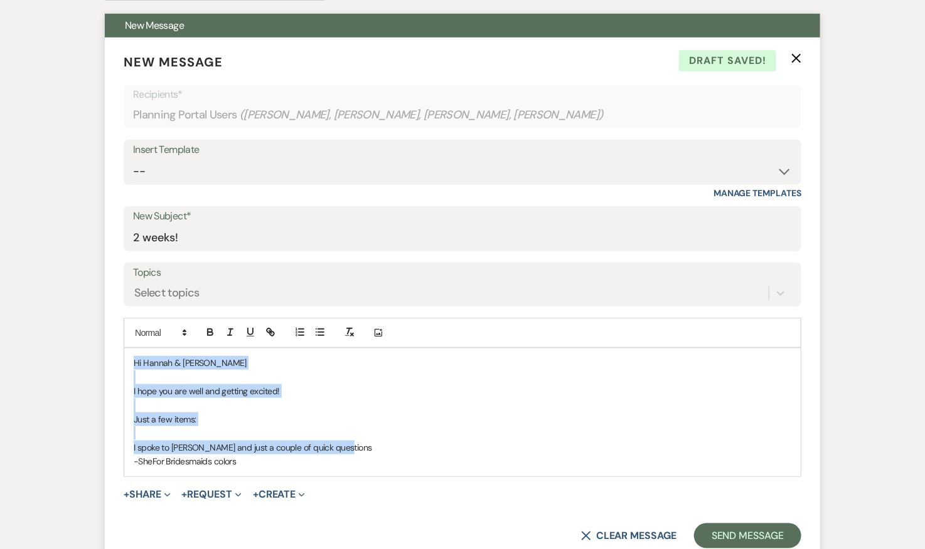
drag, startPoint x: 356, startPoint y: 444, endPoint x: 122, endPoint y: 361, distance: 247.6
click at [122, 361] on form "New Message X Draft saved! Recipients* Planning Portal Users ( Hannah Kelly, Je…" at bounding box center [462, 301] width 715 height 526
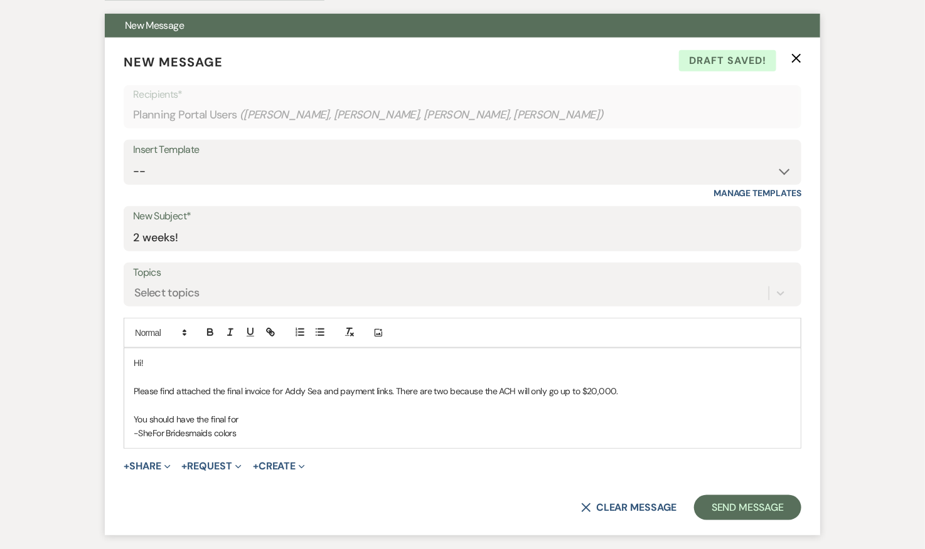
click at [226, 416] on p "You should have the final for" at bounding box center [462, 420] width 657 height 14
click at [290, 409] on p at bounding box center [462, 406] width 657 height 14
click at [265, 415] on p "You should have the final now for" at bounding box center [462, 420] width 657 height 14
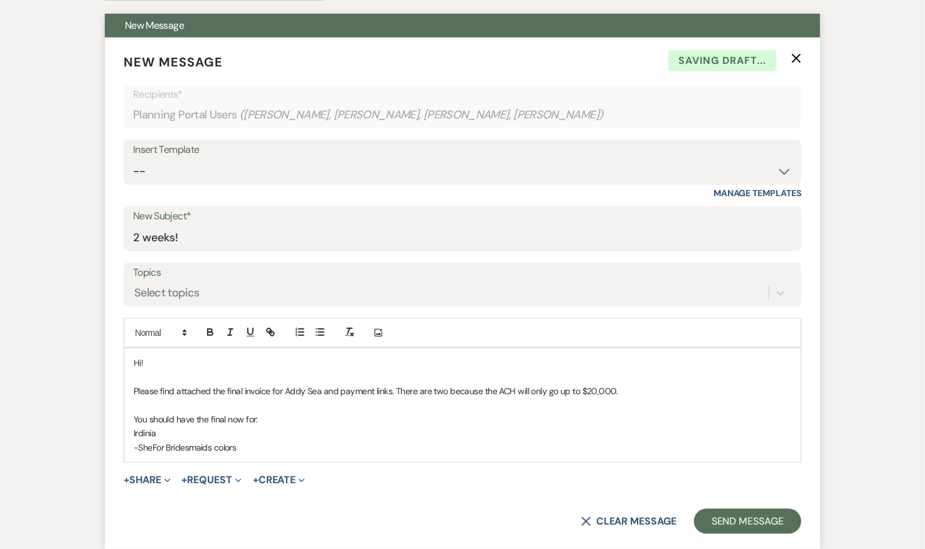
drag, startPoint x: 161, startPoint y: 432, endPoint x: 129, endPoint y: 432, distance: 31.4
click at [129, 432] on div "Hi! Please find attached the final invoice for Addy Sea and payment links. Ther…" at bounding box center [462, 406] width 676 height 114
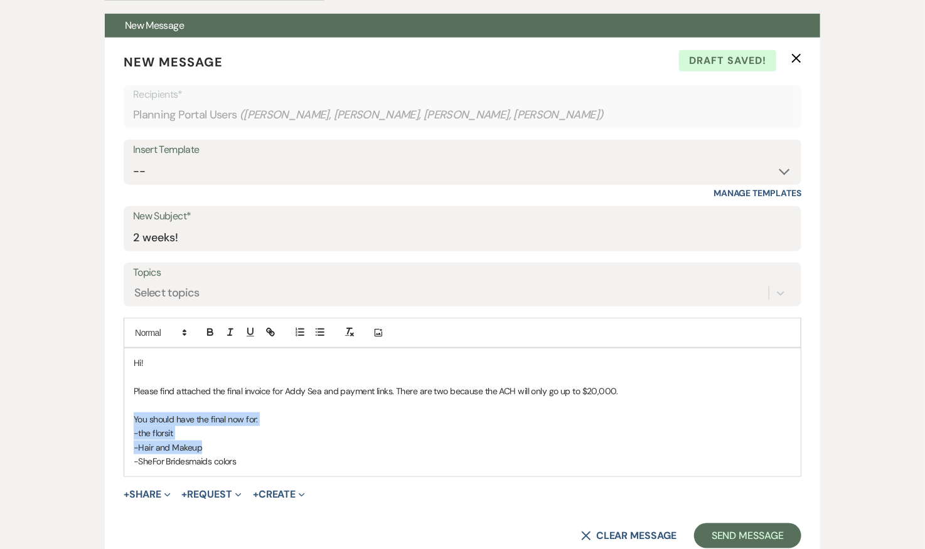
drag, startPoint x: 215, startPoint y: 445, endPoint x: 93, endPoint y: 418, distance: 124.6
click at [93, 418] on div "Messages Tasks Payments Vendors Rental Overview Timeline Docs & Files Contacts …" at bounding box center [462, 370] width 925 height 1014
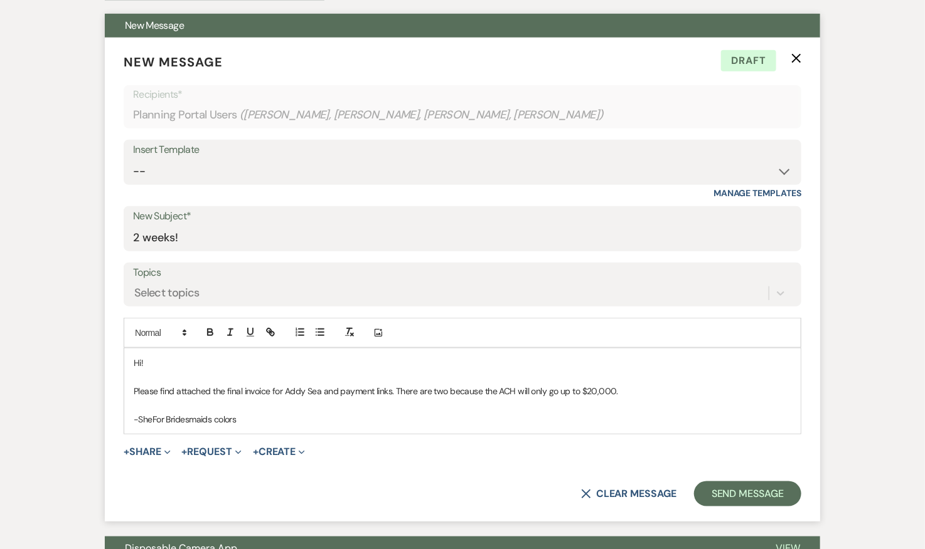
click at [137, 405] on p at bounding box center [462, 406] width 657 height 14
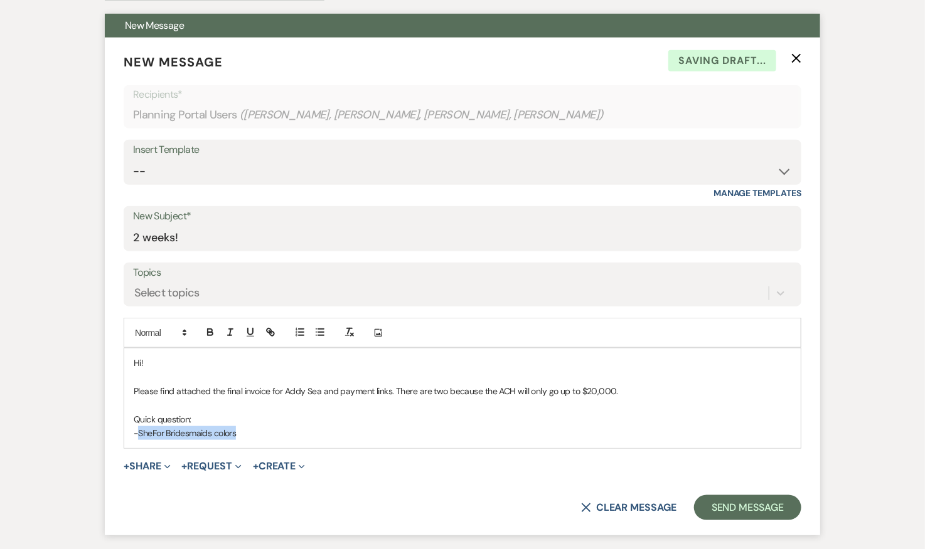
drag, startPoint x: 139, startPoint y: 430, endPoint x: 282, endPoint y: 435, distance: 143.1
click at [282, 435] on p "-SheFor Bridesmaids colors" at bounding box center [462, 434] width 657 height 14
drag, startPoint x: 322, startPoint y: 432, endPoint x: 90, endPoint y: 432, distance: 232.1
click at [90, 432] on div "Messages Tasks Payments Vendors Rental Overview Timeline Docs & Files Contacts …" at bounding box center [462, 356] width 925 height 986
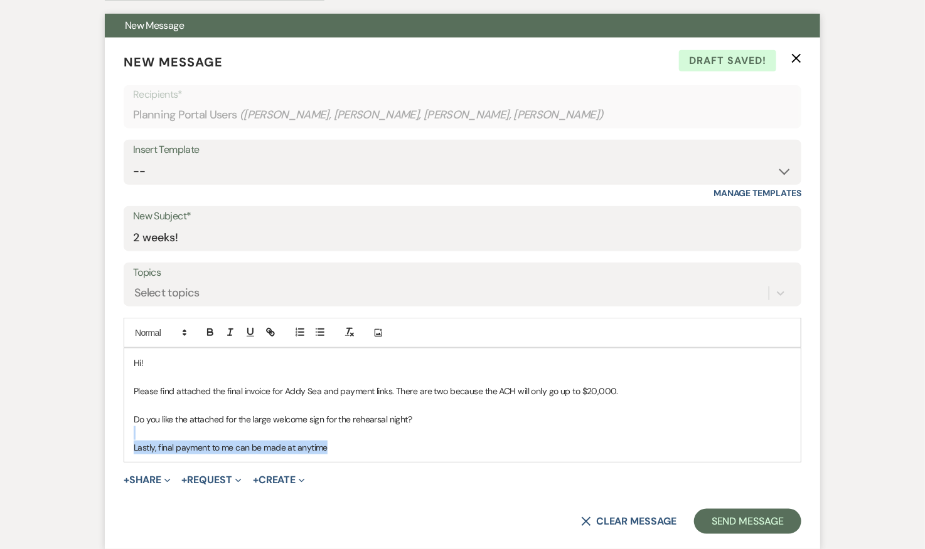
drag, startPoint x: 336, startPoint y: 443, endPoint x: 108, endPoint y: 435, distance: 227.8
click at [108, 435] on form "New Message X Draft saved! Recipients* Planning Portal Users ( Hannah Kelly, Je…" at bounding box center [462, 294] width 715 height 512
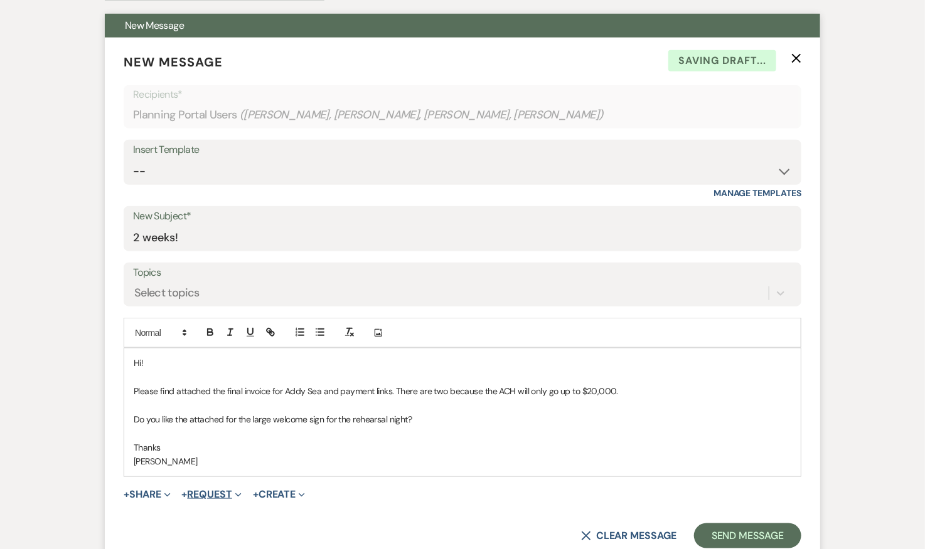
click at [231, 491] on button "+ Request Expand" at bounding box center [212, 495] width 60 height 10
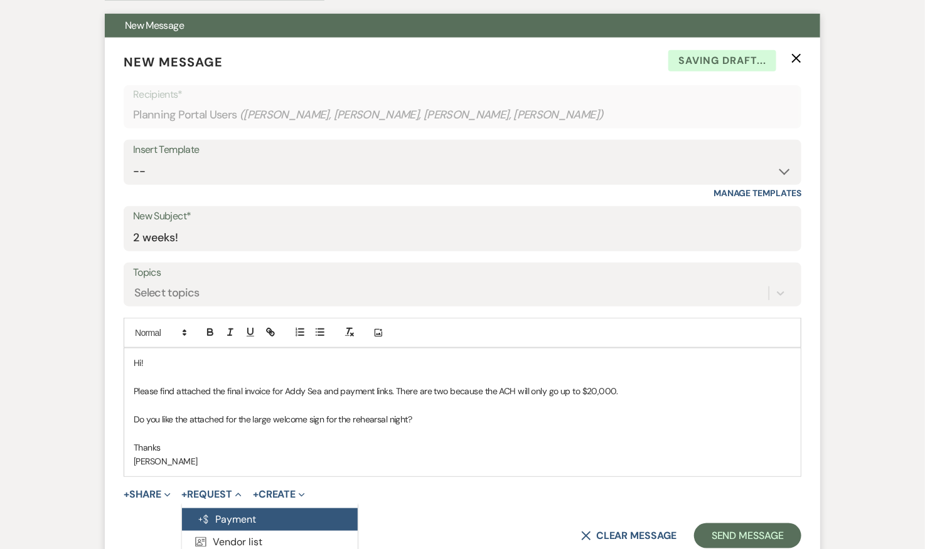
click at [261, 516] on button "Generate Payment Payment" at bounding box center [270, 520] width 176 height 23
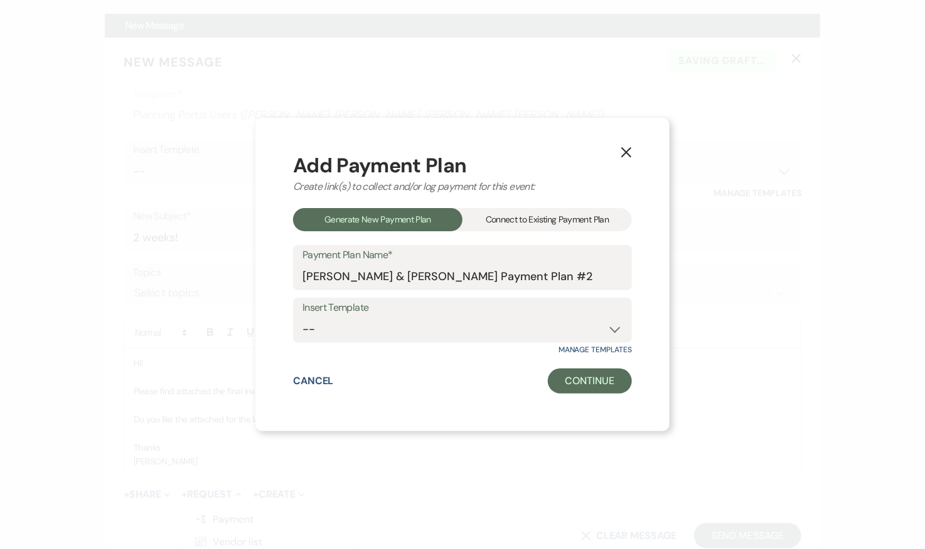
click at [528, 225] on div "Connect to Existing Payment Plan" at bounding box center [546, 219] width 169 height 23
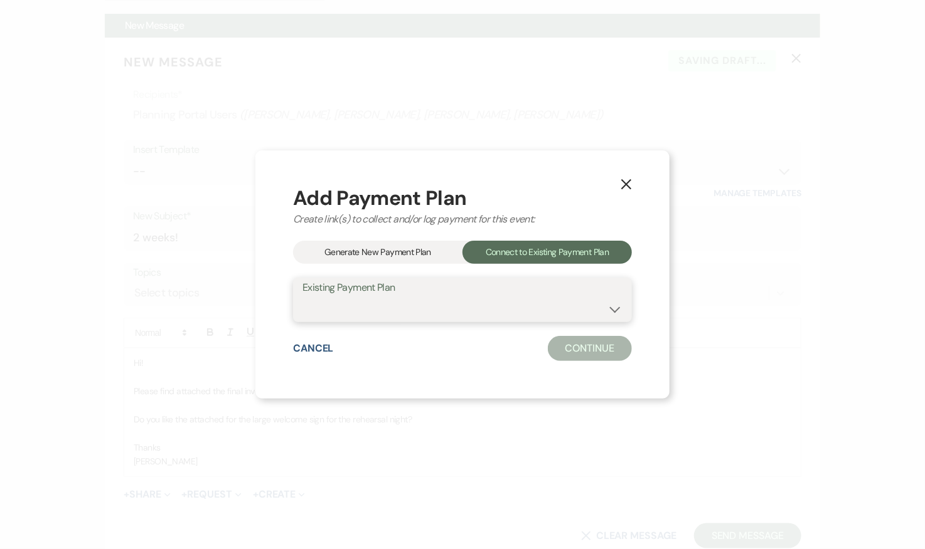
click at [490, 308] on select "Hannah Kelly & Jerry Taylor's Payment Plan #1" at bounding box center [462, 309] width 320 height 24
select select "7395"
click at [302, 297] on select "Hannah Kelly & Jerry Taylor's Payment Plan #1" at bounding box center [462, 309] width 320 height 24
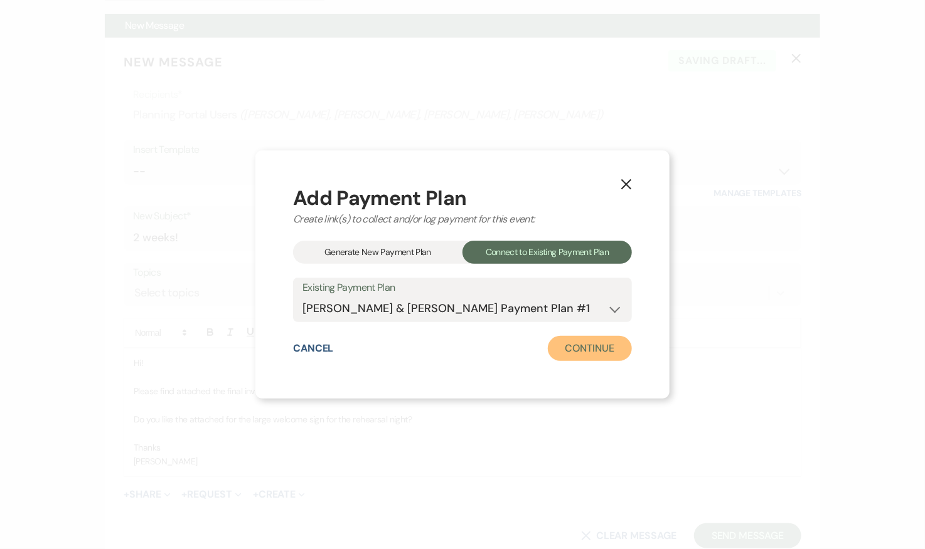
click at [574, 351] on button "Continue" at bounding box center [590, 348] width 84 height 25
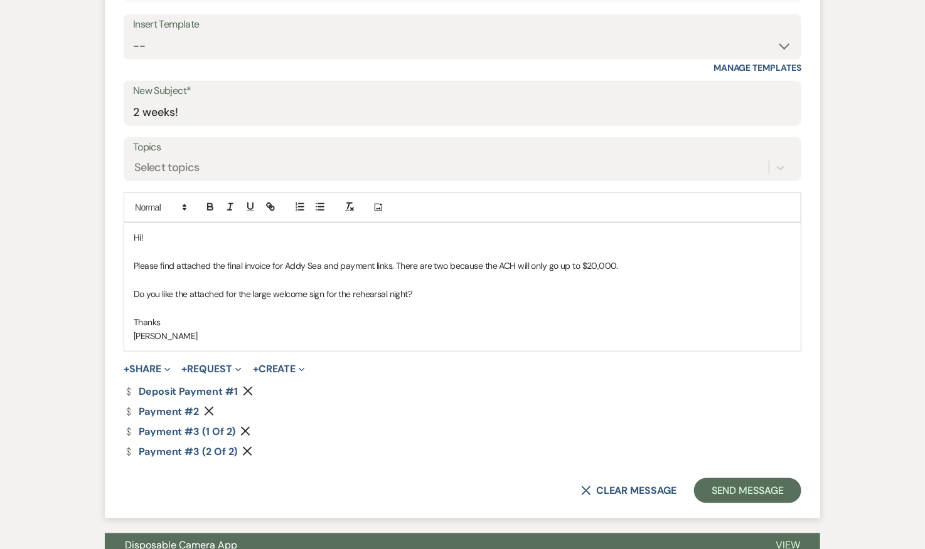
scroll to position [496, 0]
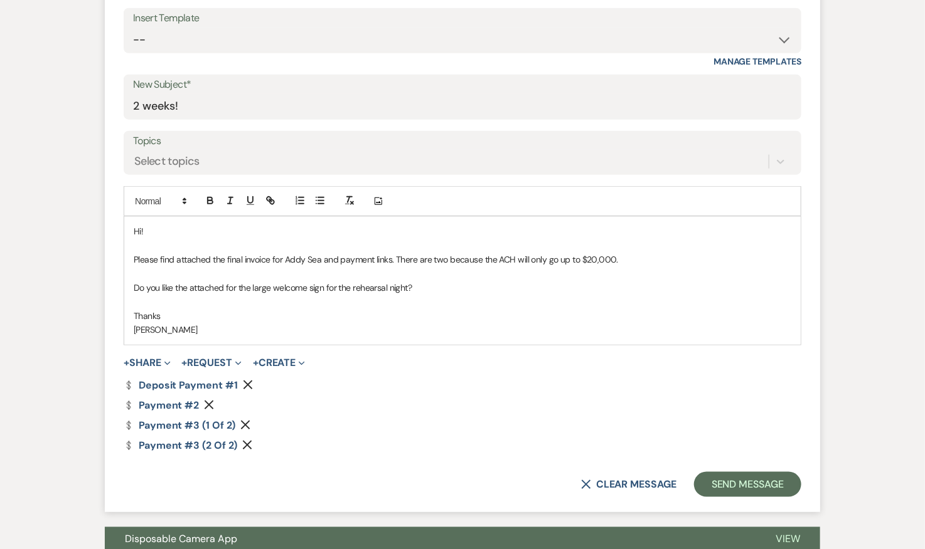
click at [211, 405] on use "button" at bounding box center [208, 405] width 9 height 9
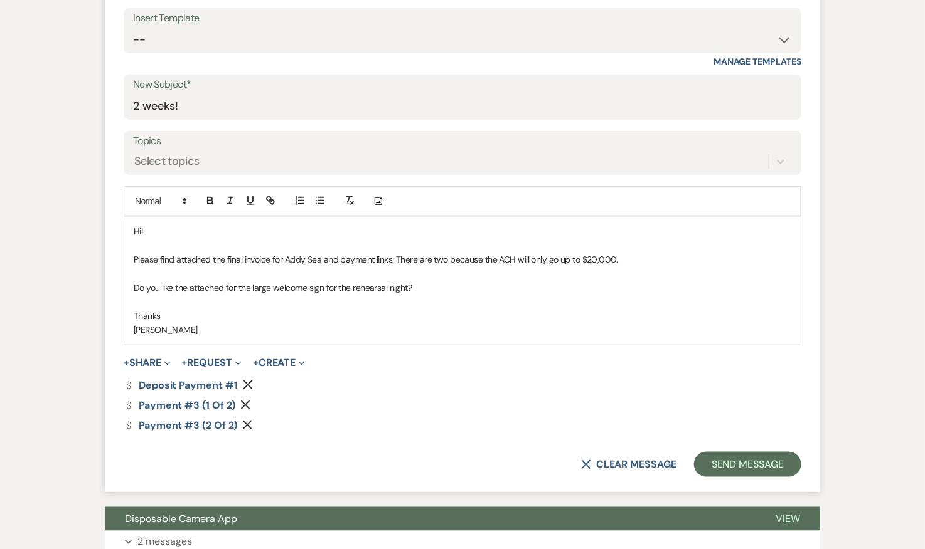
click at [247, 384] on icon "Remove" at bounding box center [248, 385] width 10 height 10
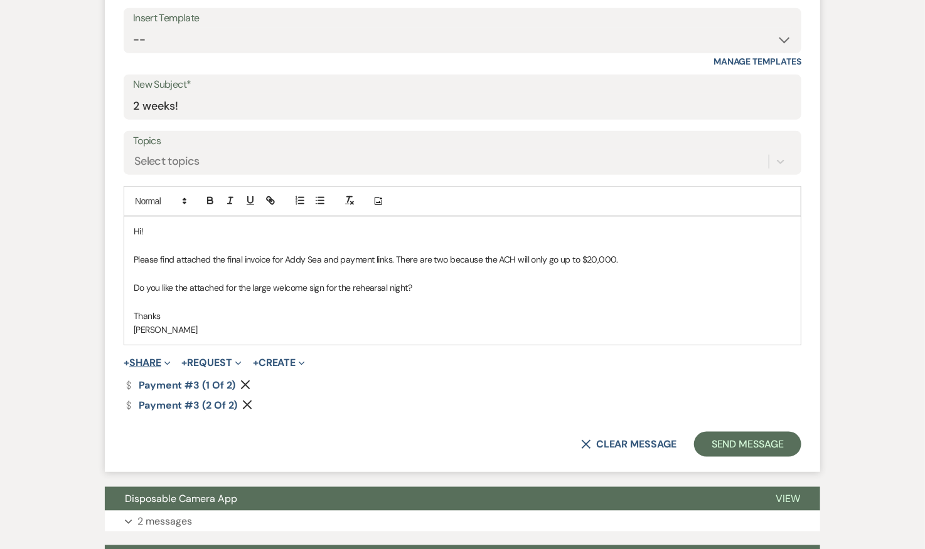
click at [136, 358] on button "+ Share Expand" at bounding box center [147, 363] width 47 height 10
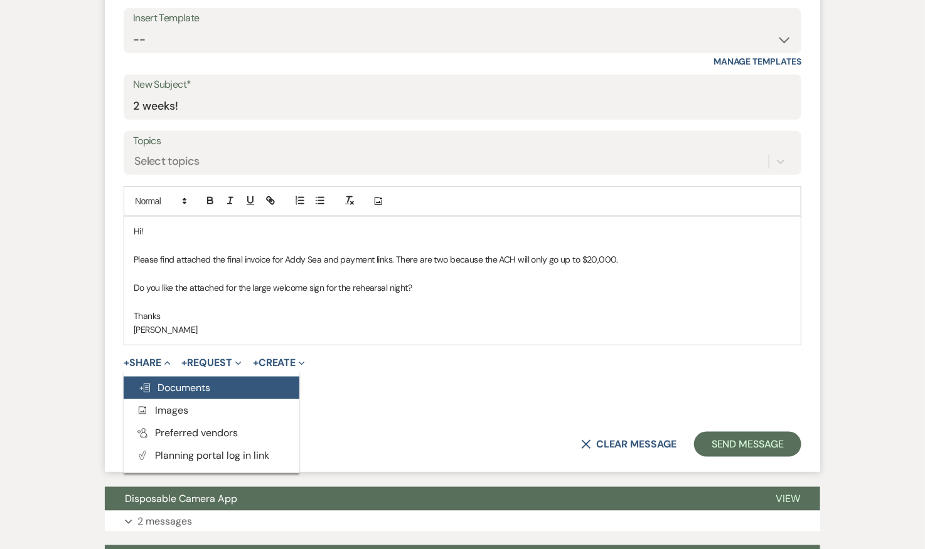
click at [180, 381] on span "Doc Upload Documents" at bounding box center [175, 387] width 72 height 13
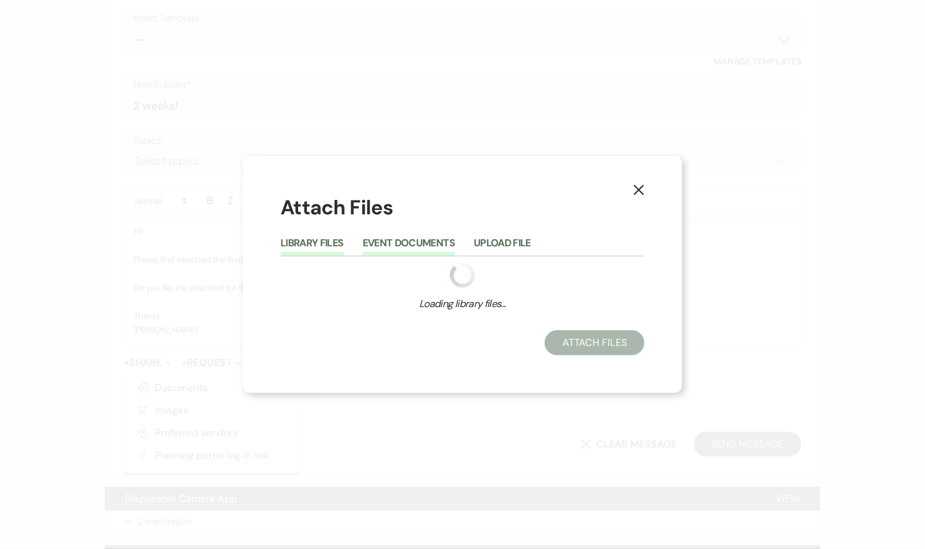
click at [434, 240] on button "Event Documents" at bounding box center [409, 247] width 92 height 18
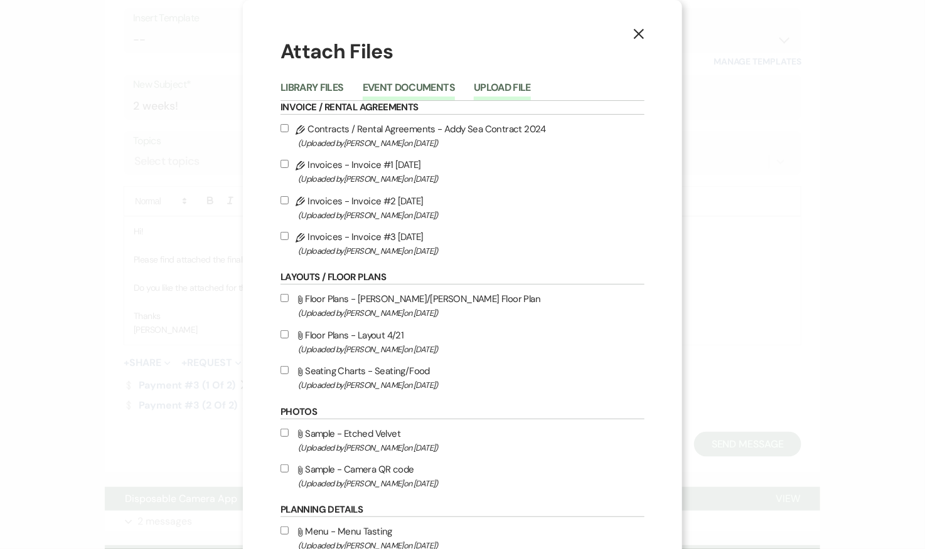
click at [499, 88] on button "Upload File" at bounding box center [502, 92] width 57 height 18
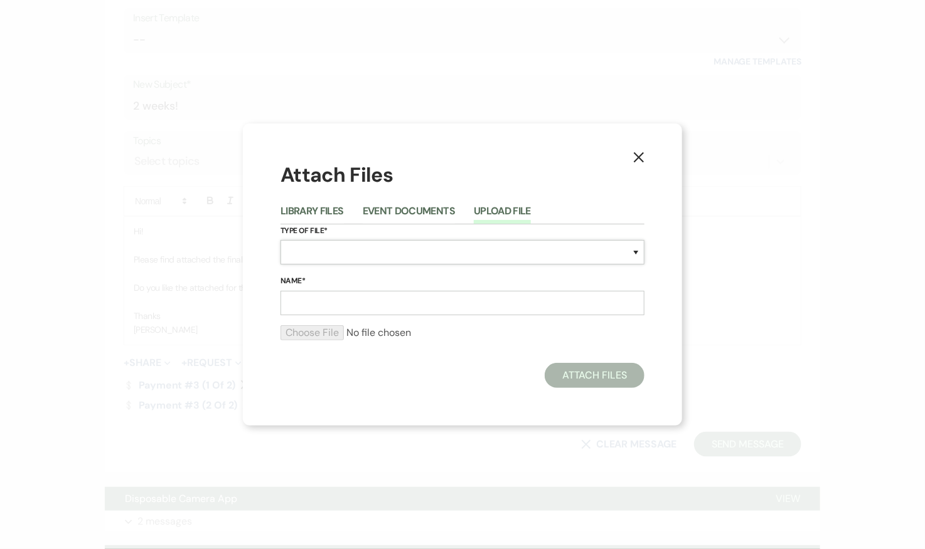
click at [345, 249] on select "Special Event Insurance Vendor Certificate of Insurance Contracts / Rental Agre…" at bounding box center [462, 252] width 364 height 24
select select "0"
click at [280, 240] on select "Special Event Insurance Vendor Certificate of Insurance Contracts / Rental Agre…" at bounding box center [462, 252] width 364 height 24
click at [418, 309] on input "Name*" at bounding box center [462, 303] width 364 height 24
type input "Welcome"
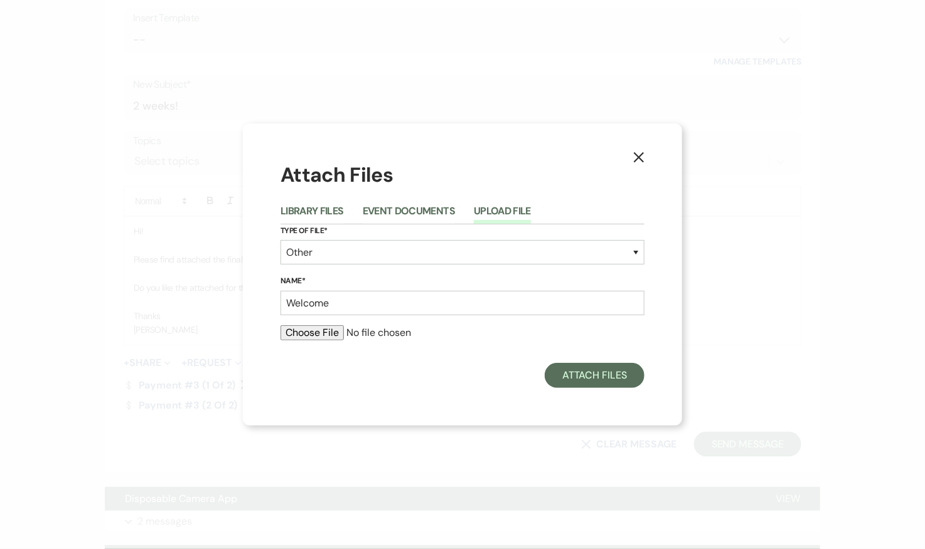
click at [321, 337] on input "file" at bounding box center [462, 333] width 364 height 15
type input "C:\fakepath\Welcome Party- KellyTaylor Sign.png"
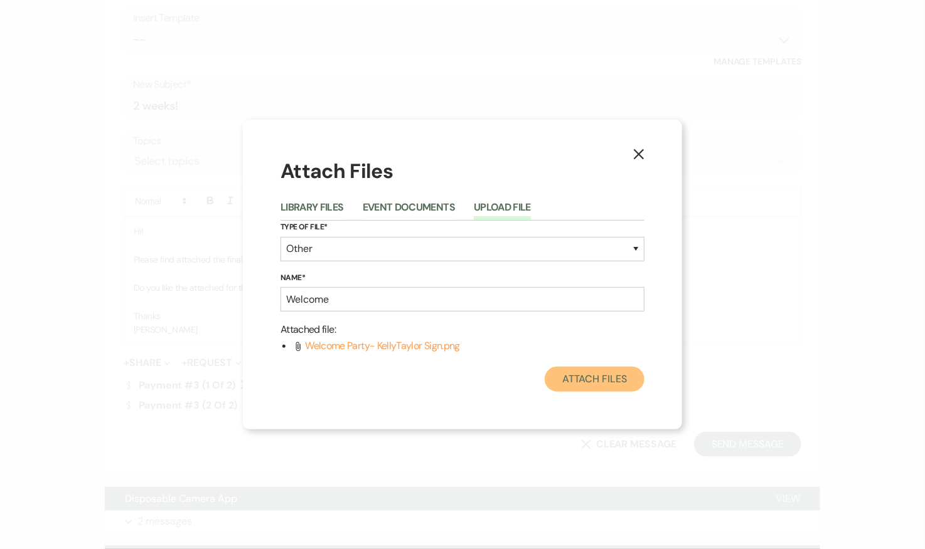
click at [613, 380] on button "Attach Files" at bounding box center [594, 379] width 100 height 25
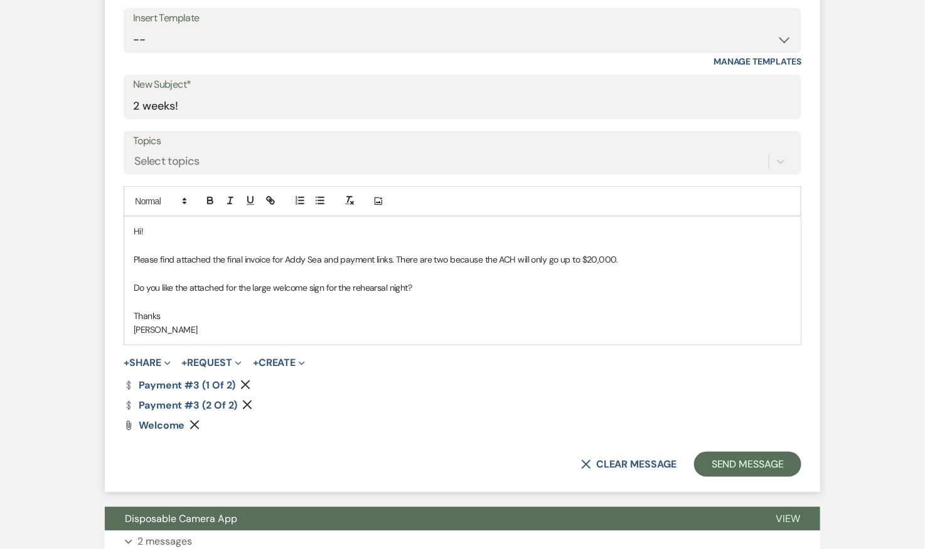
click at [418, 285] on p "Do you like the attached for the large welcome sign for the rehearsal night?" at bounding box center [462, 288] width 657 height 14
click at [145, 359] on button "+ Share Expand" at bounding box center [147, 363] width 47 height 10
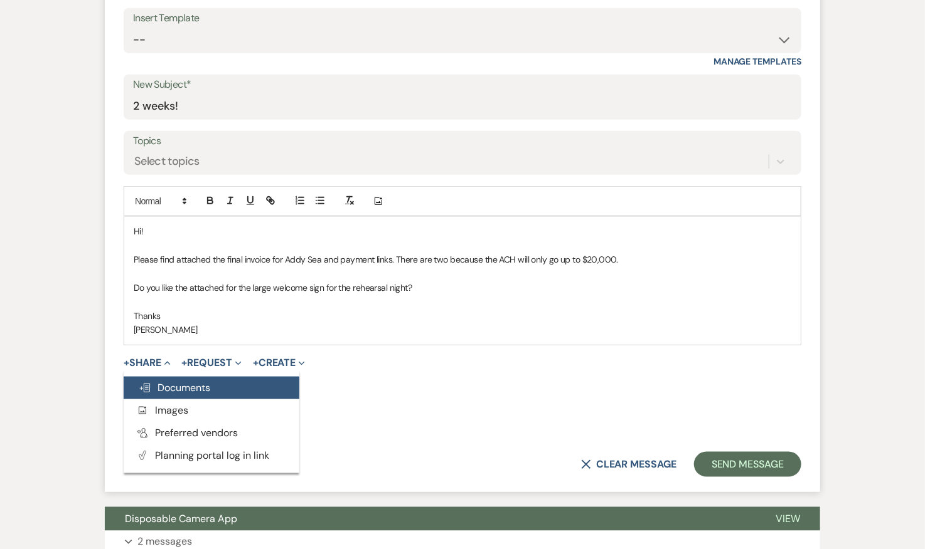
click at [181, 381] on span "Doc Upload Documents" at bounding box center [175, 387] width 72 height 13
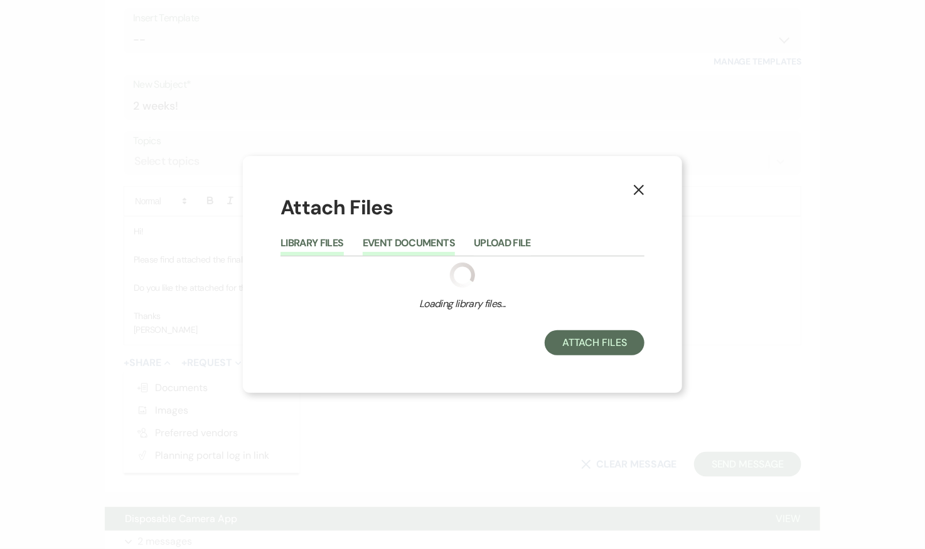
click at [411, 242] on button "Event Documents" at bounding box center [409, 247] width 92 height 18
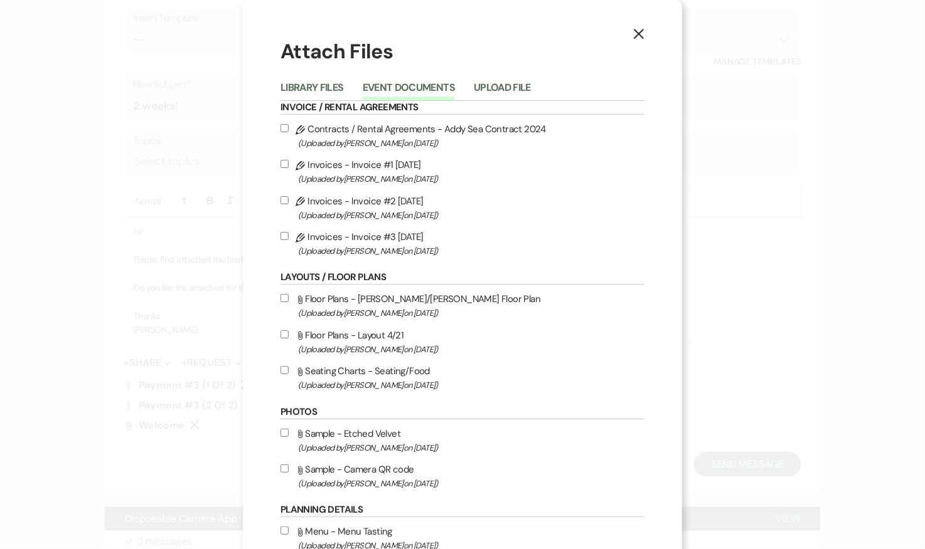
click at [356, 237] on label "Pencil Invoices - Invoice #3 9-19-2025 (Uploaded by Katie Duke on Sep 20th, 202…" at bounding box center [462, 243] width 364 height 29
click at [289, 237] on input "Pencil Invoices - Invoice #3 9-19-2025 (Uploaded by Katie Duke on Sep 20th, 202…" at bounding box center [284, 236] width 8 height 8
checkbox input "true"
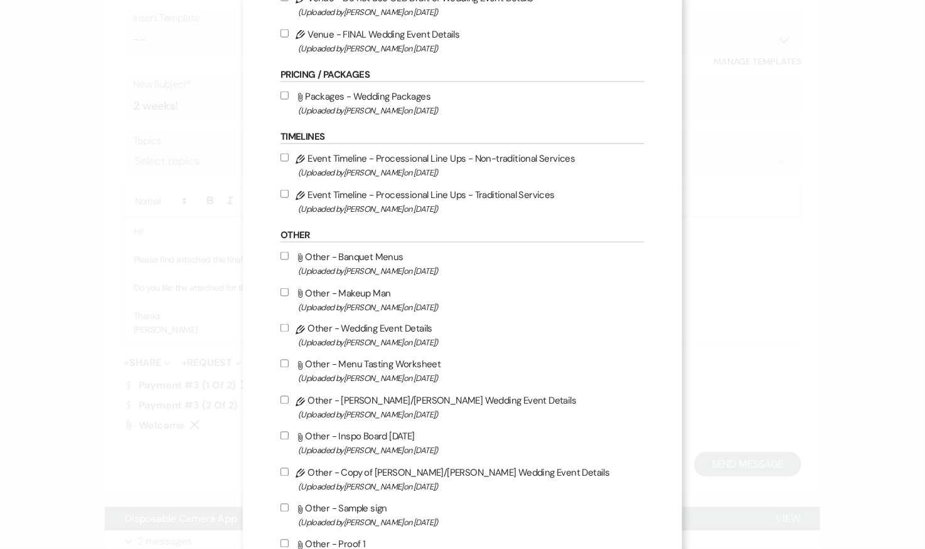
scroll to position [942, 0]
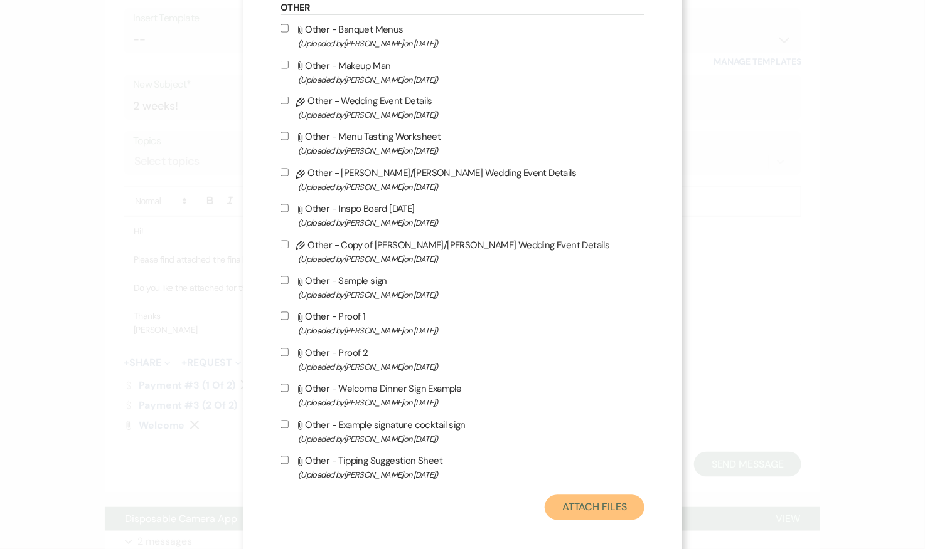
click at [597, 521] on button "Attach Files" at bounding box center [594, 508] width 100 height 25
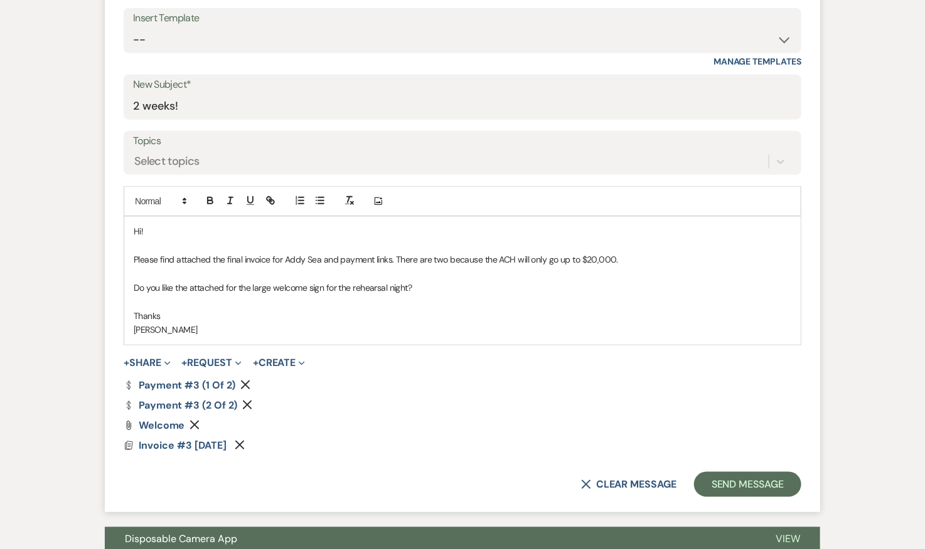
click at [134, 309] on p "Thanks" at bounding box center [462, 316] width 657 height 14
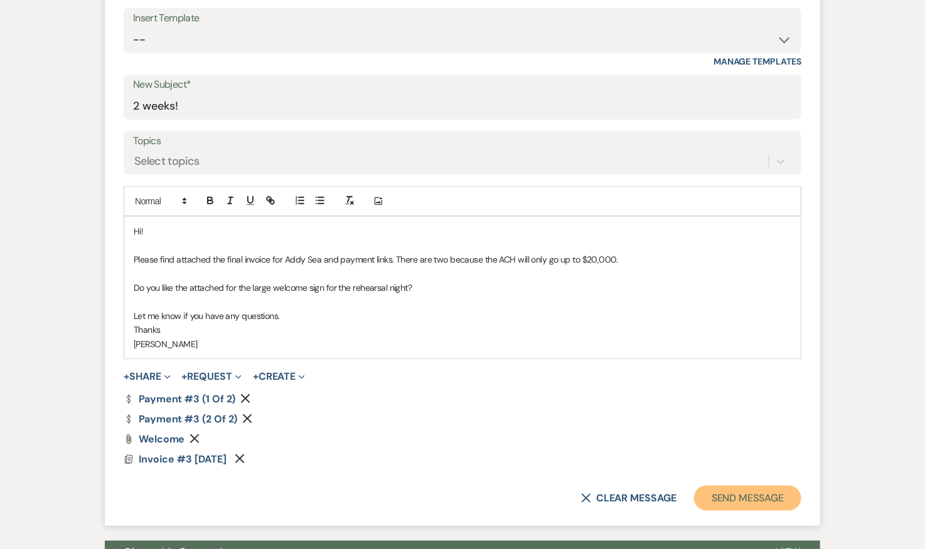
click at [738, 493] on button "Send Message" at bounding box center [747, 498] width 107 height 25
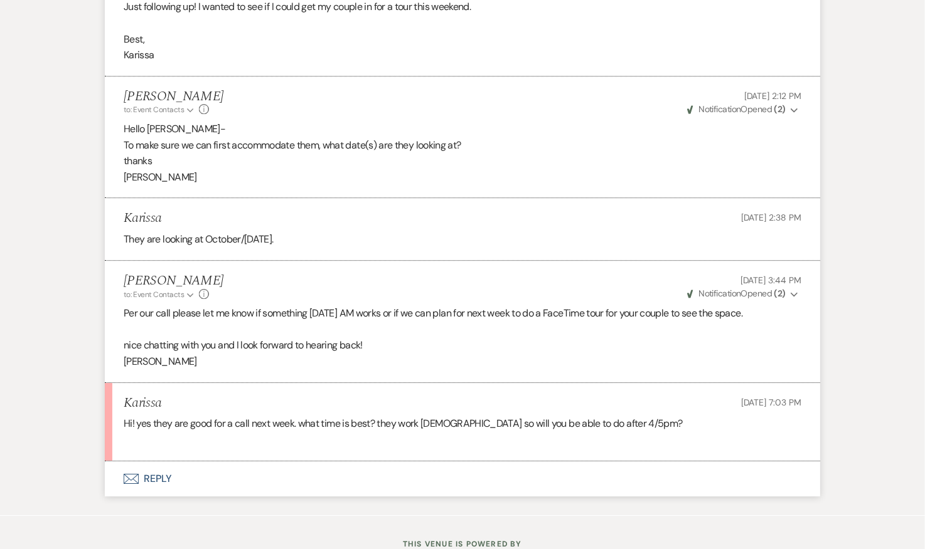
click at [162, 462] on button "Envelope Reply" at bounding box center [462, 479] width 715 height 35
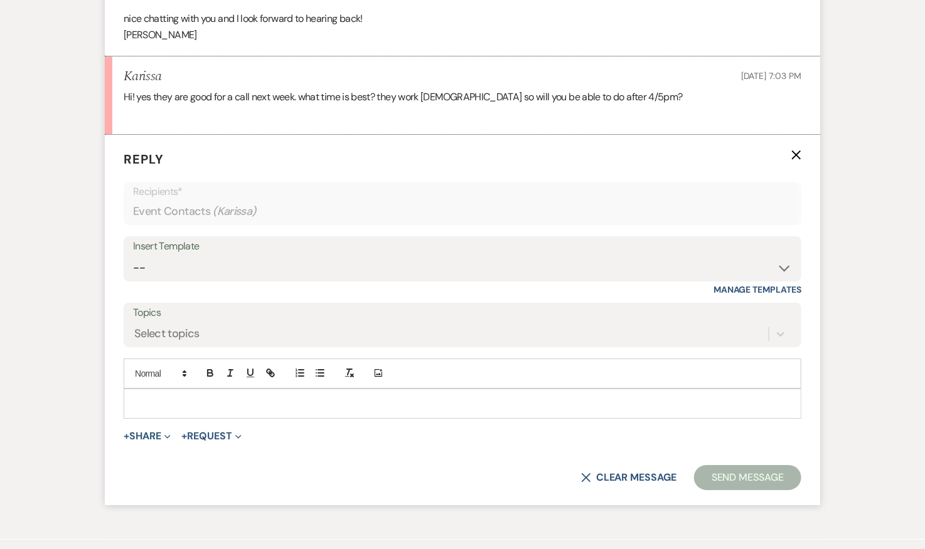
scroll to position [1827, 0]
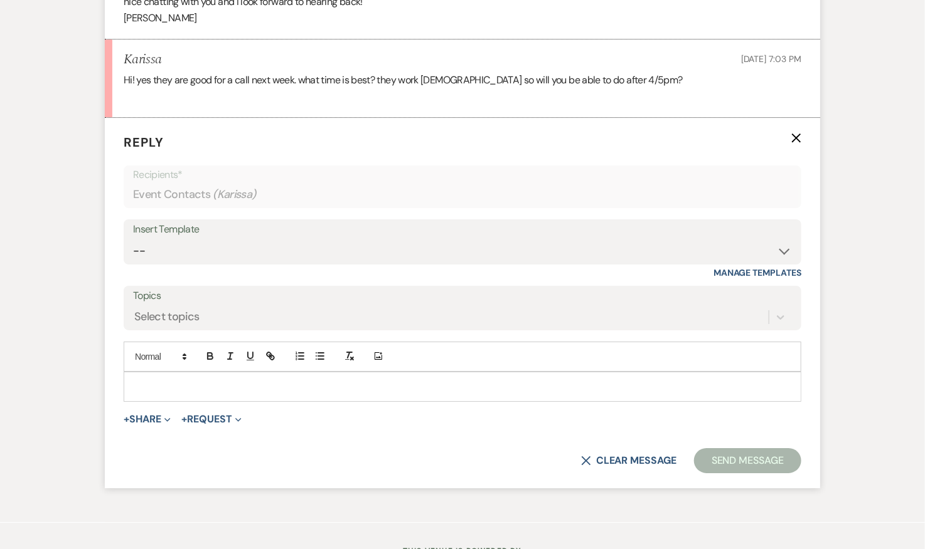
click at [320, 373] on div at bounding box center [462, 387] width 676 height 29
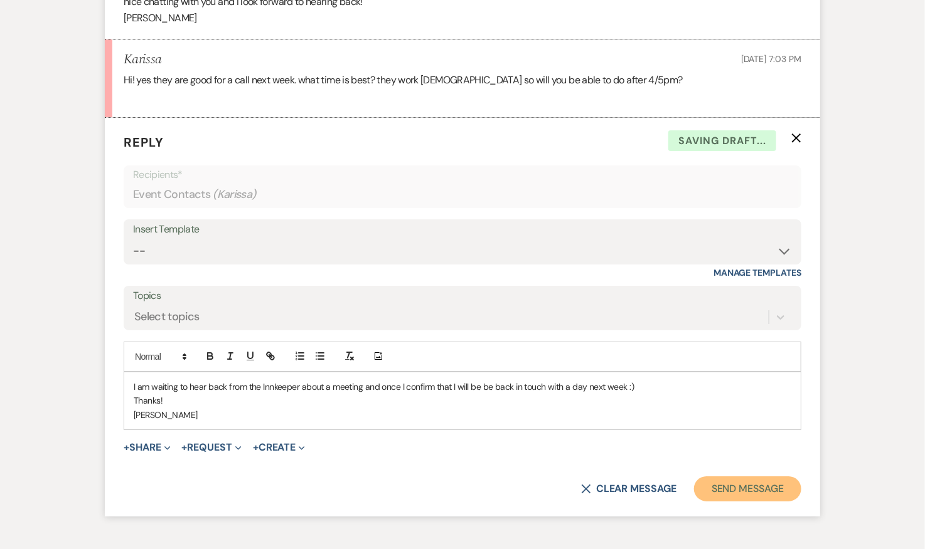
click at [736, 477] on button "Send Message" at bounding box center [747, 489] width 107 height 25
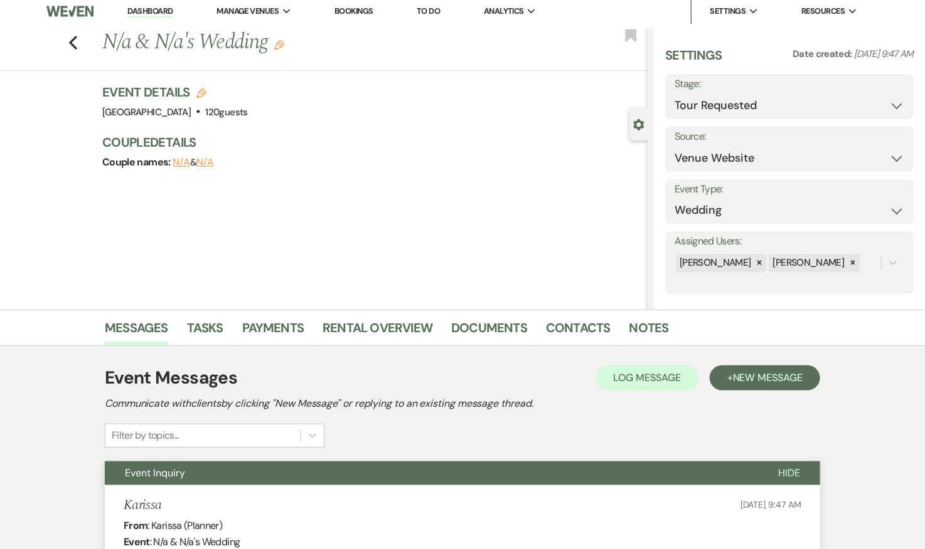
scroll to position [0, 0]
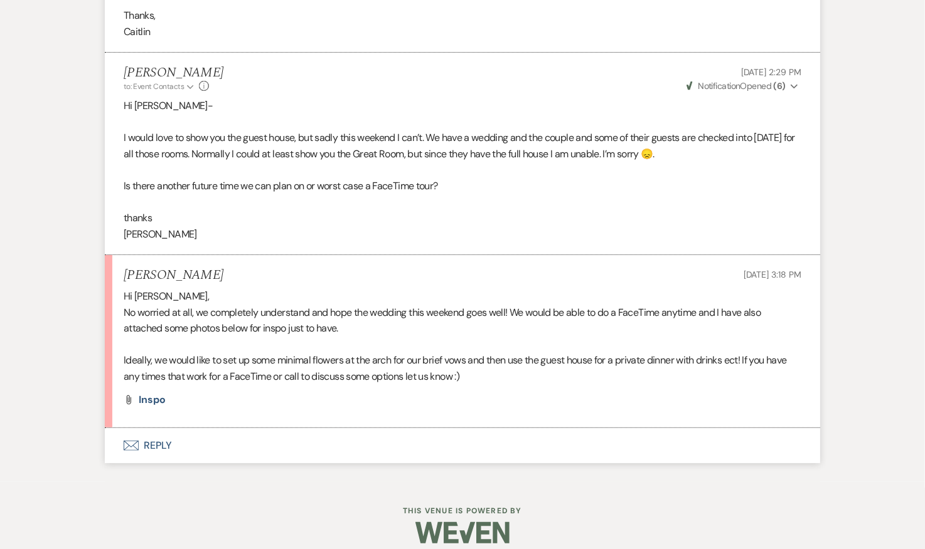
scroll to position [2071, 0]
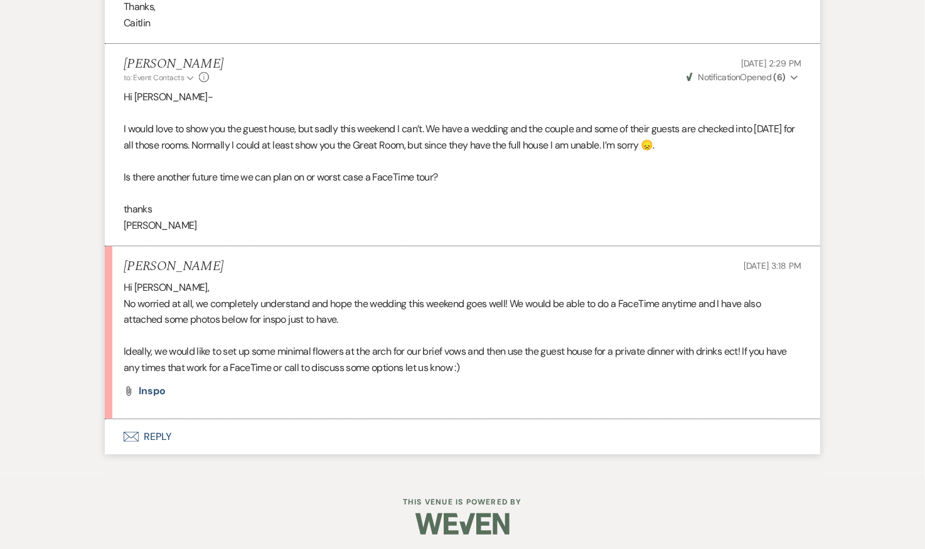
click at [157, 433] on button "Envelope Reply" at bounding box center [462, 437] width 715 height 35
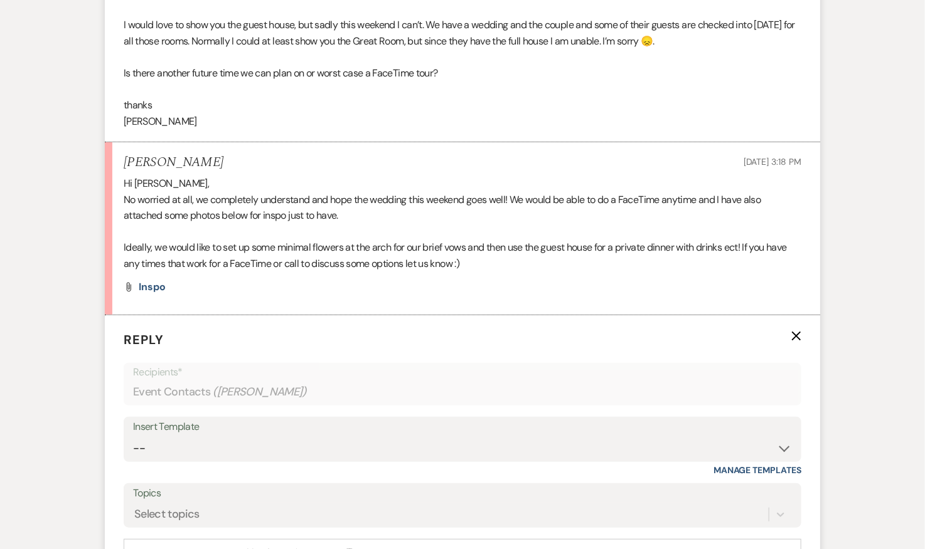
scroll to position [2233, 0]
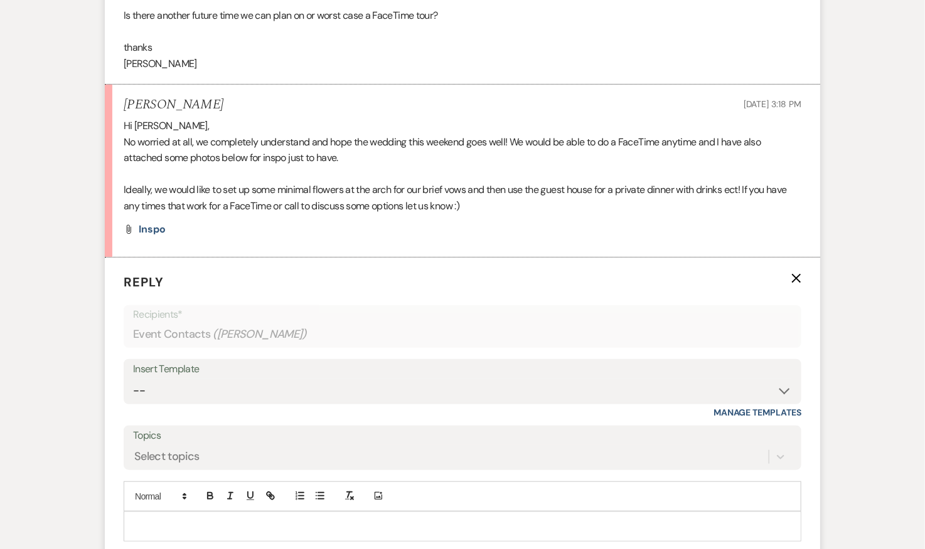
click at [296, 520] on p at bounding box center [462, 527] width 657 height 14
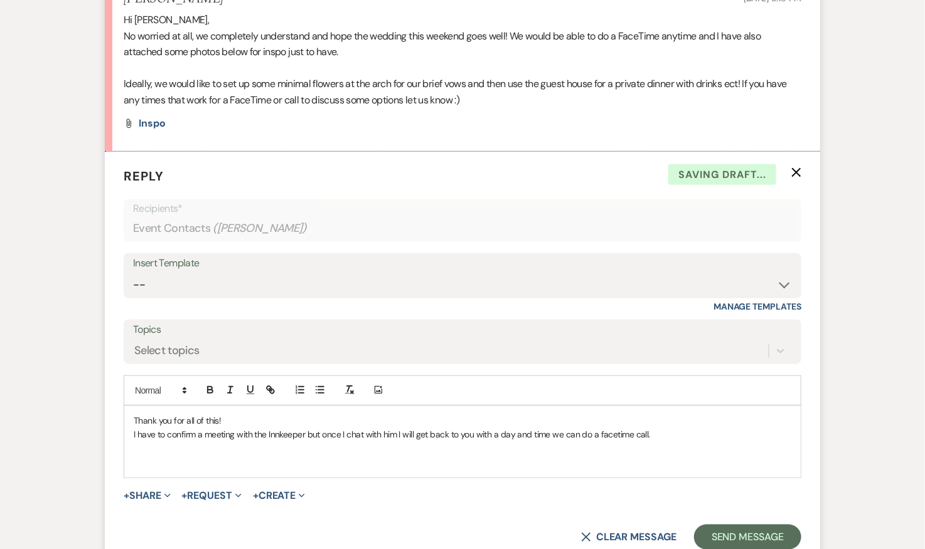
scroll to position [2346, 0]
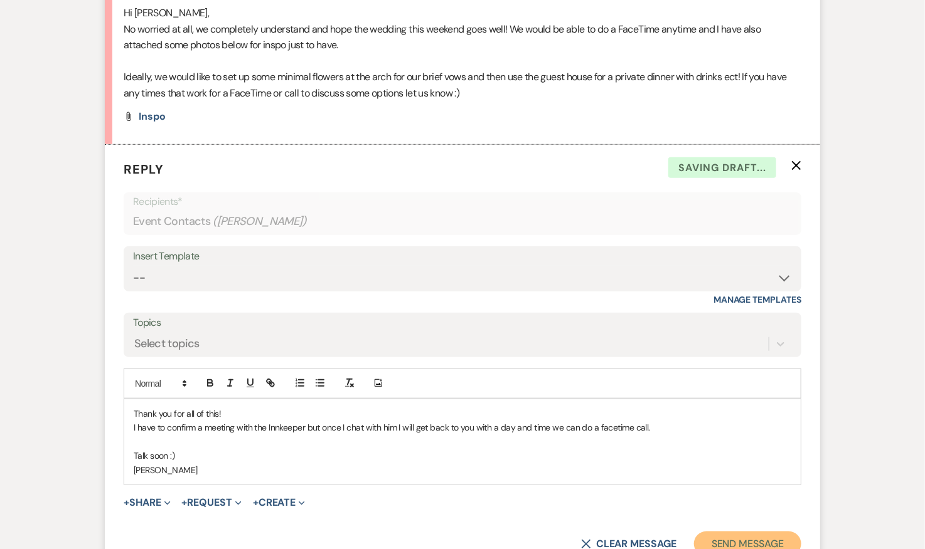
click at [727, 538] on button "Send Message" at bounding box center [747, 544] width 107 height 25
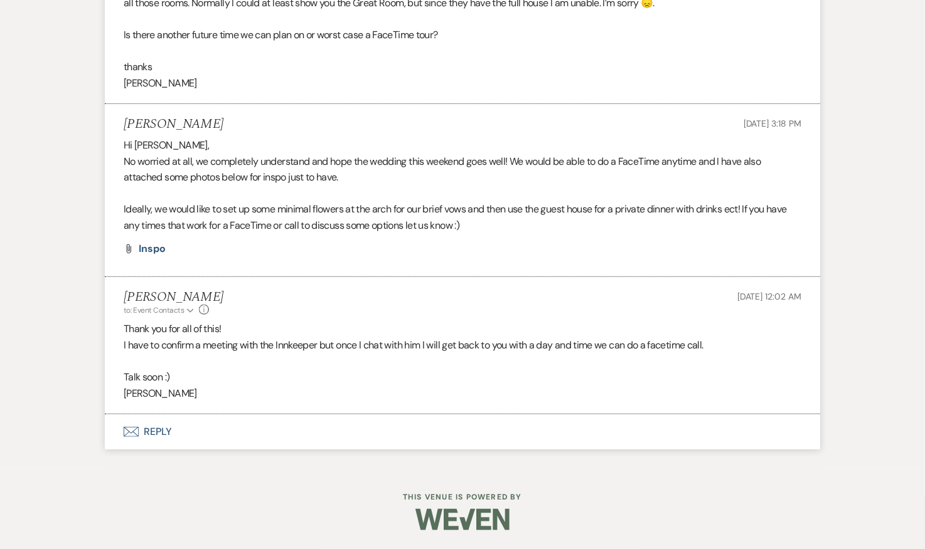
scroll to position [2209, 0]
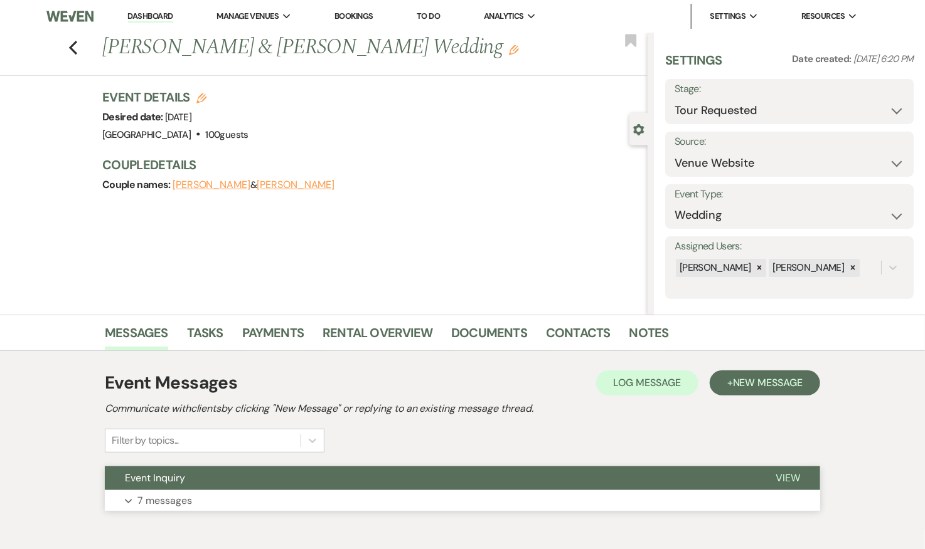
click at [260, 495] on button "Expand 7 messages" at bounding box center [462, 501] width 715 height 21
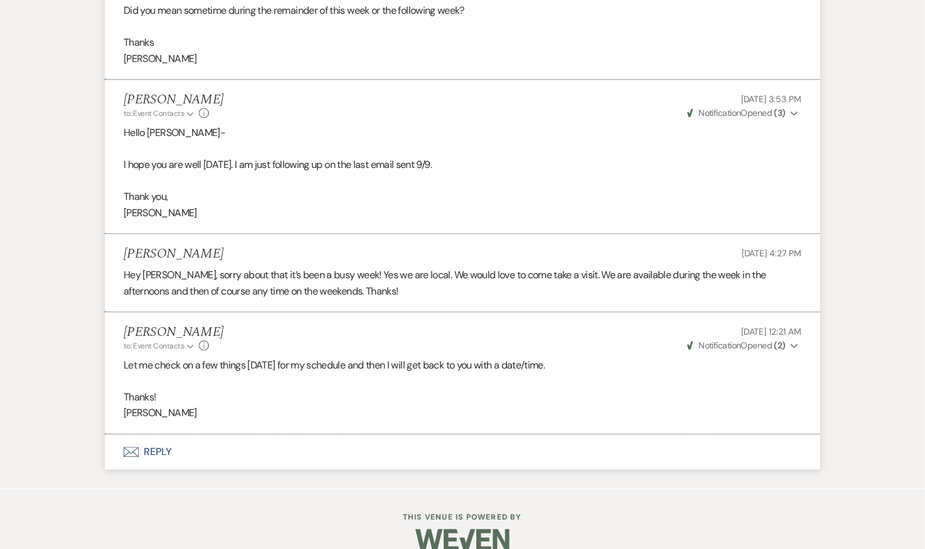
click at [161, 435] on button "Envelope Reply" at bounding box center [462, 452] width 715 height 35
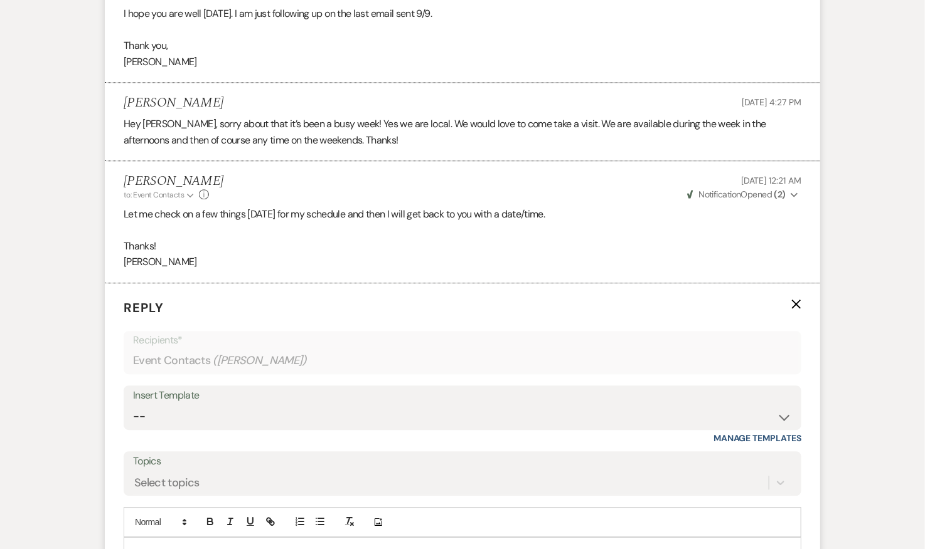
scroll to position [1536, 0]
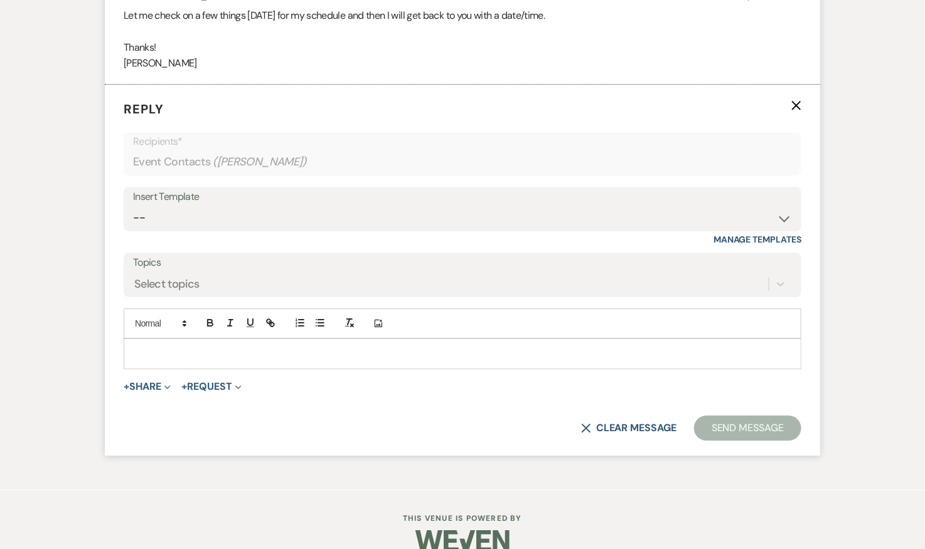
click at [330, 339] on div at bounding box center [462, 353] width 676 height 29
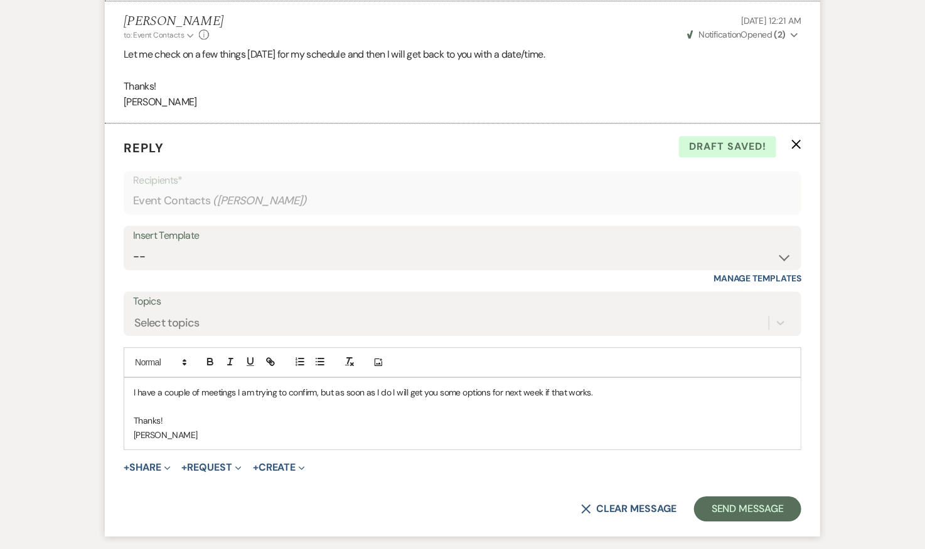
scroll to position [1578, 0]
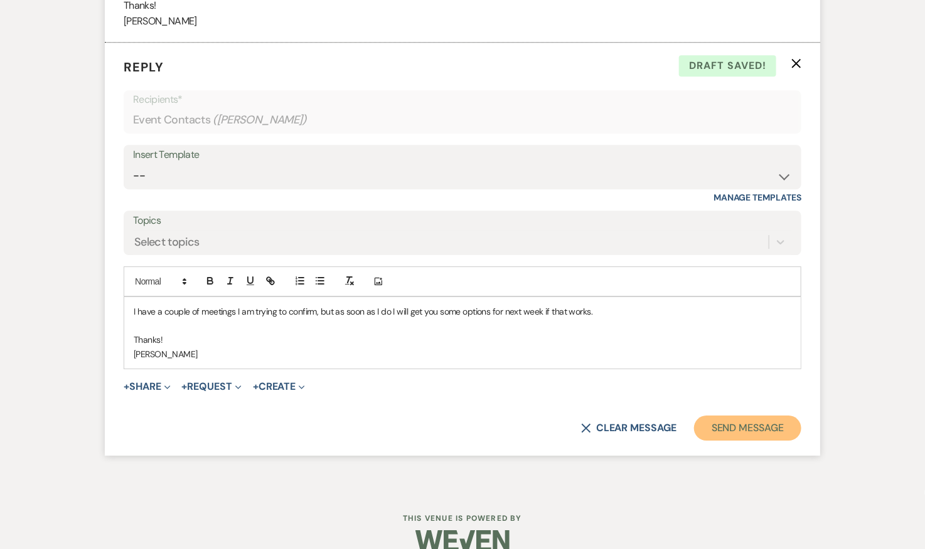
click at [741, 416] on button "Send Message" at bounding box center [747, 428] width 107 height 25
